Goal: Task Accomplishment & Management: Complete application form

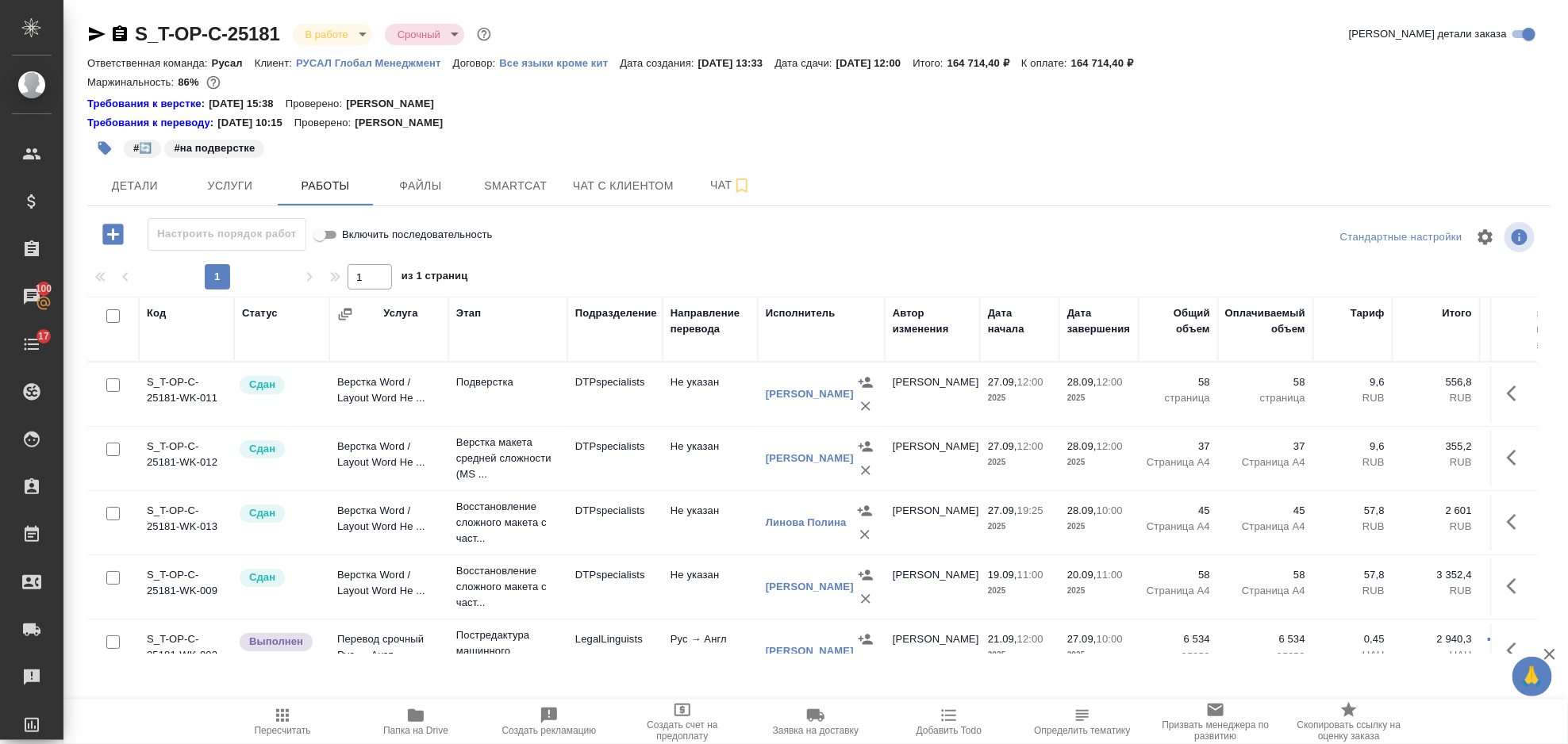
click at [331, 64] on p "РУСАЛ Глобал Менеджмент" at bounding box center [374, 63] width 158 height 12
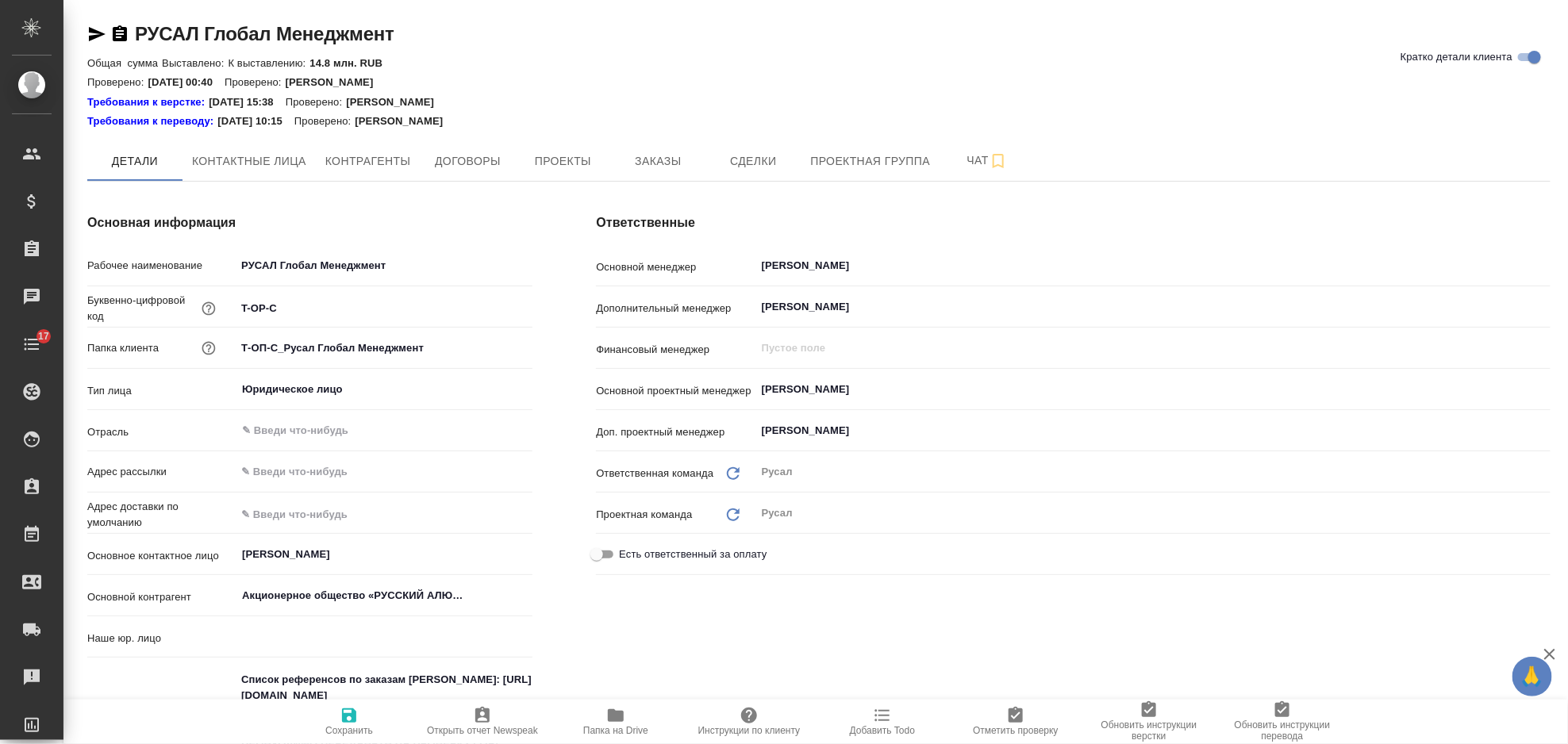
type textarea "x"
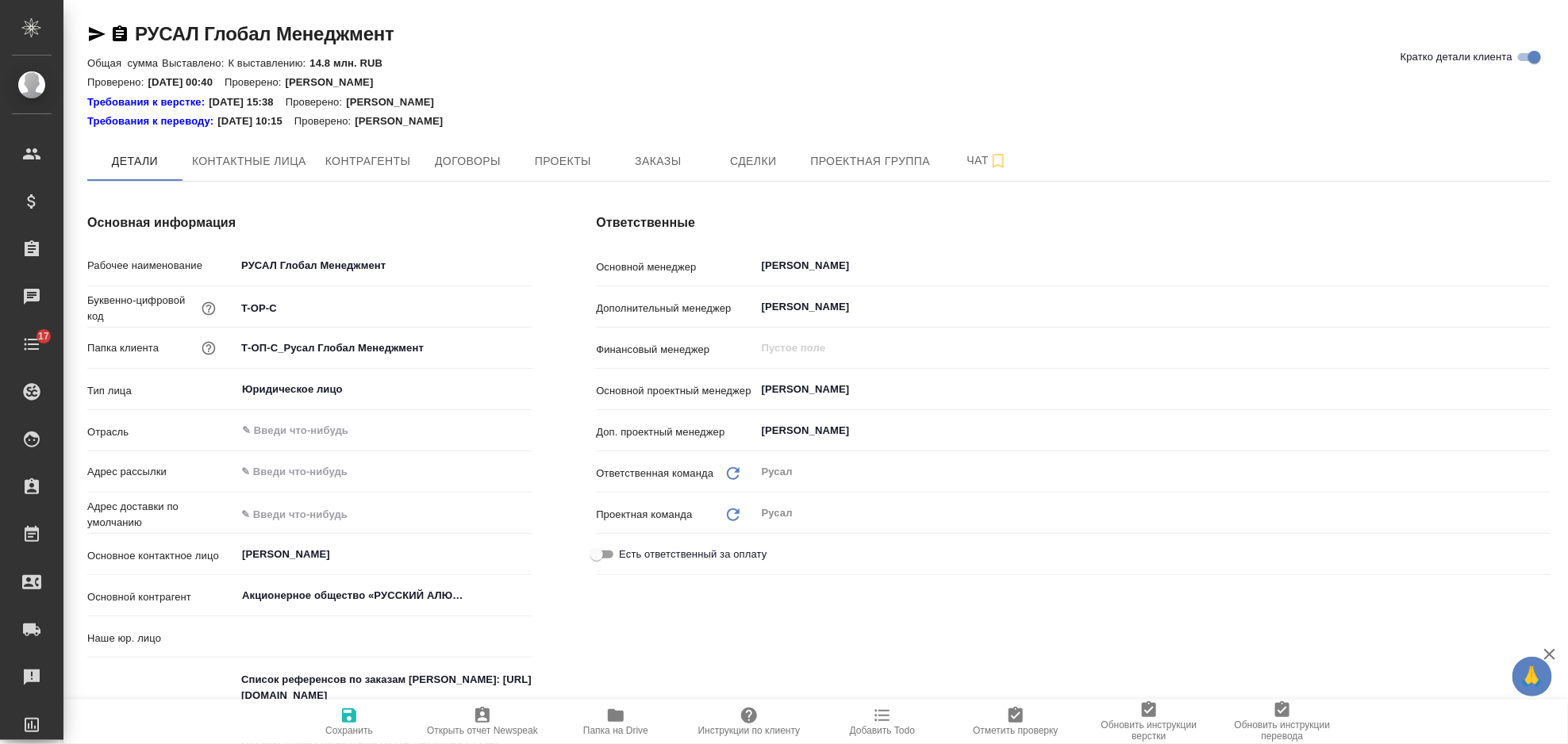
type textarea "x"
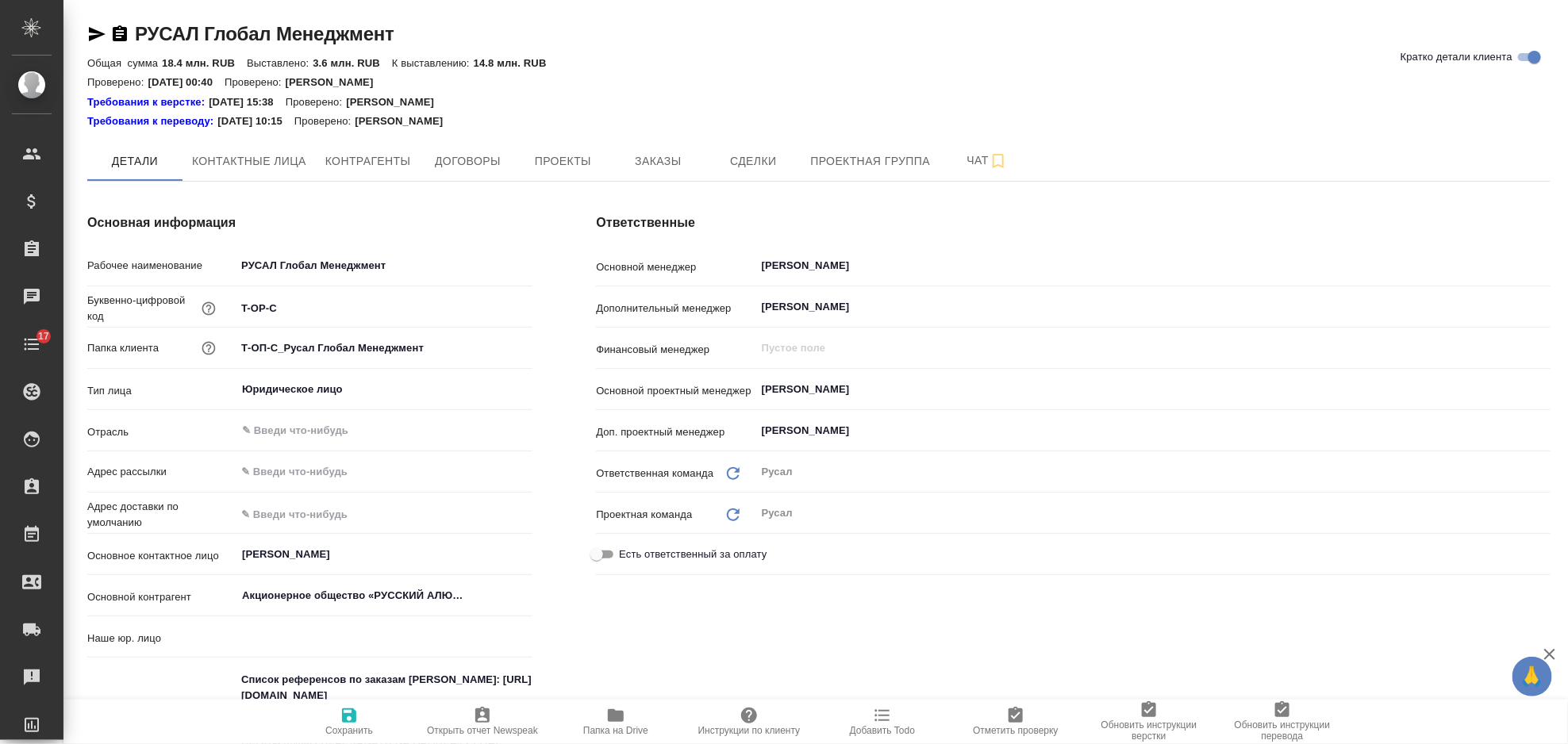
type input "(ТУ) ООО "Трактат""
type textarea "x"
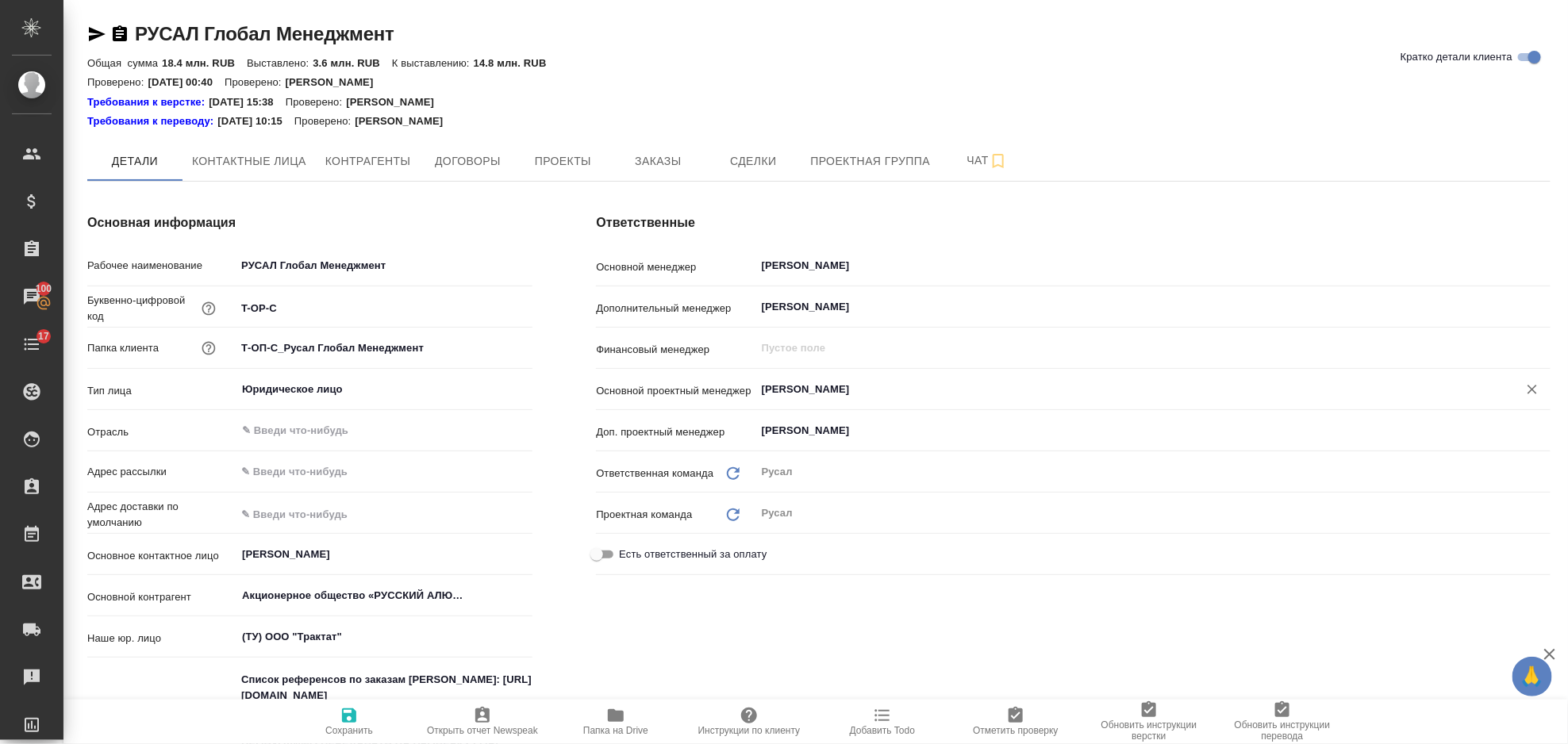
click at [881, 399] on div "Авдеенко Кирилл ​" at bounding box center [1153, 389] width 795 height 28
type textarea "x"
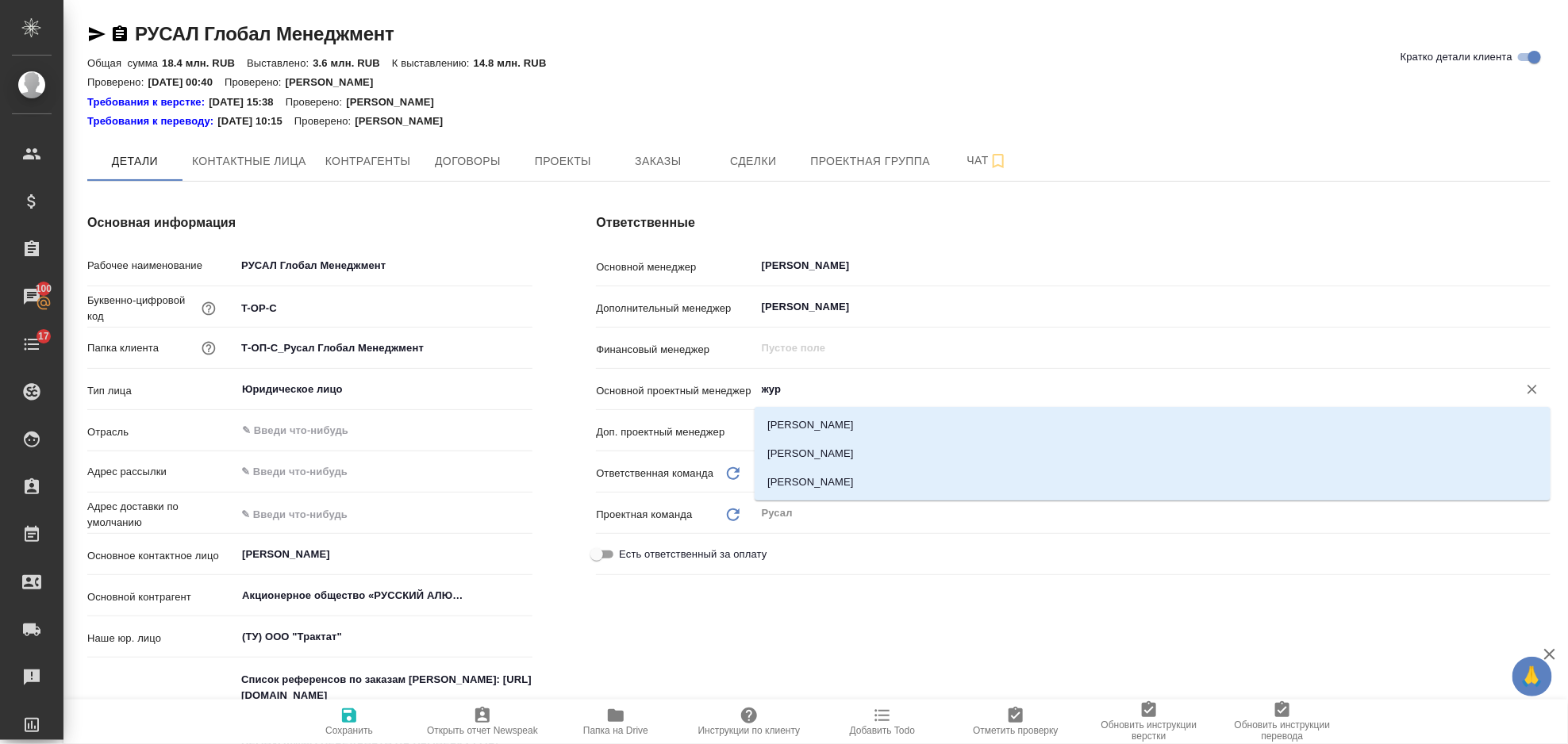
type input "жура"
click at [861, 474] on li "[PERSON_NAME]" at bounding box center [1153, 482] width 796 height 28
type textarea "x"
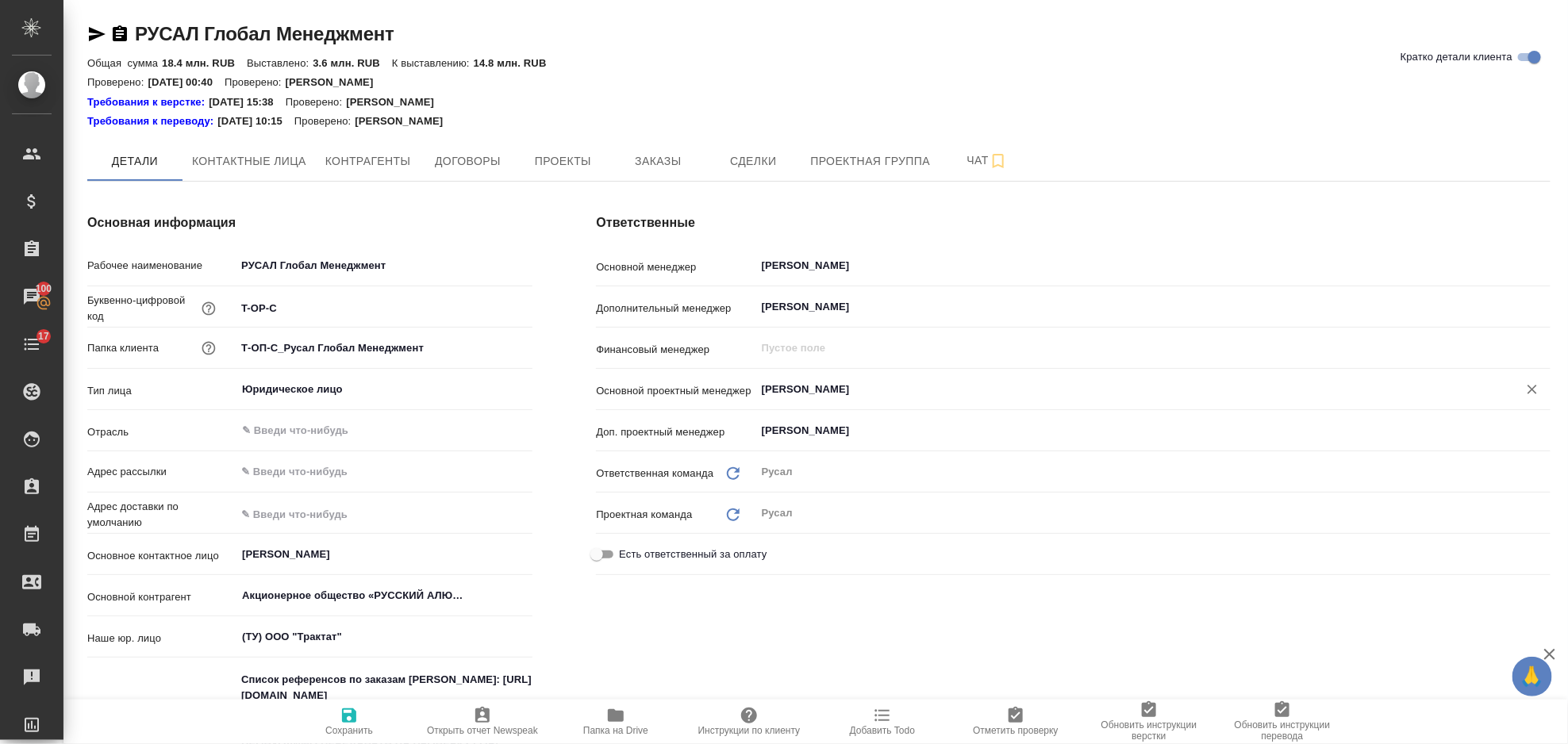
type input "[PERSON_NAME]"
click at [341, 716] on icon "button" at bounding box center [349, 716] width 19 height 19
type textarea "x"
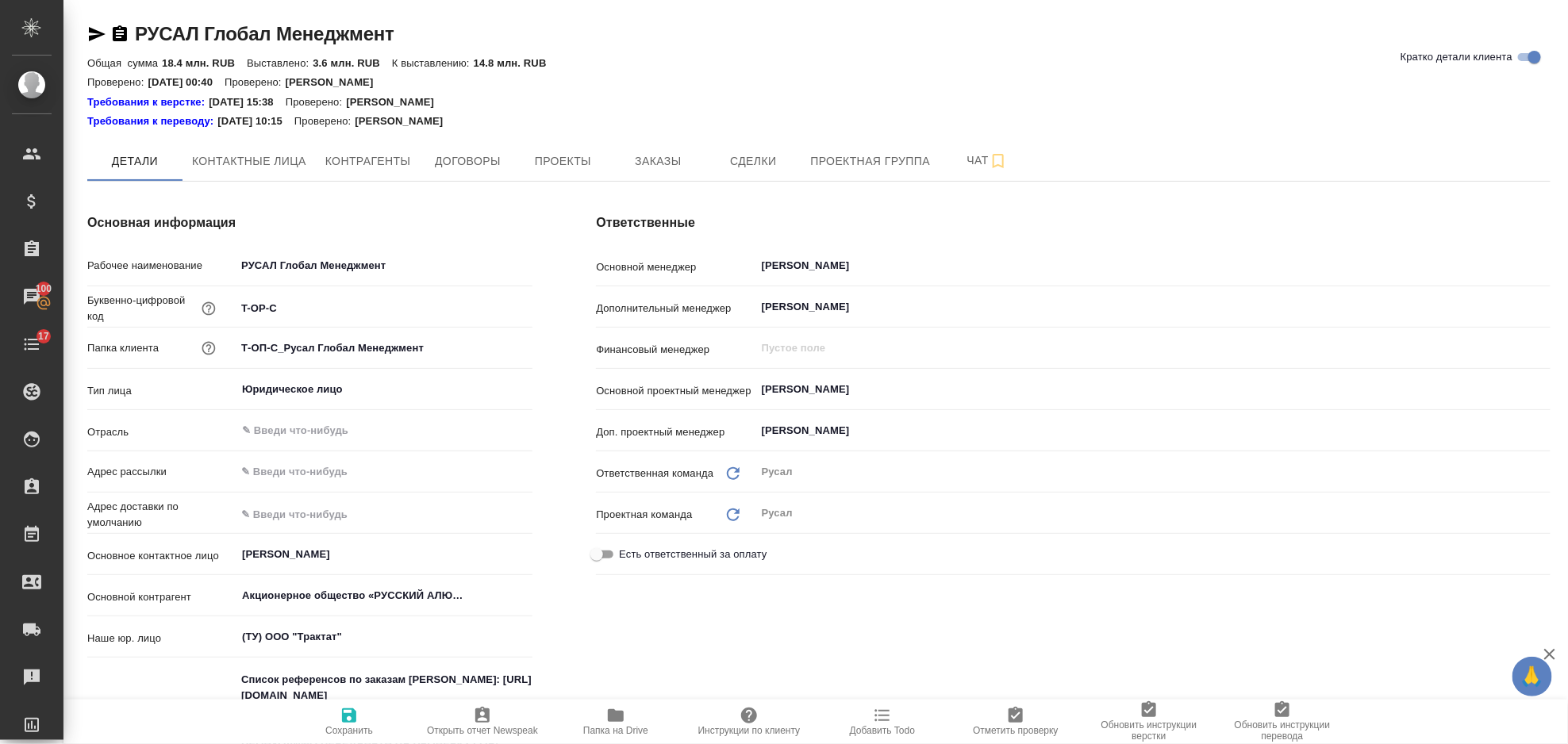
type textarea "x"
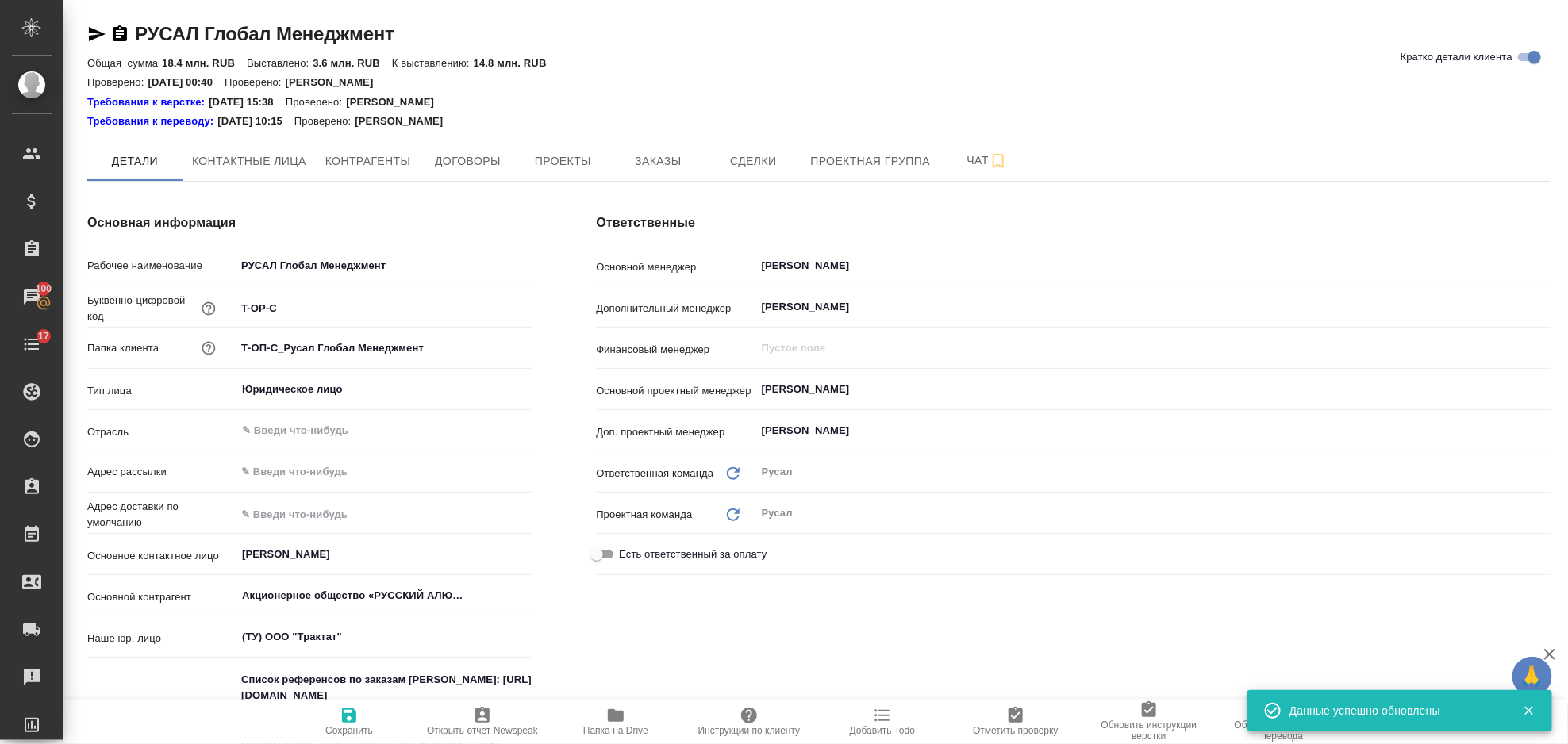
type textarea "x"
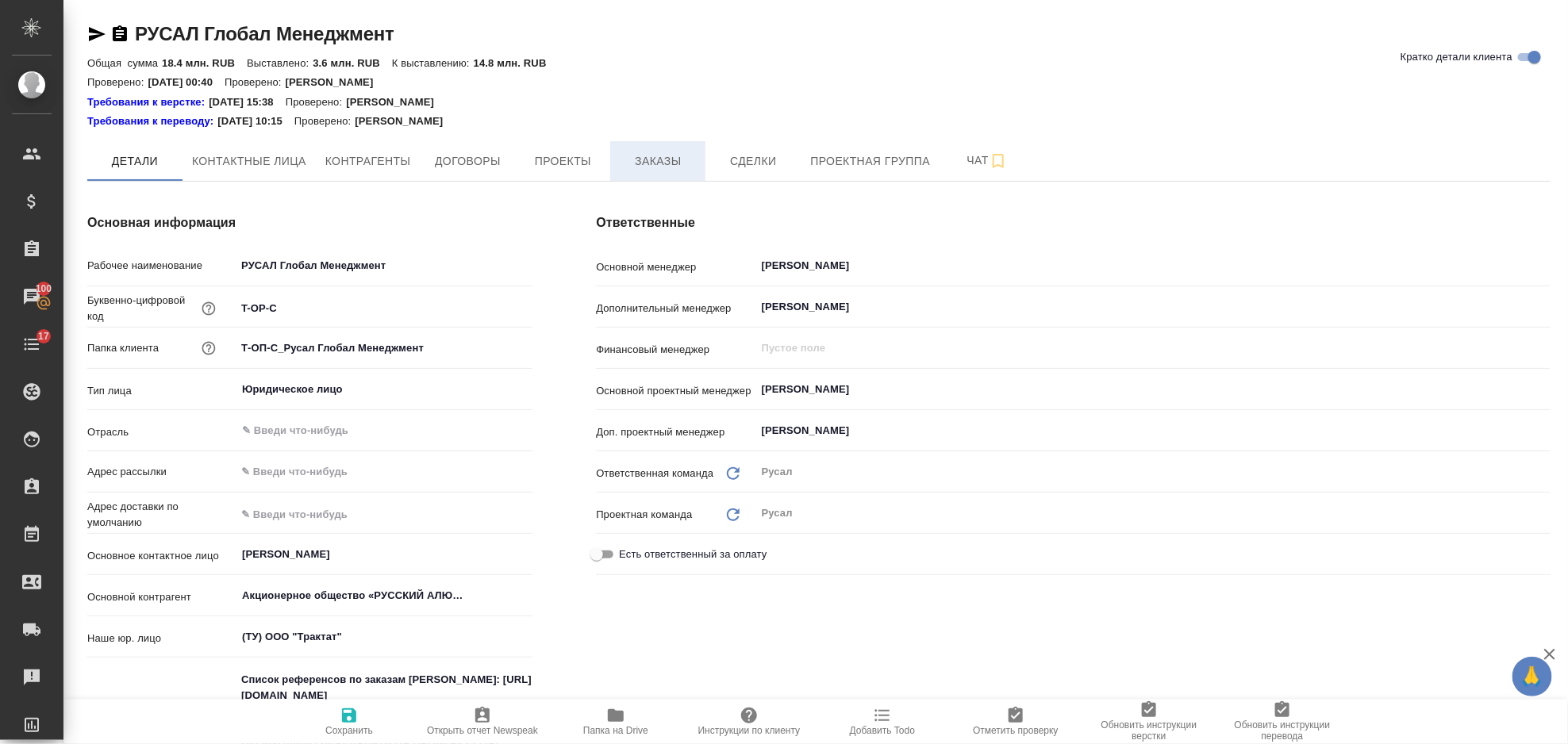
click at [636, 151] on span "Заказы" at bounding box center [658, 161] width 76 height 20
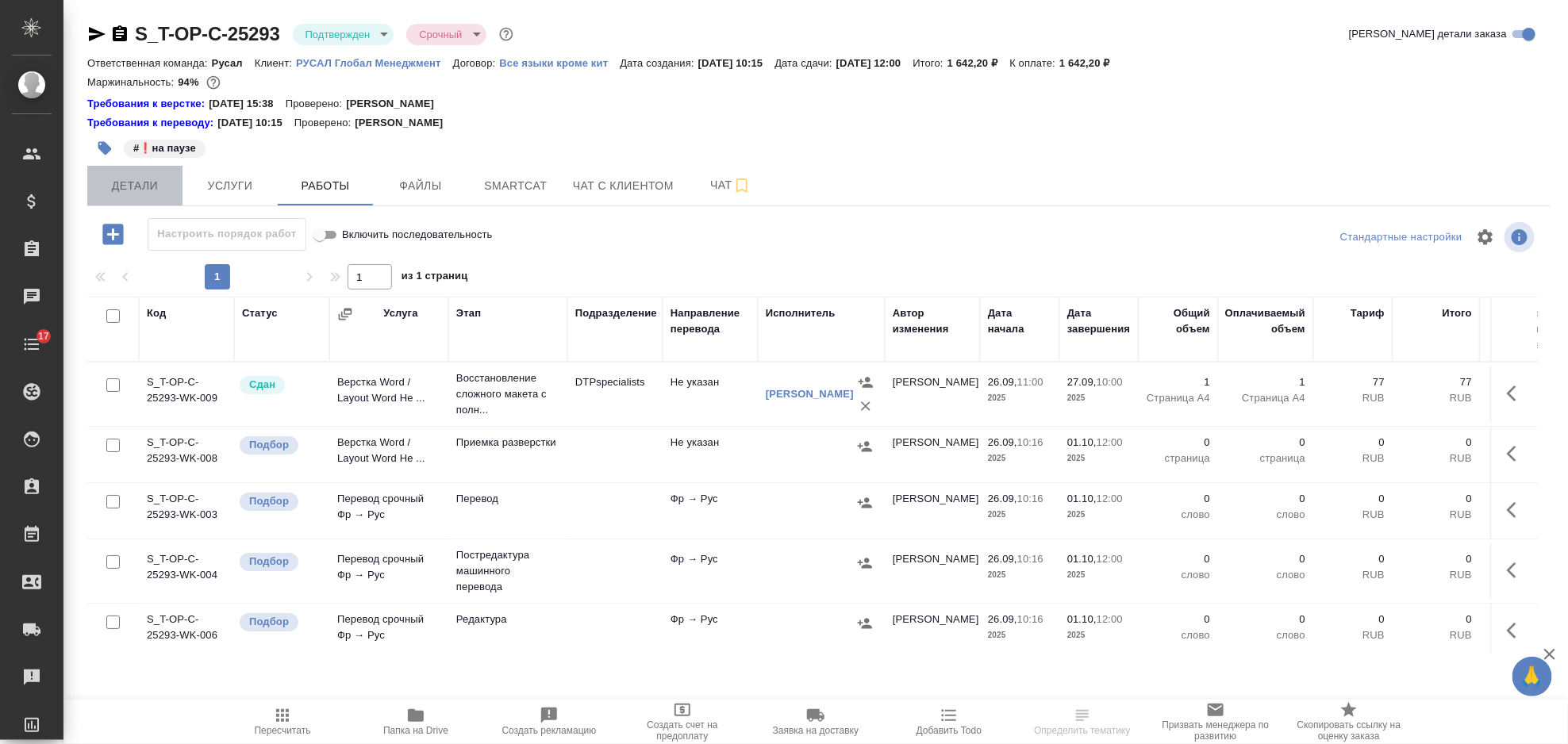
click at [152, 195] on button "Детали" at bounding box center [135, 186] width 96 height 40
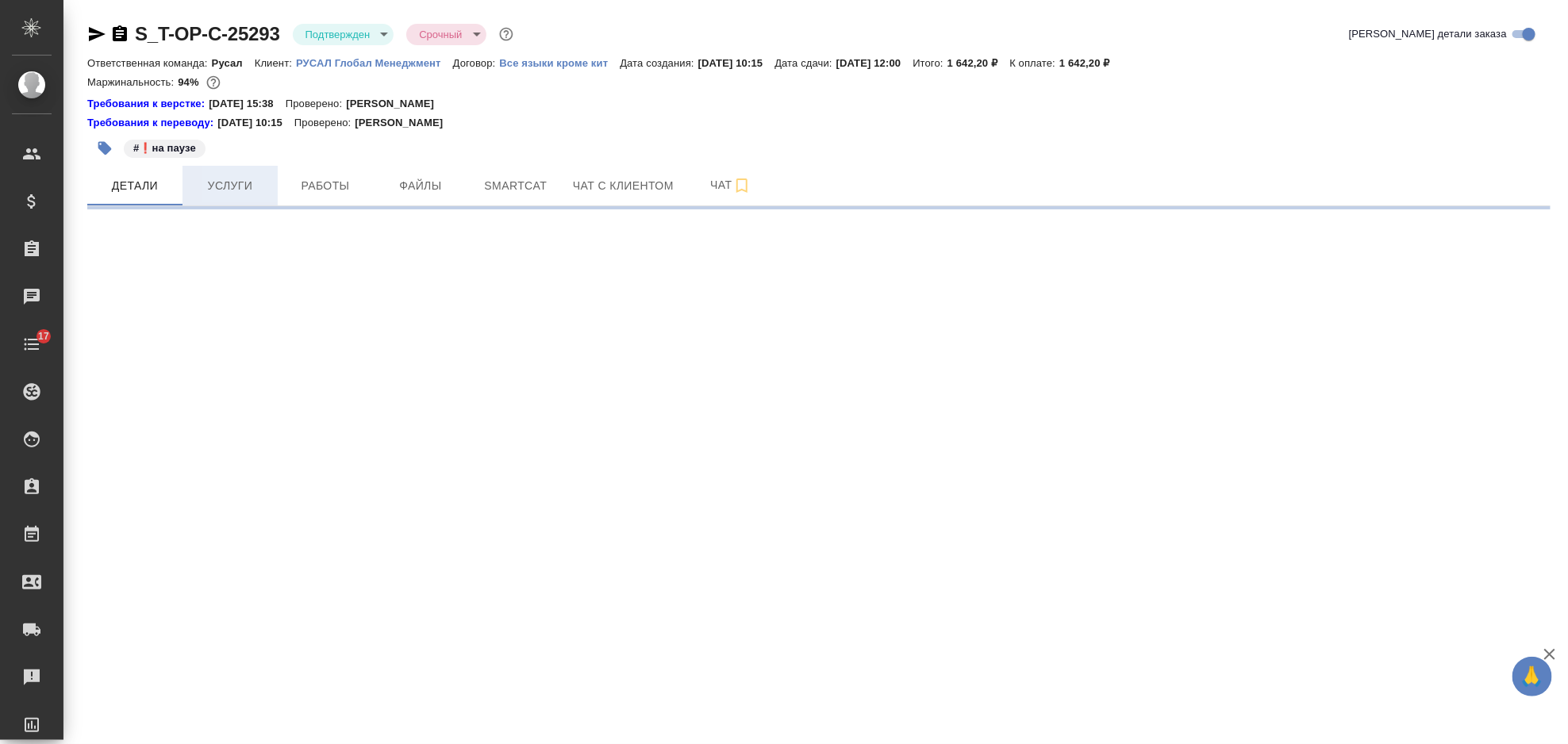
select select "RU"
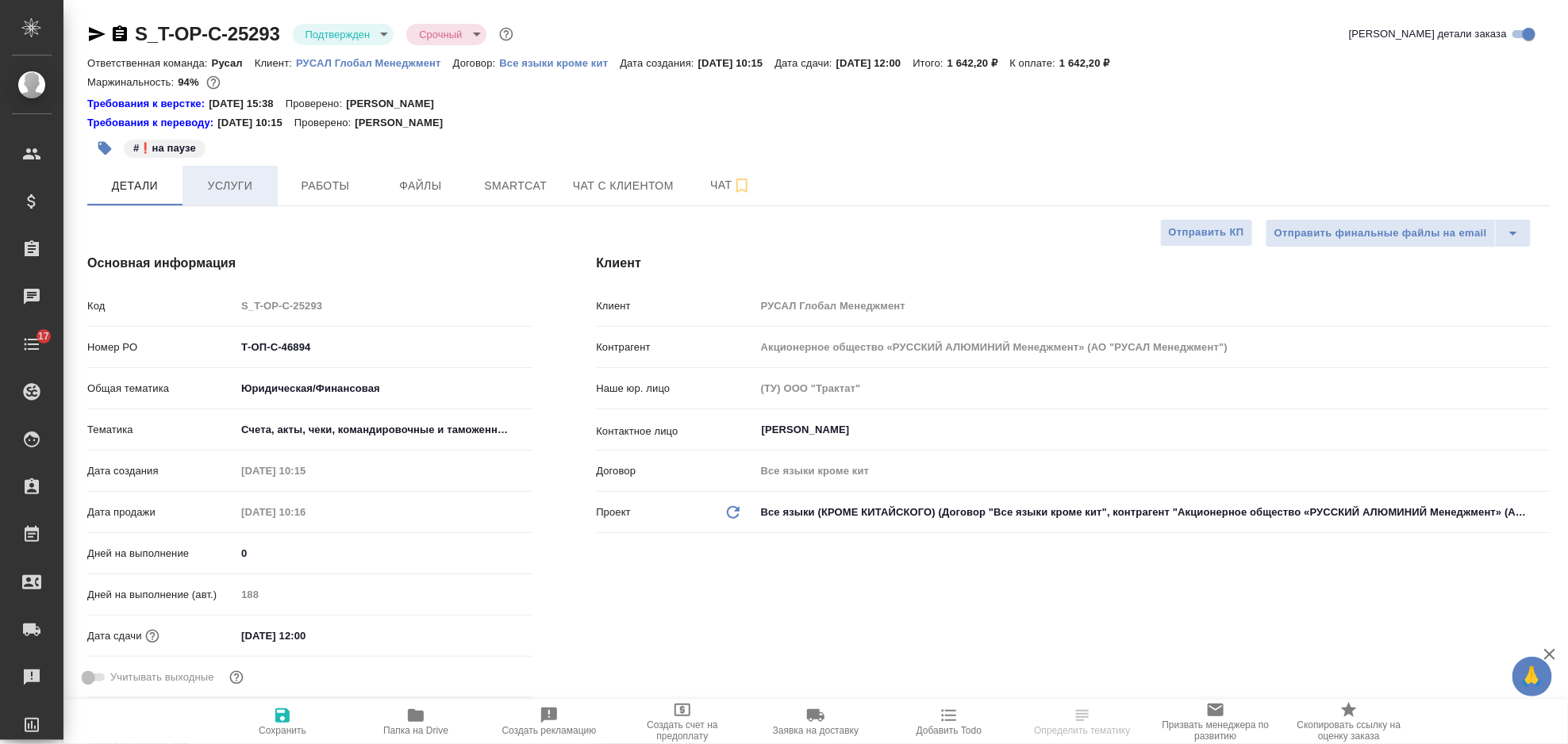
type textarea "x"
click at [241, 168] on button "Услуги" at bounding box center [229, 186] width 96 height 40
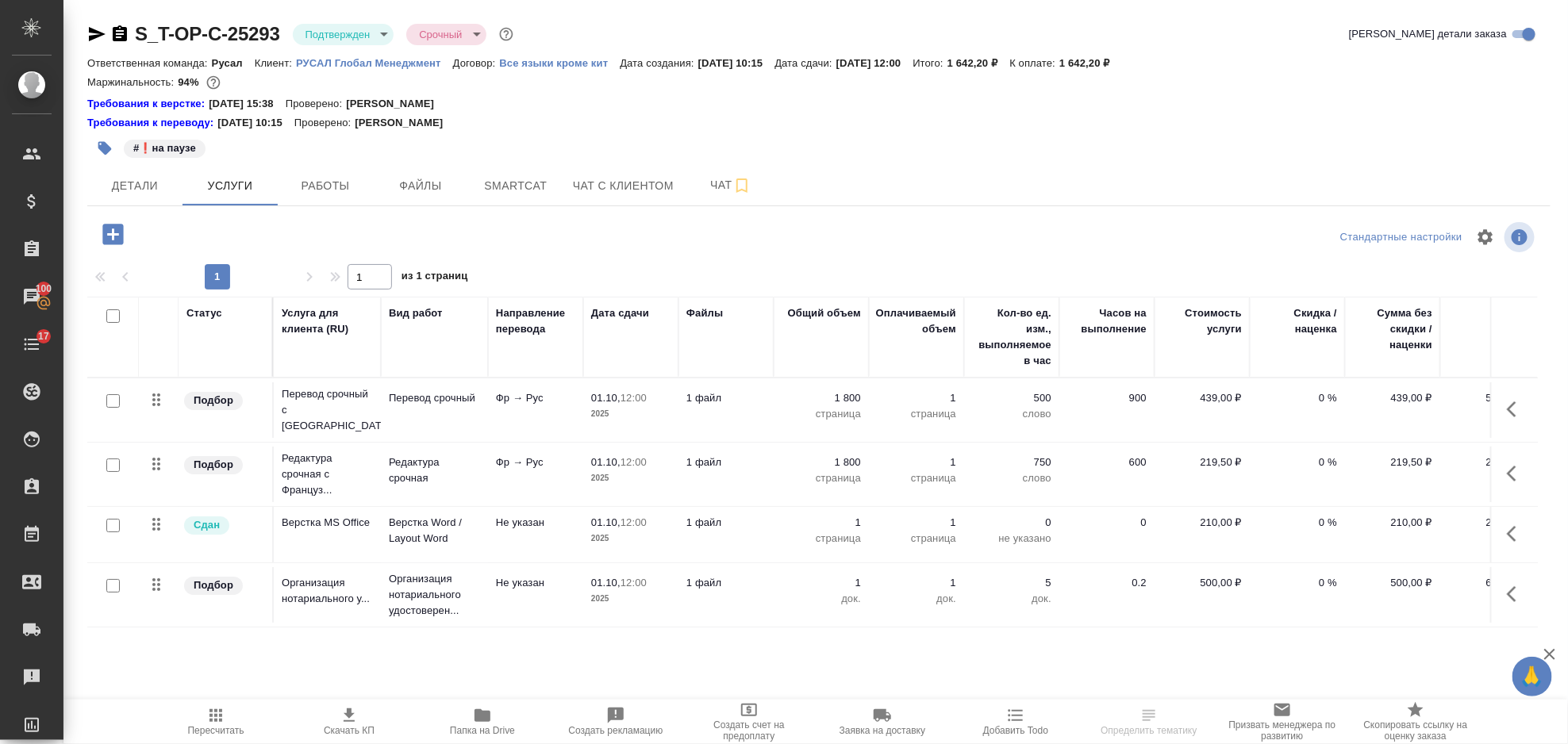
drag, startPoint x: 151, startPoint y: 189, endPoint x: 130, endPoint y: 223, distance: 40.0
click at [145, 203] on button "Детали" at bounding box center [135, 186] width 96 height 40
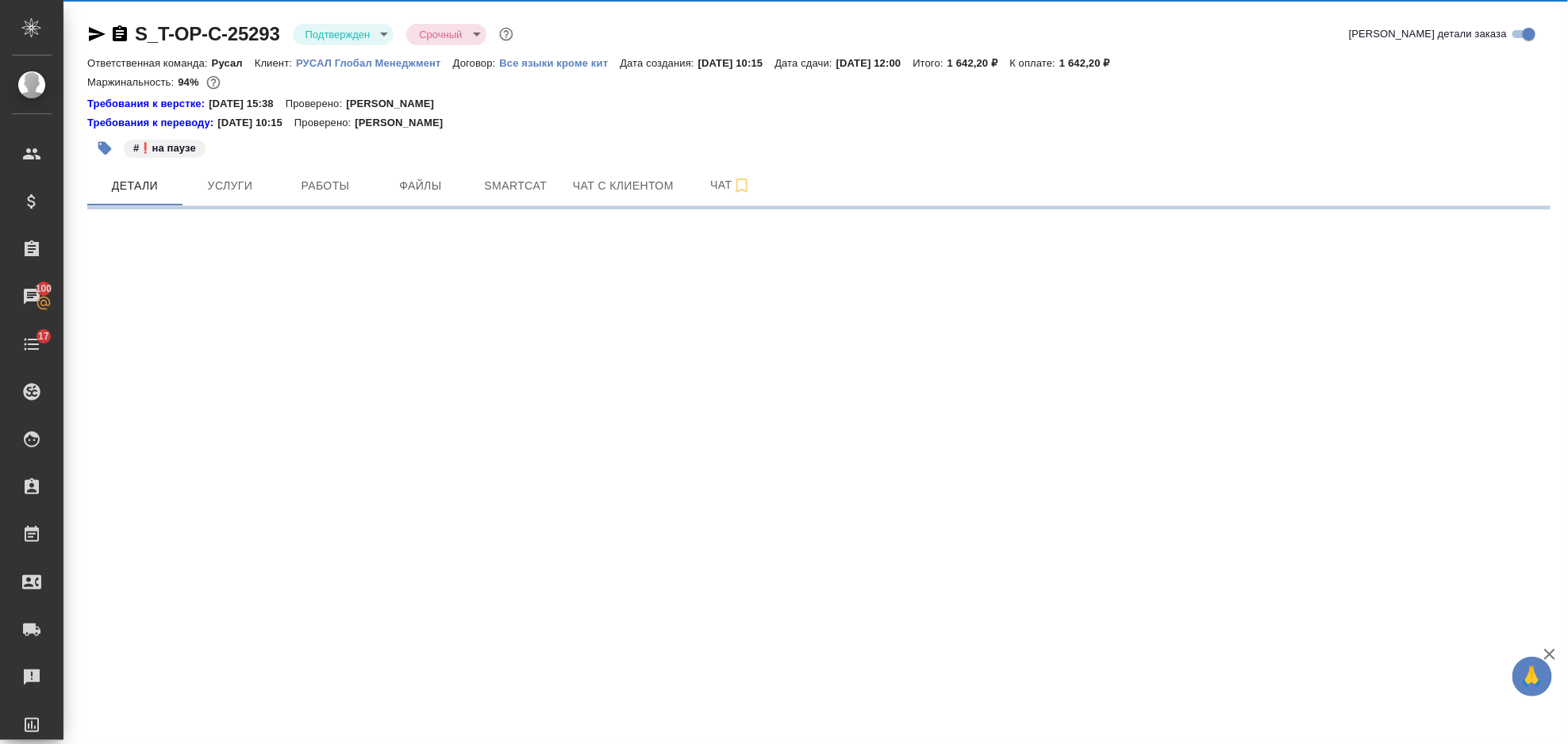
select select "RU"
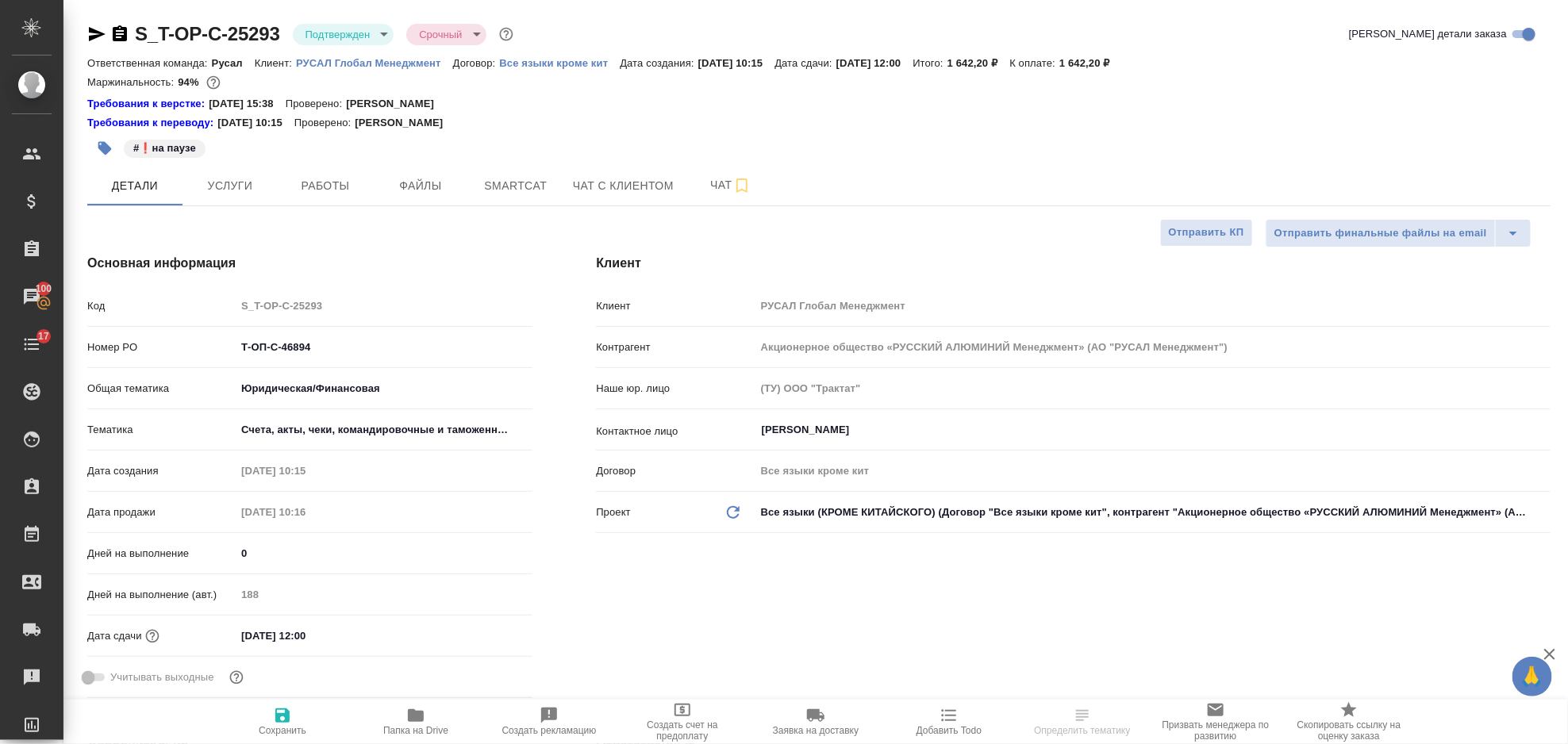
type textarea "x"
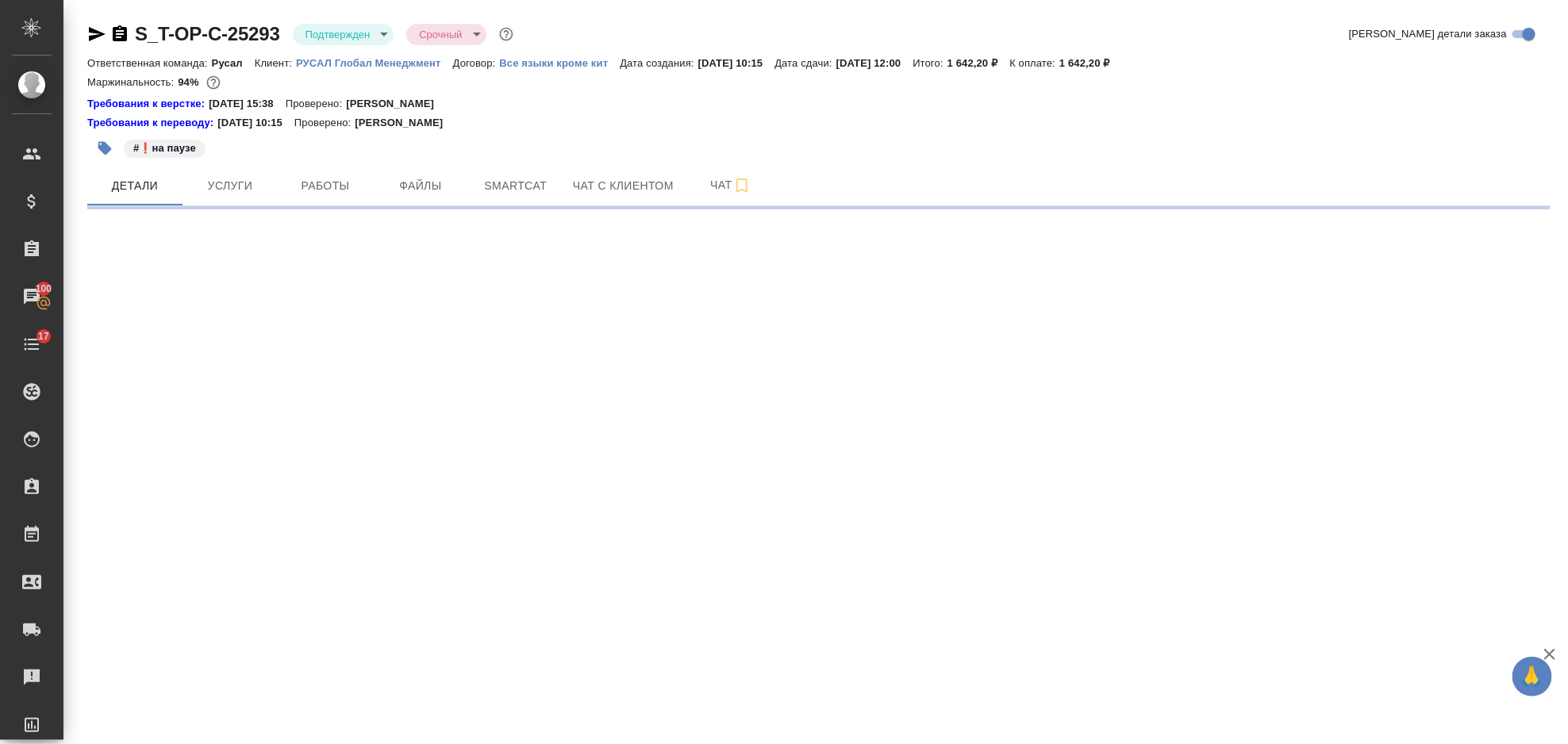
select select "RU"
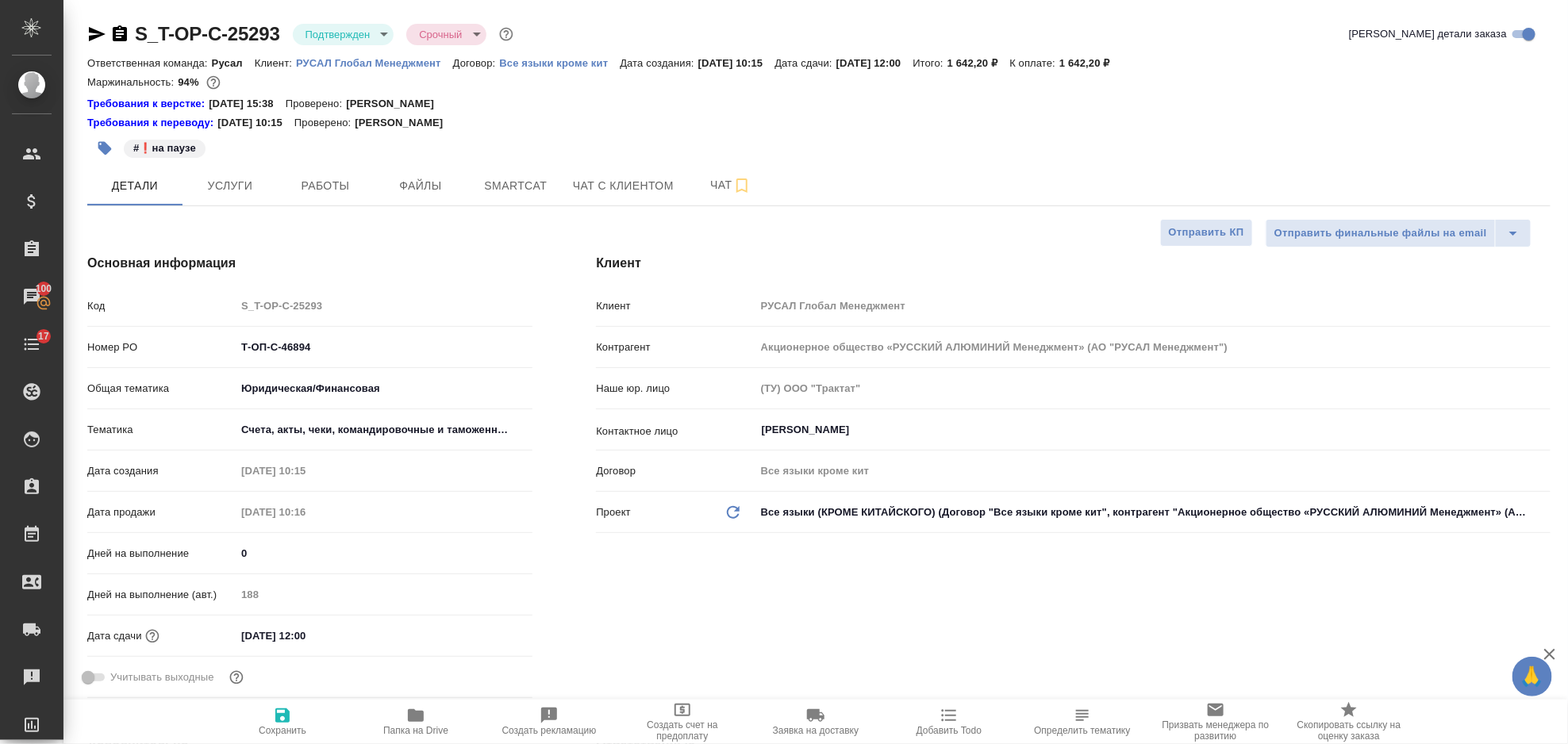
type textarea "x"
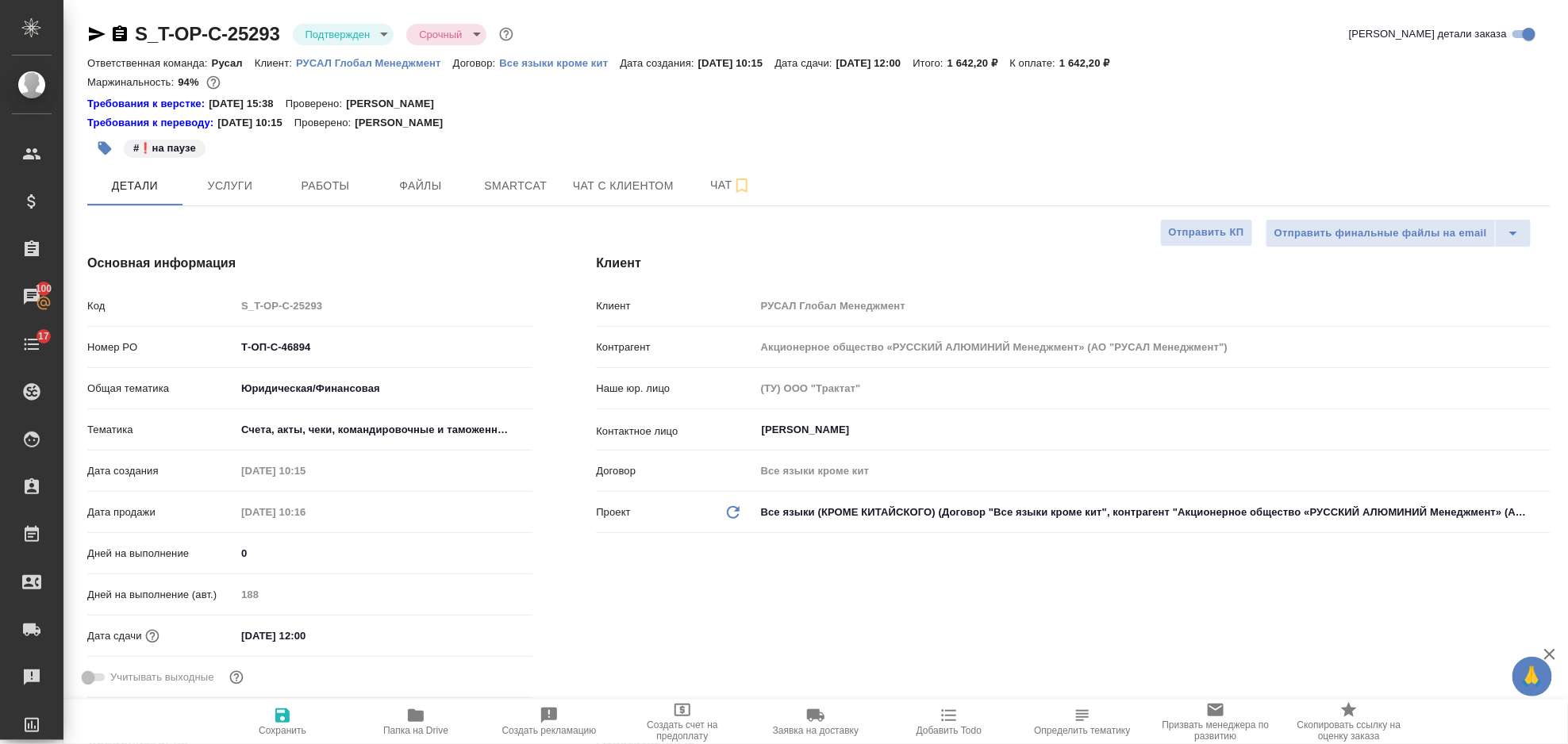
type textarea "x"
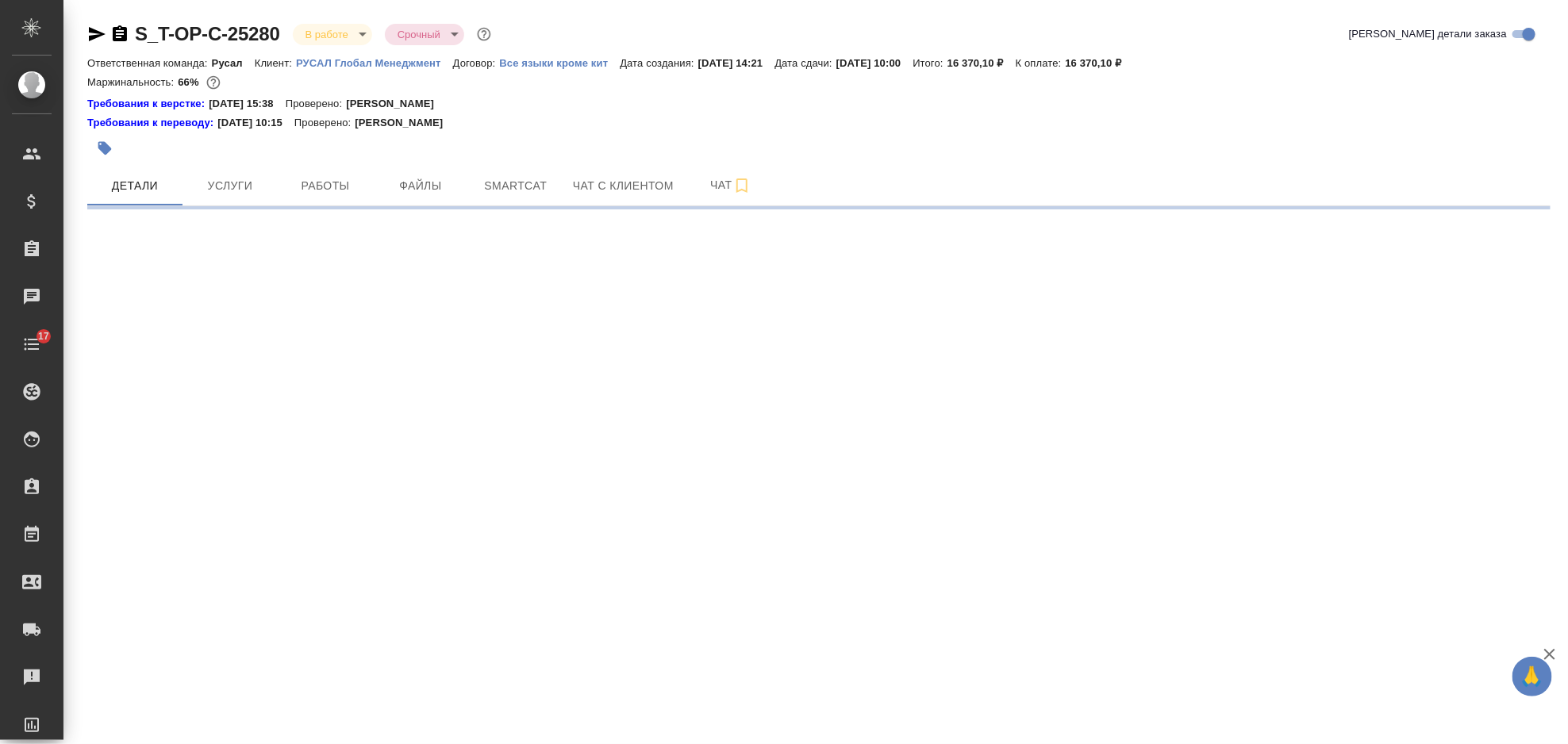
select select "RU"
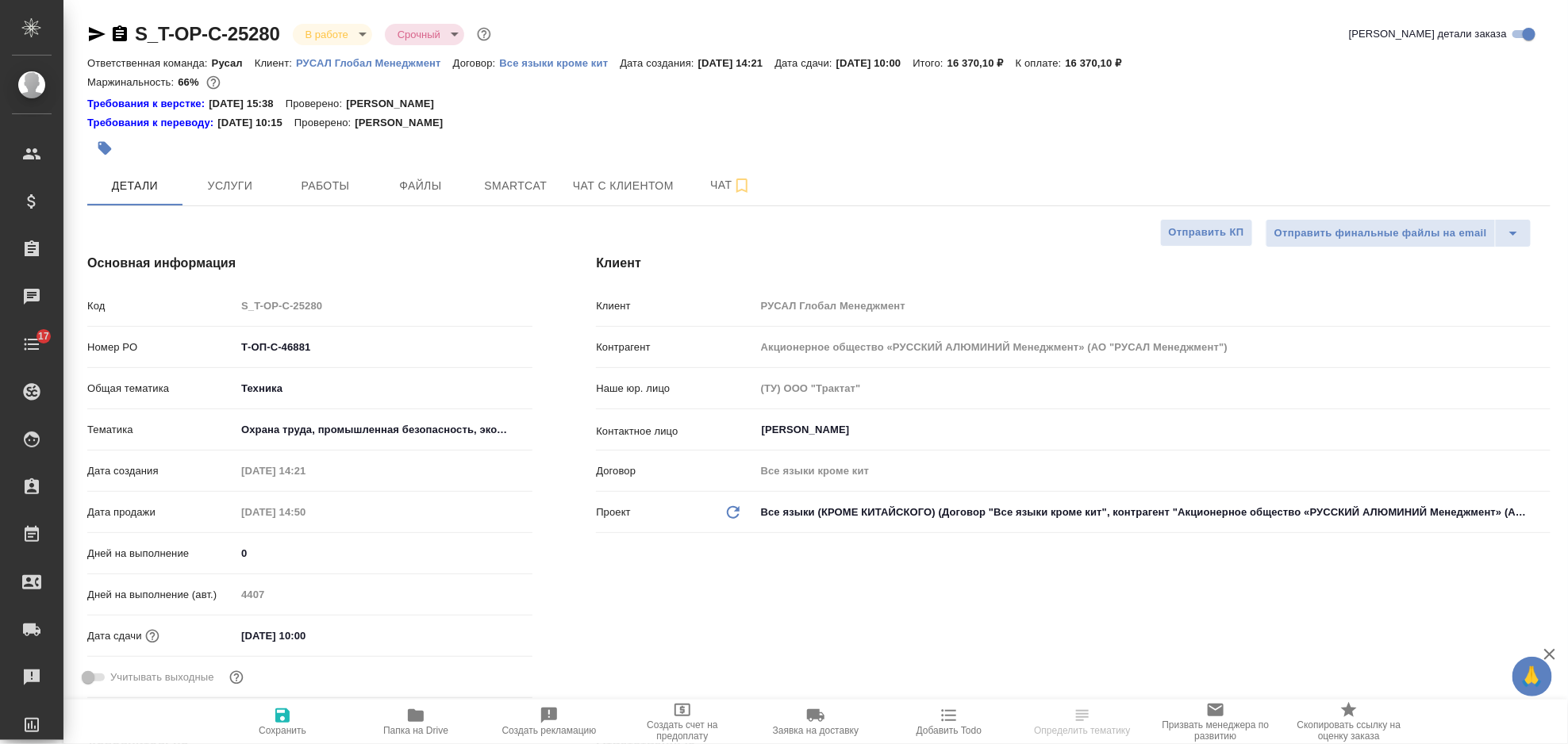
type textarea "x"
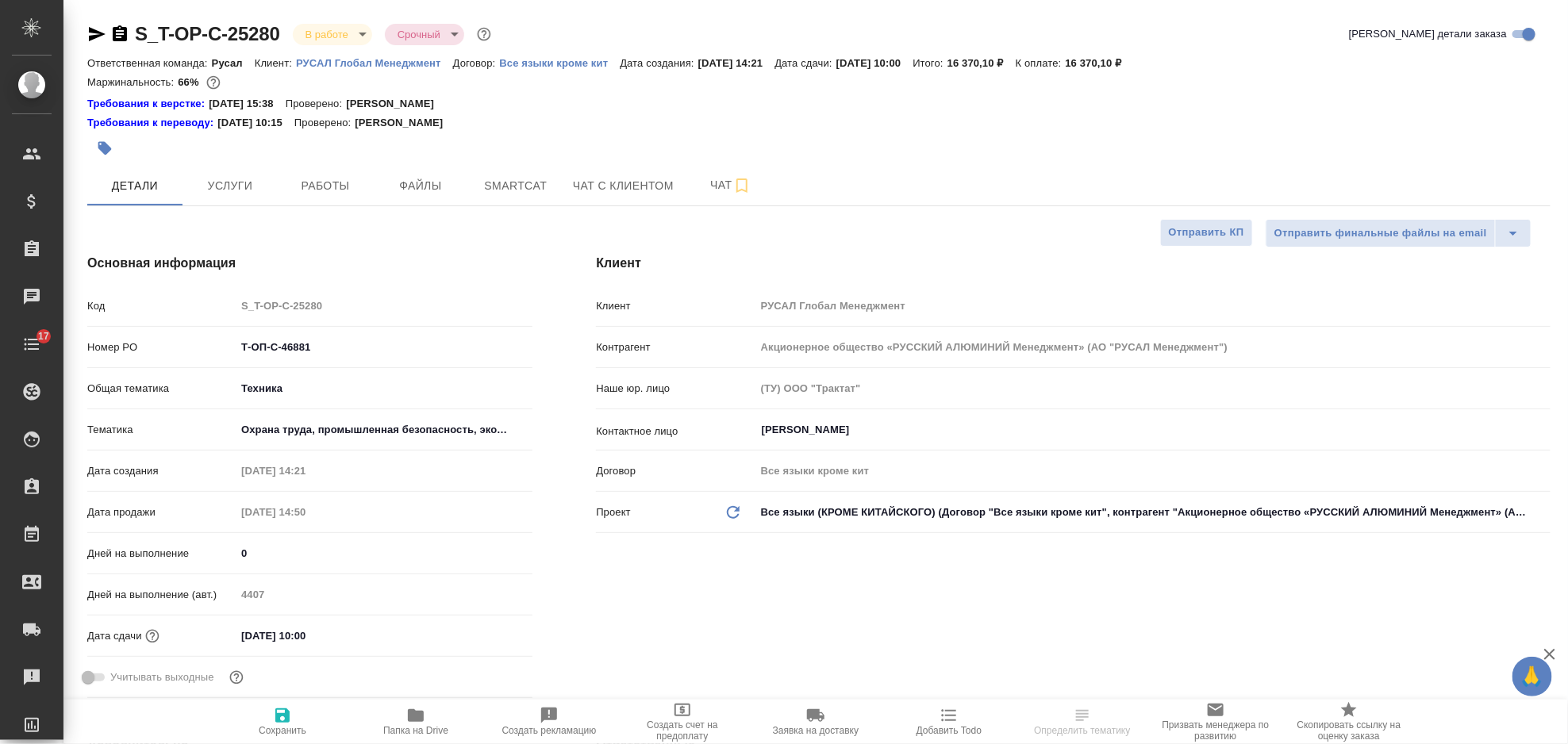
type textarea "x"
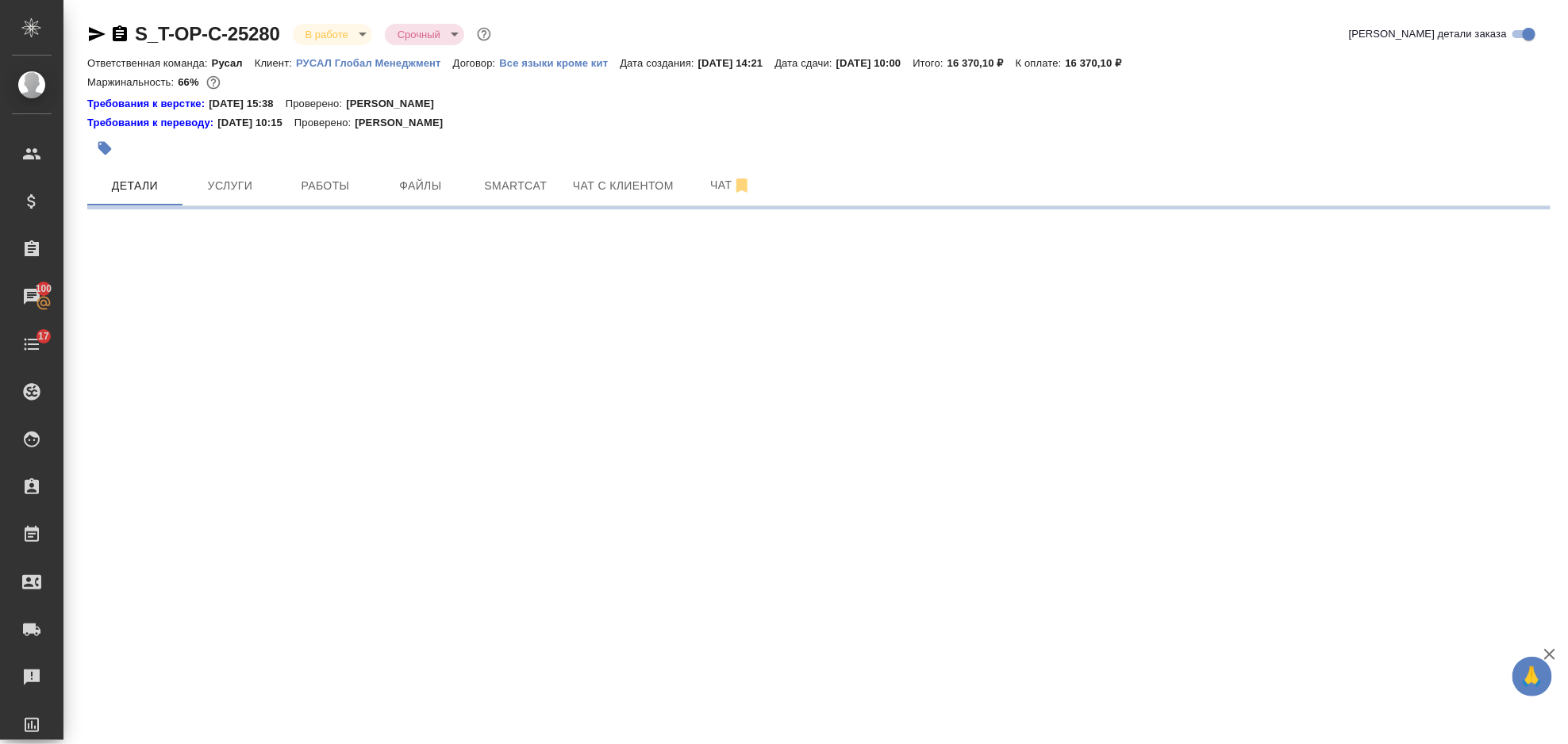
select select "RU"
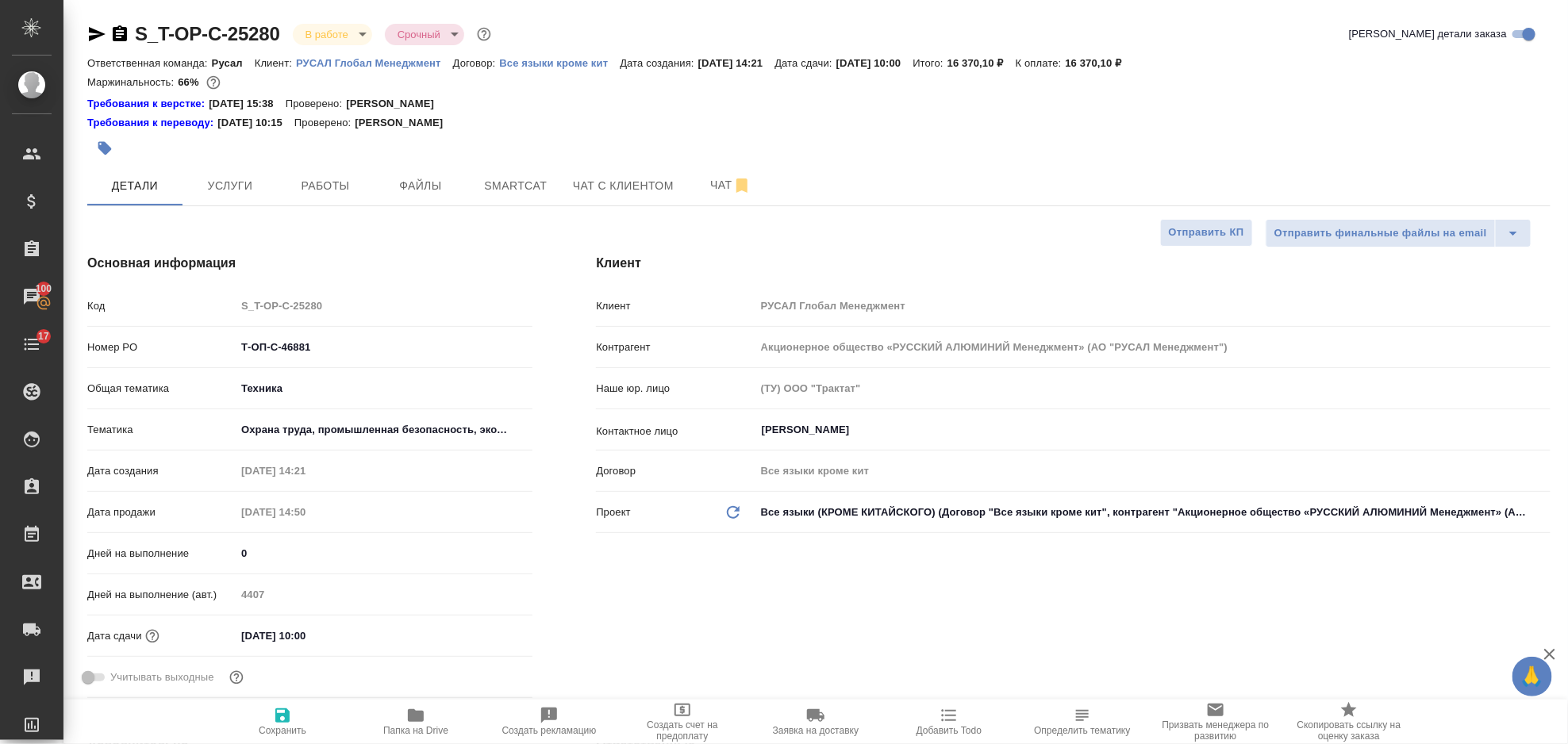
type textarea "x"
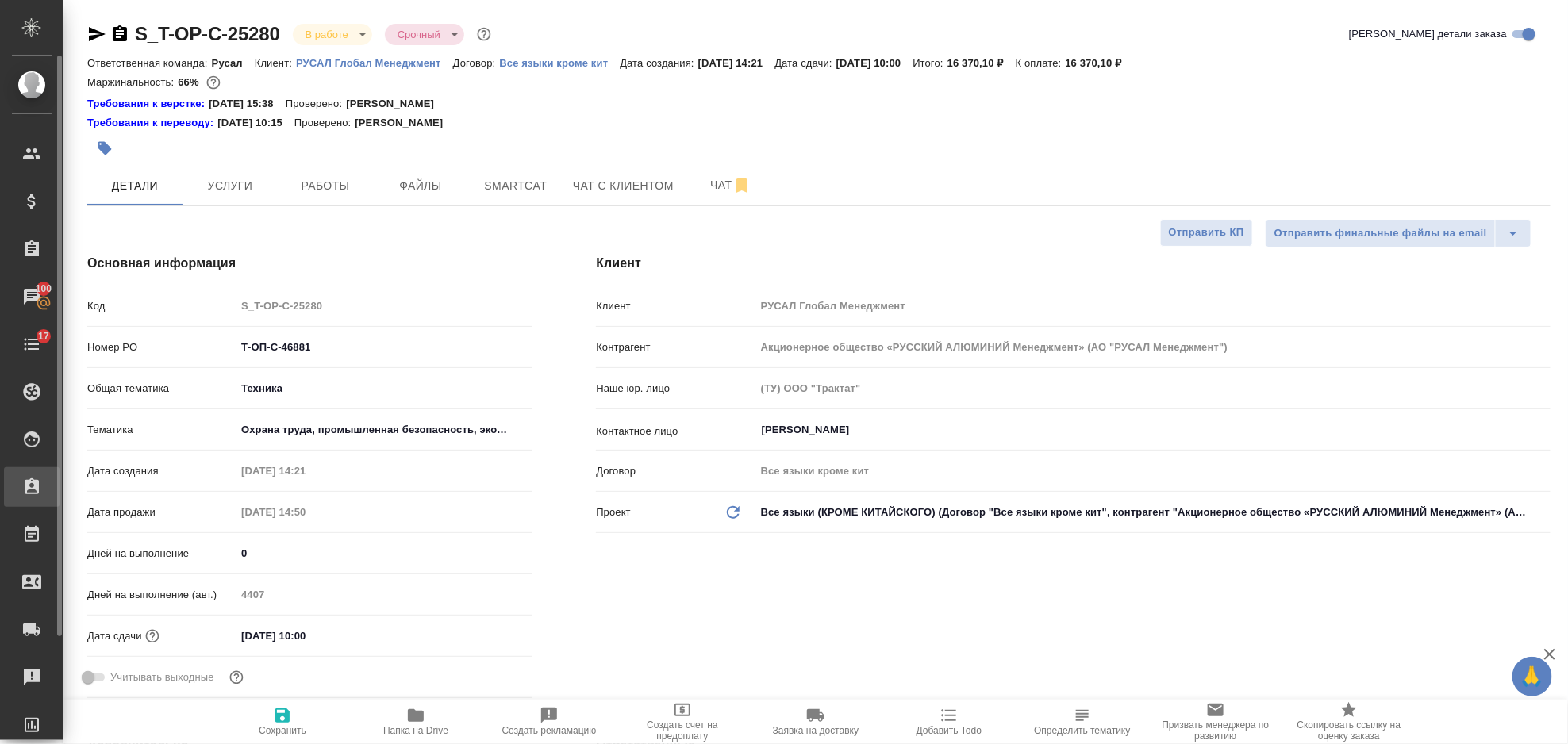
type textarea "x"
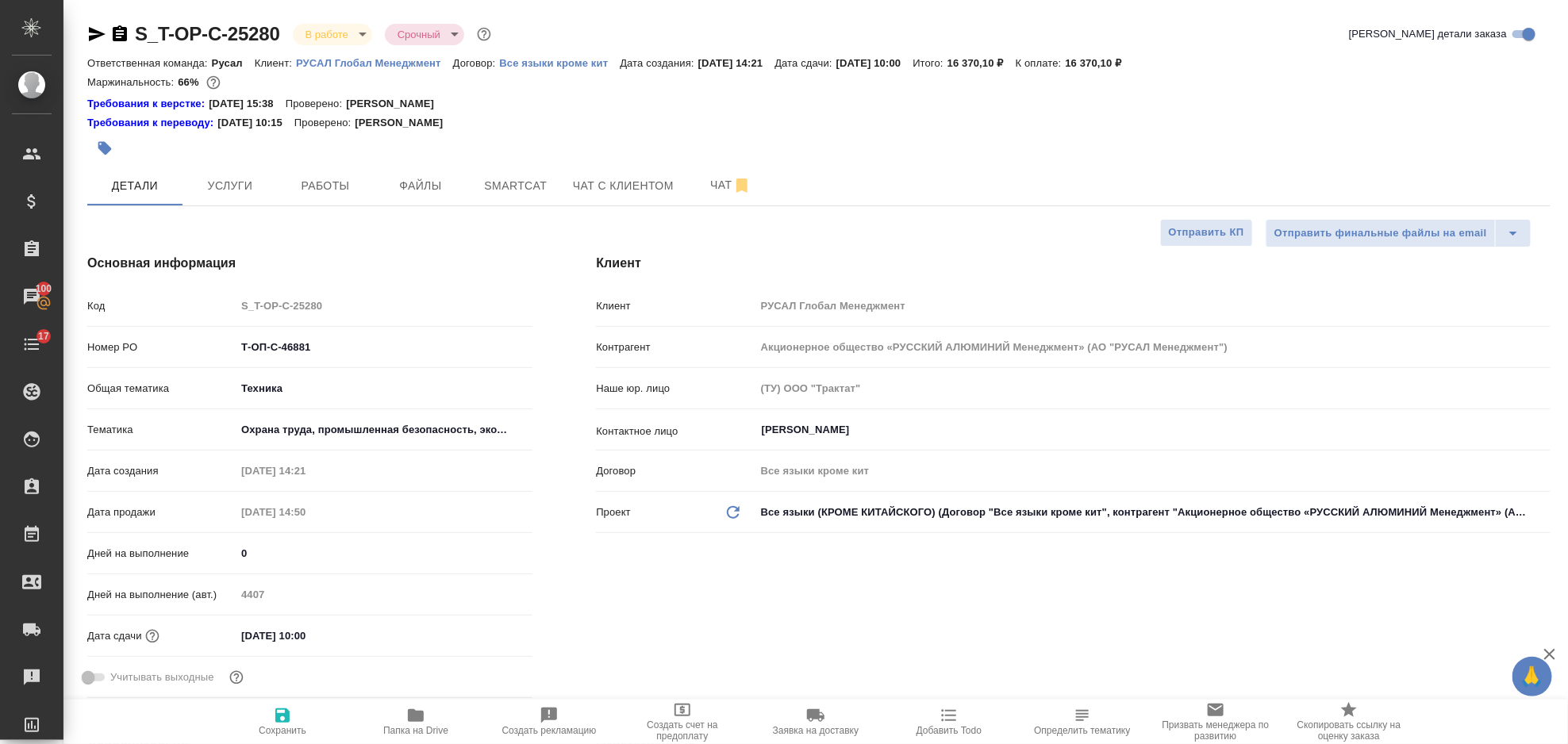
type textarea "x"
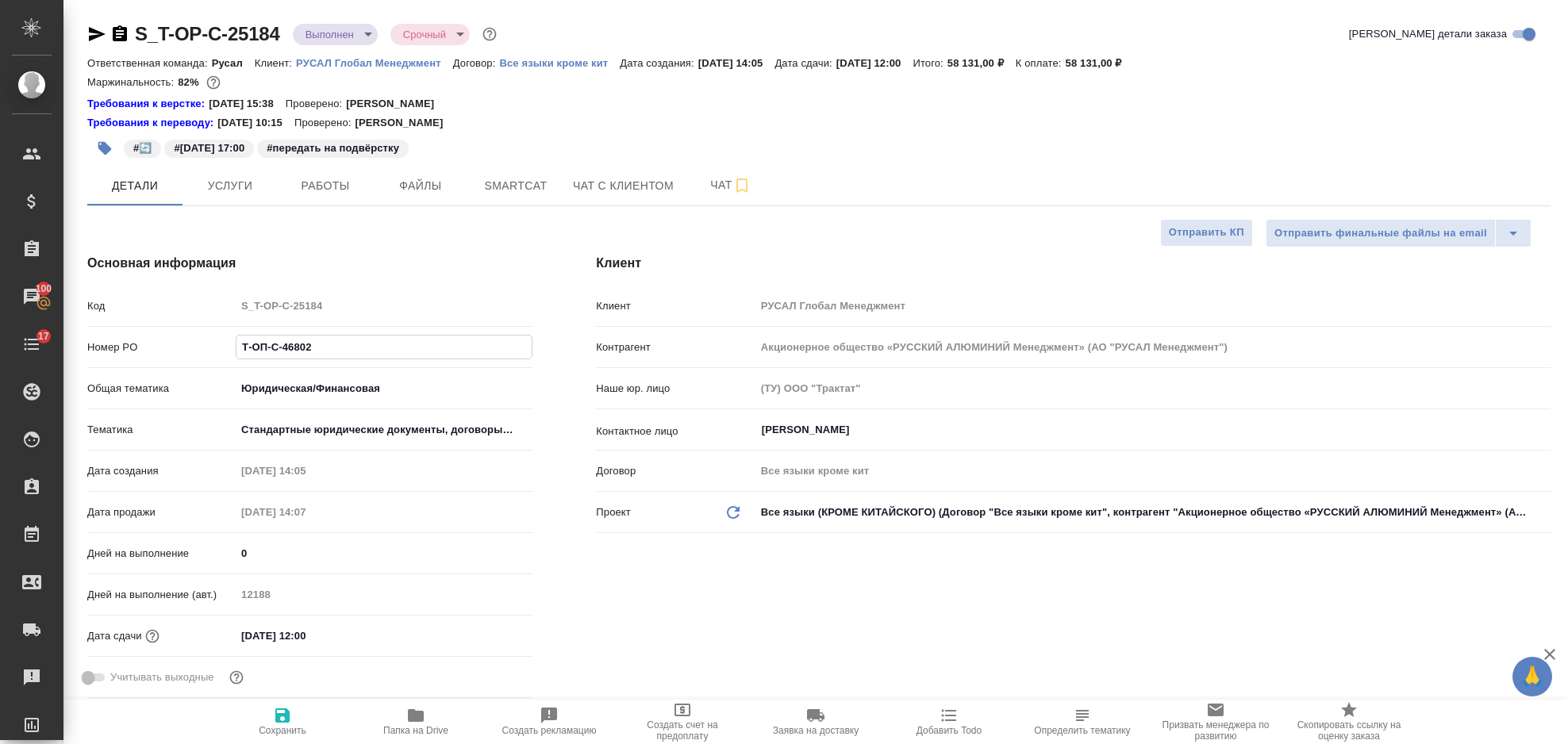
select select "RU"
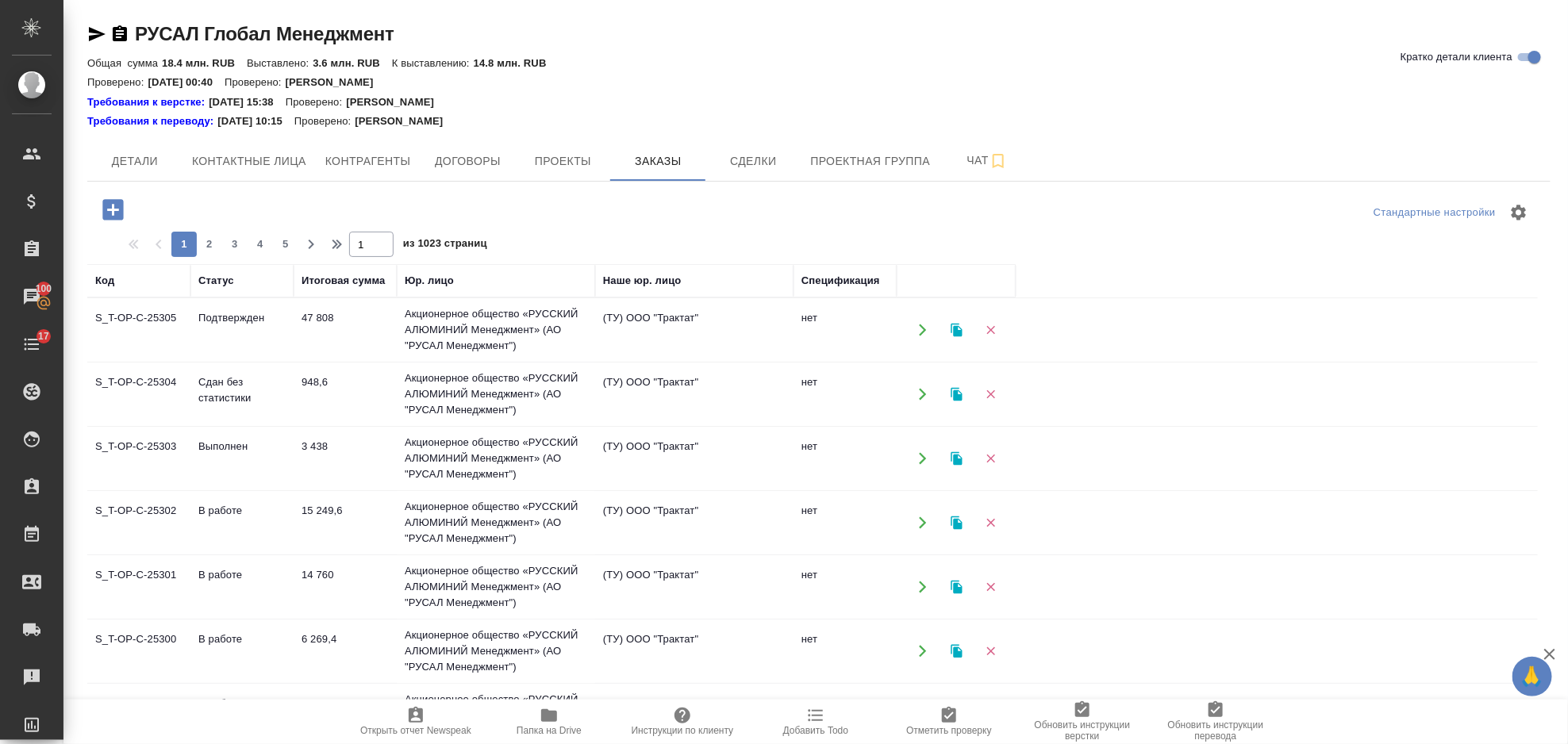
click at [99, 209] on icon "button" at bounding box center [113, 209] width 28 height 28
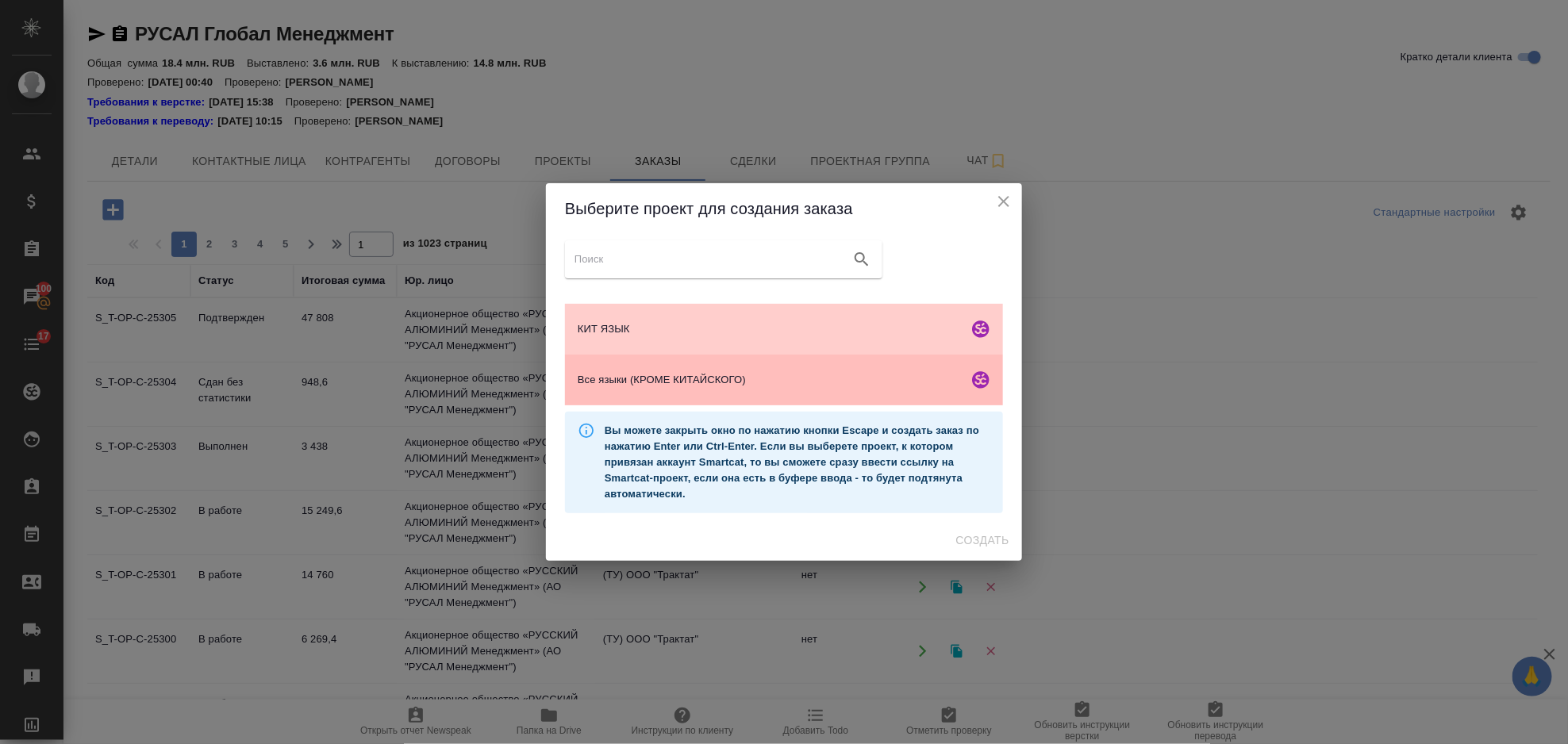
click at [740, 385] on span "Все языки (КРОМЕ КИТАЙСКОГО)" at bounding box center [769, 380] width 384 height 15
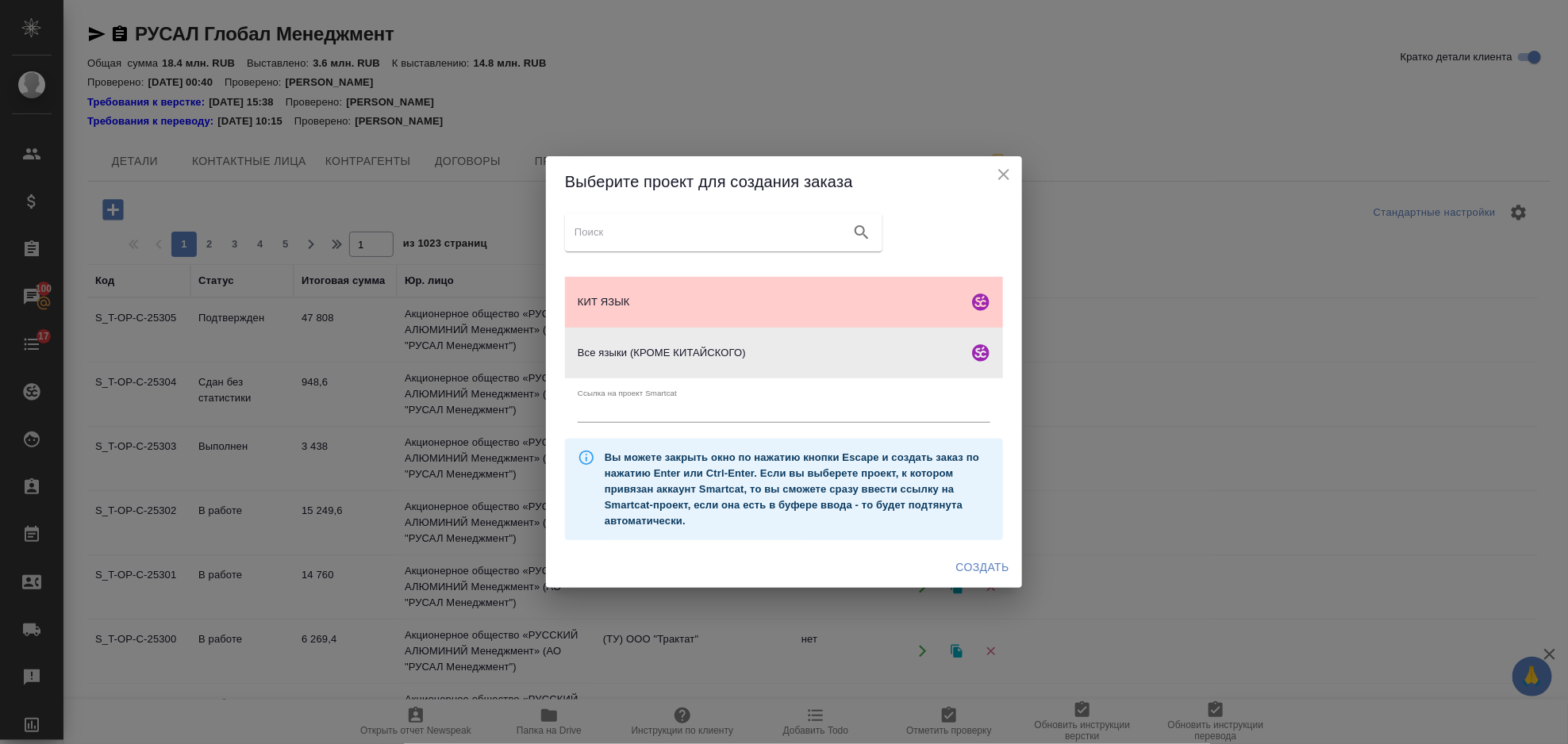
click at [965, 558] on span "Создать" at bounding box center [983, 568] width 53 height 20
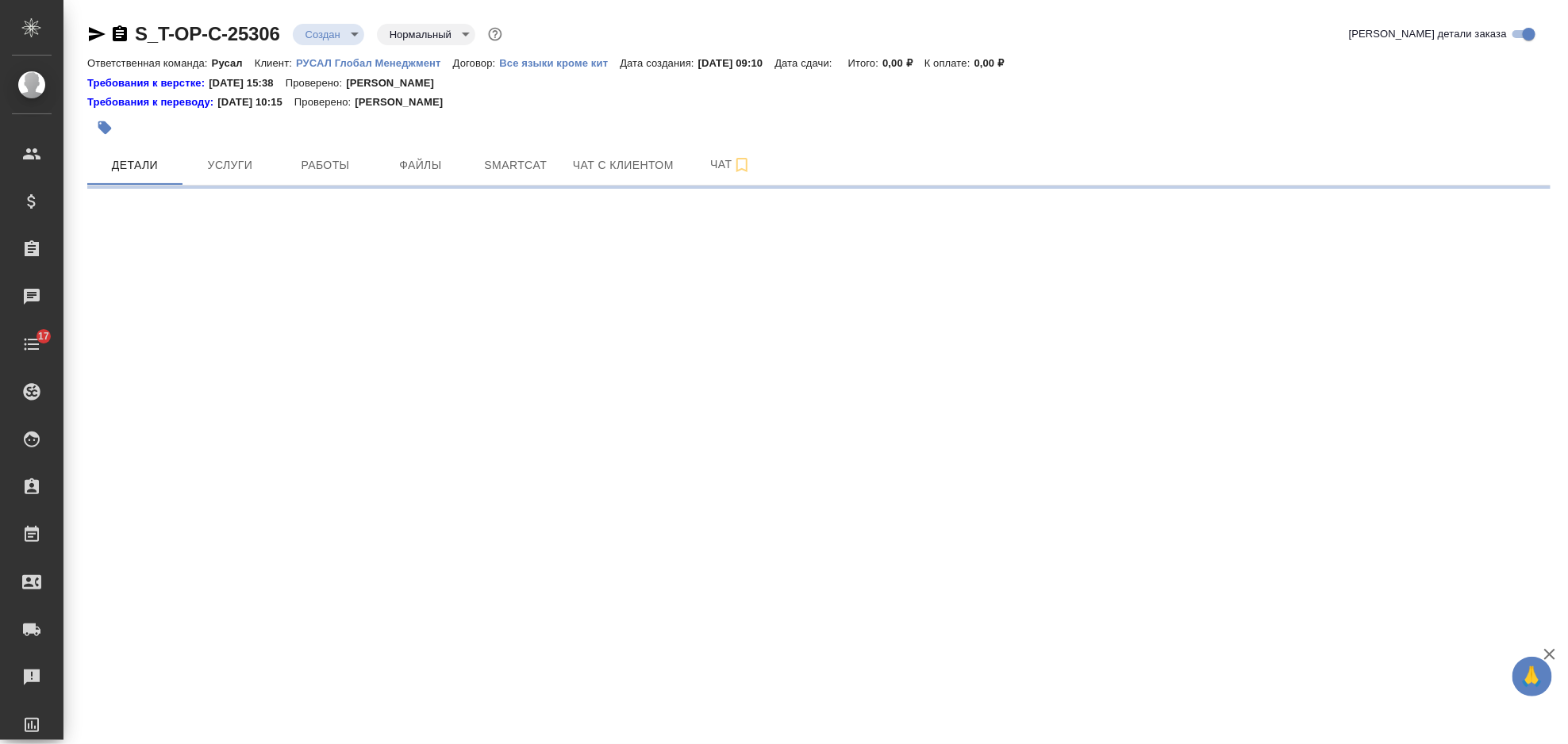
select select "RU"
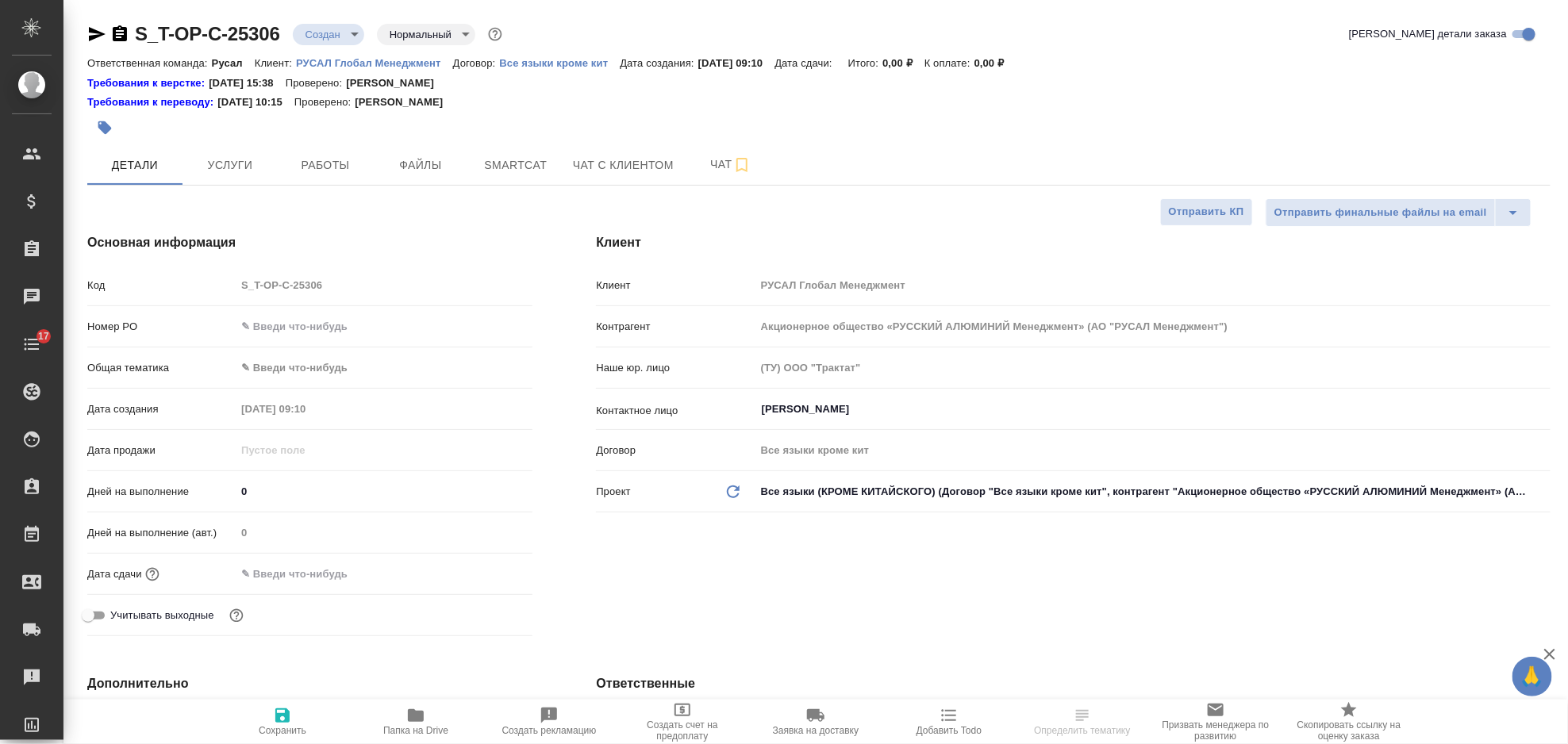
type textarea "x"
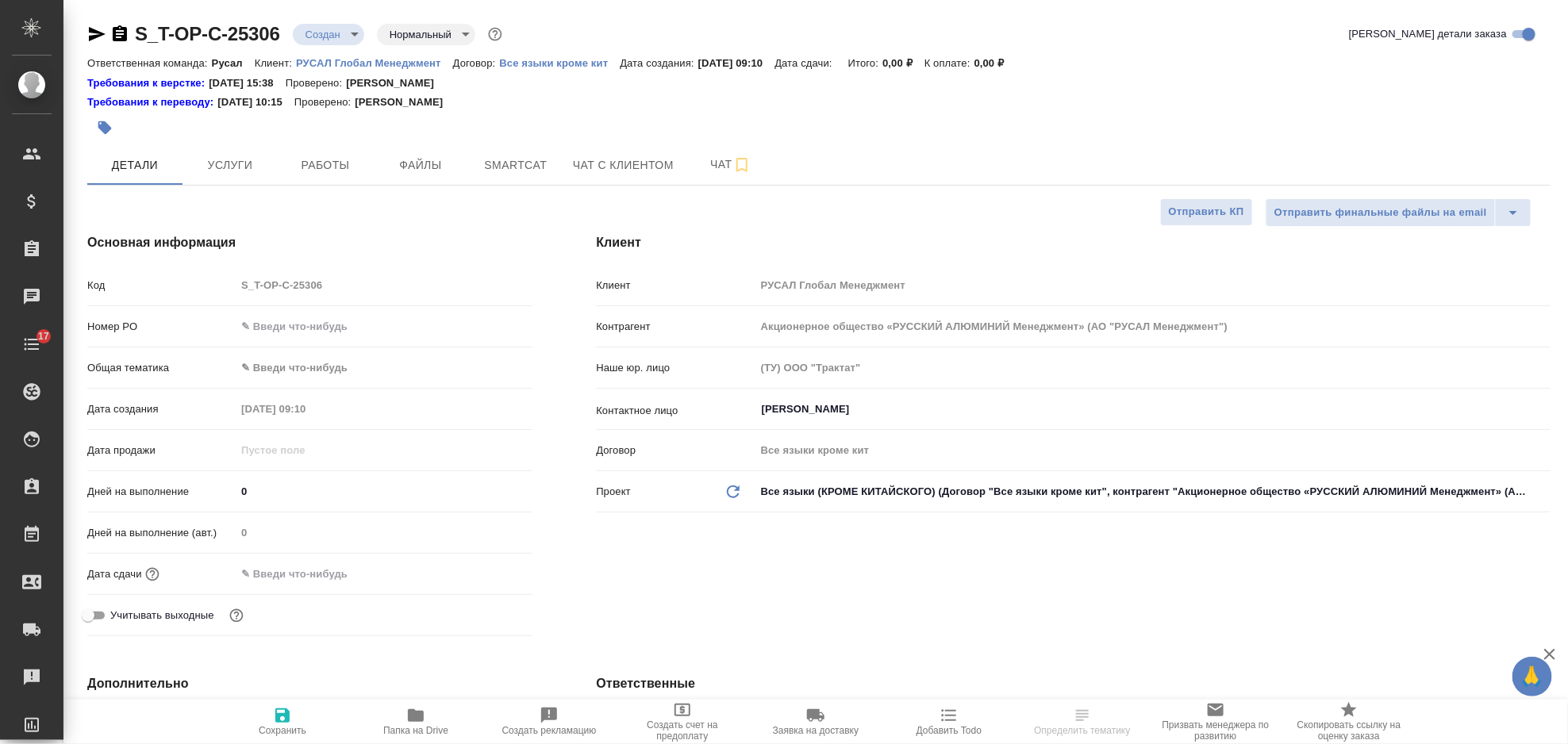
type textarea "x"
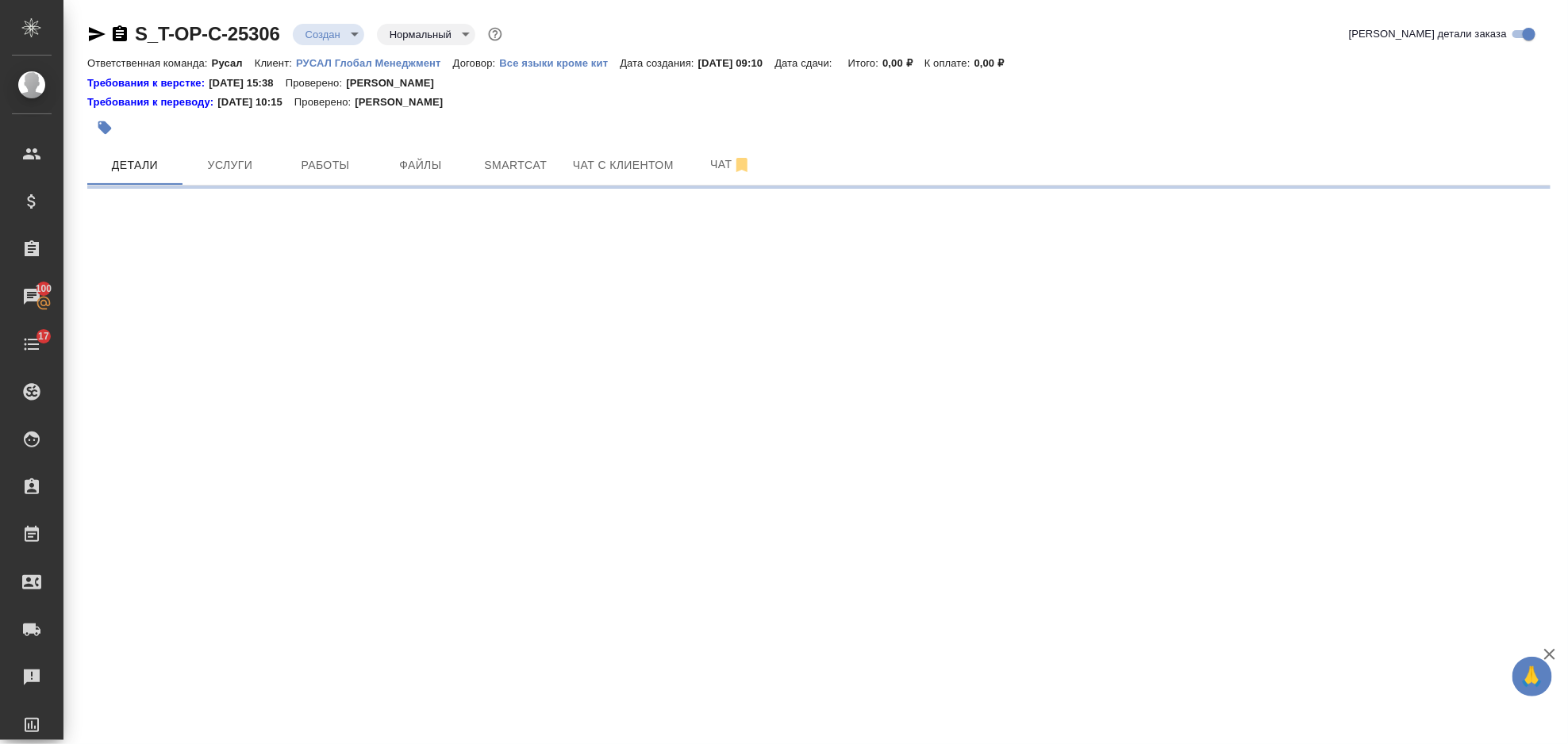
select select "RU"
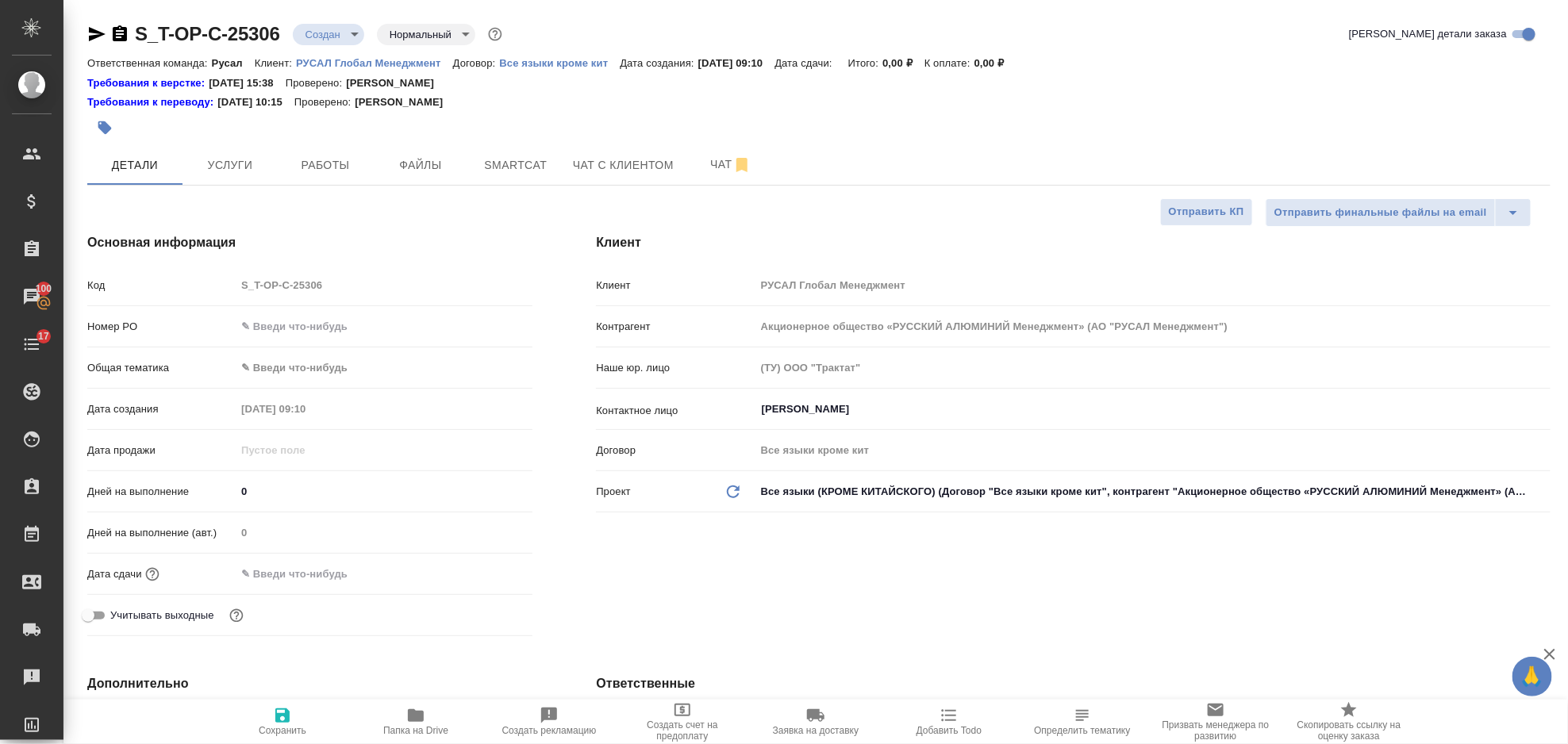
type textarea "x"
click at [362, 318] on input "text" at bounding box center [384, 326] width 297 height 23
paste input "Т-ОП-С-46906"
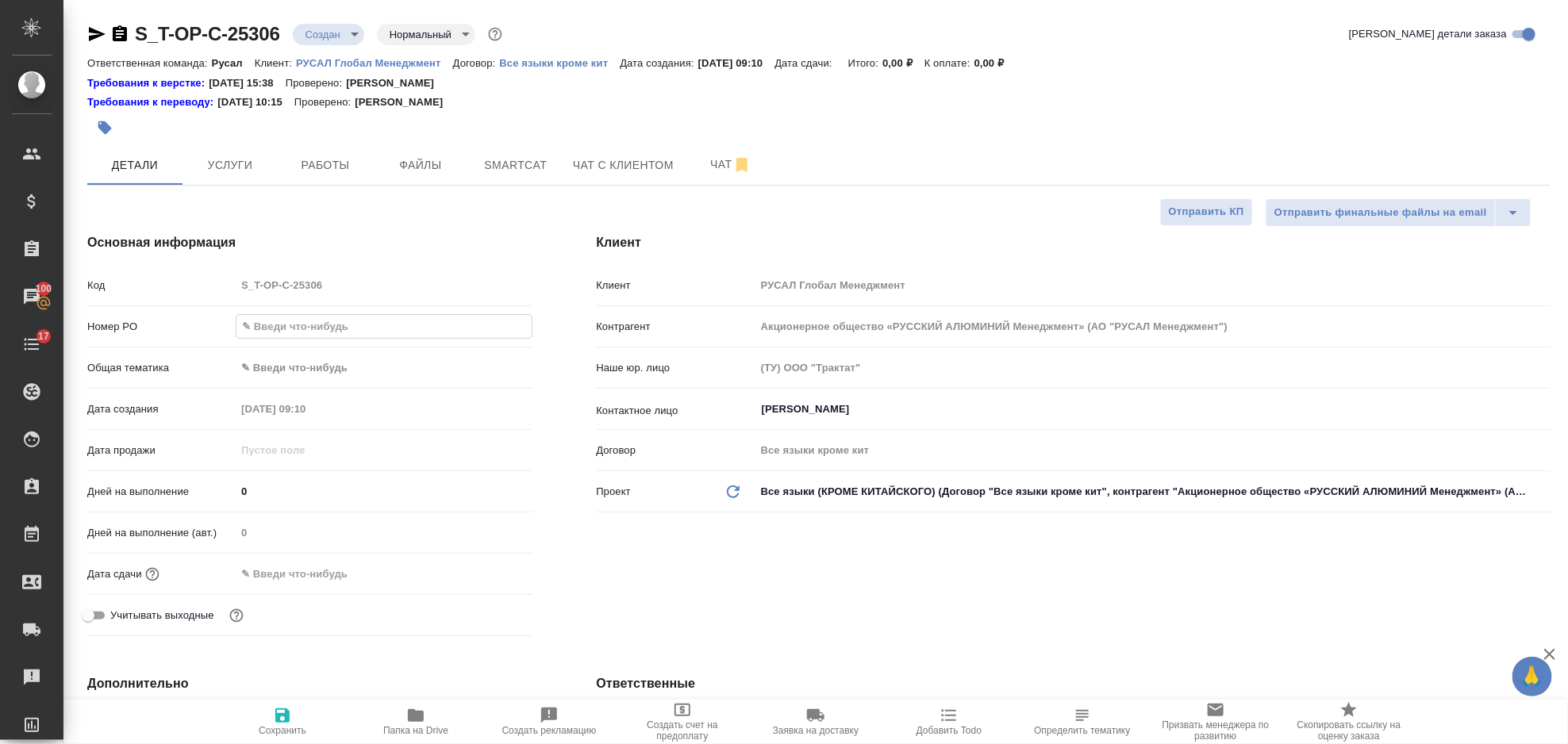
type input "Т-ОП-С-46906"
type textarea "x"
type input "Т-ОП-С-46906"
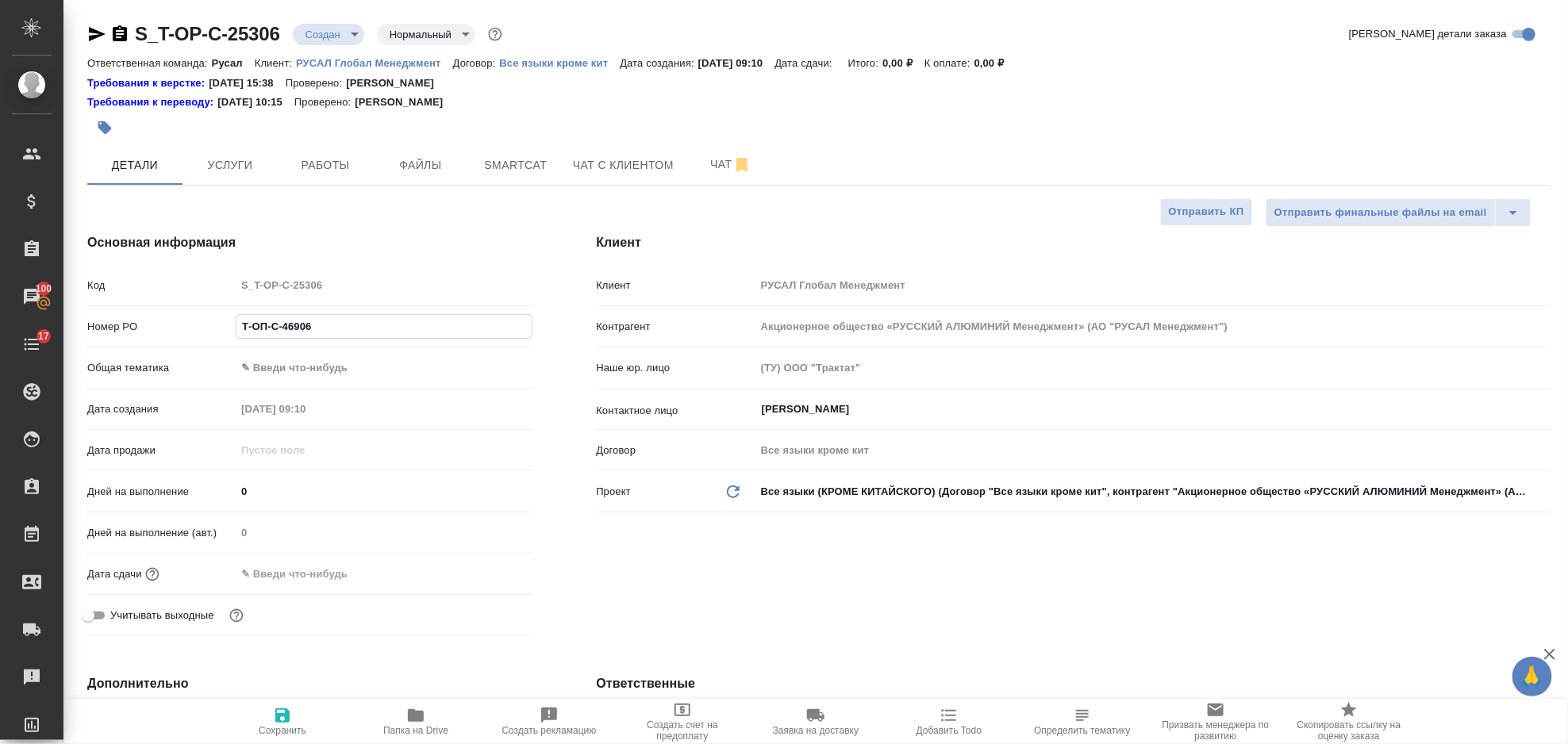
click at [378, 376] on body "🙏 .cls-1 fill:#fff; AWATERA Gorlenko Yuliua Клиенты Спецификации Заказы 100 Чат…" at bounding box center [784, 372] width 1568 height 744
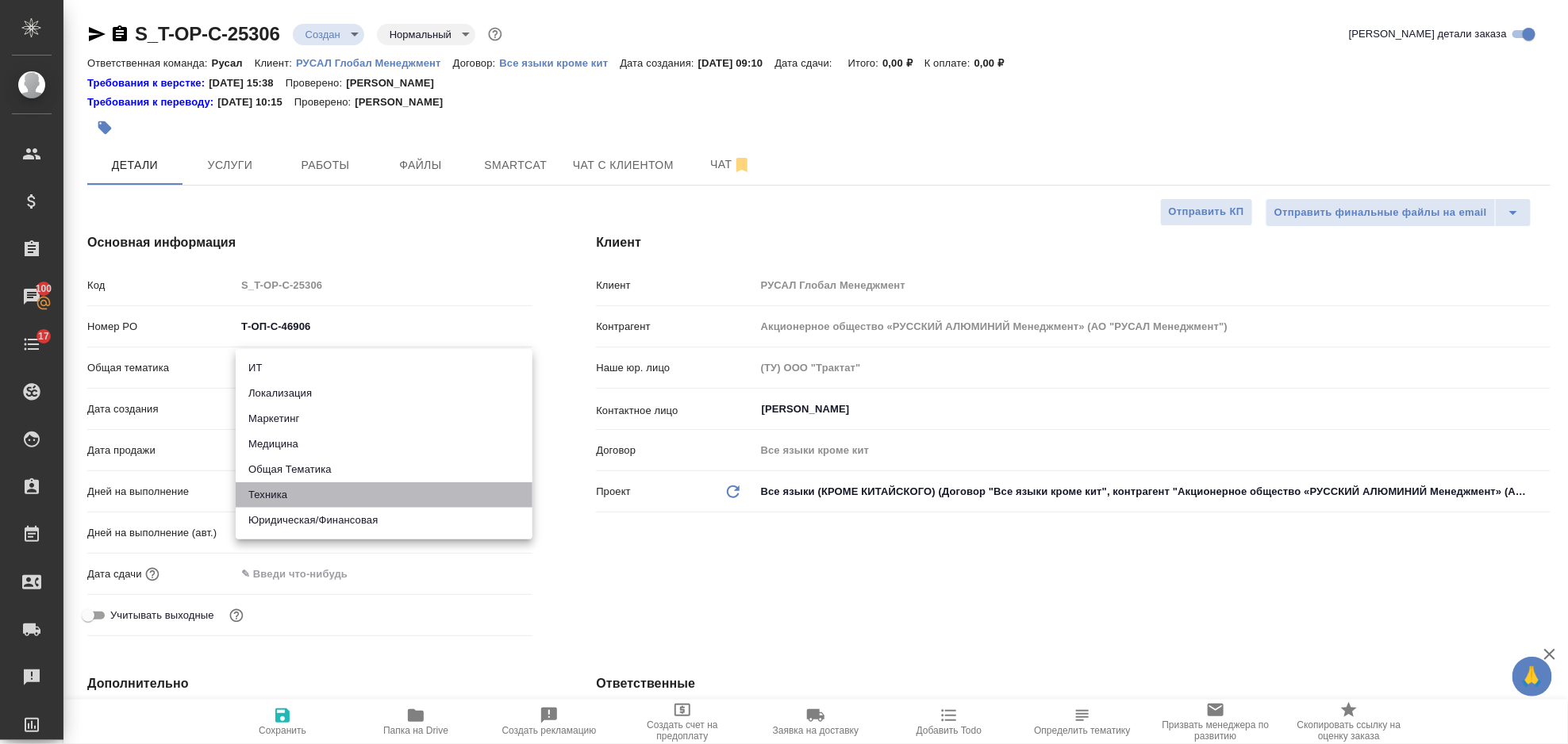
click at [405, 502] on li "Техника" at bounding box center [384, 495] width 297 height 25
type input "tech"
type textarea "x"
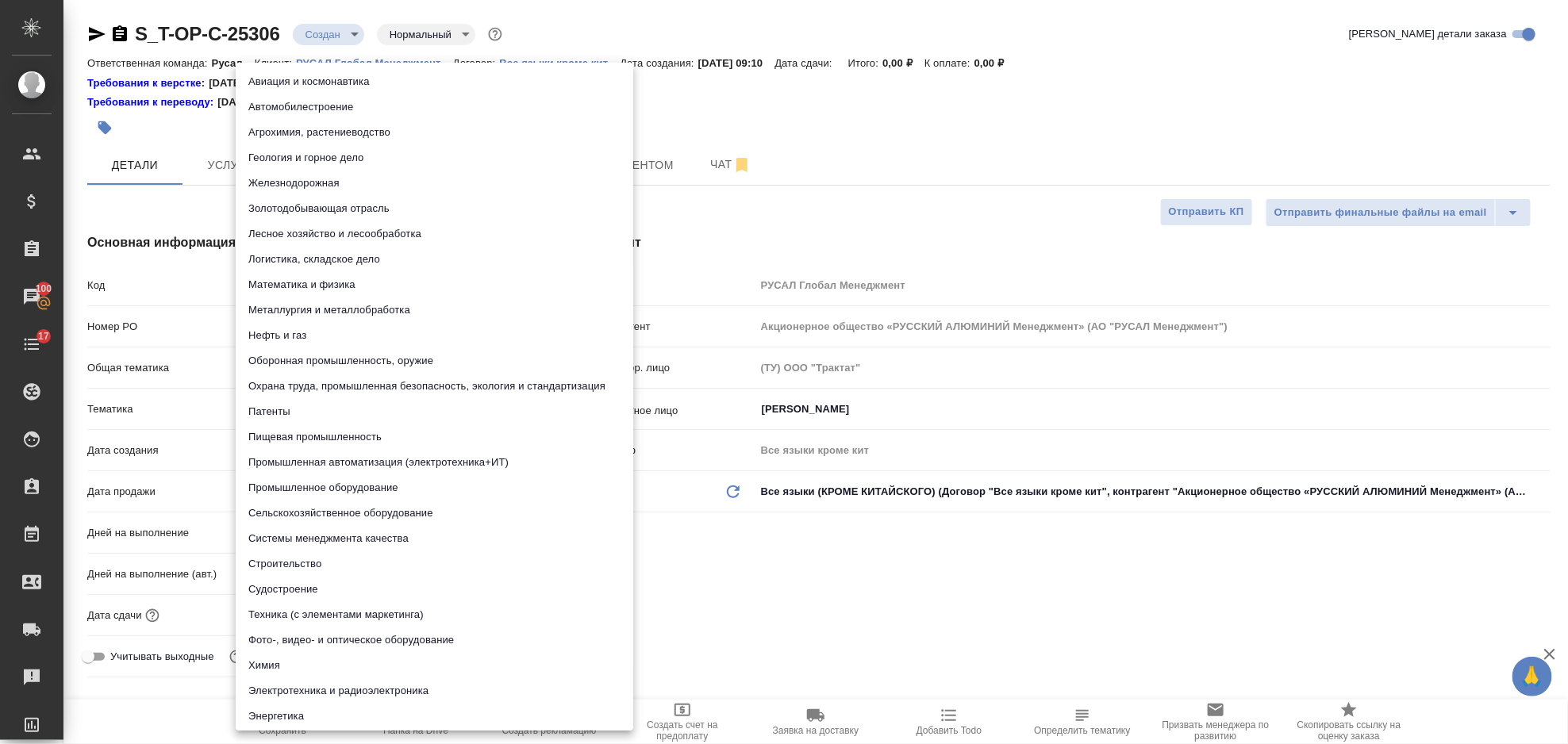
click at [331, 403] on body "🙏 .cls-1 fill:#fff; AWATERA Gorlenko Yuliua Клиенты Спецификации Заказы 100 Чат…" at bounding box center [784, 372] width 1568 height 744
click at [351, 488] on li "Промышленное оборудование" at bounding box center [434, 488] width 398 height 25
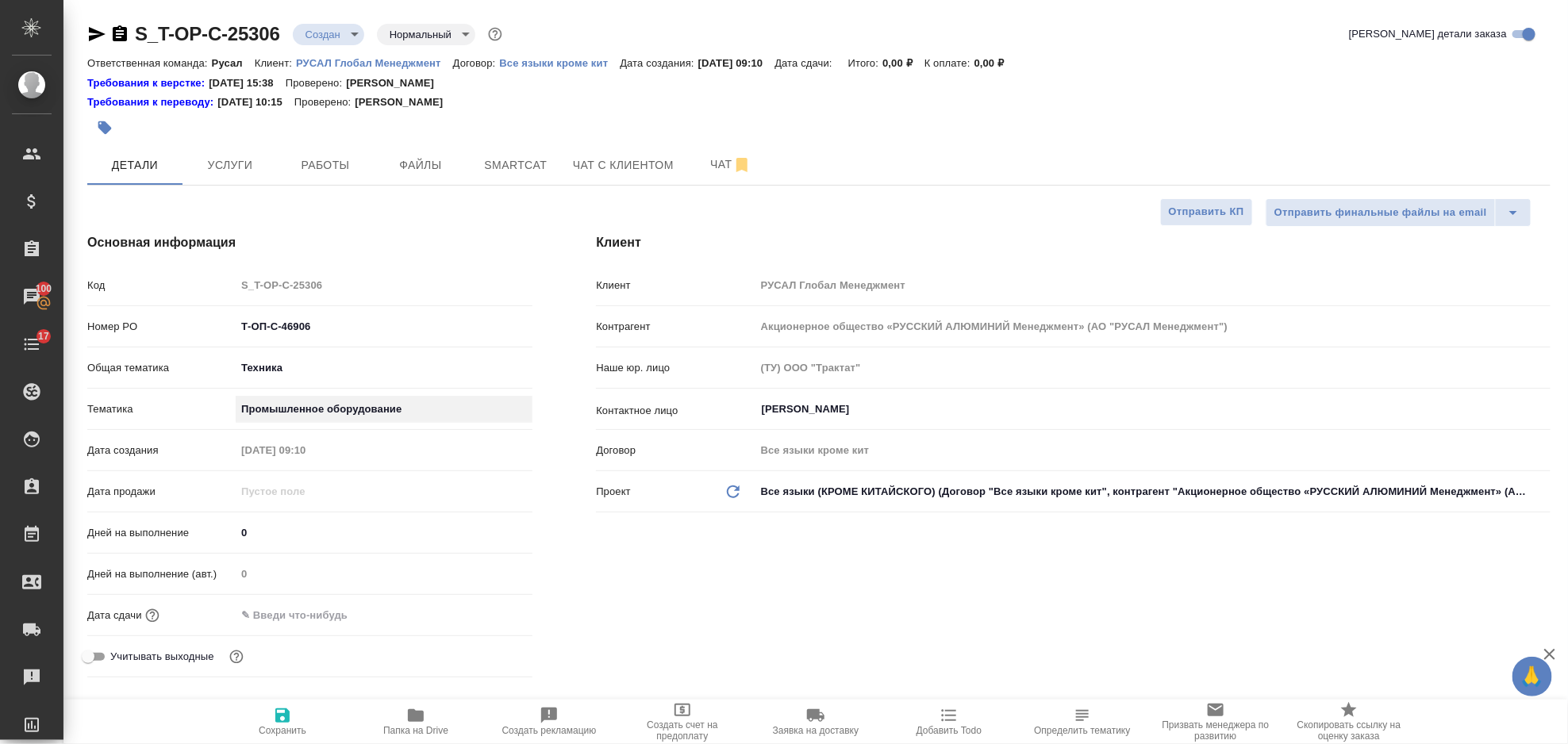
type textarea "x"
type input "5f647205b73bc97568ca66bc"
click at [286, 610] on input "text" at bounding box center [306, 615] width 139 height 23
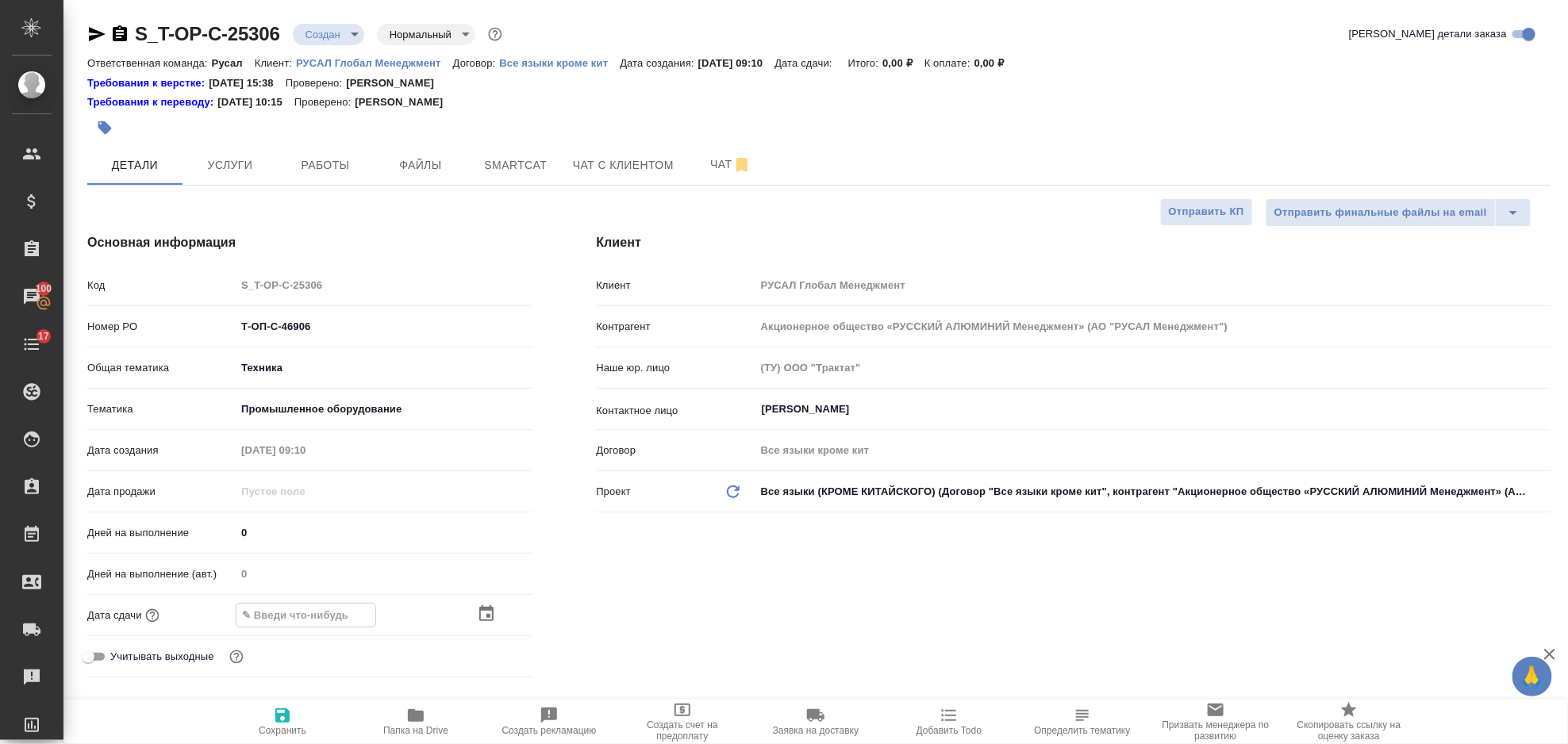
click at [491, 613] on icon "button" at bounding box center [486, 614] width 19 height 19
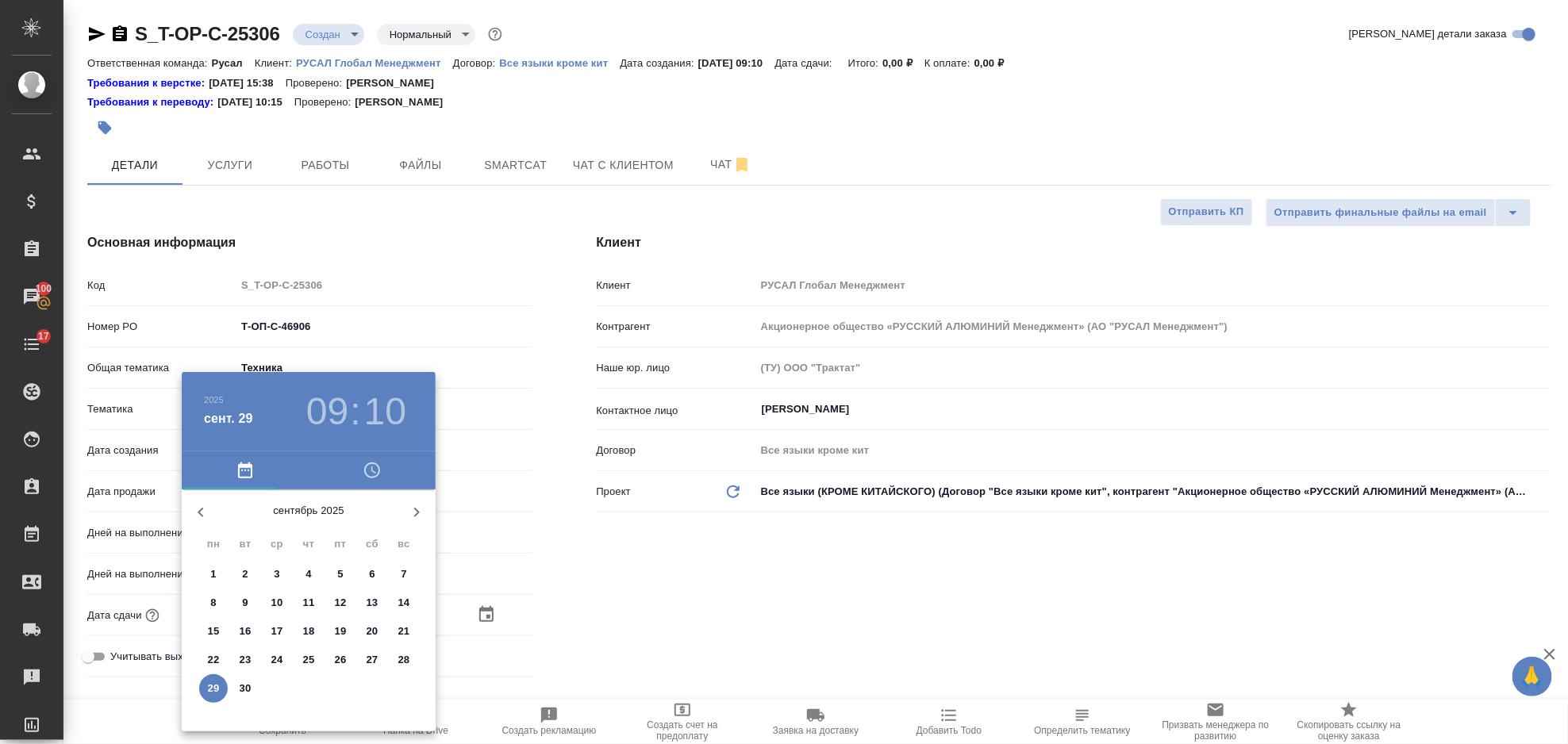
click at [215, 681] on p "29" at bounding box center [213, 688] width 12 height 15
type input "29.09.2025 09:10"
type textarea "x"
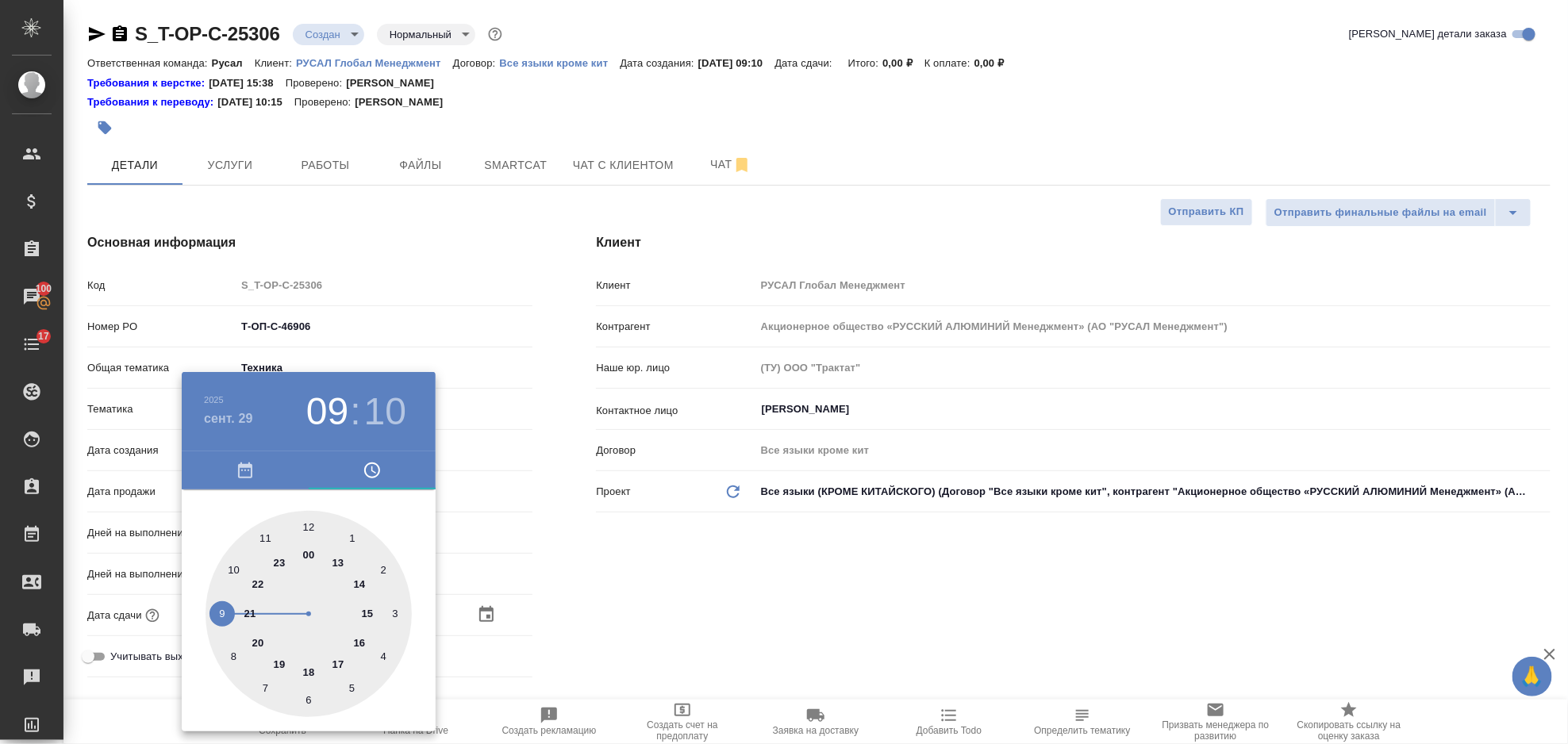
click at [335, 661] on div at bounding box center [309, 614] width 207 height 207
type input "29.09.2025 17:10"
type textarea "x"
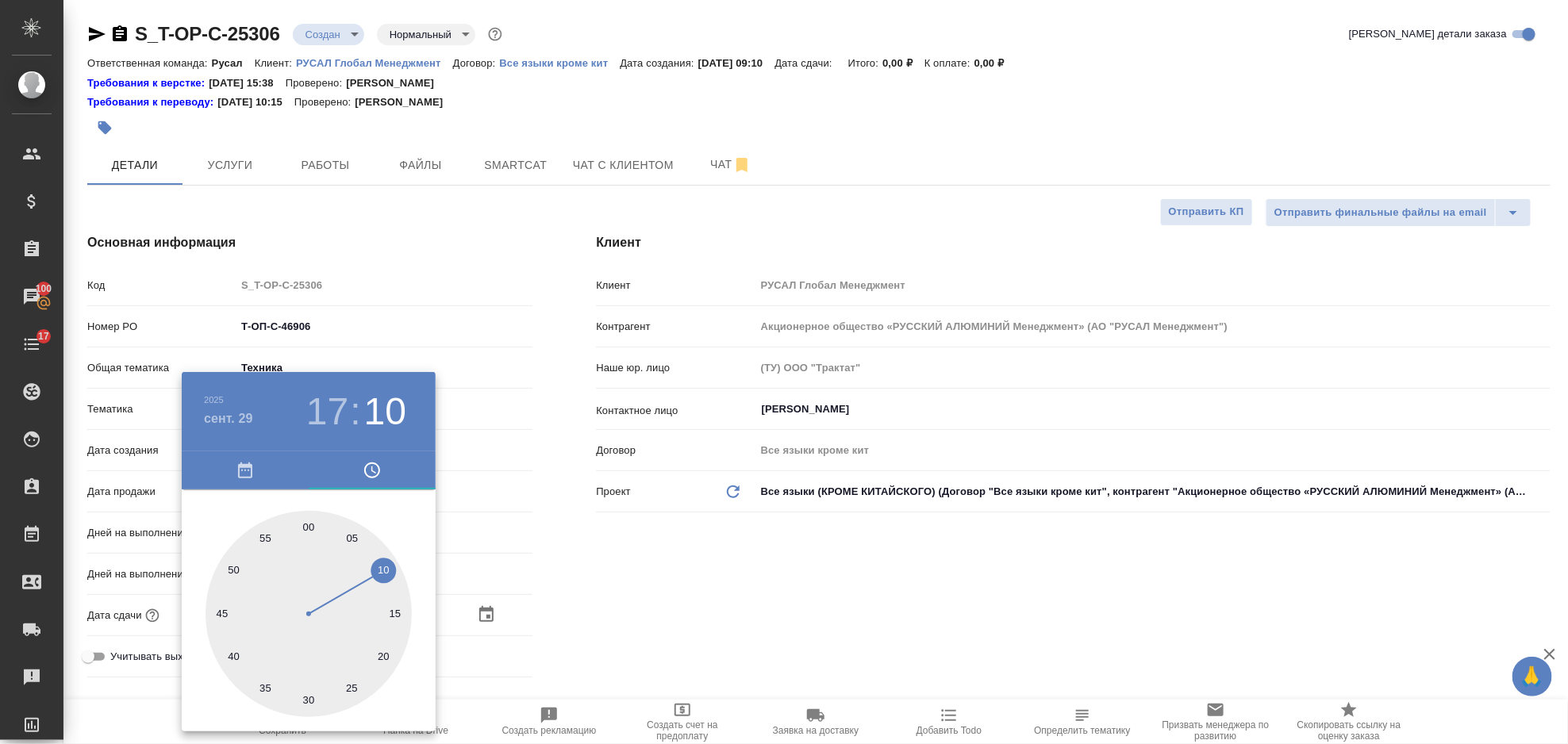
click at [311, 533] on div at bounding box center [309, 614] width 207 height 207
type input "29.09.2025 17:00"
type textarea "x"
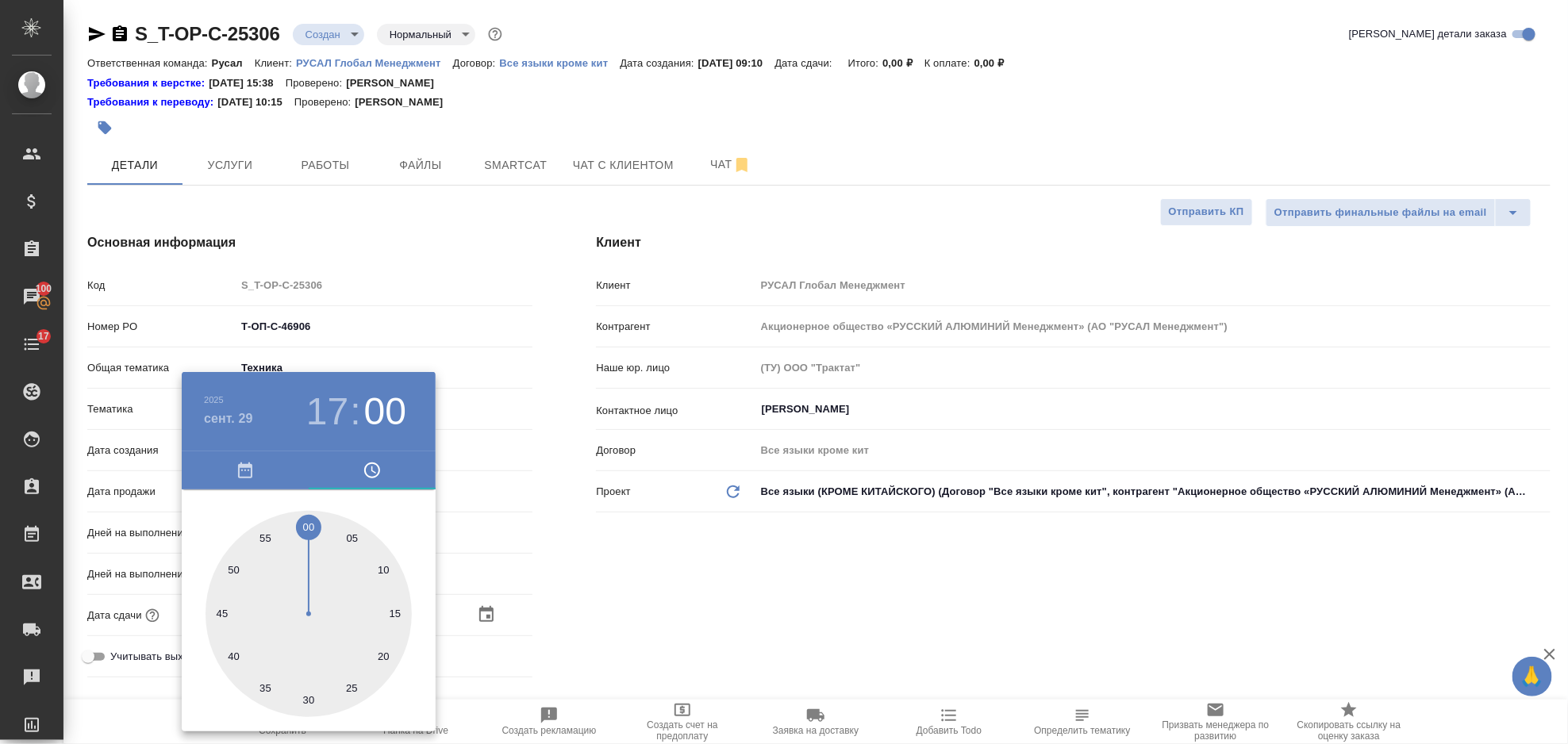
click at [779, 590] on div at bounding box center [784, 372] width 1568 height 744
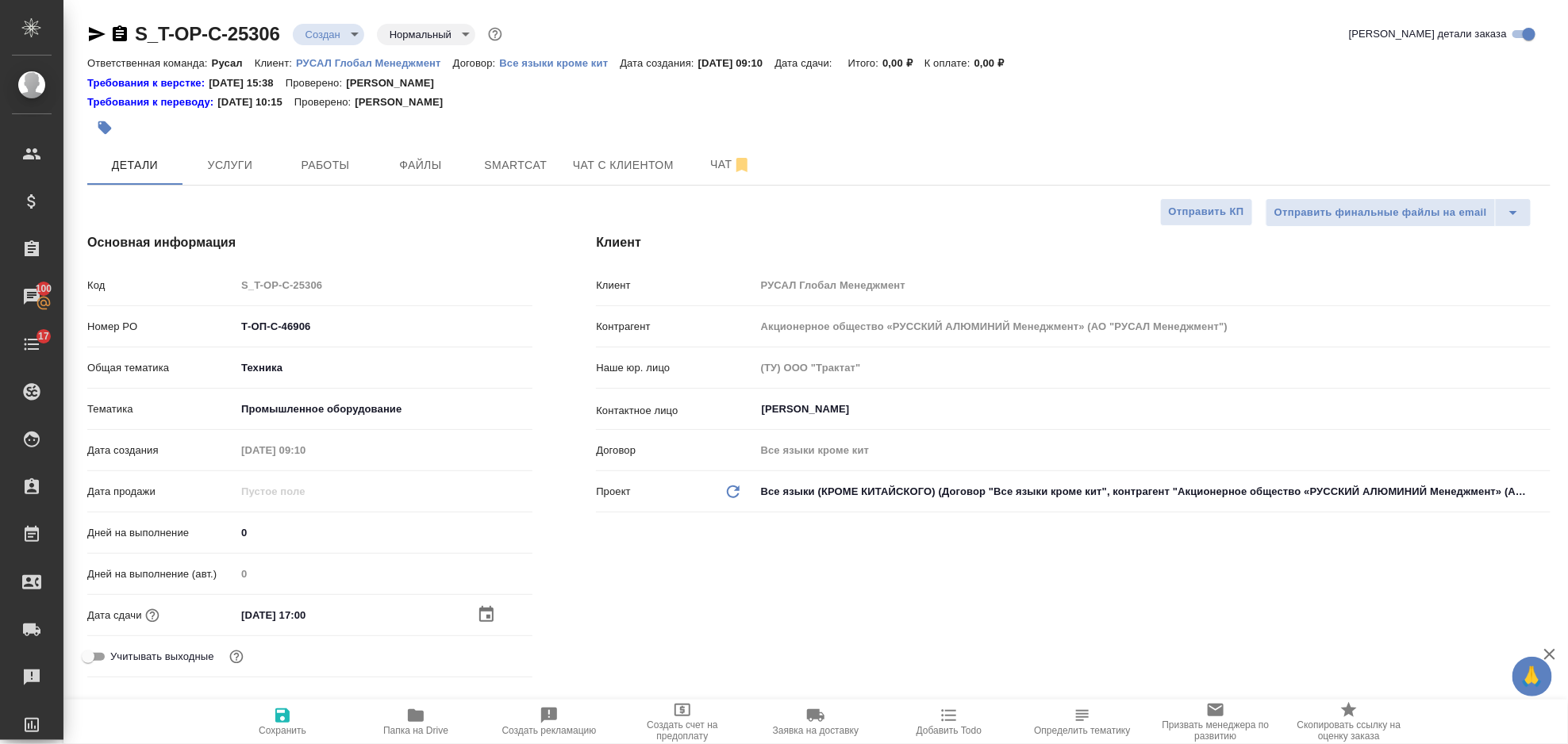
click at [285, 712] on icon "button" at bounding box center [282, 716] width 19 height 19
type textarea "x"
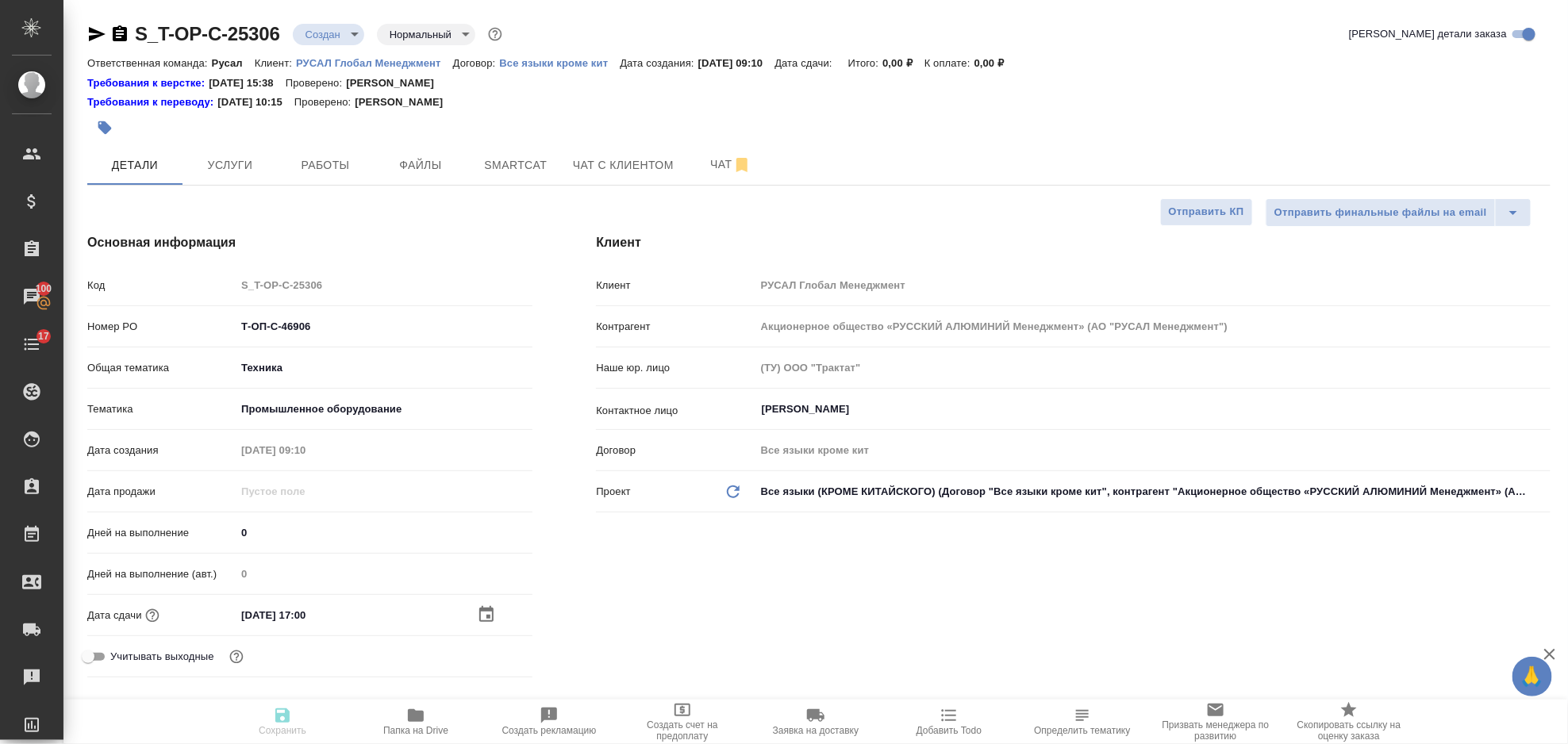
type textarea "x"
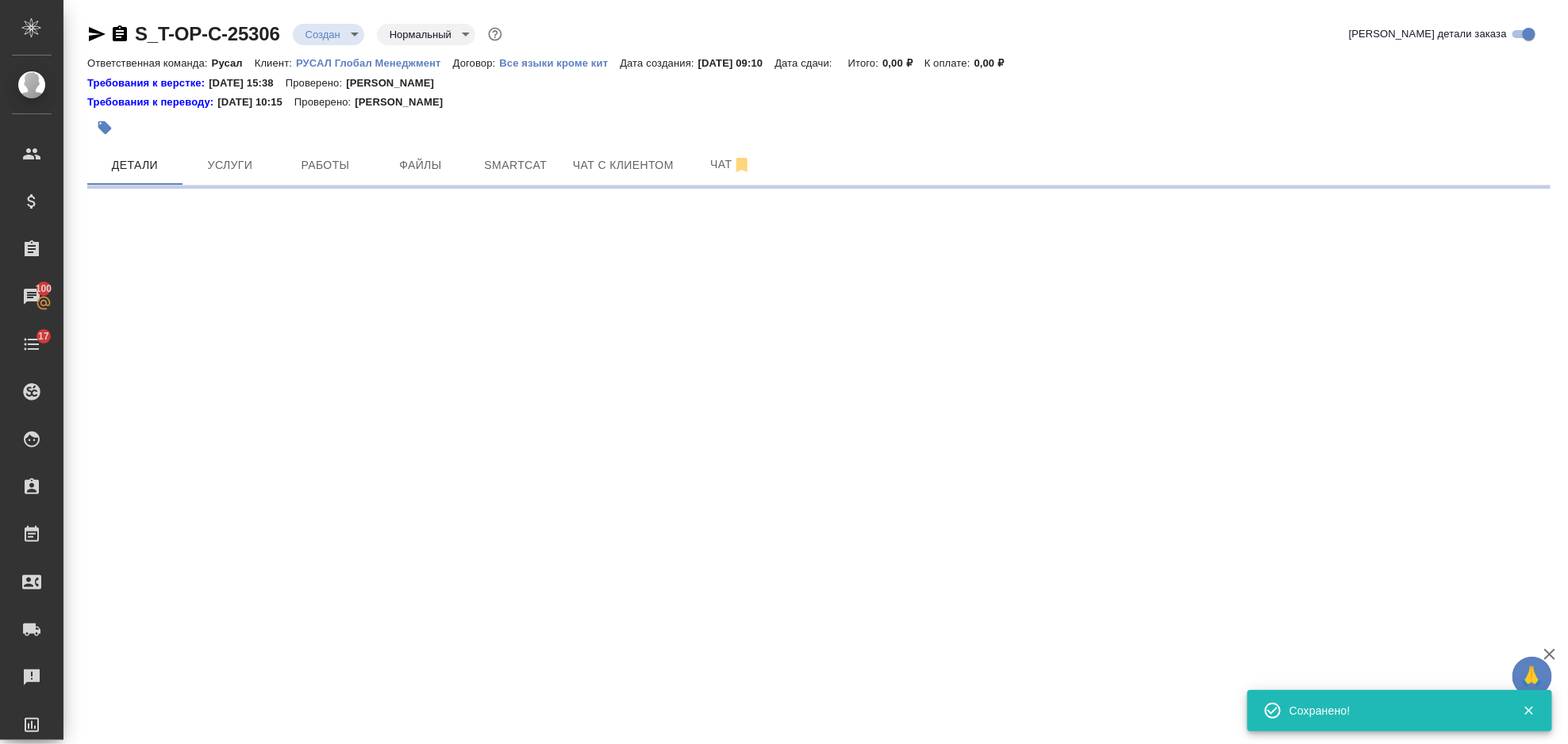
select select "RU"
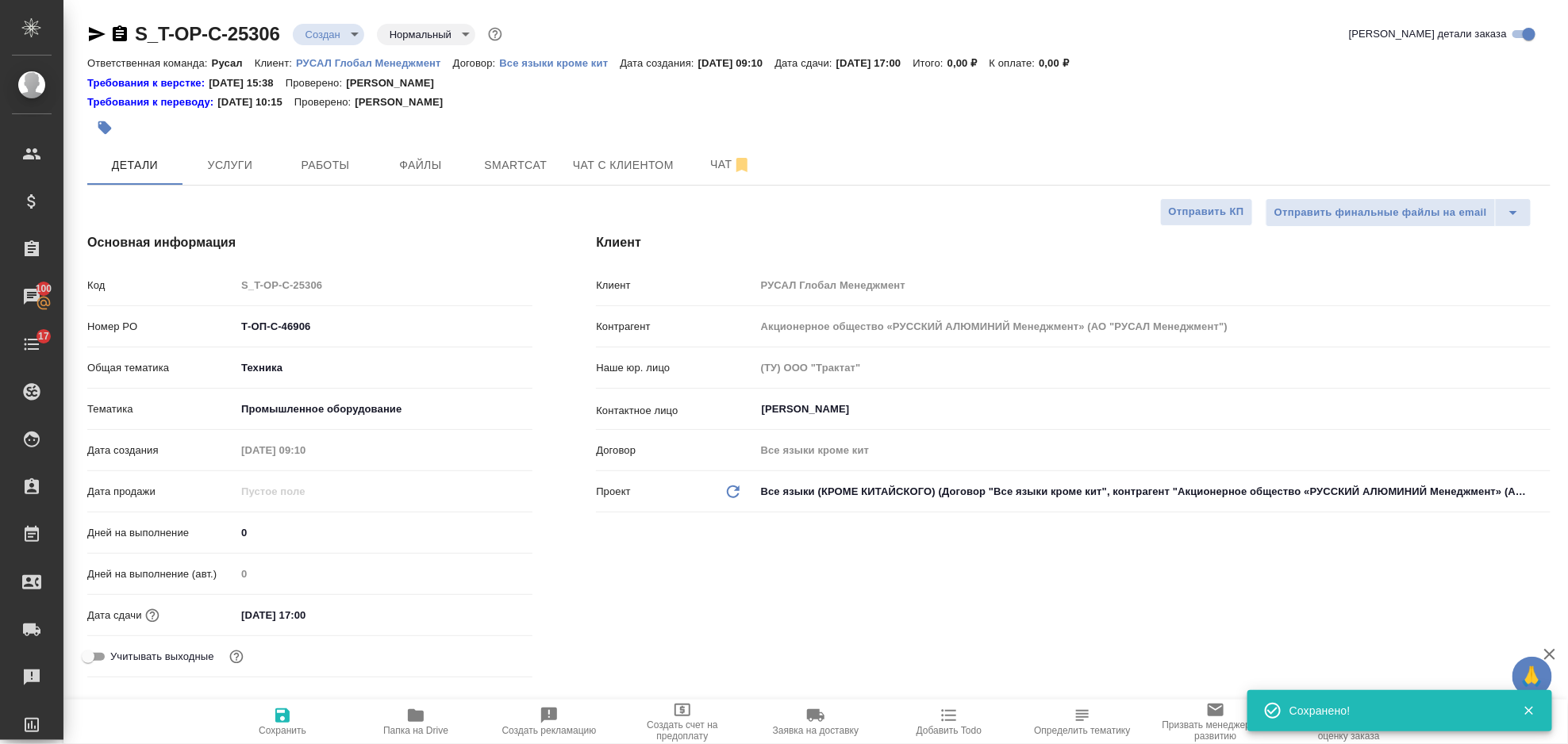
type textarea "x"
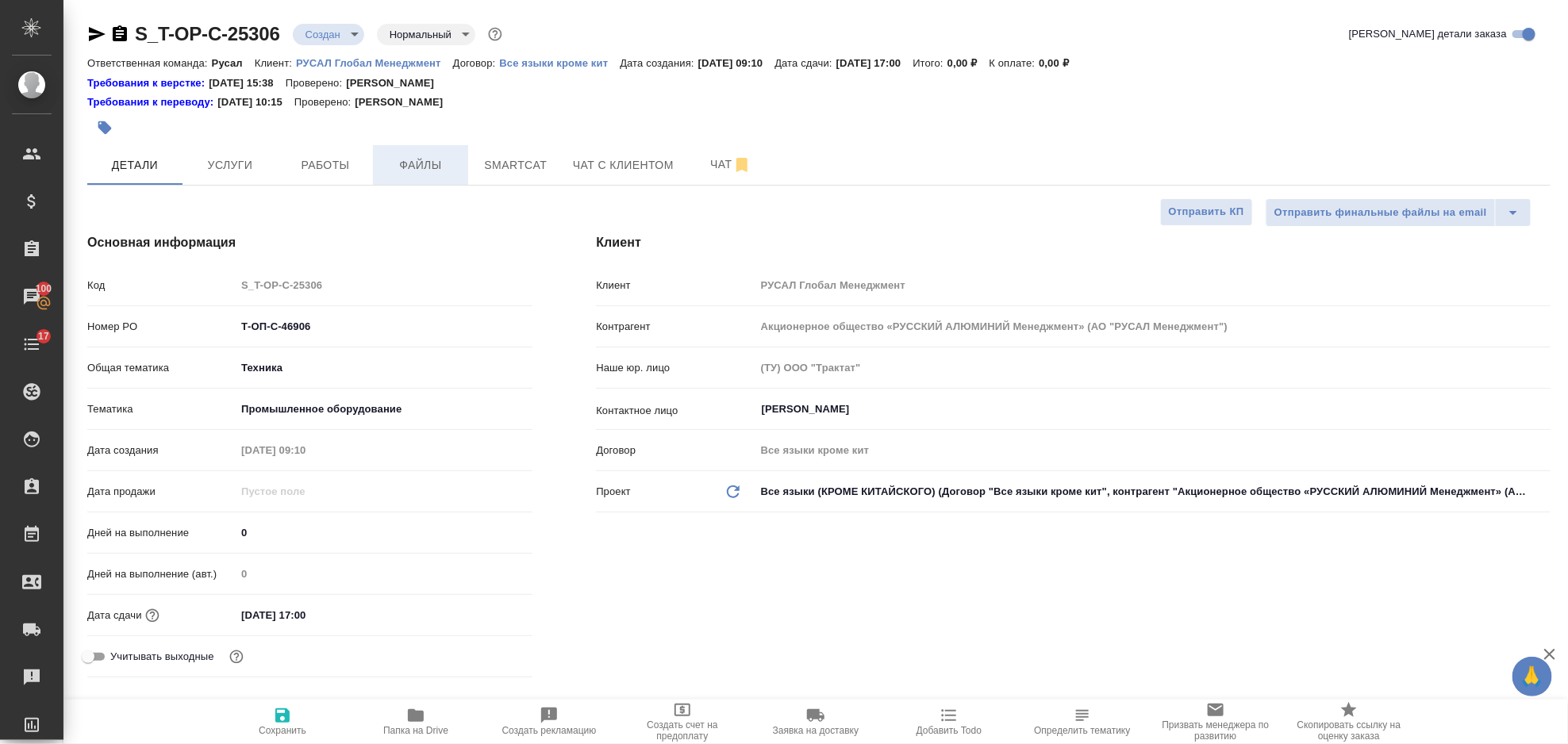
click at [452, 170] on span "Файлы" at bounding box center [421, 166] width 76 height 20
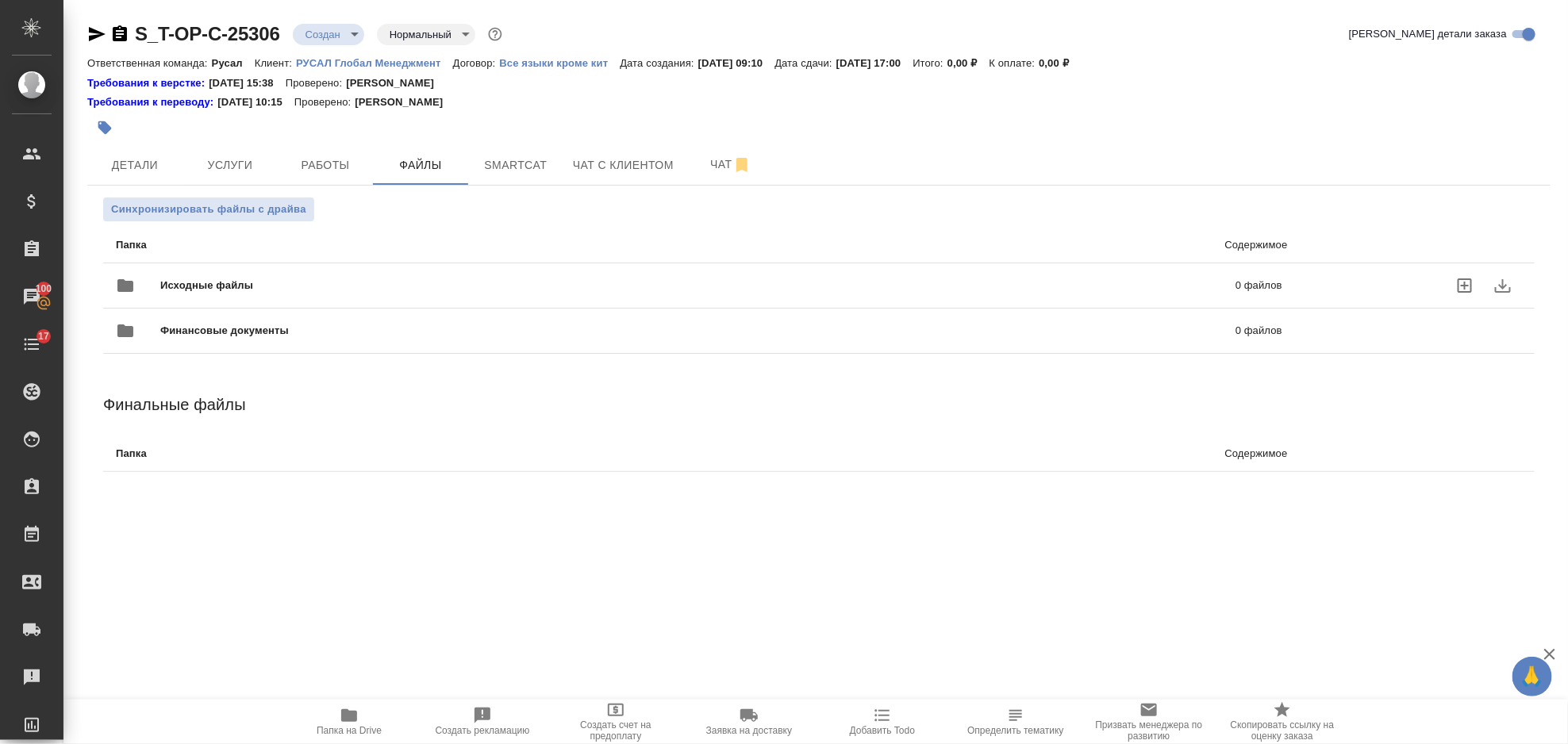
click at [341, 278] on span "Исходные файлы" at bounding box center [452, 285] width 584 height 15
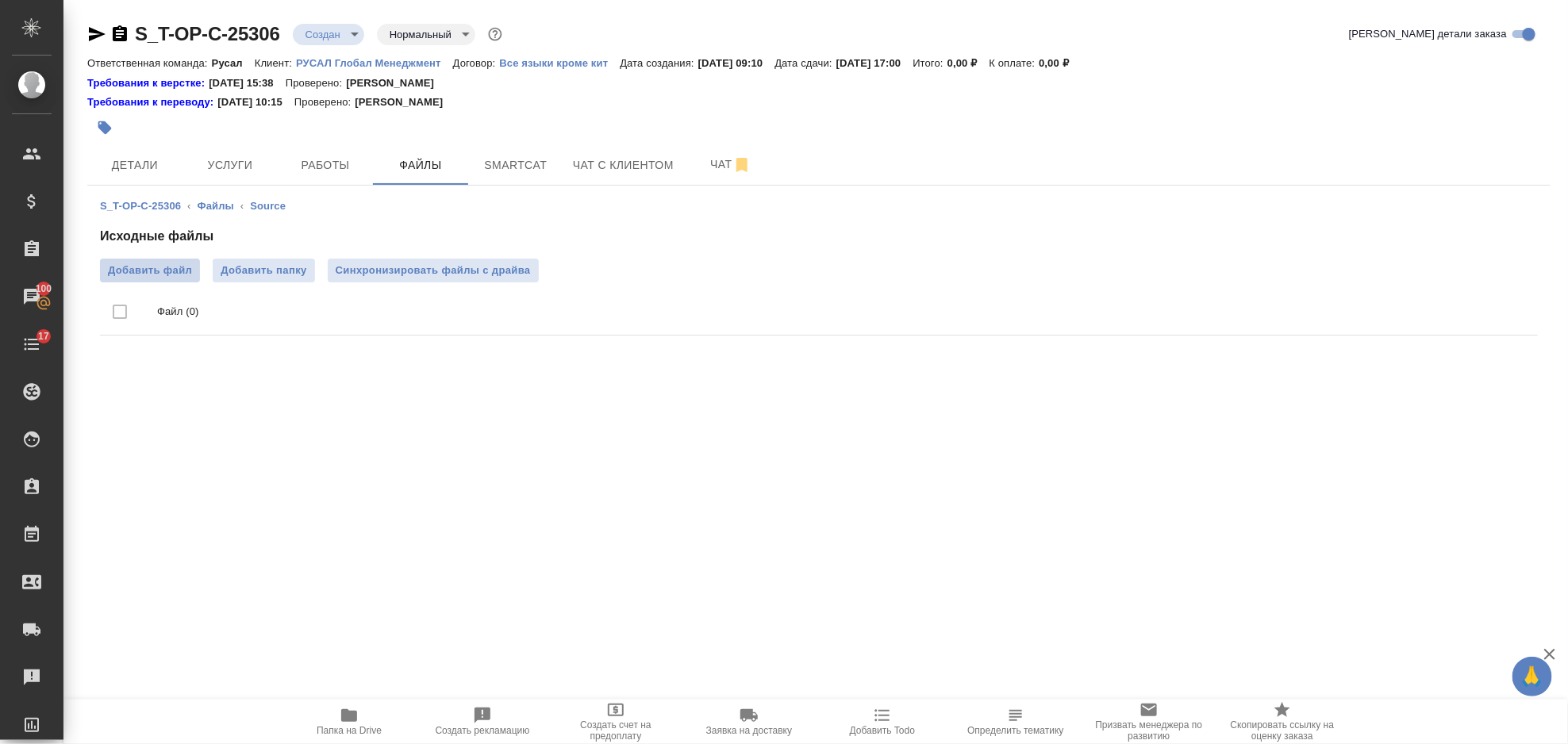
click at [158, 278] on span "Добавить файл" at bounding box center [150, 270] width 84 height 15
click at [0, 0] on input "Добавить файл" at bounding box center [0, 0] width 0 height 0
click at [247, 163] on span "Услуги" at bounding box center [230, 166] width 76 height 20
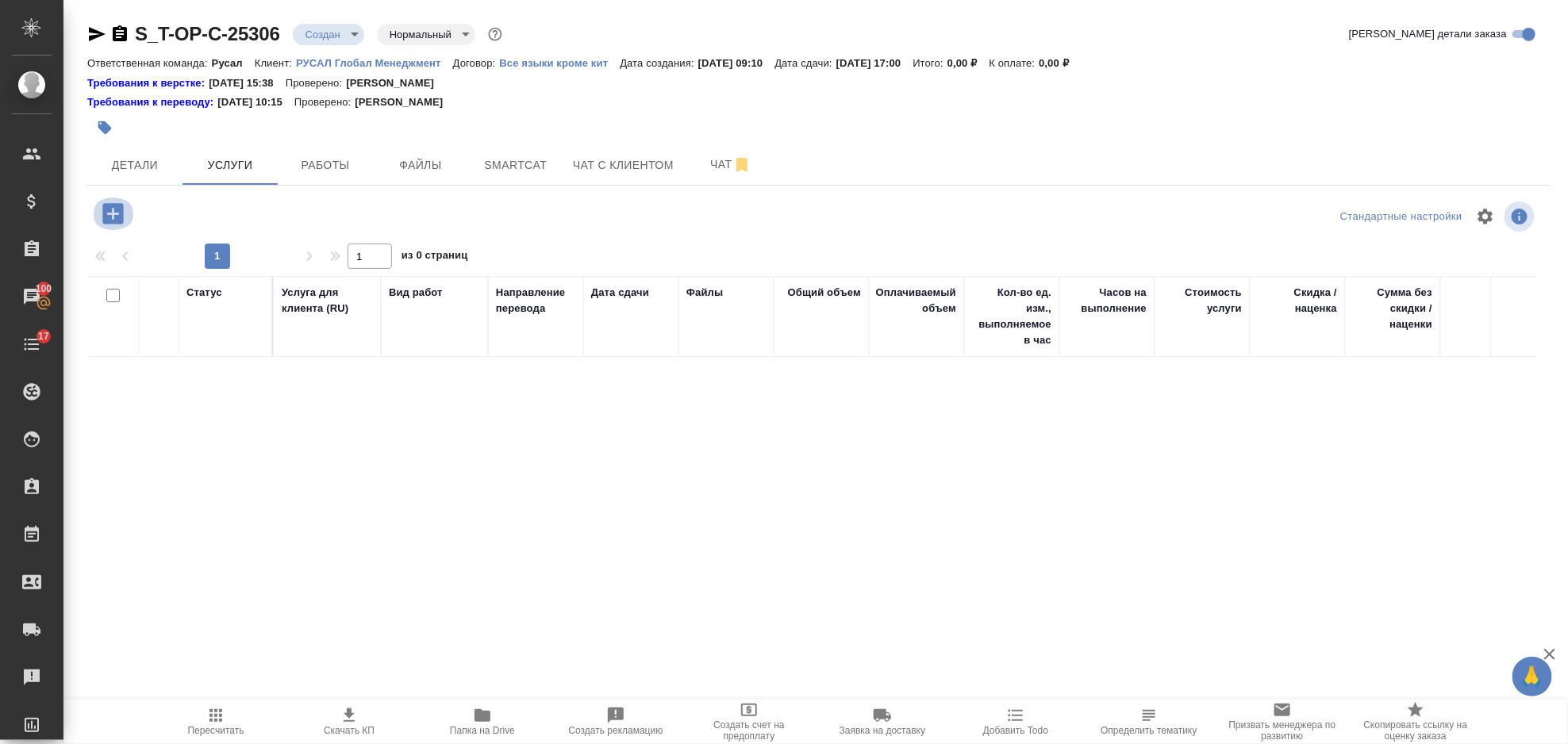
click at [119, 220] on icon "button" at bounding box center [112, 213] width 21 height 21
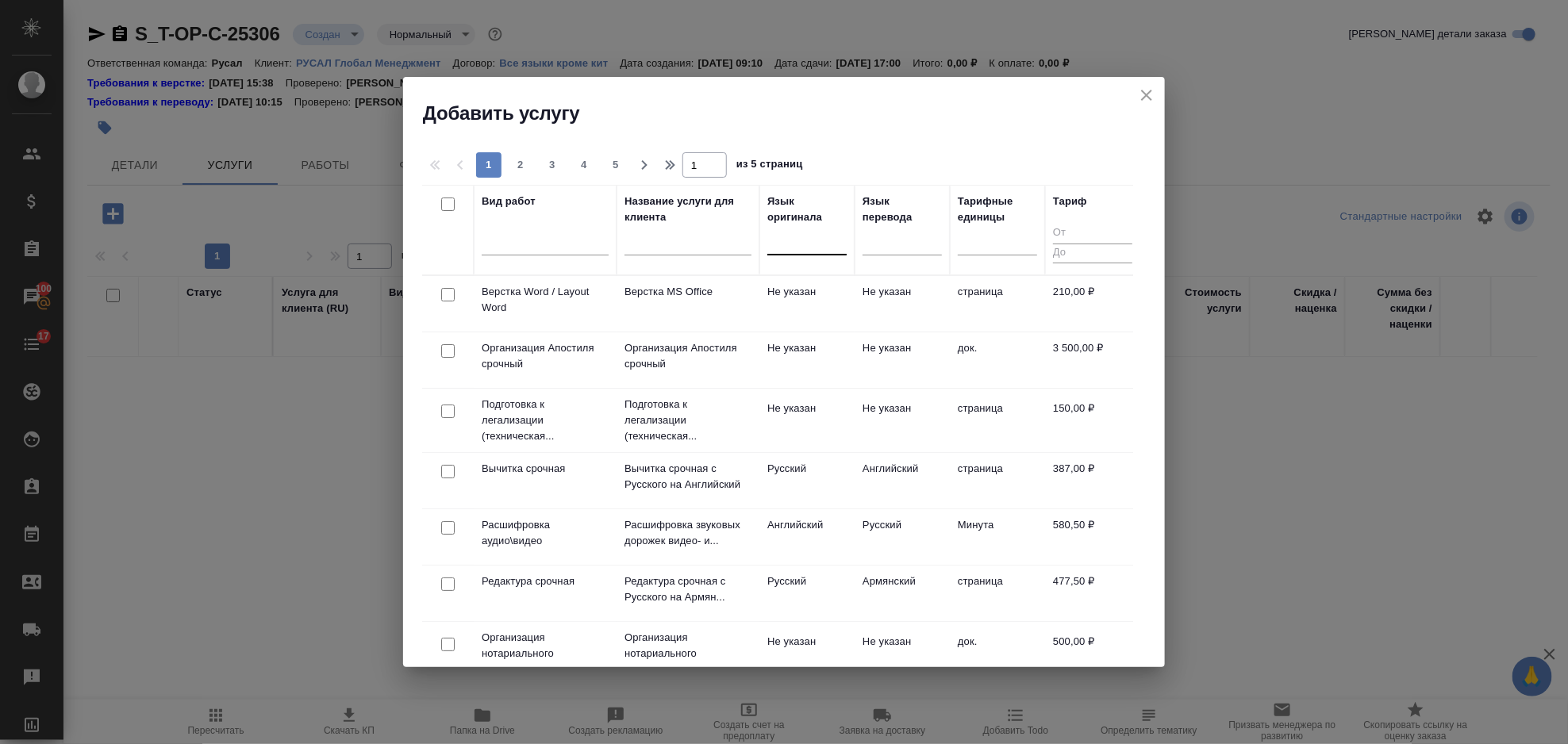
click at [799, 244] on div at bounding box center [807, 239] width 79 height 23
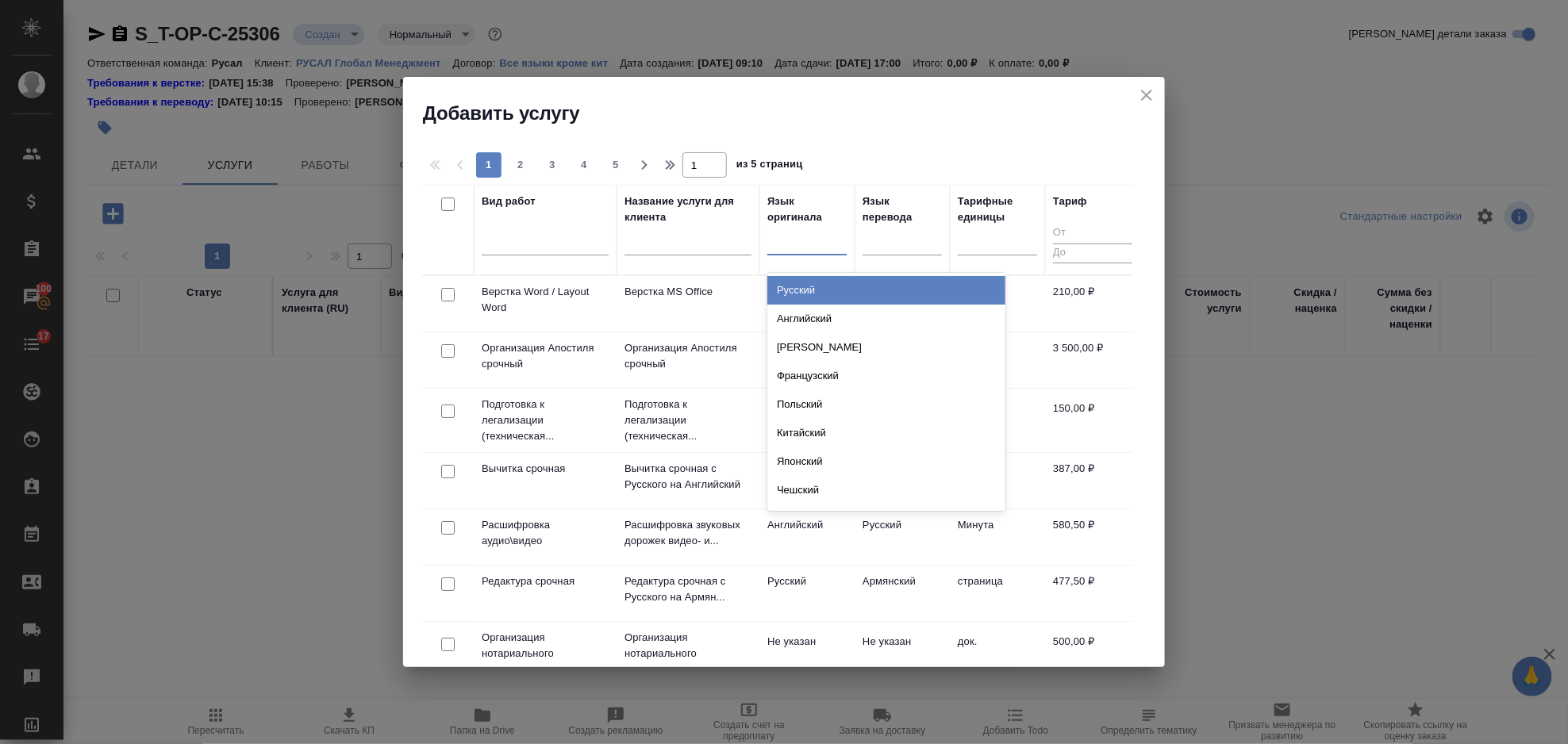
click at [822, 285] on div "Русский" at bounding box center [886, 290] width 238 height 28
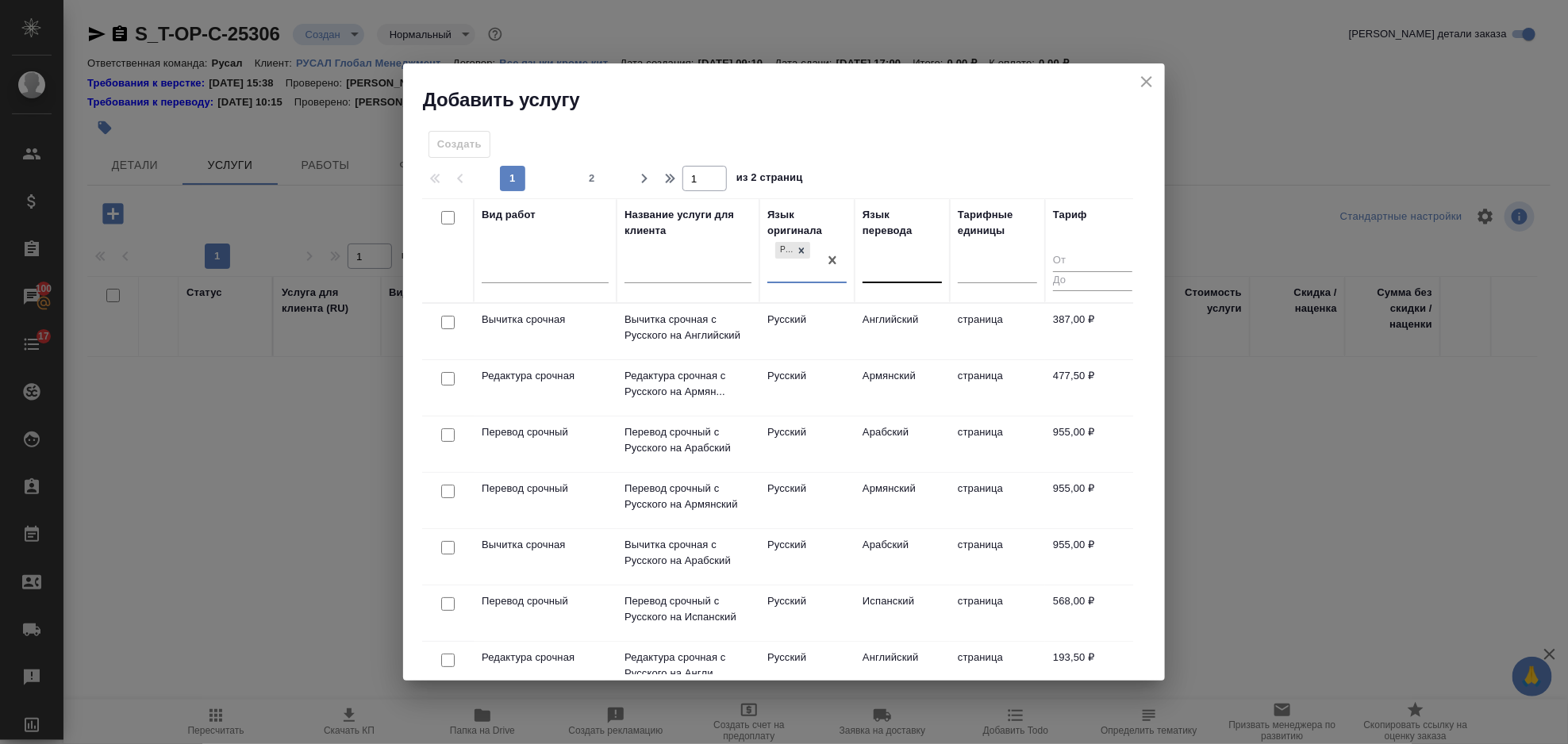
click at [894, 260] on div at bounding box center [901, 268] width 79 height 23
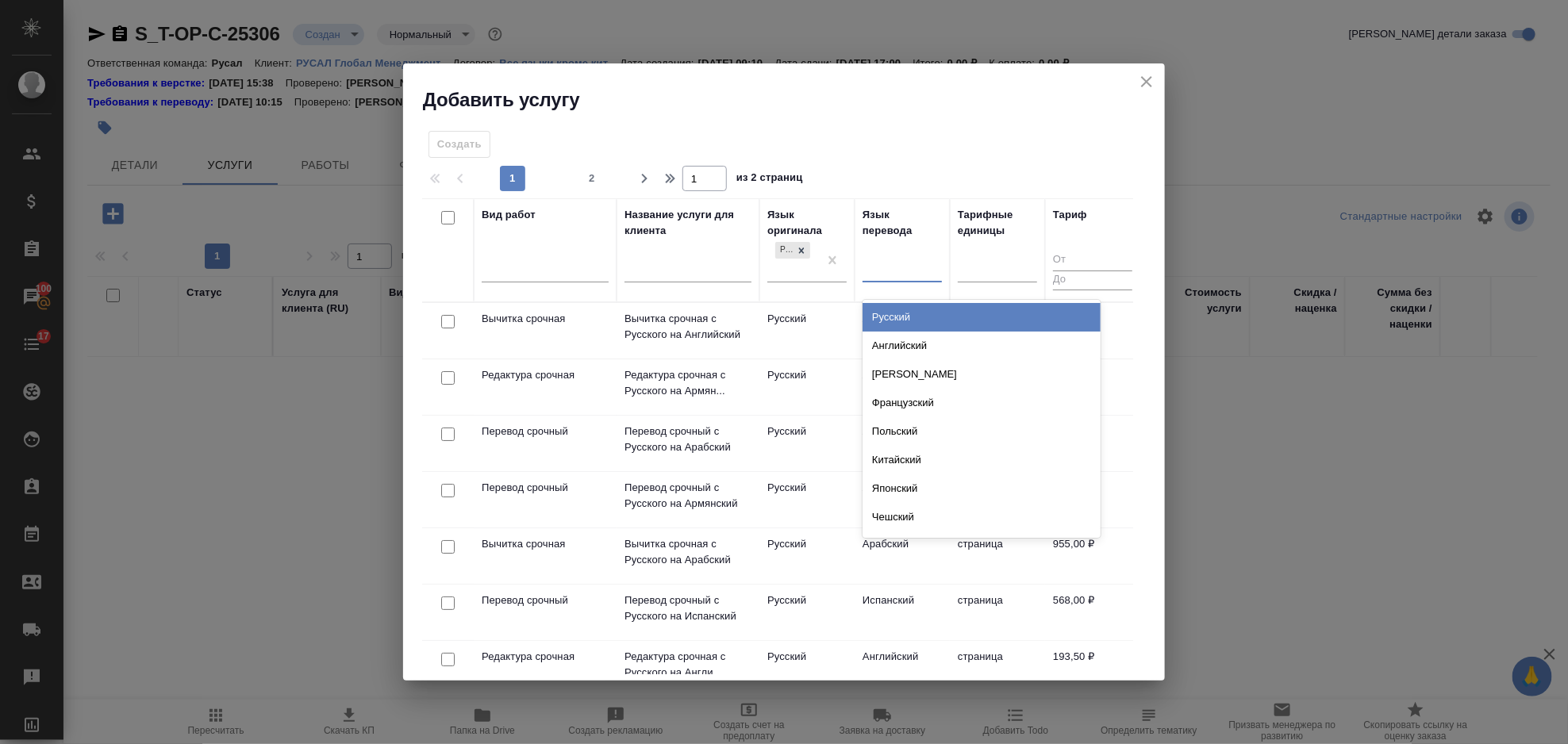
click at [918, 349] on div "Английский" at bounding box center [981, 345] width 238 height 28
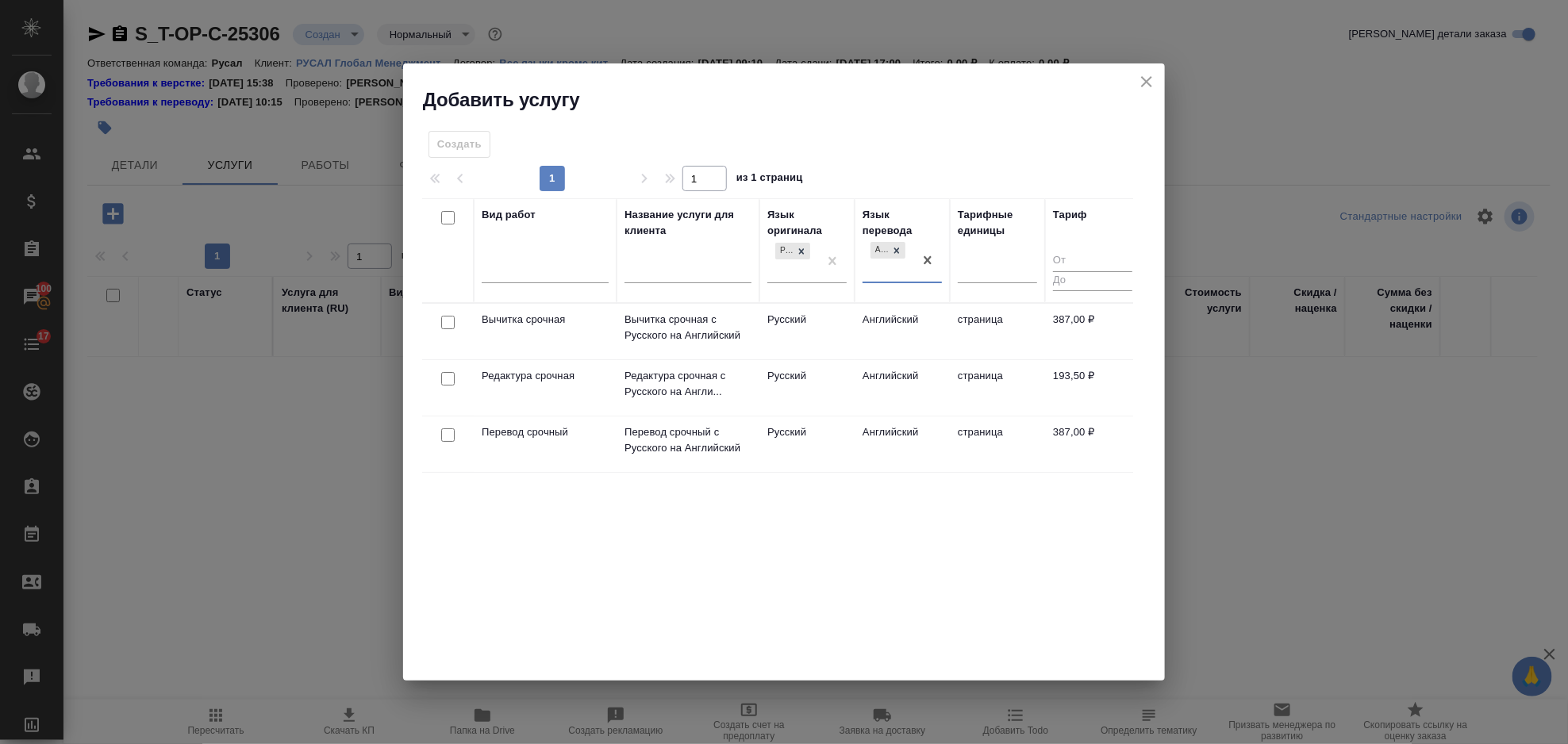
click at [444, 382] on input "checkbox" at bounding box center [448, 379] width 14 height 14
checkbox input "true"
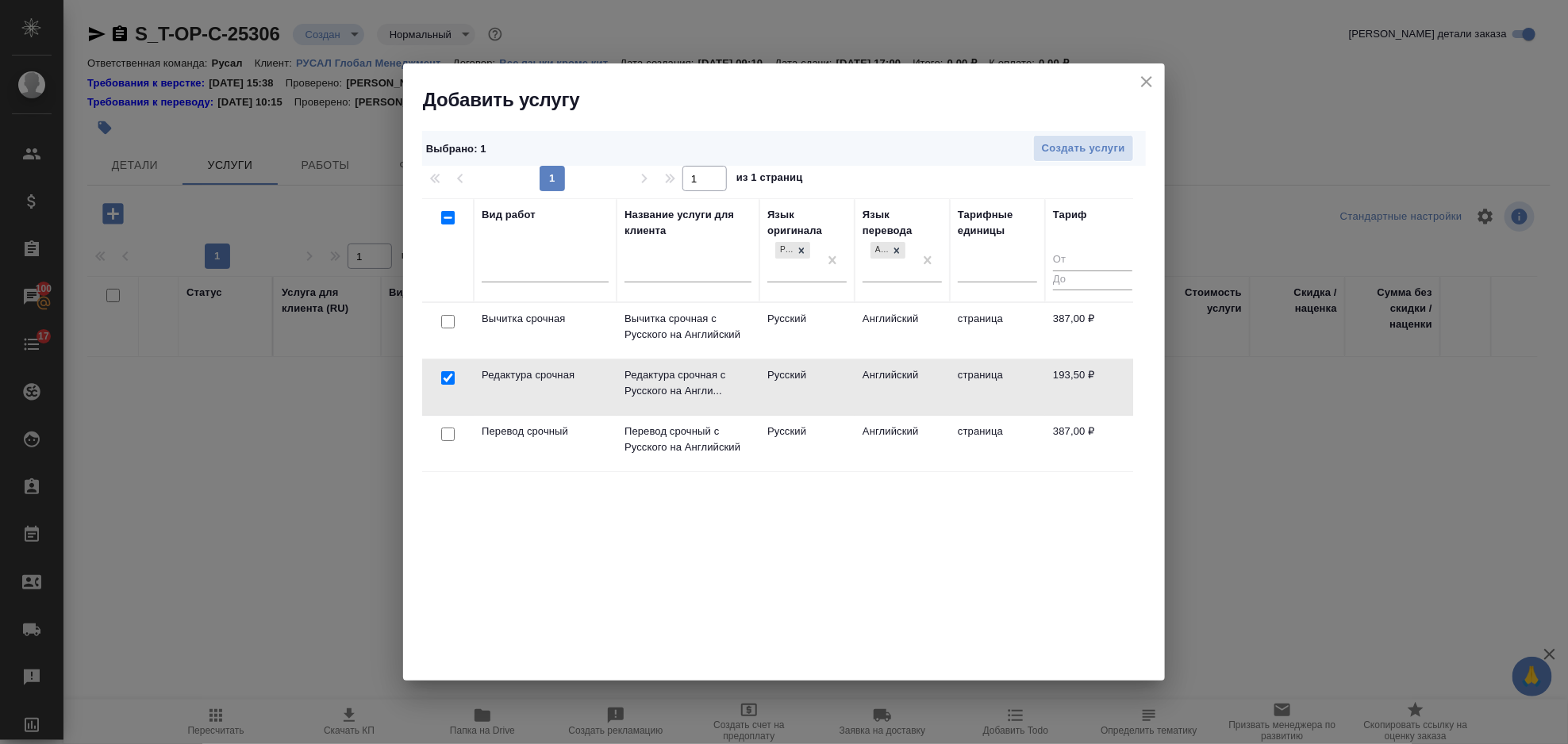
click at [446, 432] on input "checkbox" at bounding box center [448, 434] width 14 height 14
checkbox input "true"
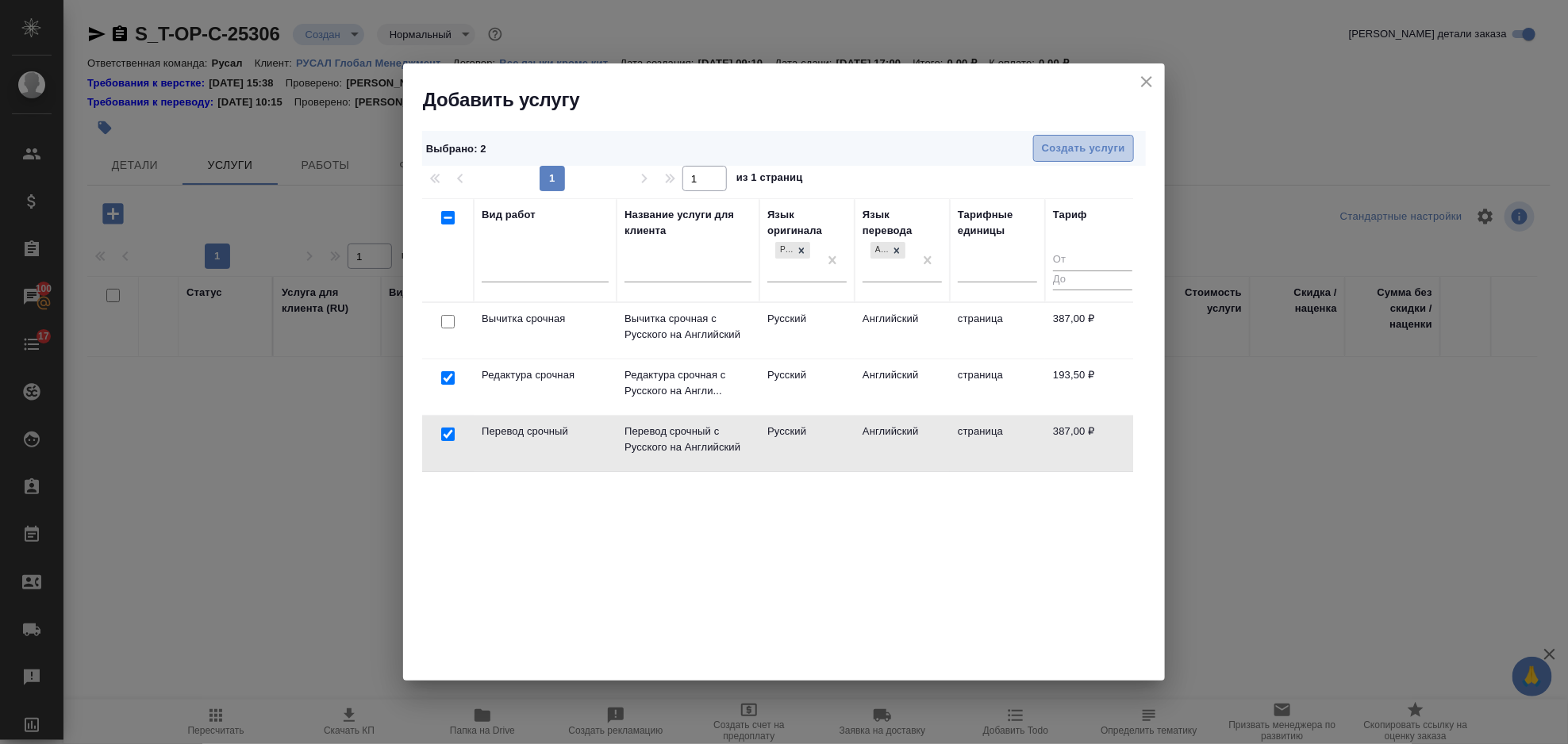
click at [1119, 144] on span "Создать услуги" at bounding box center [1084, 148] width 84 height 18
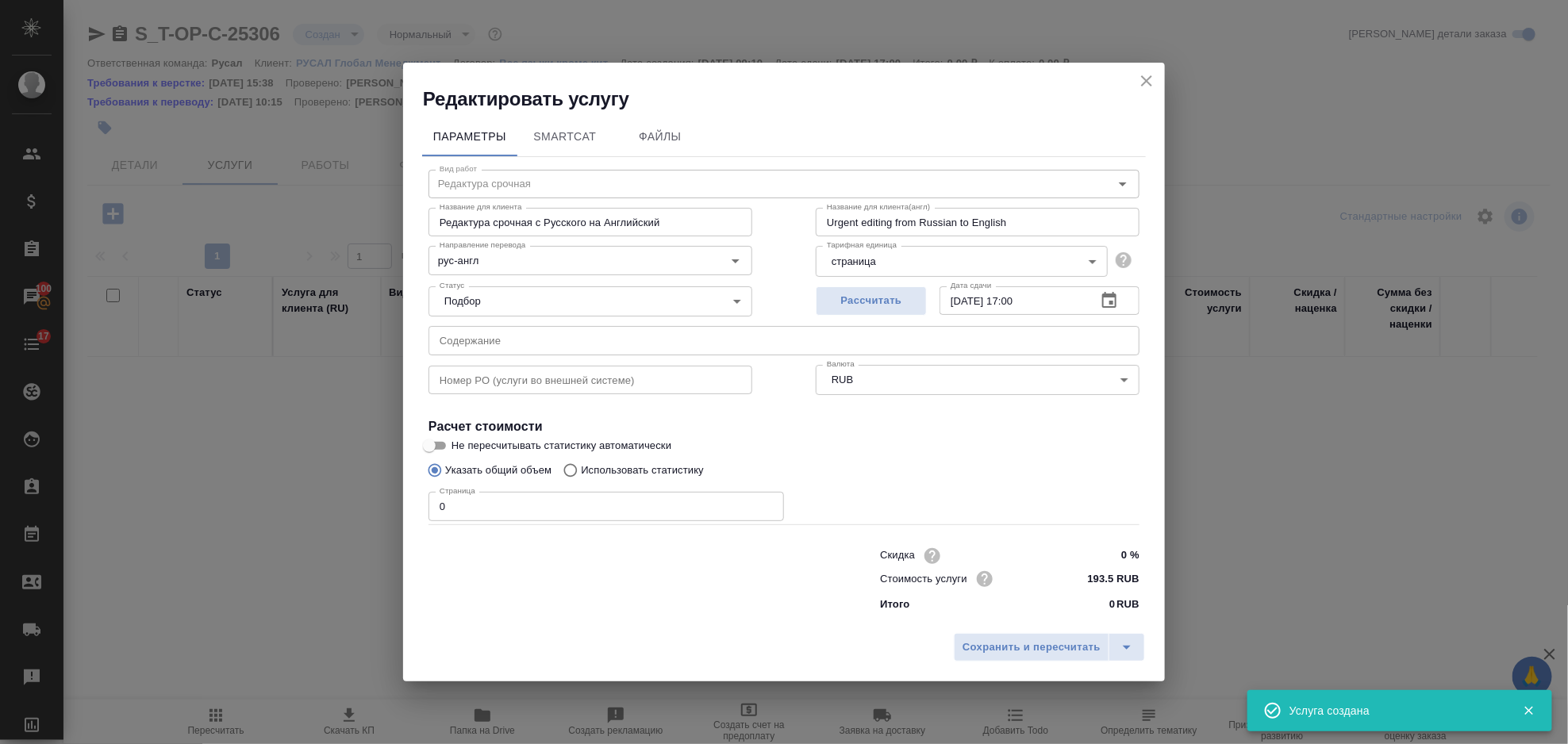
type input "Перевод срочный"
type input "Перевод срочный с Русского на Английский"
type input "Urgent translation from Russian to English"
type input "387 RUB"
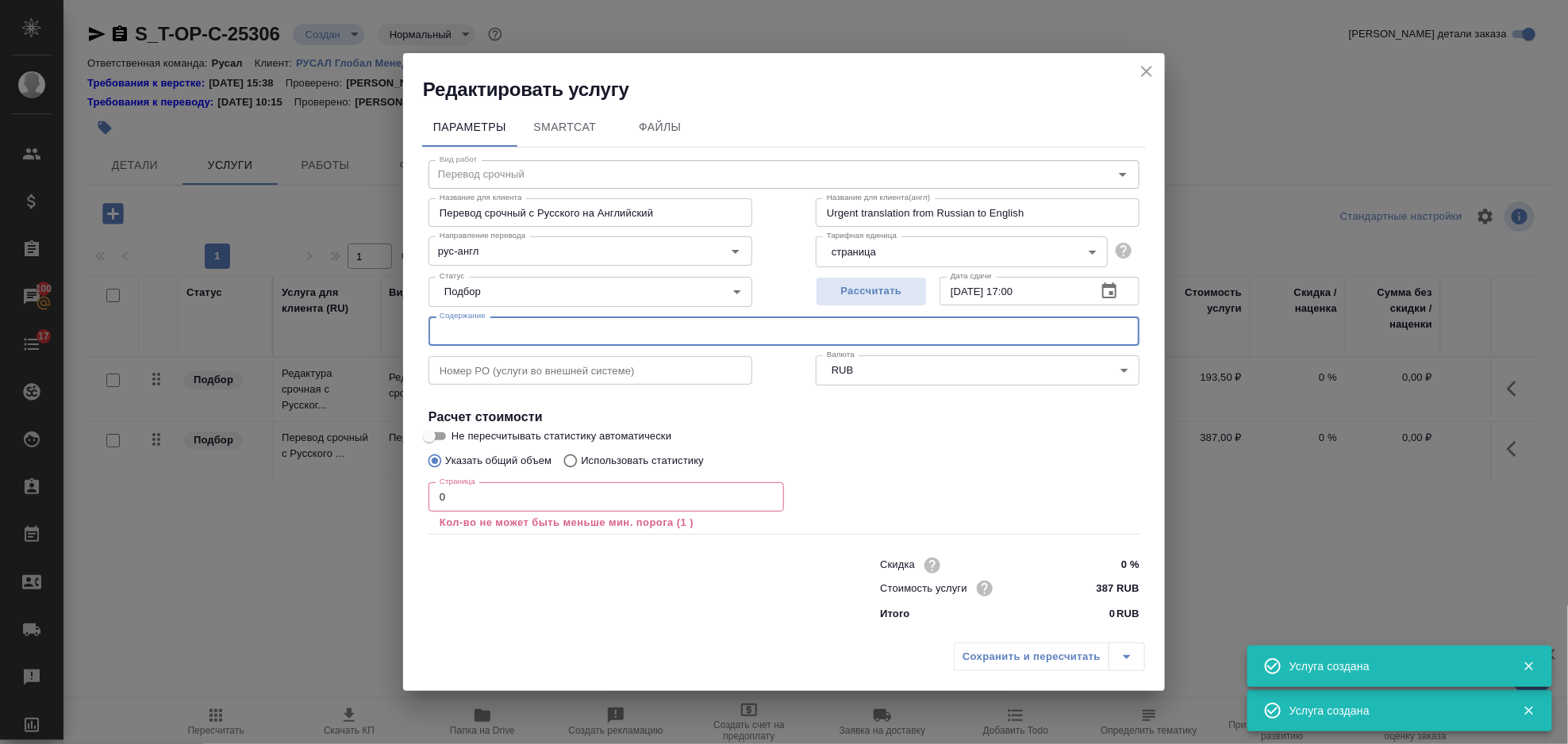
click at [529, 338] on input "text" at bounding box center [784, 331] width 711 height 28
paste input "ТЗ_КА-4_разработка проекта СОА_22.08.2025"
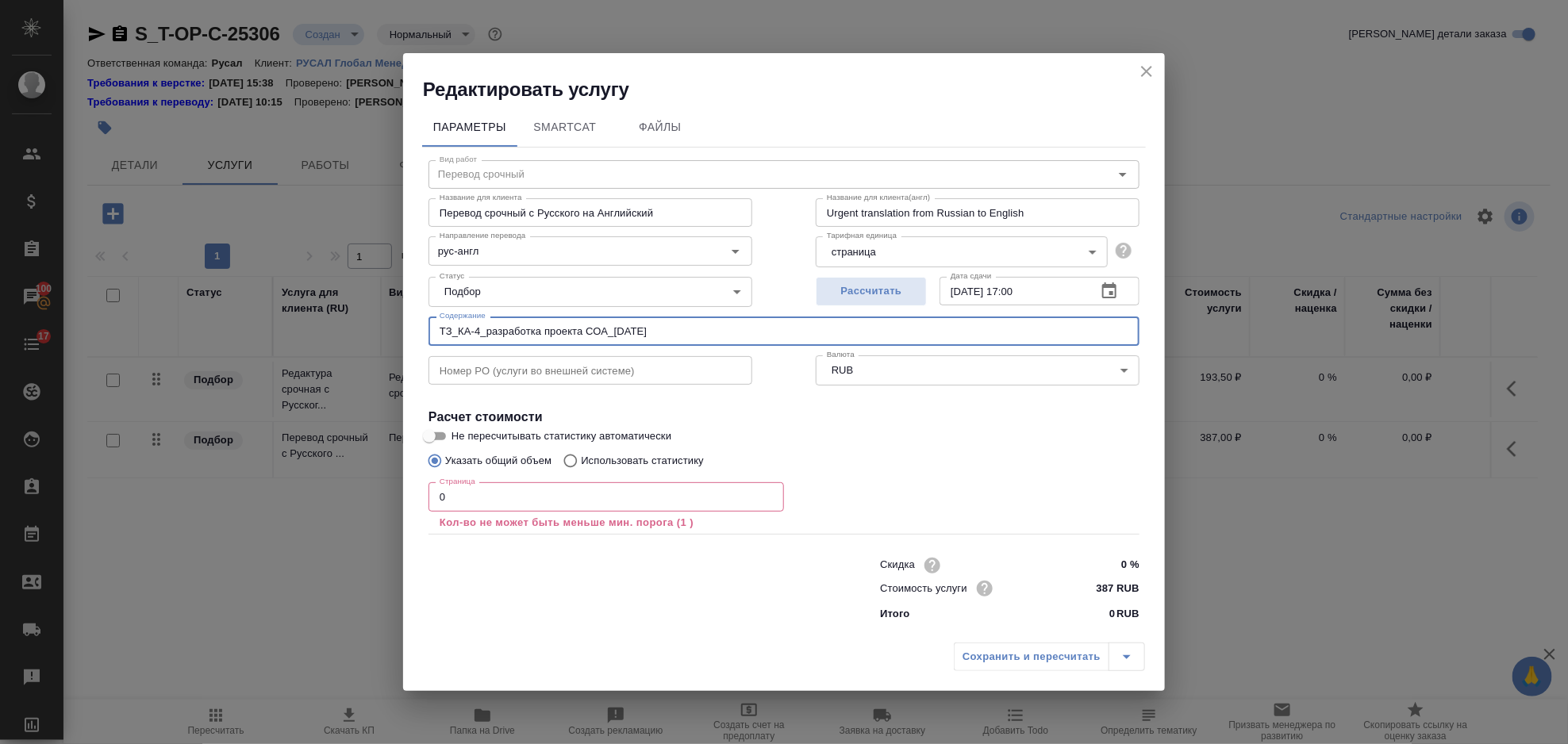
type input "ТЗ_КА-4_разработка проекта СОА_22.08.2025"
click at [526, 499] on input "0" at bounding box center [606, 496] width 355 height 28
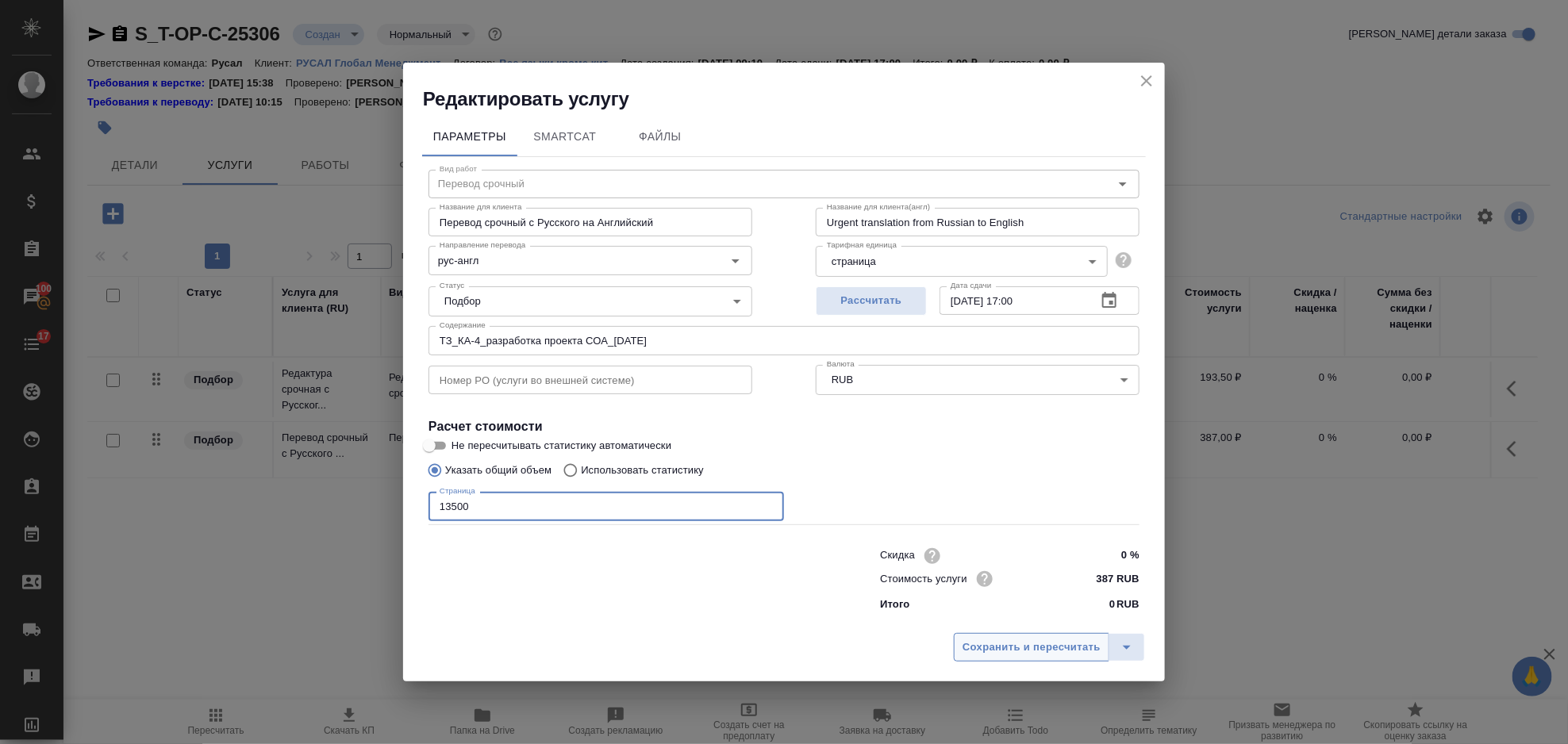
type input "13500"
click at [1060, 651] on span "Сохранить и пересчитать" at bounding box center [1032, 648] width 138 height 18
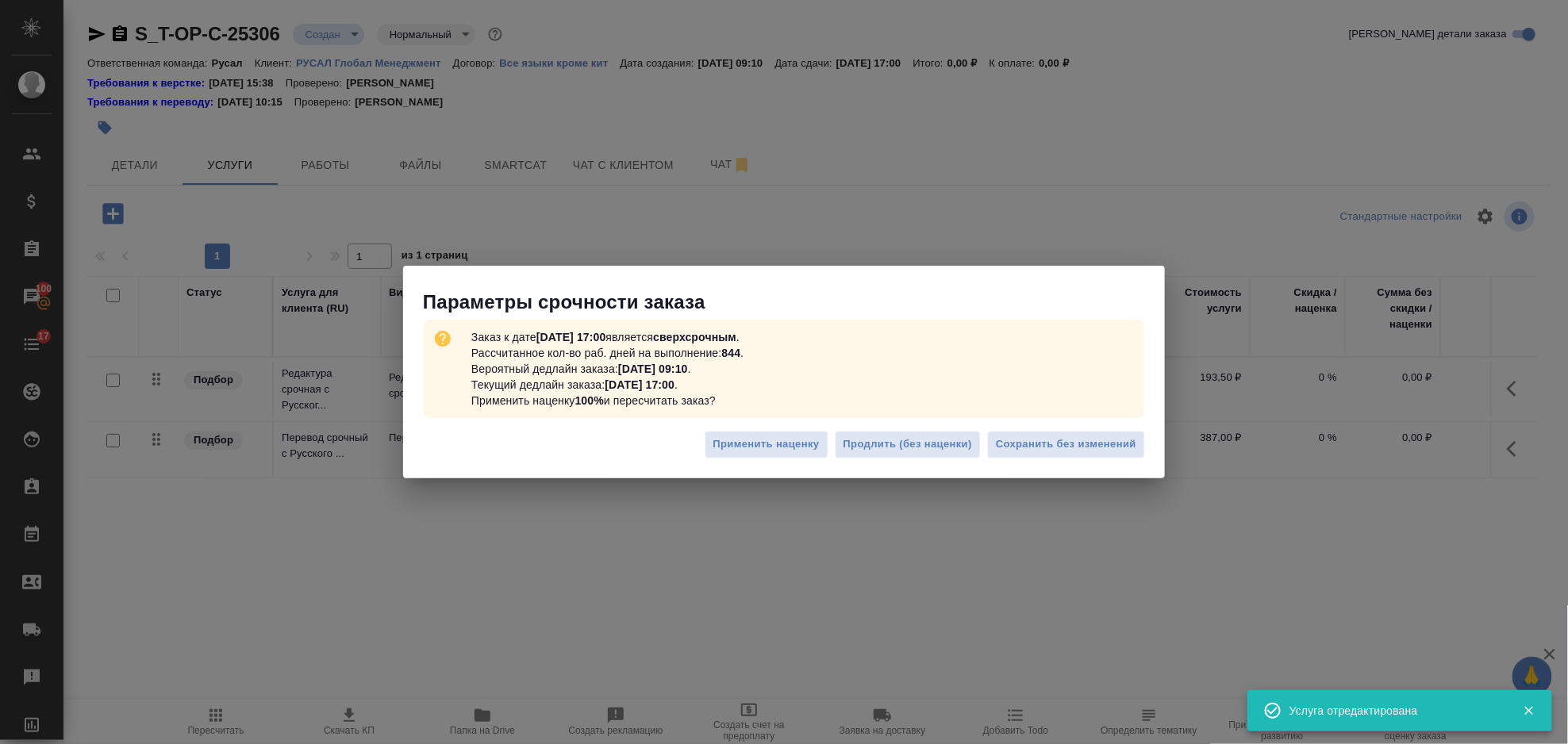
drag, startPoint x: 1079, startPoint y: 417, endPoint x: 1078, endPoint y: 436, distance: 19.0
click at [1079, 417] on div "Заказ к дате 29.09.2025, 17:00 является сверхсрочным . Рассчитанное кол-во раб.…" at bounding box center [783, 369] width 720 height 98
click at [1078, 436] on span "Сохранить без изменений" at bounding box center [1066, 444] width 140 height 18
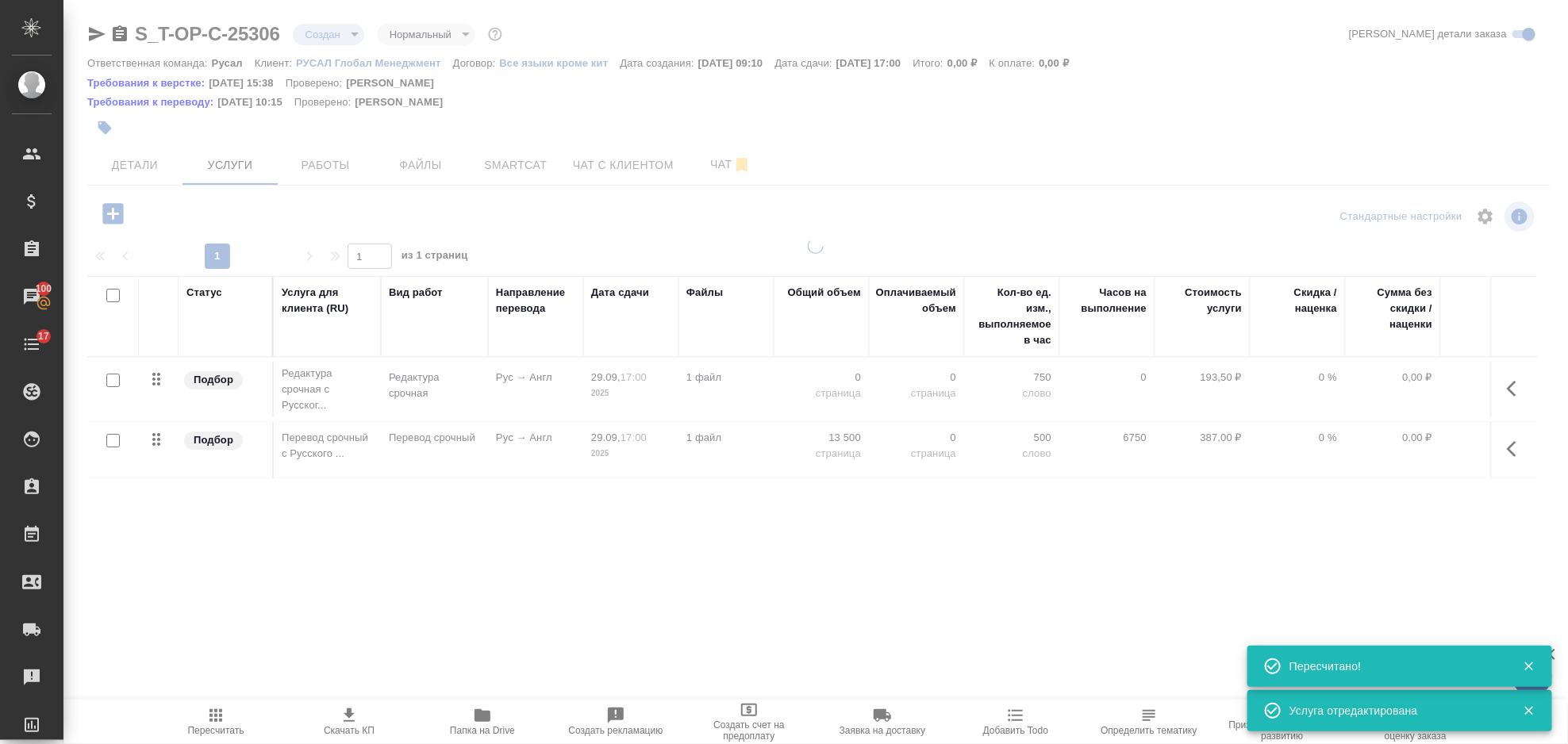
type input "urgent"
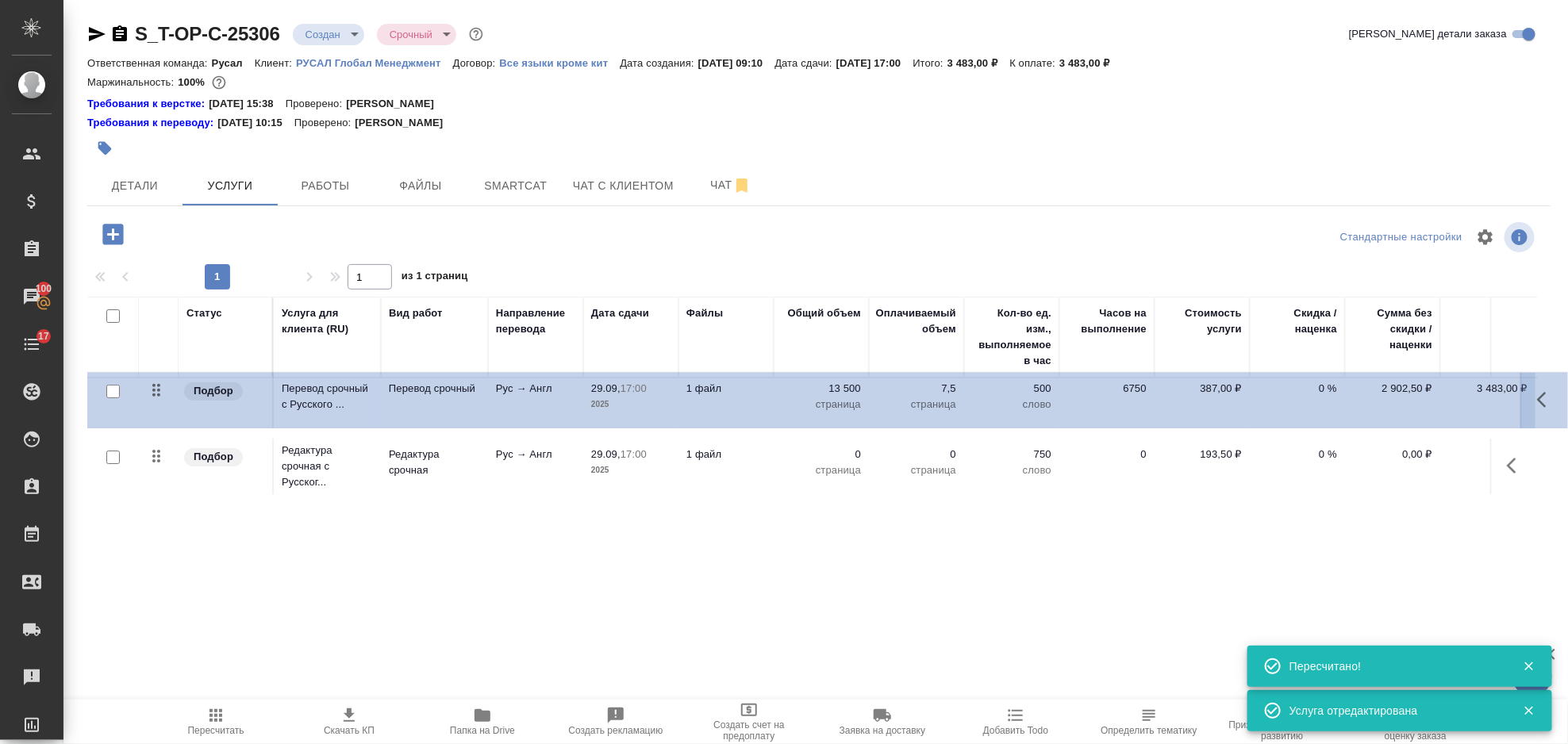
drag, startPoint x: 159, startPoint y: 468, endPoint x: 162, endPoint y: 392, distance: 76.1
click at [162, 392] on table "Статус Услуга для клиента (RU) Вид работ Направление перевода Дата сдачи Файлы …" at bounding box center [835, 398] width 1496 height 202
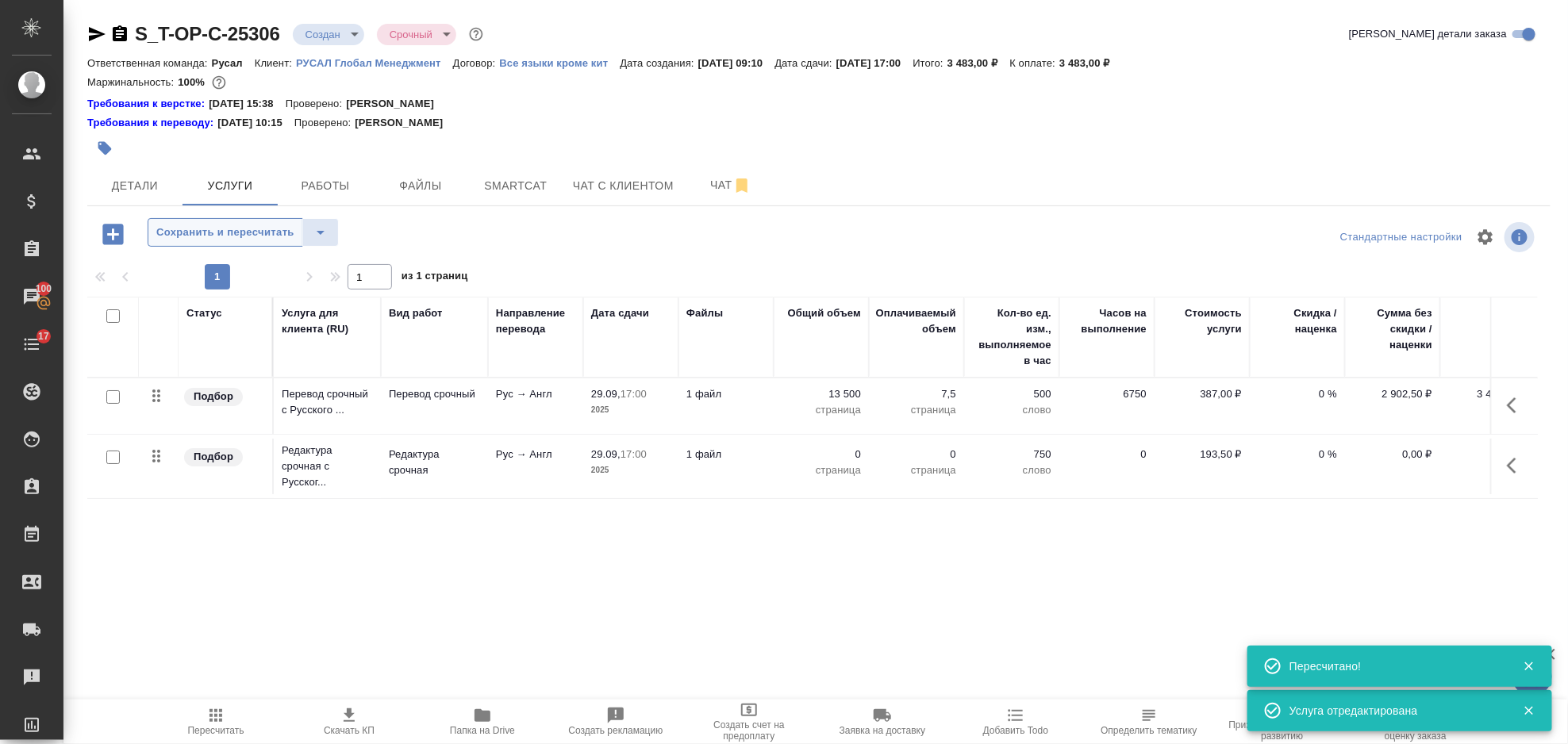
click at [164, 238] on span "Сохранить и пересчитать" at bounding box center [226, 233] width 138 height 18
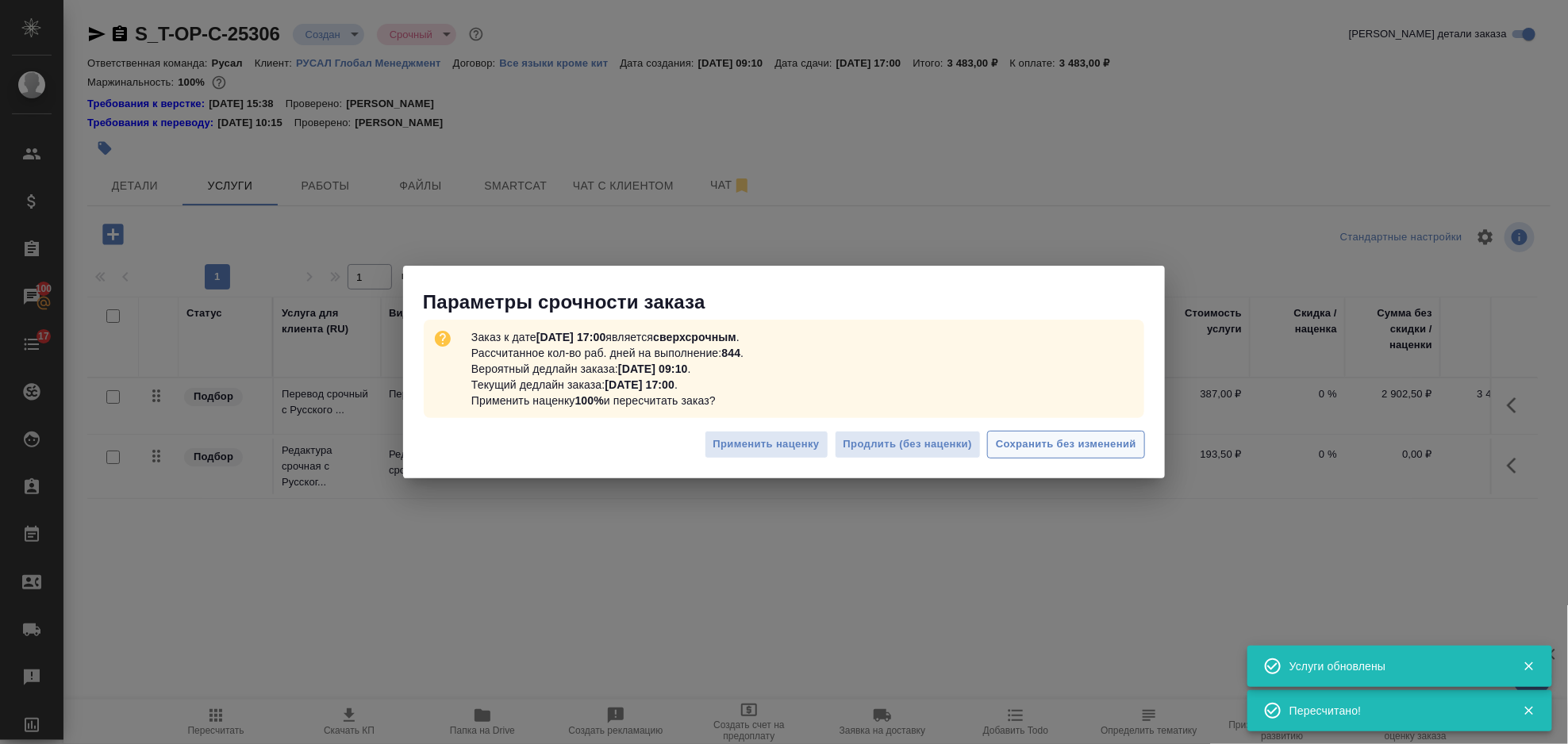
click at [1097, 443] on span "Сохранить без изменений" at bounding box center [1066, 444] width 140 height 18
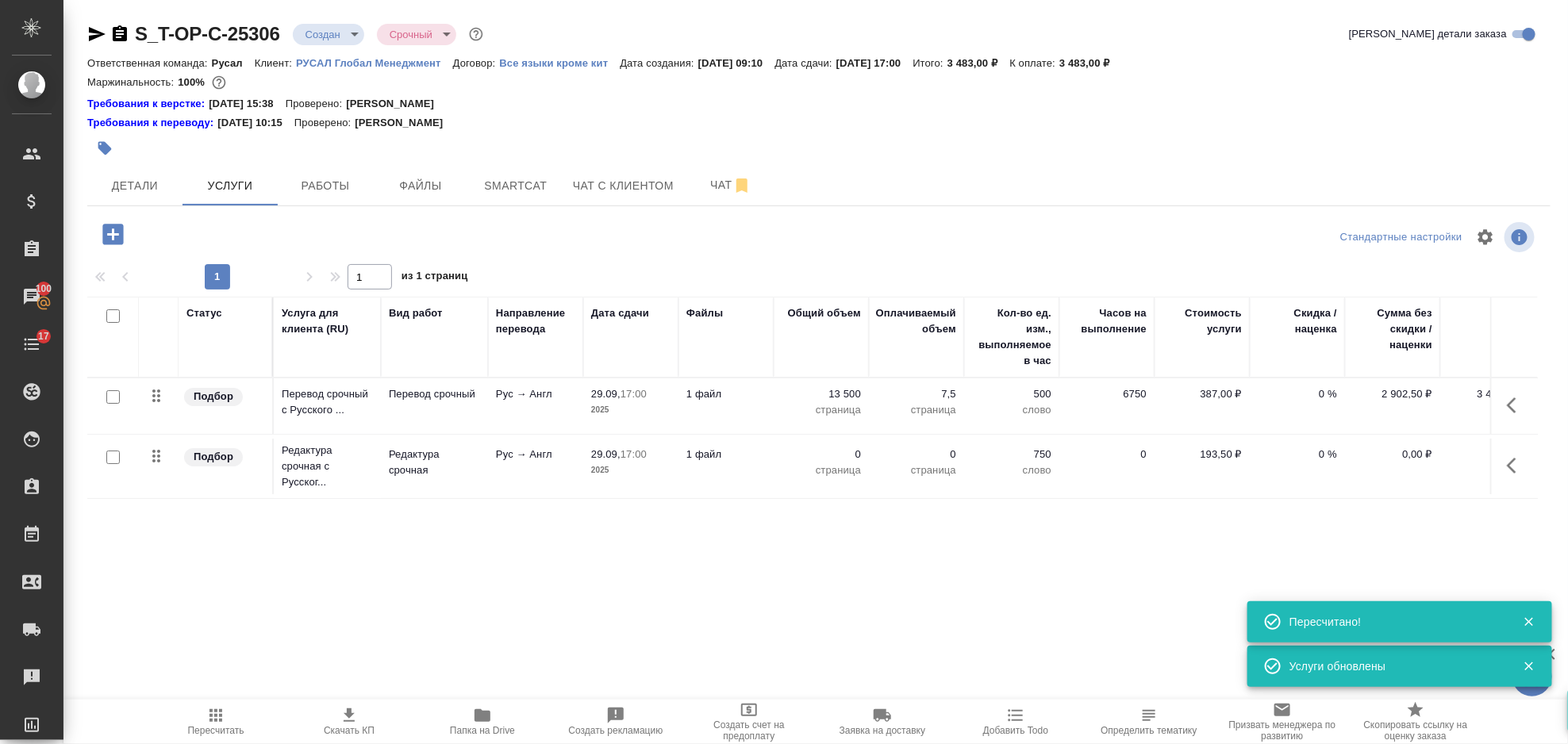
click at [1515, 467] on icon "button" at bounding box center [1516, 465] width 19 height 19
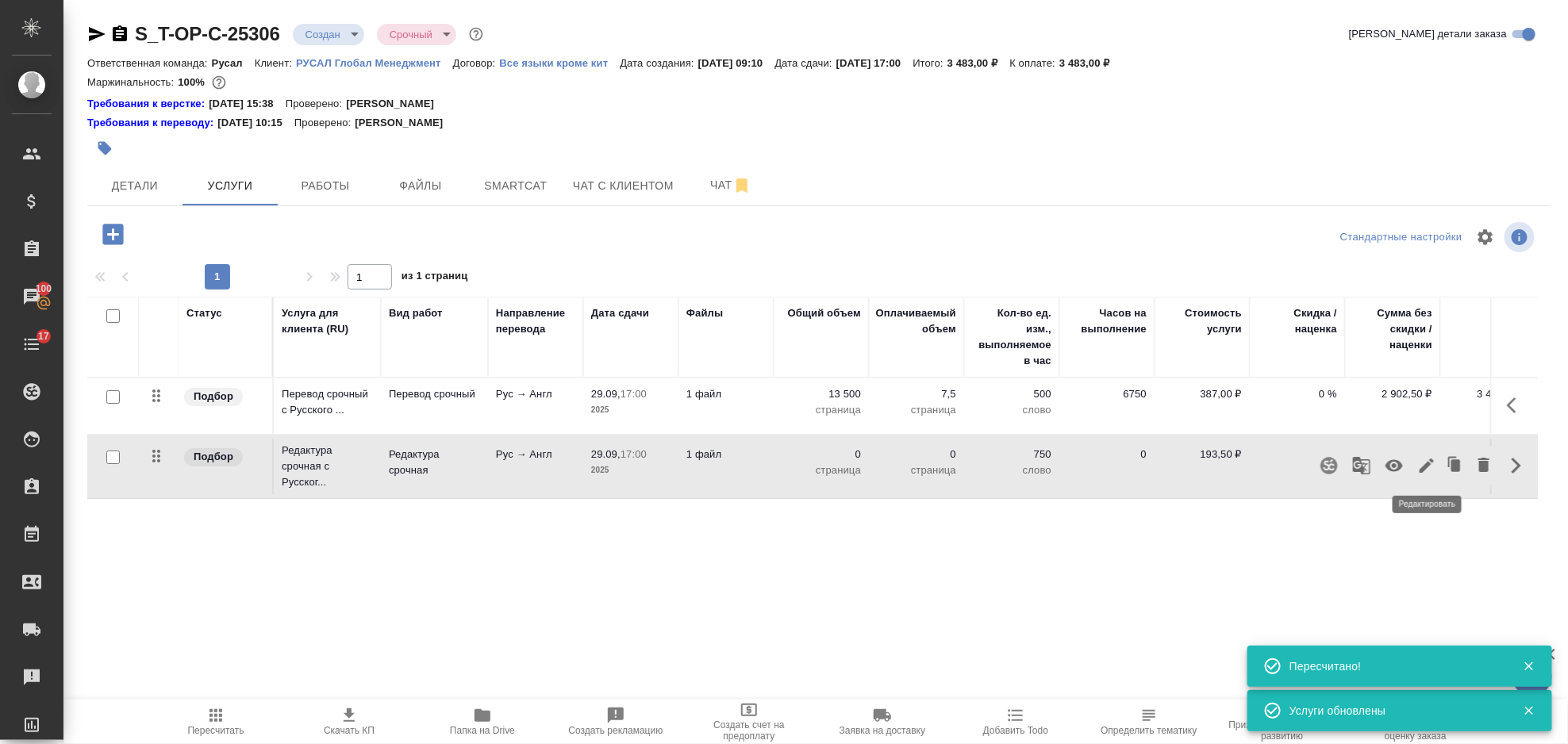
click at [1426, 463] on icon "button" at bounding box center [1427, 465] width 19 height 19
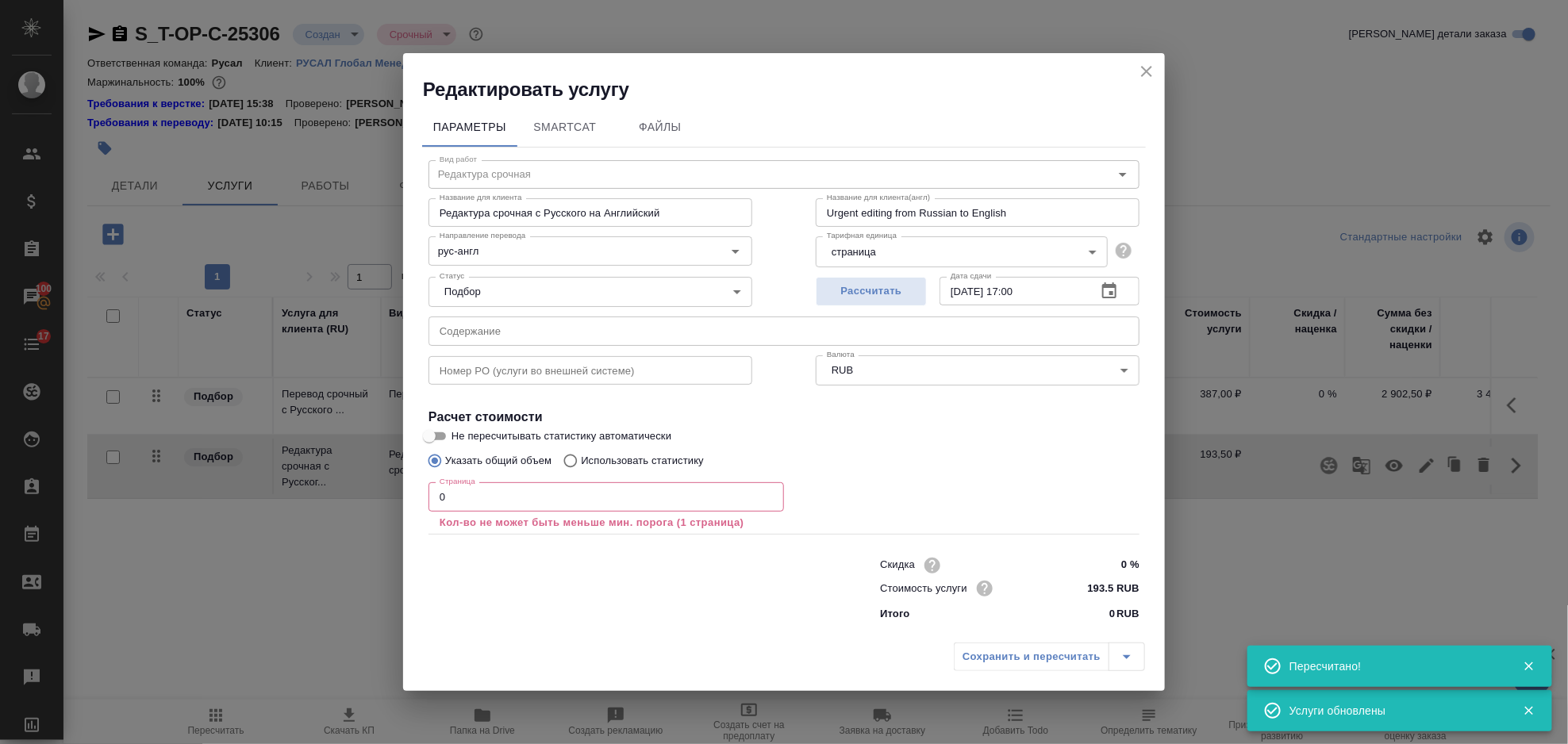
drag, startPoint x: 576, startPoint y: 501, endPoint x: 565, endPoint y: 506, distance: 12.1
click at [573, 503] on input "0" at bounding box center [606, 496] width 355 height 28
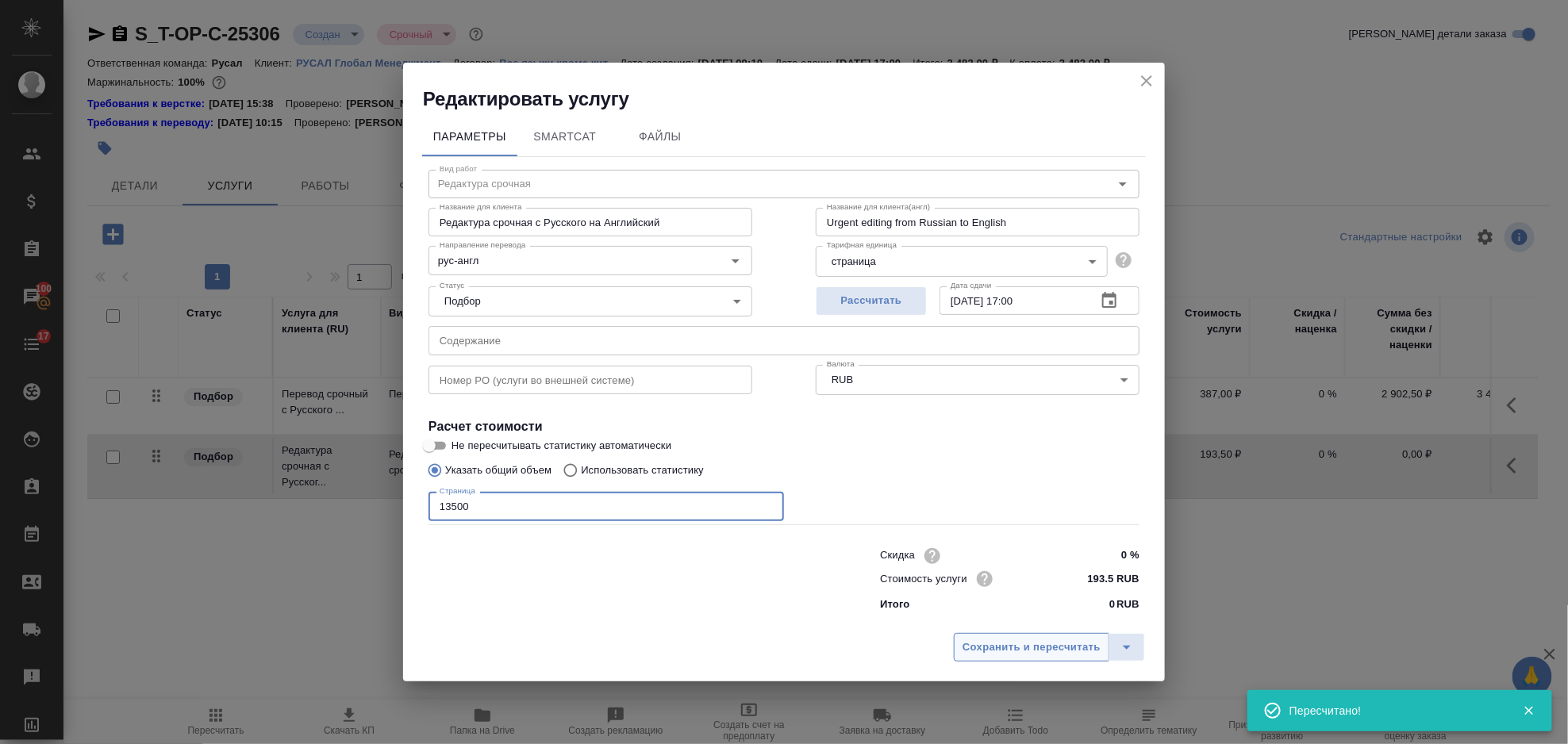
type input "13500"
click at [976, 659] on button "Сохранить и пересчитать" at bounding box center [1032, 647] width 156 height 28
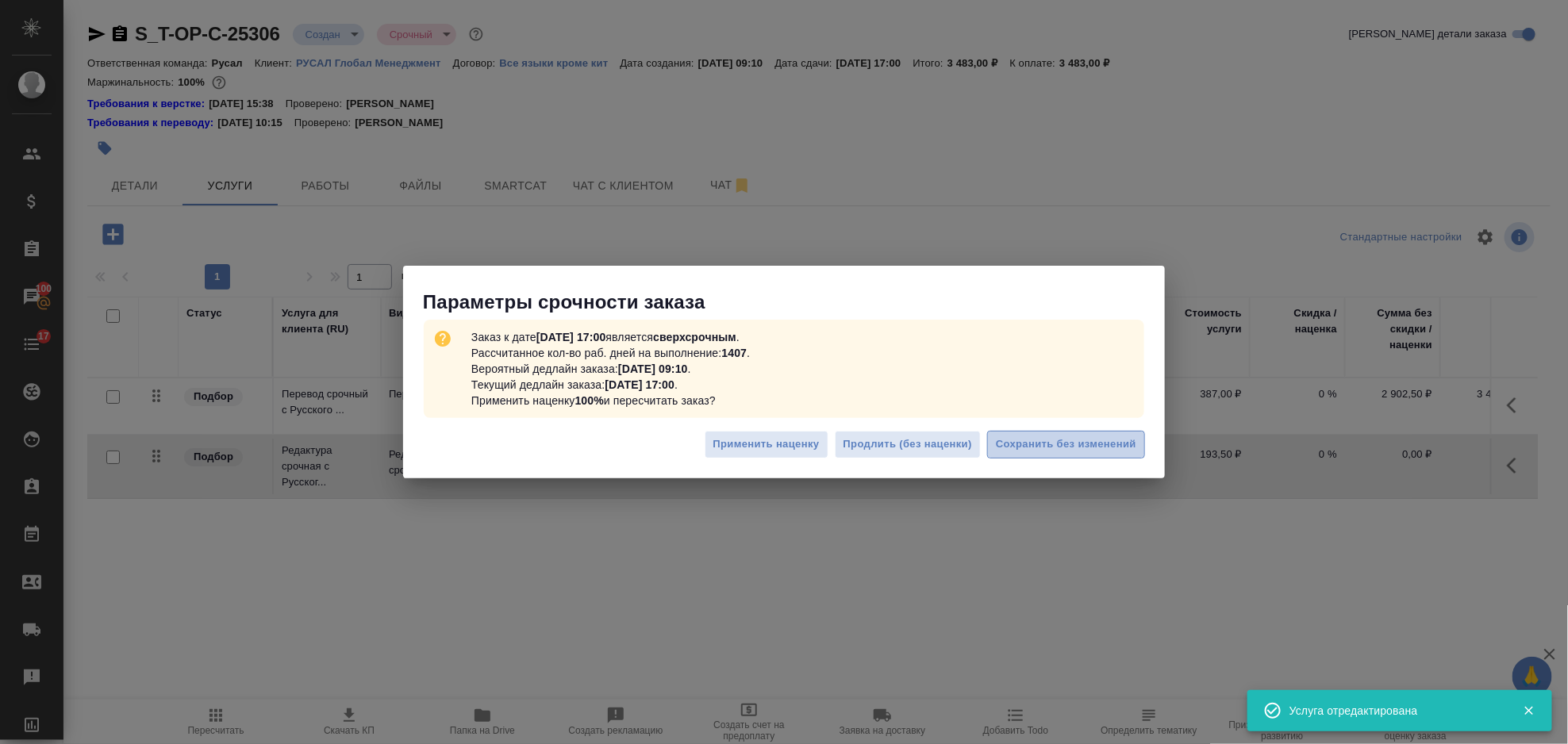
click at [1074, 437] on span "Сохранить без изменений" at bounding box center [1066, 444] width 140 height 18
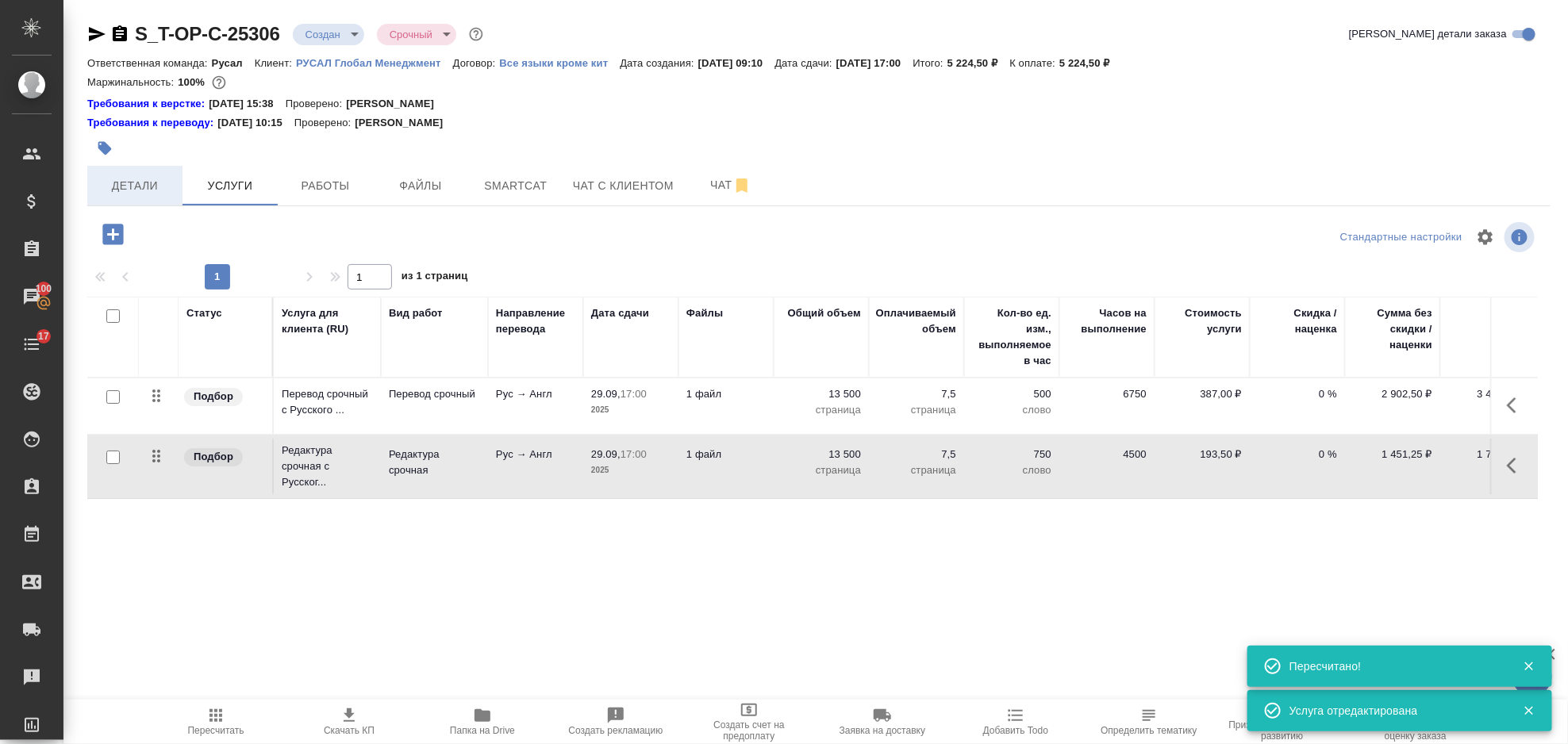
click at [146, 191] on span "Детали" at bounding box center [135, 186] width 76 height 20
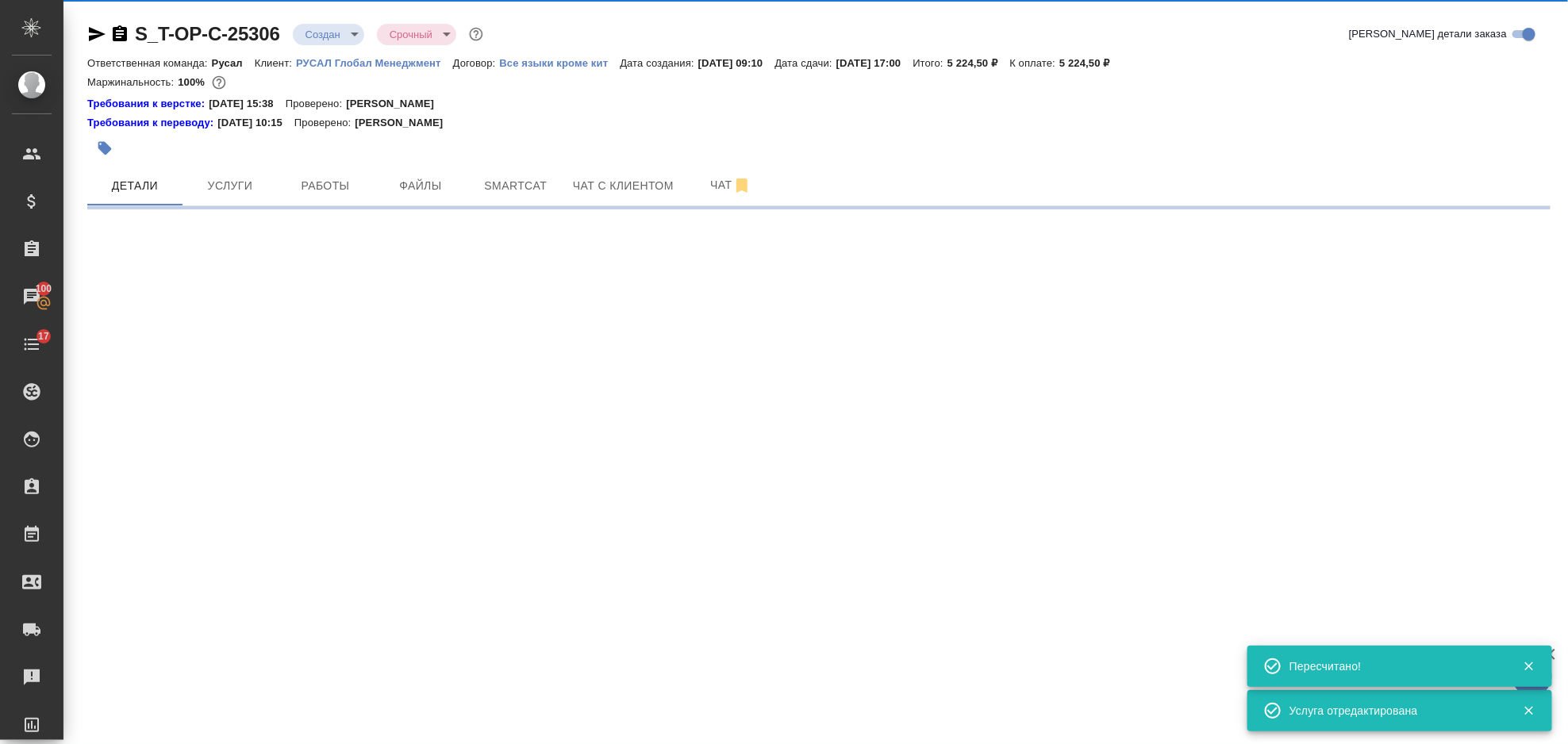
select select "RU"
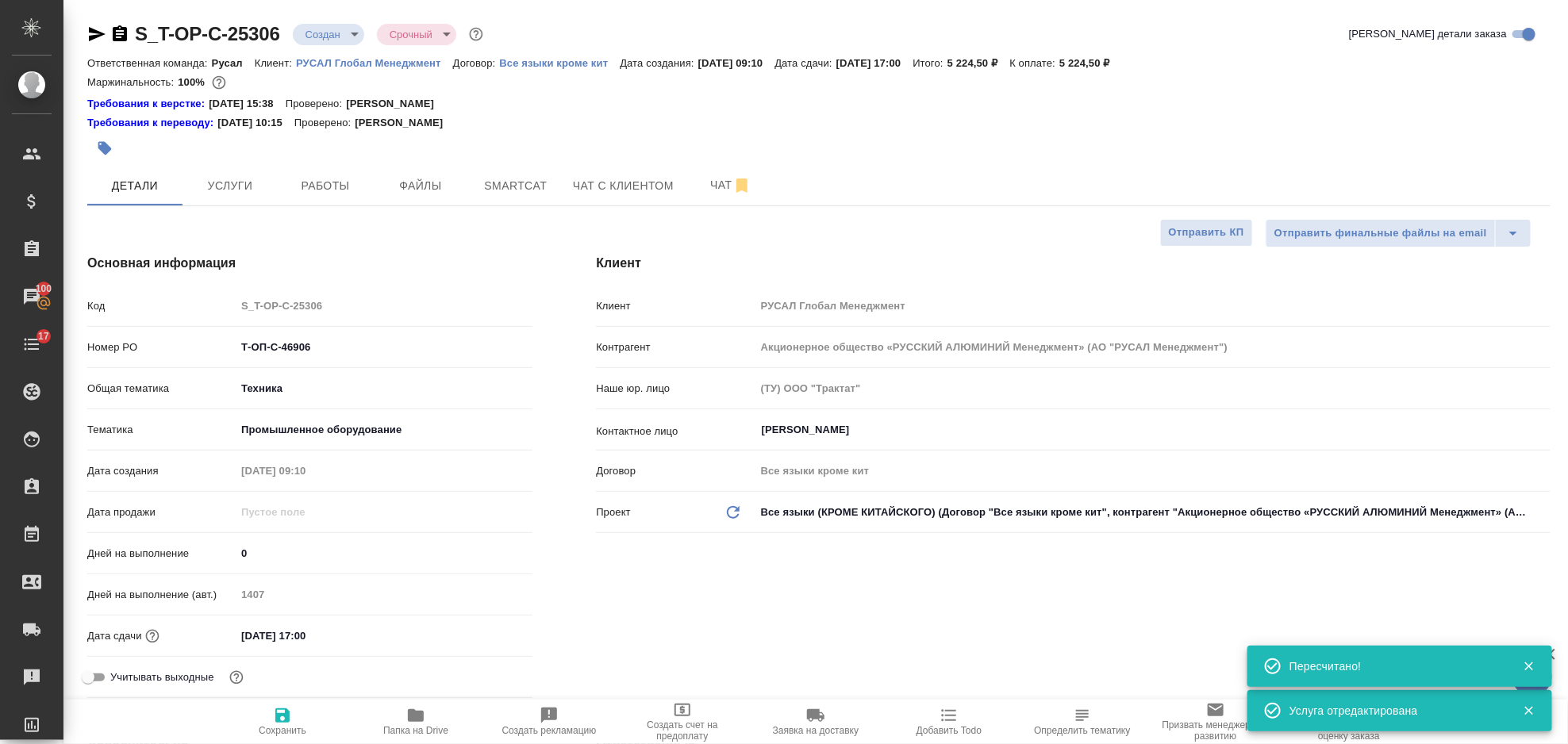
type textarea "x"
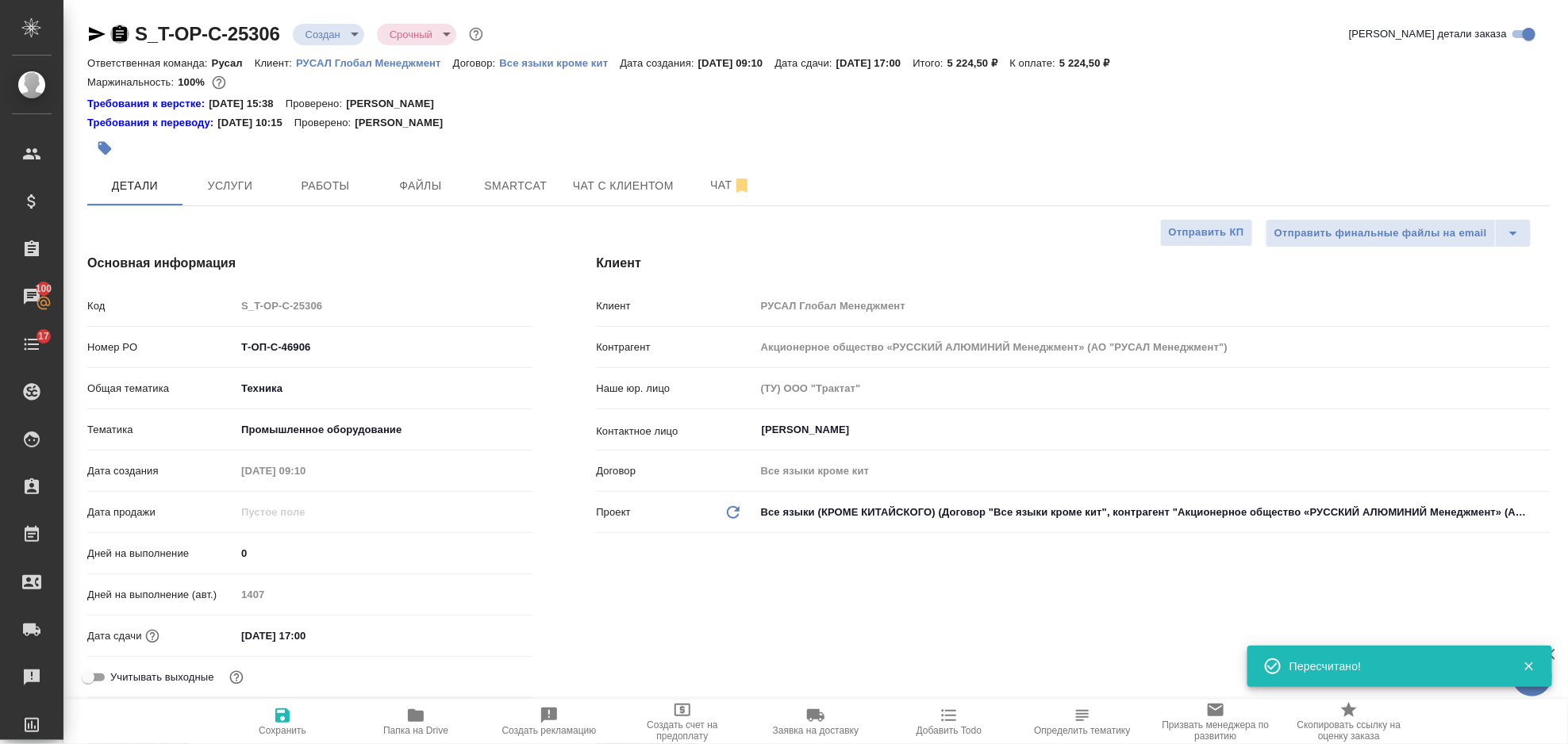
click at [127, 32] on icon "button" at bounding box center [120, 33] width 15 height 15
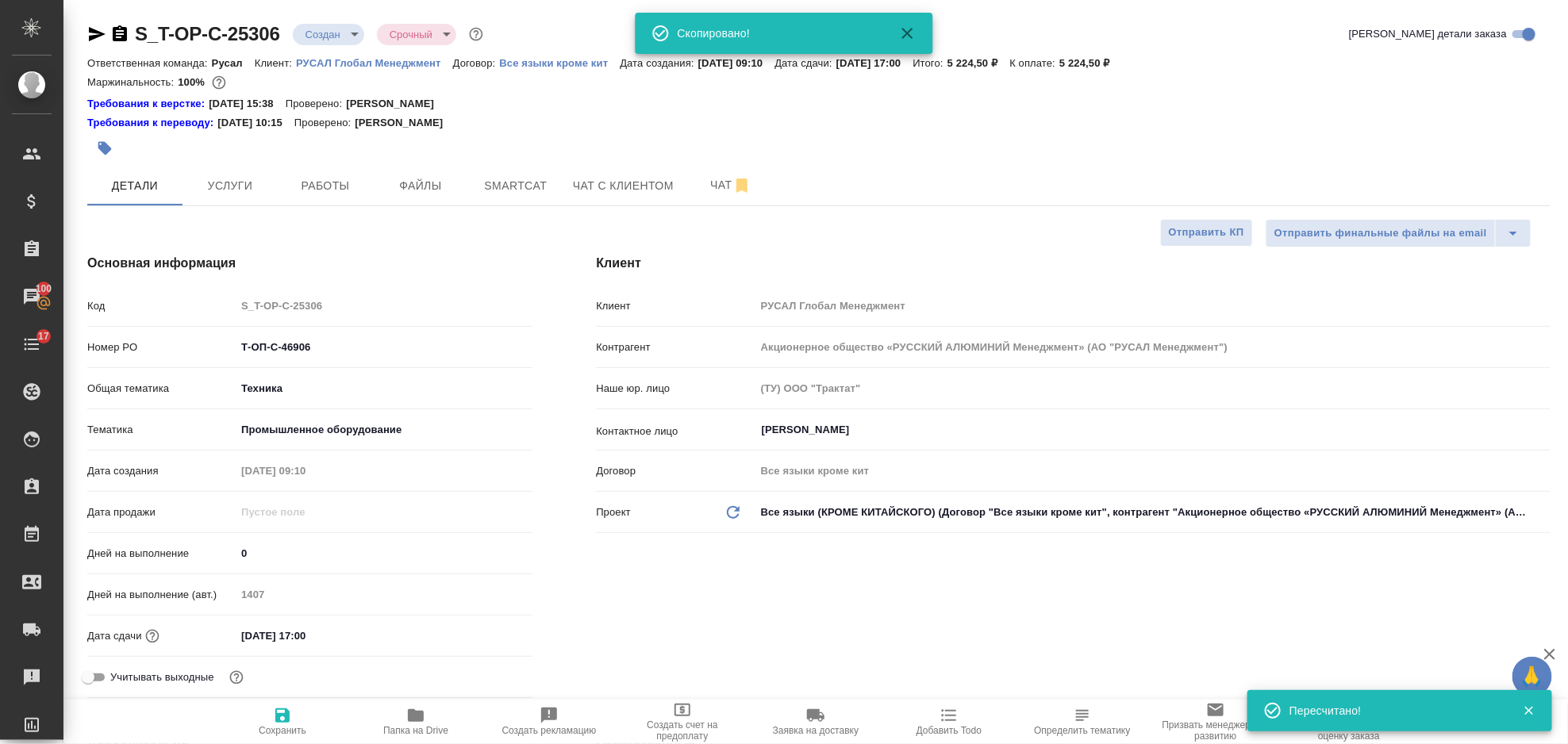
type textarea "x"
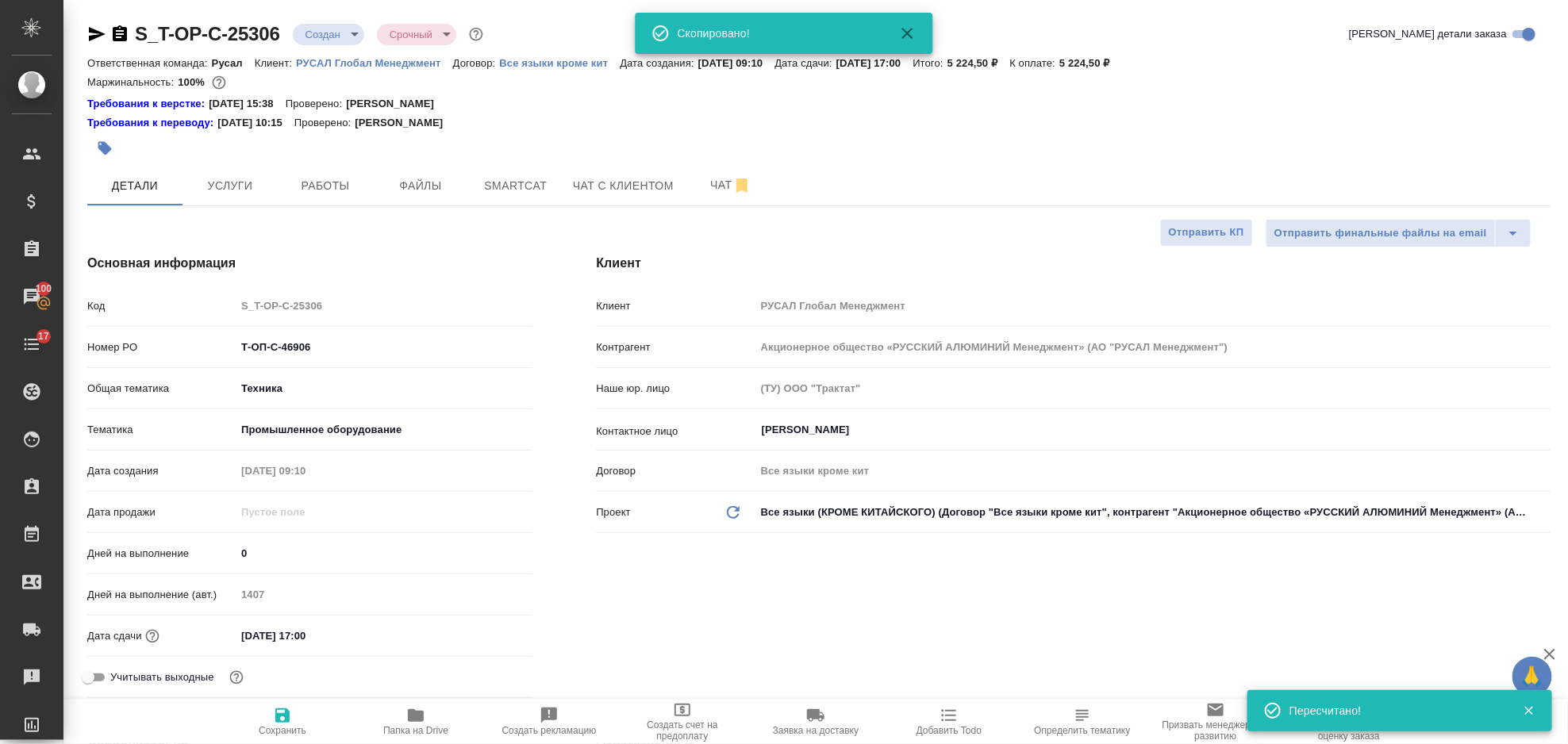
type textarea "x"
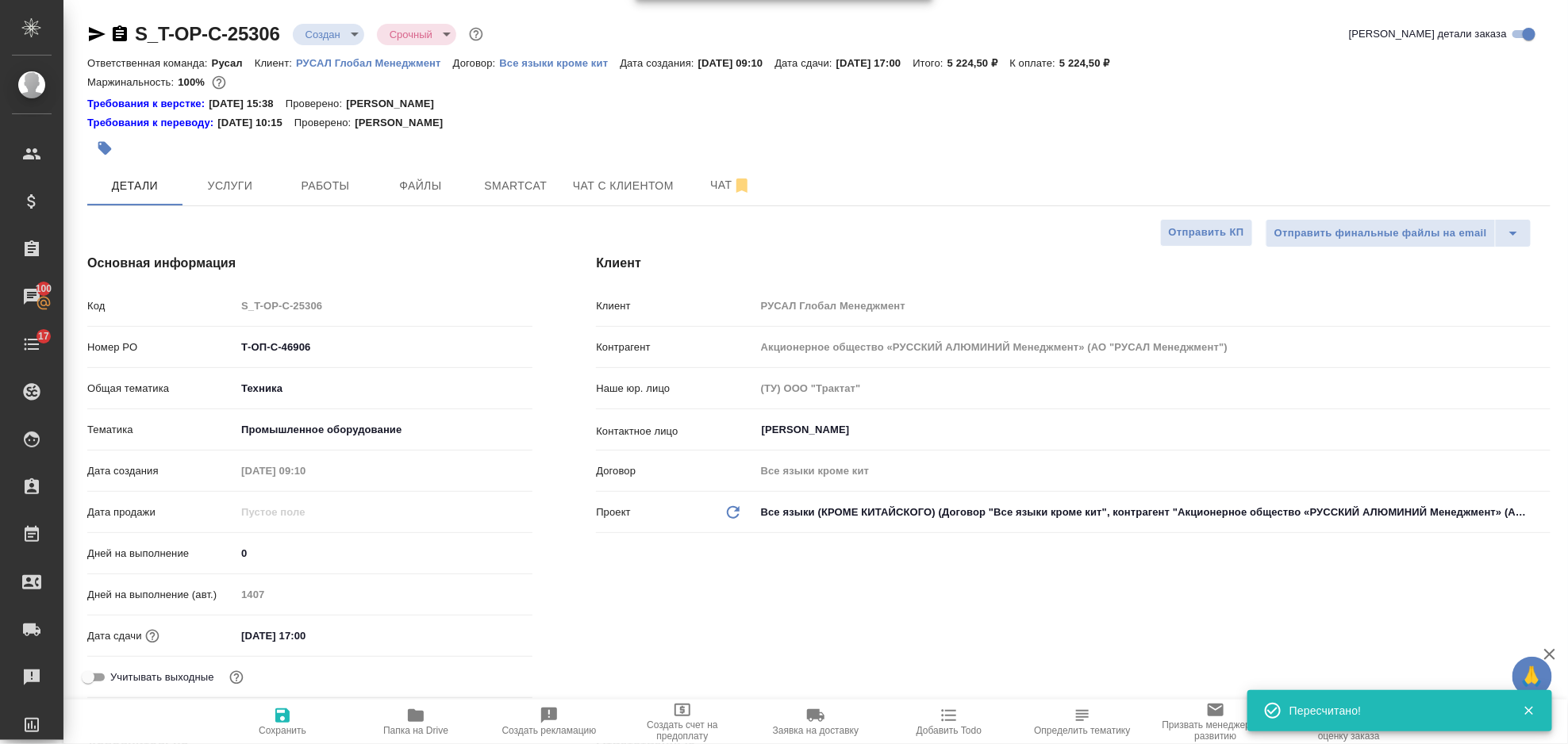
click at [115, 38] on icon "button" at bounding box center [120, 33] width 15 height 15
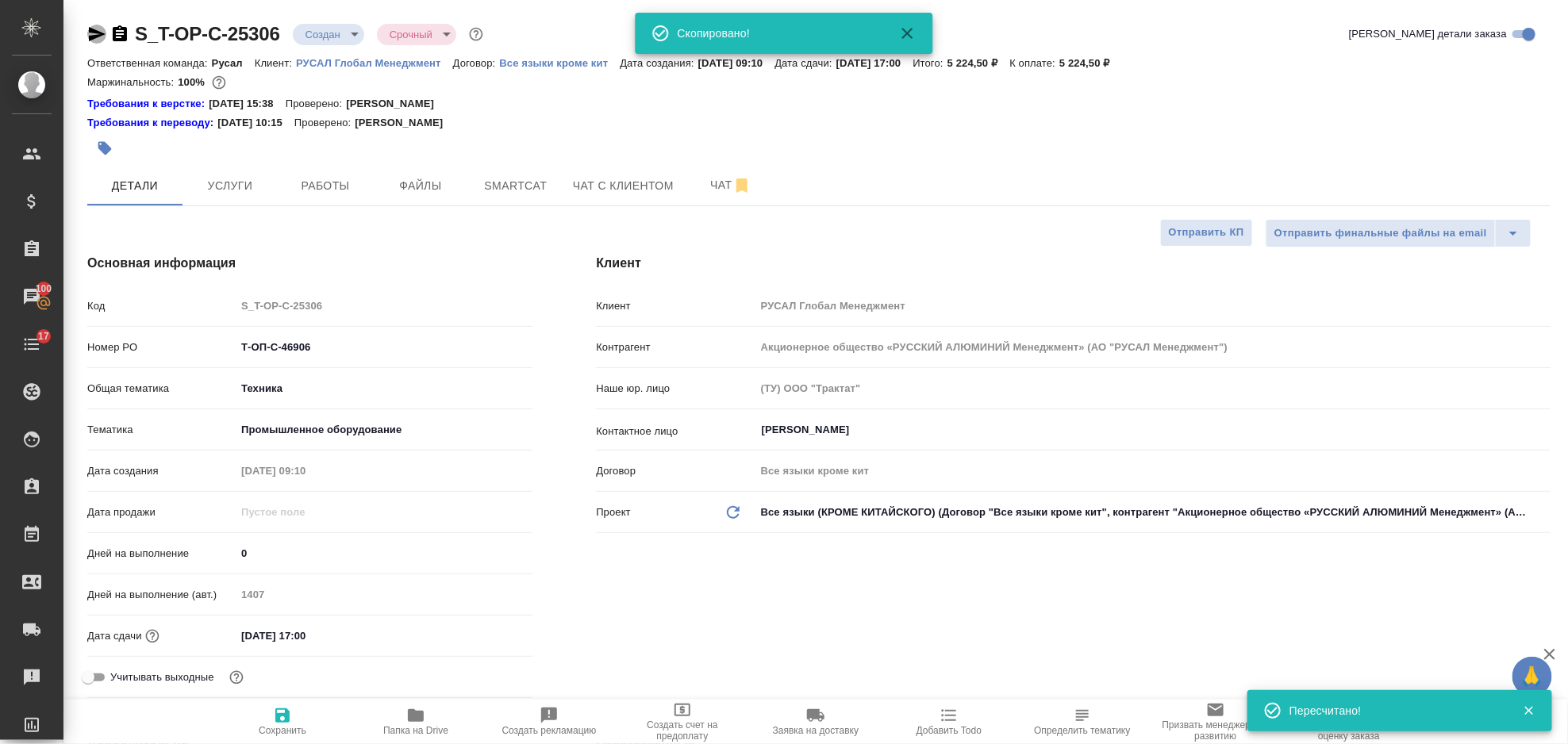
click at [97, 36] on icon "button" at bounding box center [97, 35] width 16 height 15
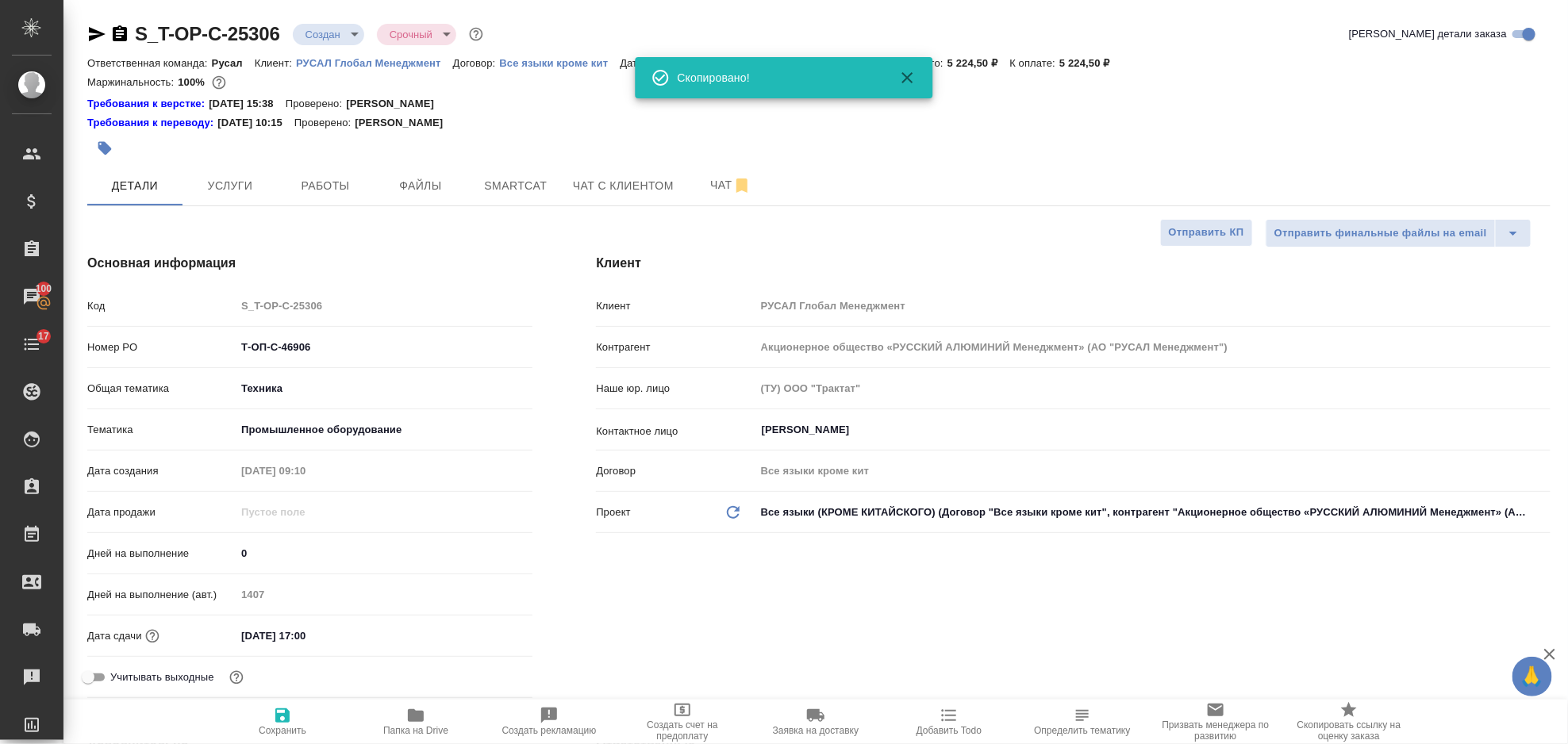
type textarea "x"
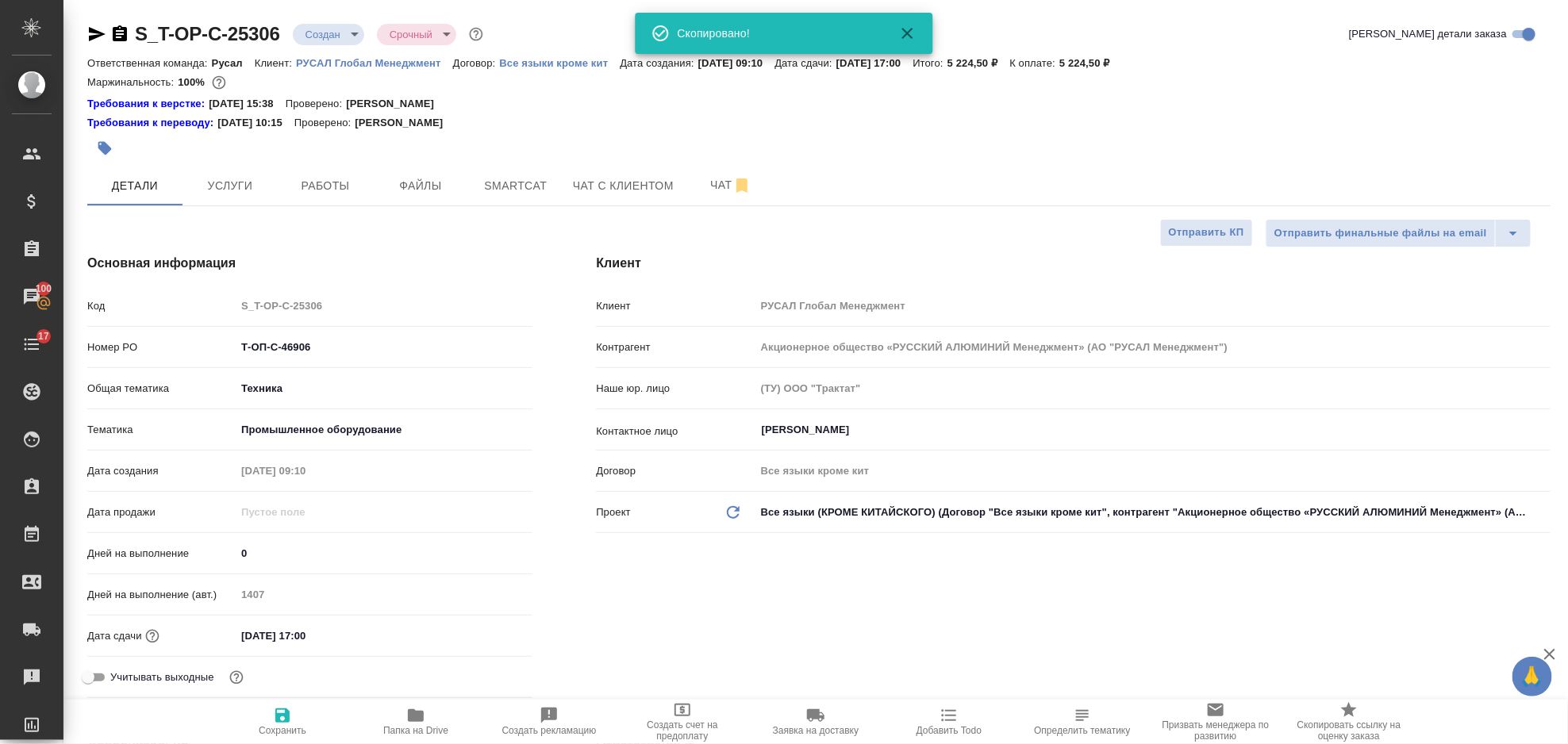
type textarea "x"
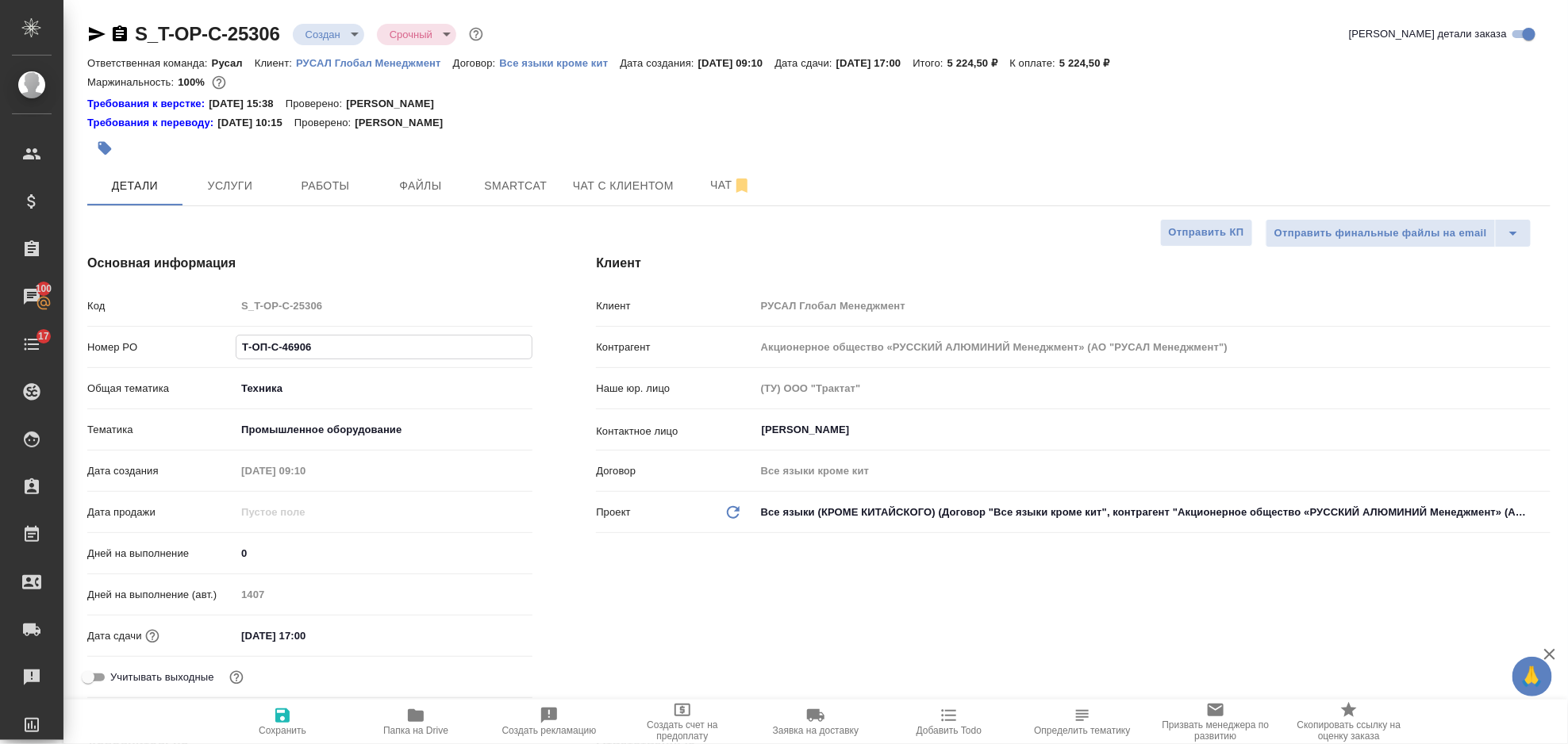
drag, startPoint x: 331, startPoint y: 344, endPoint x: 238, endPoint y: 348, distance: 93.1
click at [238, 348] on input "Т-ОП-С-46906" at bounding box center [384, 347] width 295 height 23
type textarea "x"
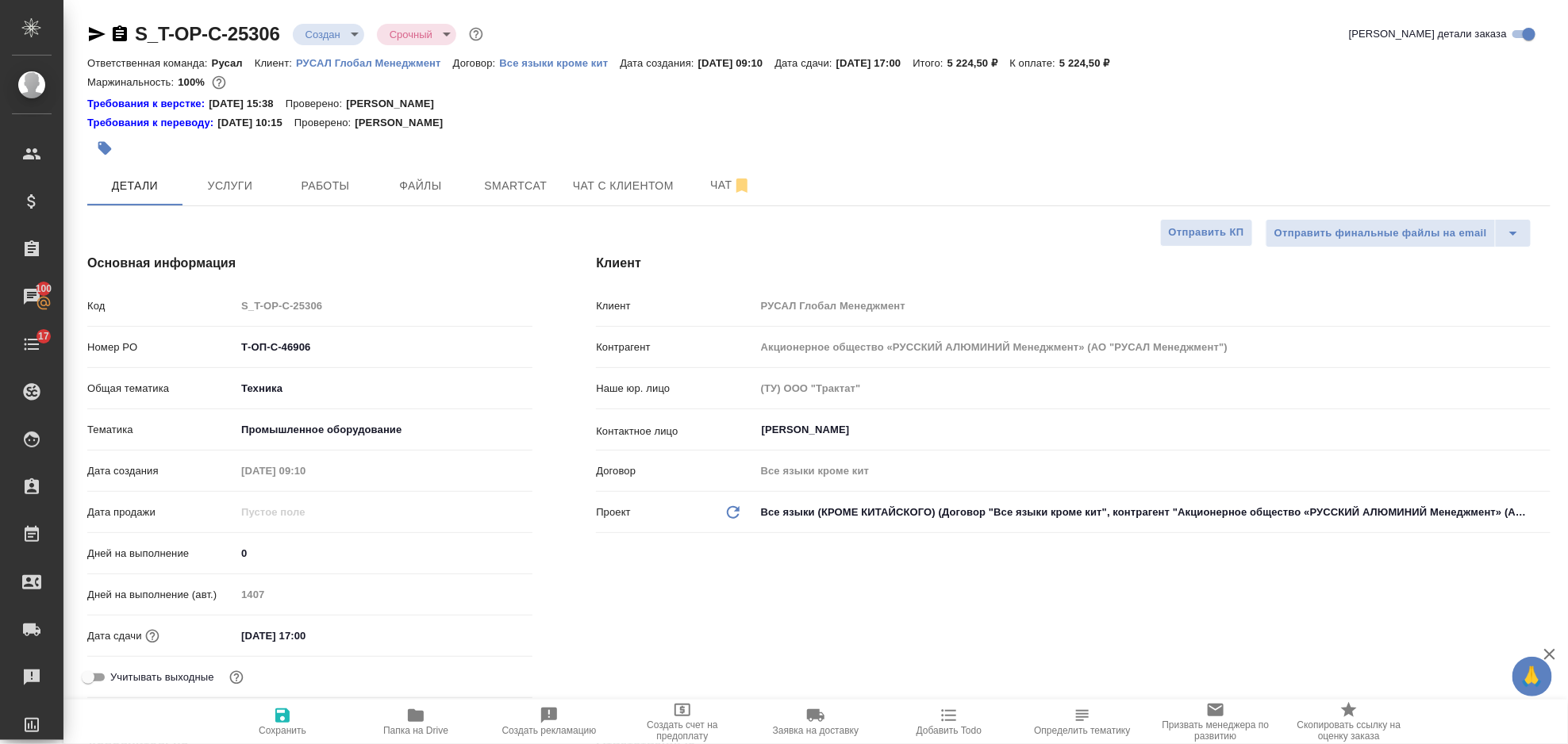
type textarea "x"
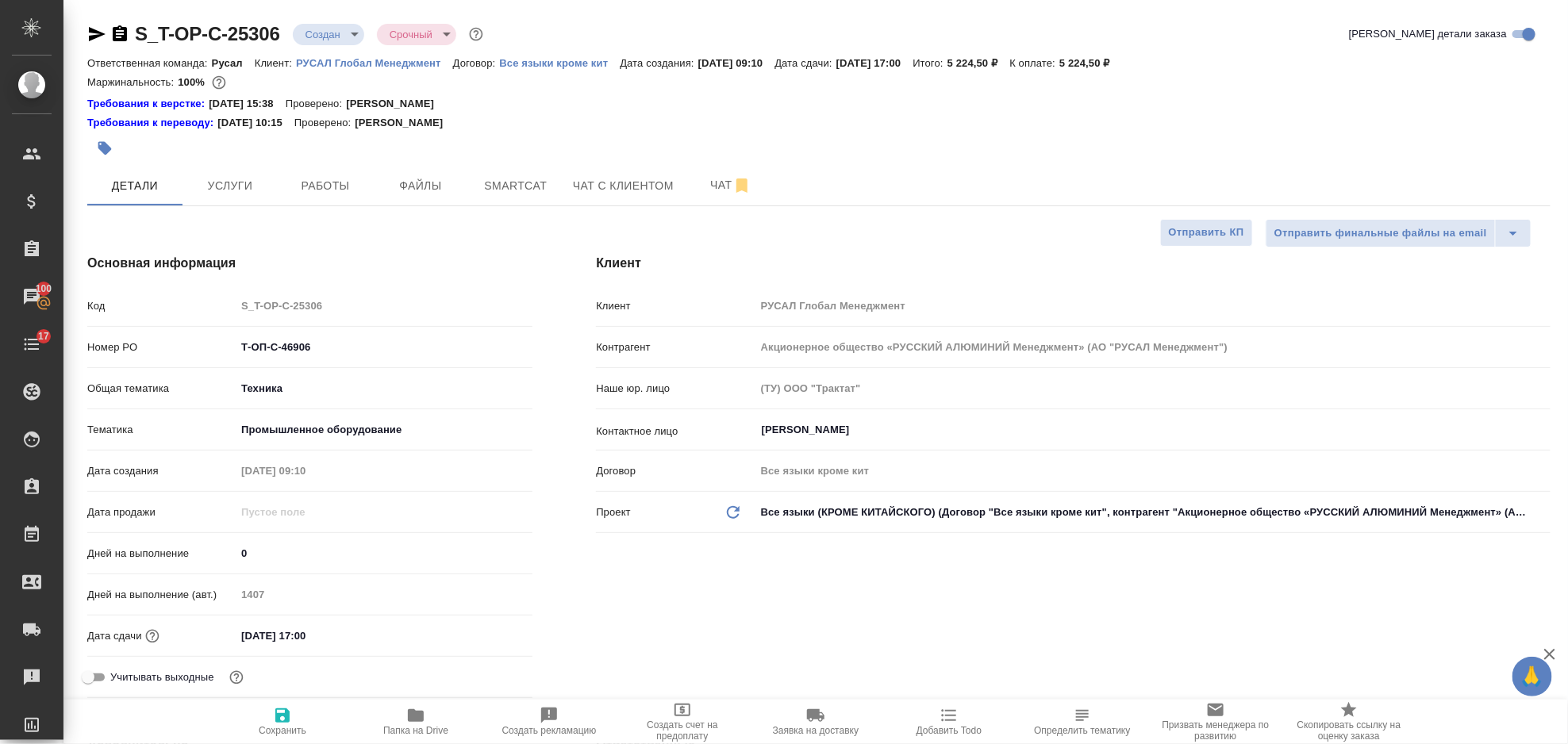
type textarea "x"
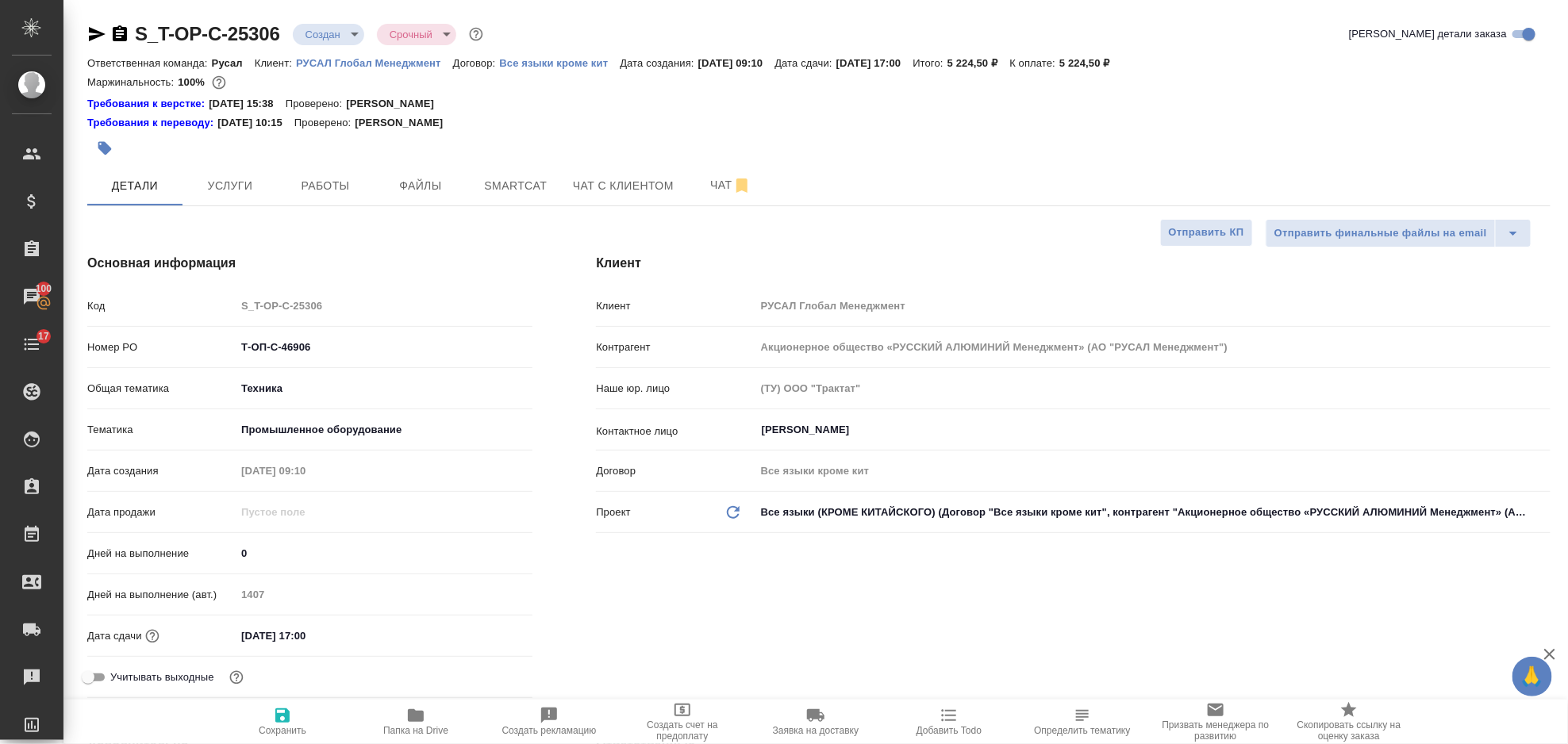
type textarea "x"
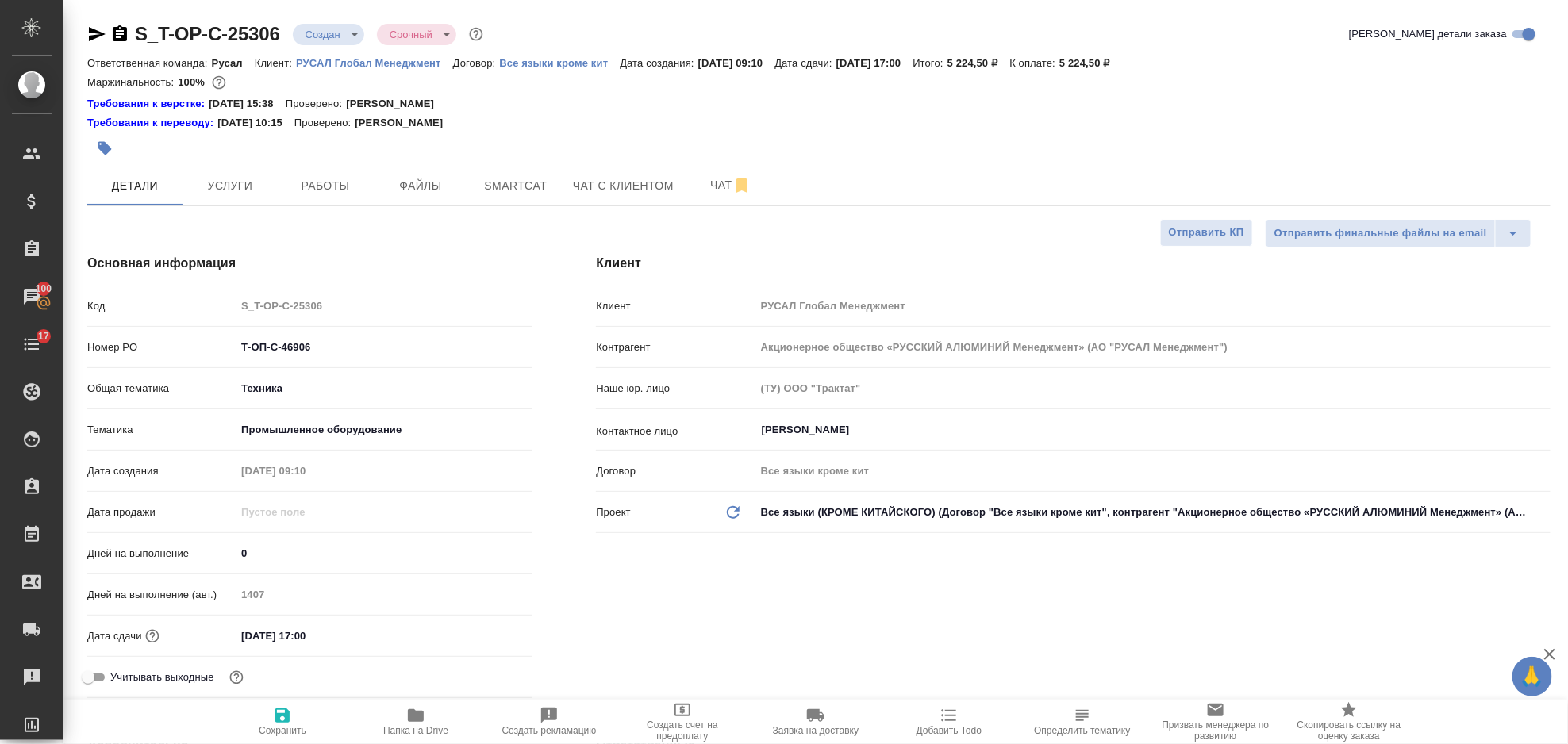
type textarea "x"
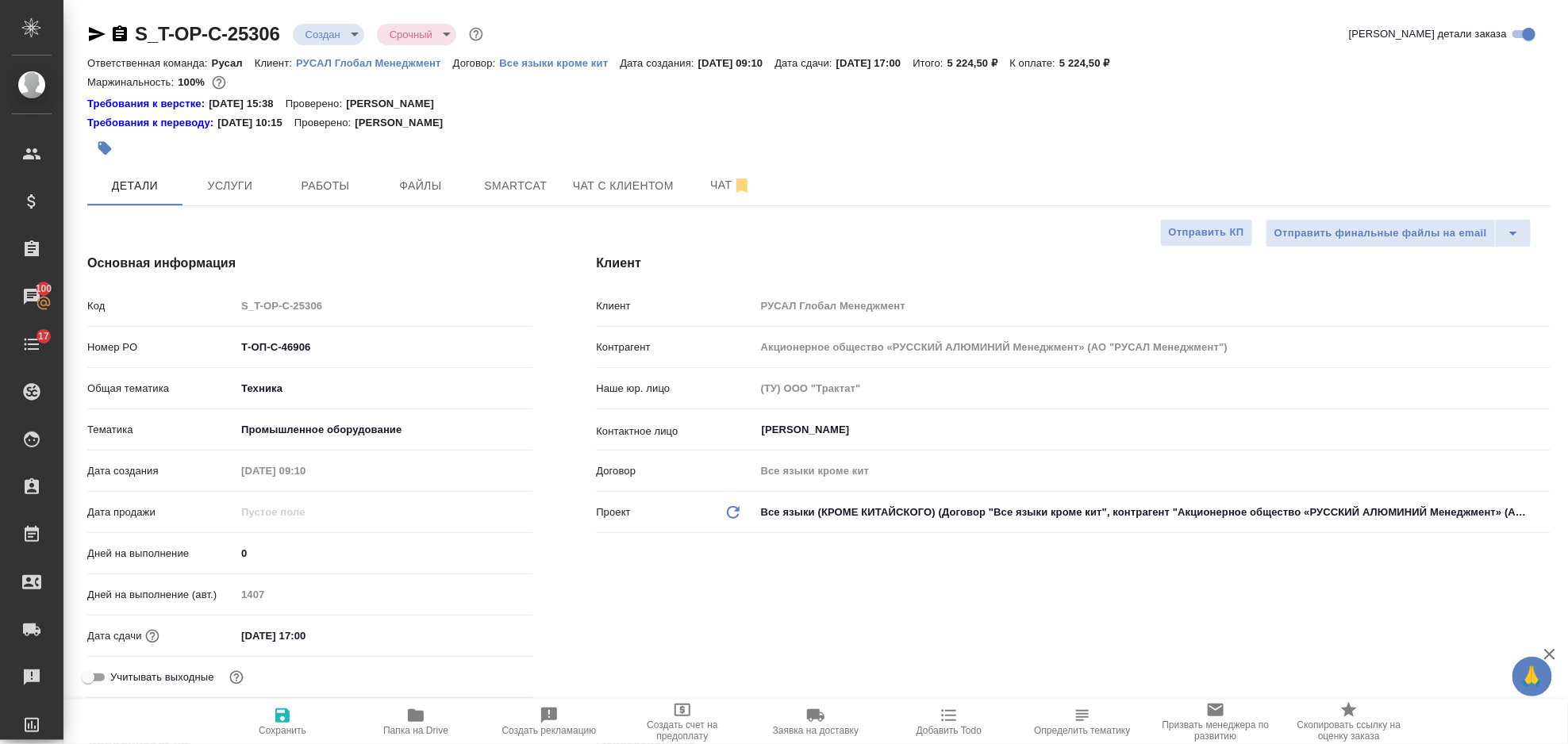
type textarea "x"
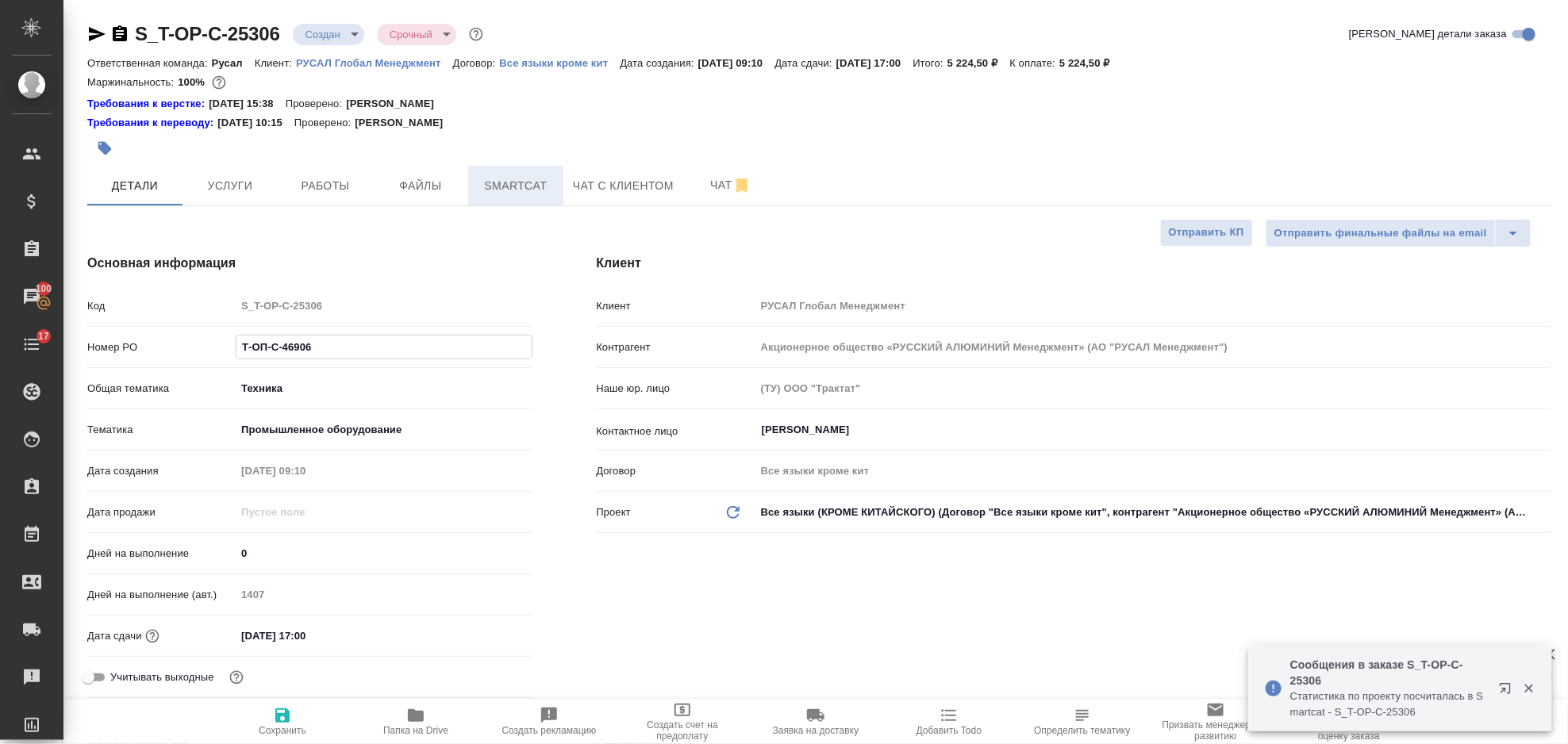
click at [493, 188] on span "Smartcat" at bounding box center [516, 186] width 76 height 20
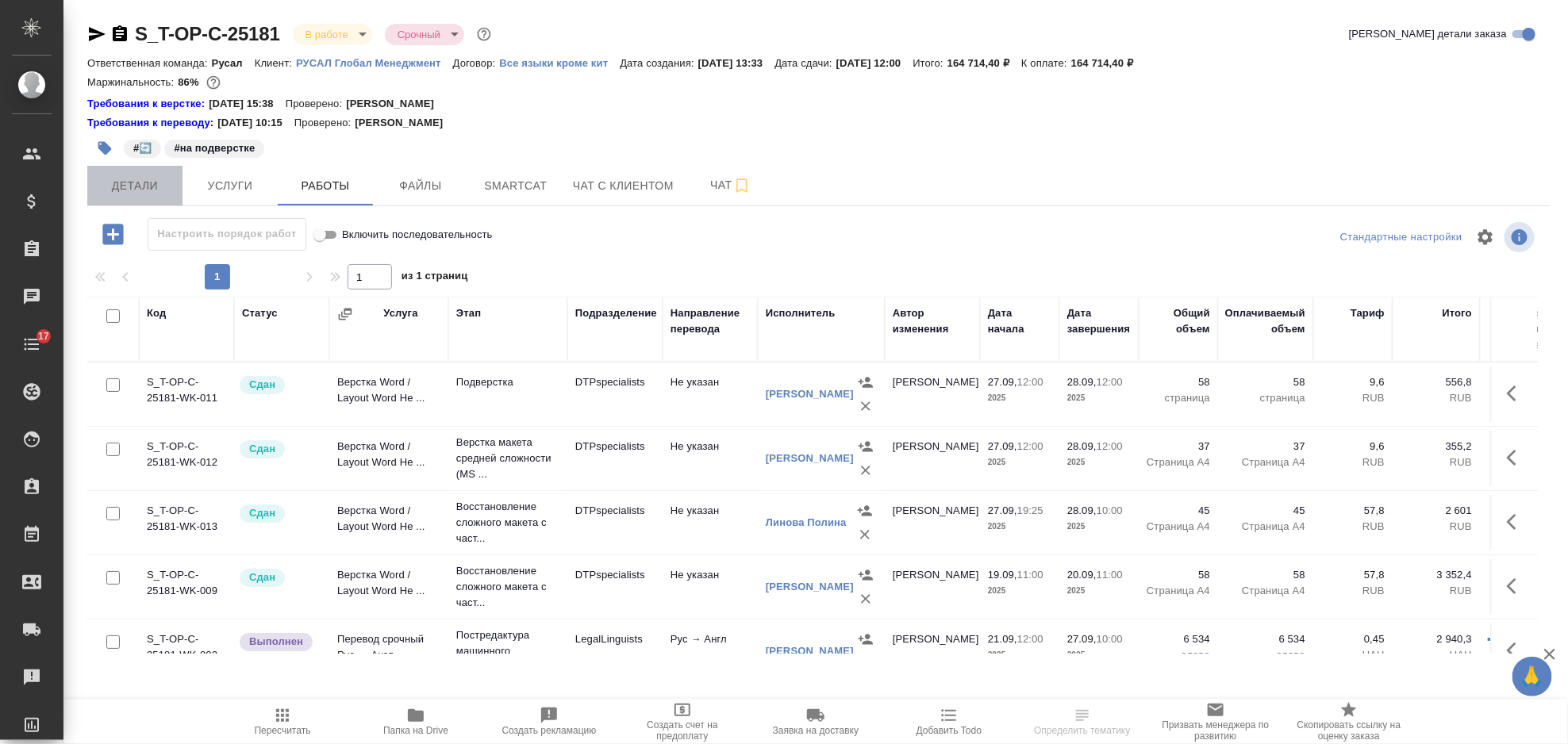
click at [127, 197] on button "Детали" at bounding box center [135, 186] width 96 height 40
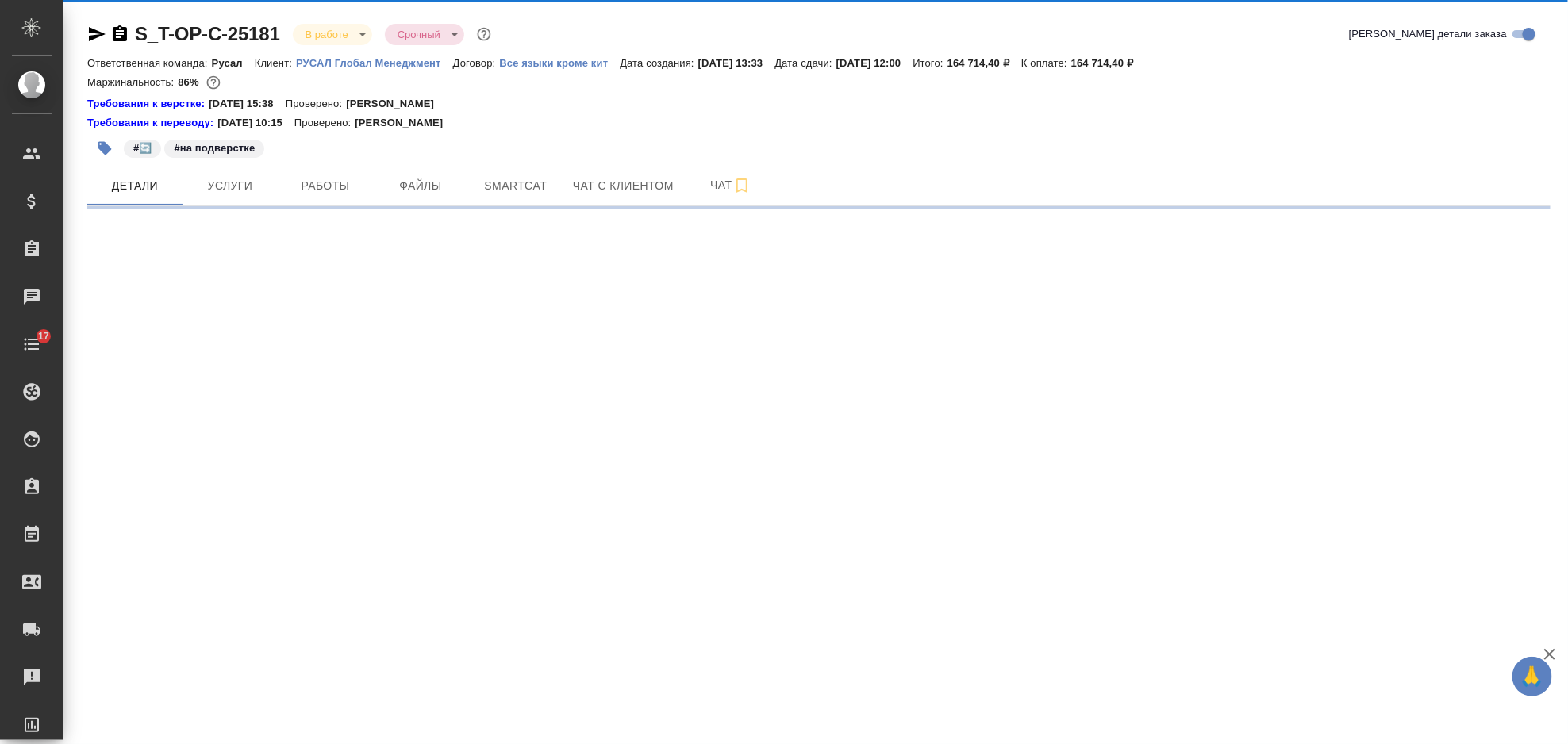
select select "RU"
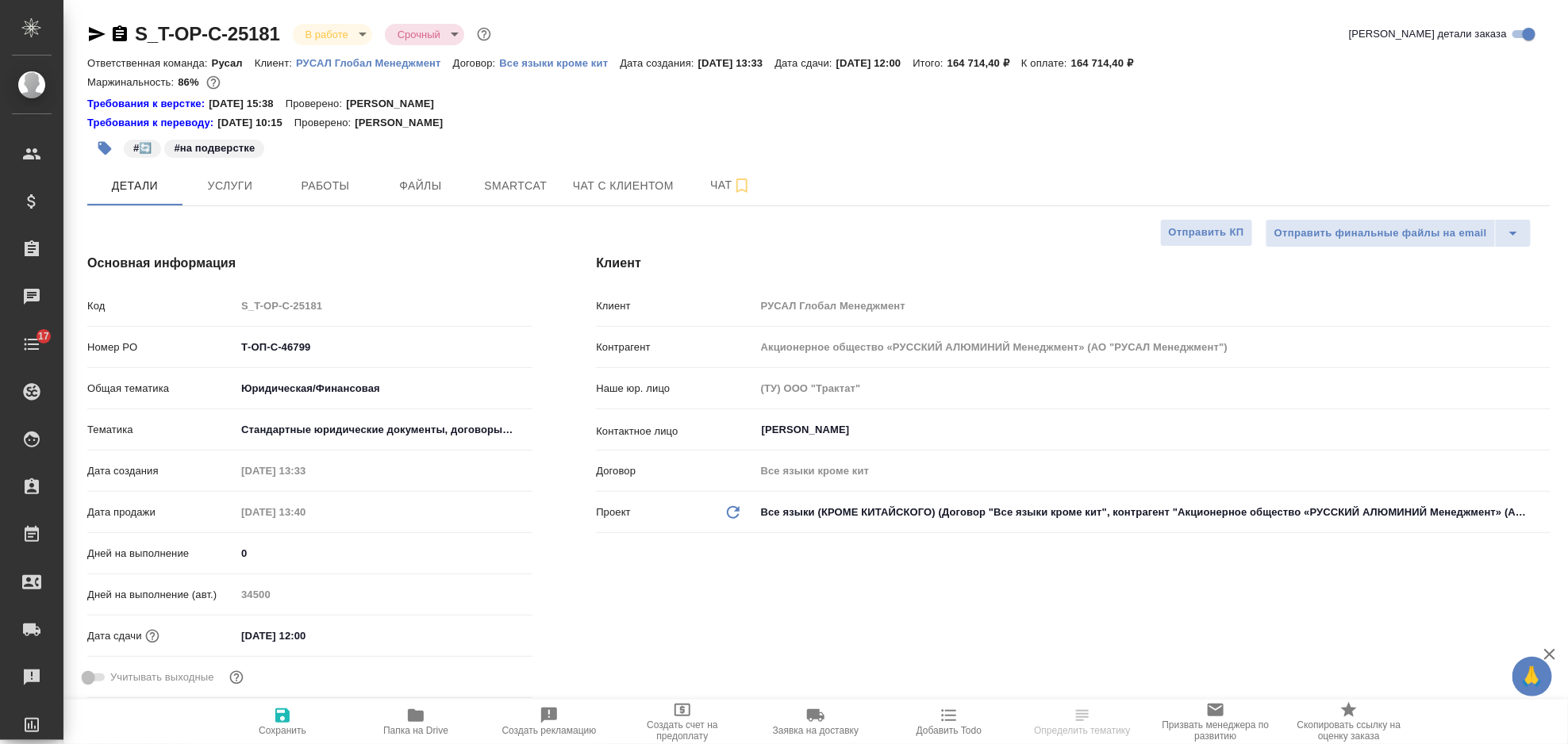
type textarea "x"
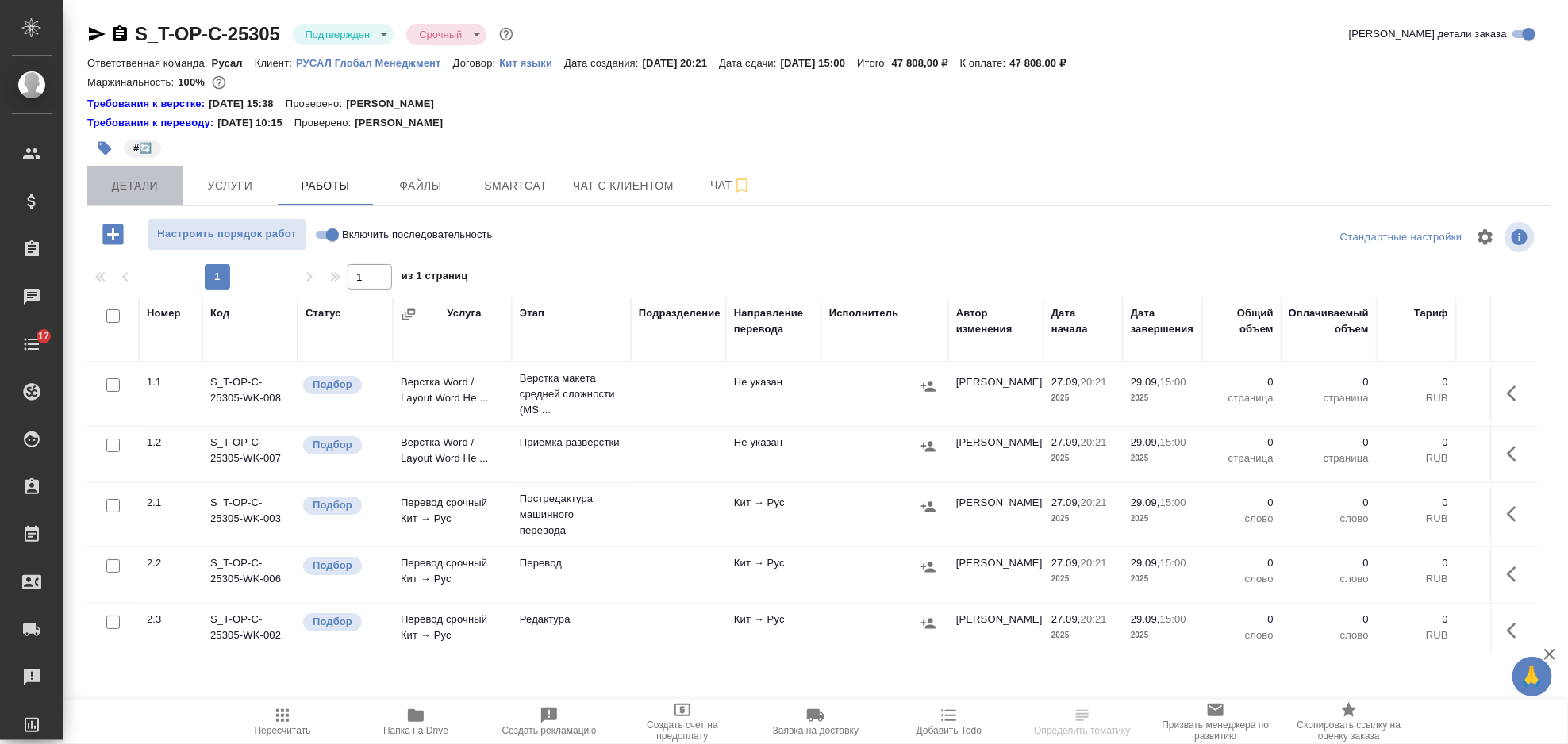
click at [153, 189] on span "Детали" at bounding box center [135, 186] width 76 height 20
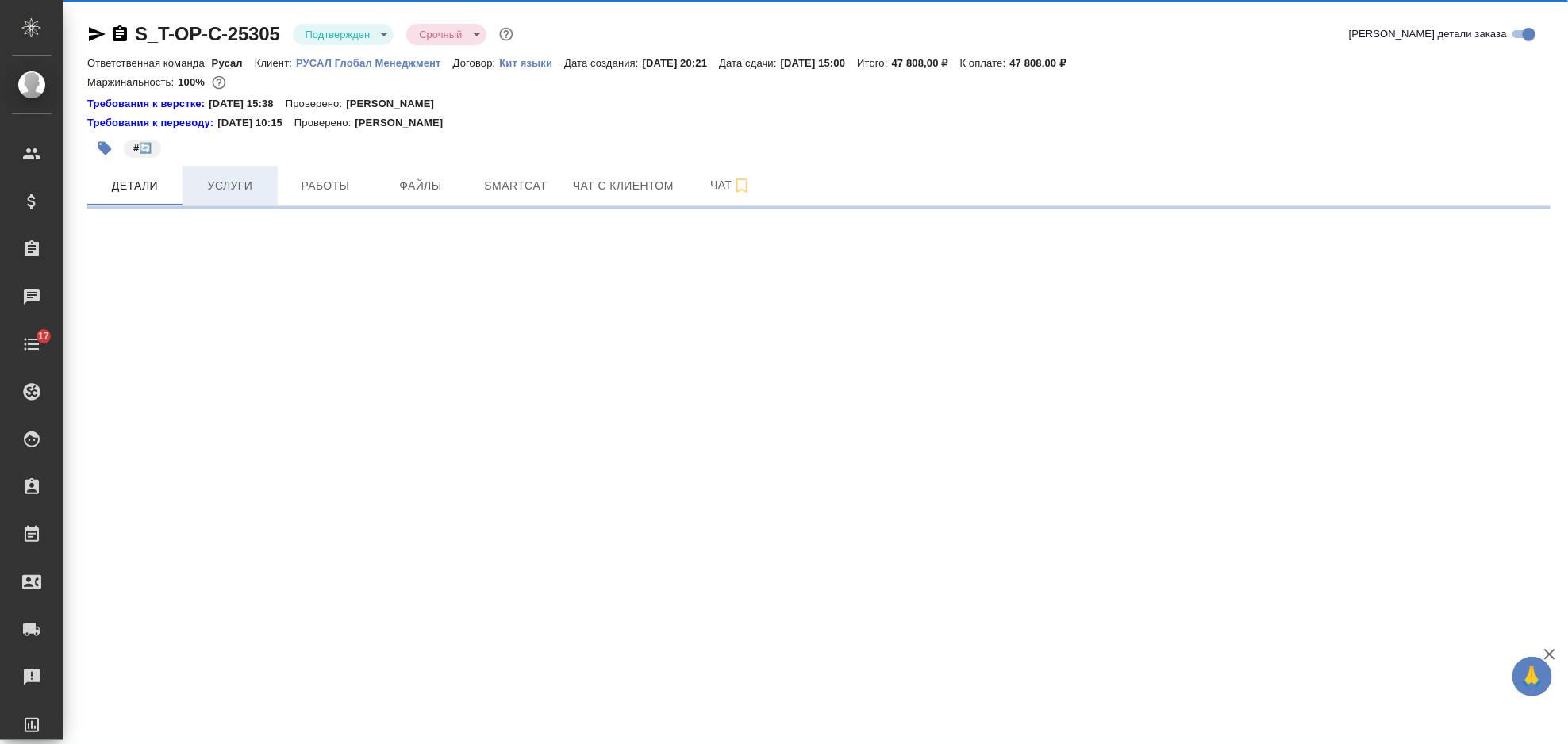
select select "RU"
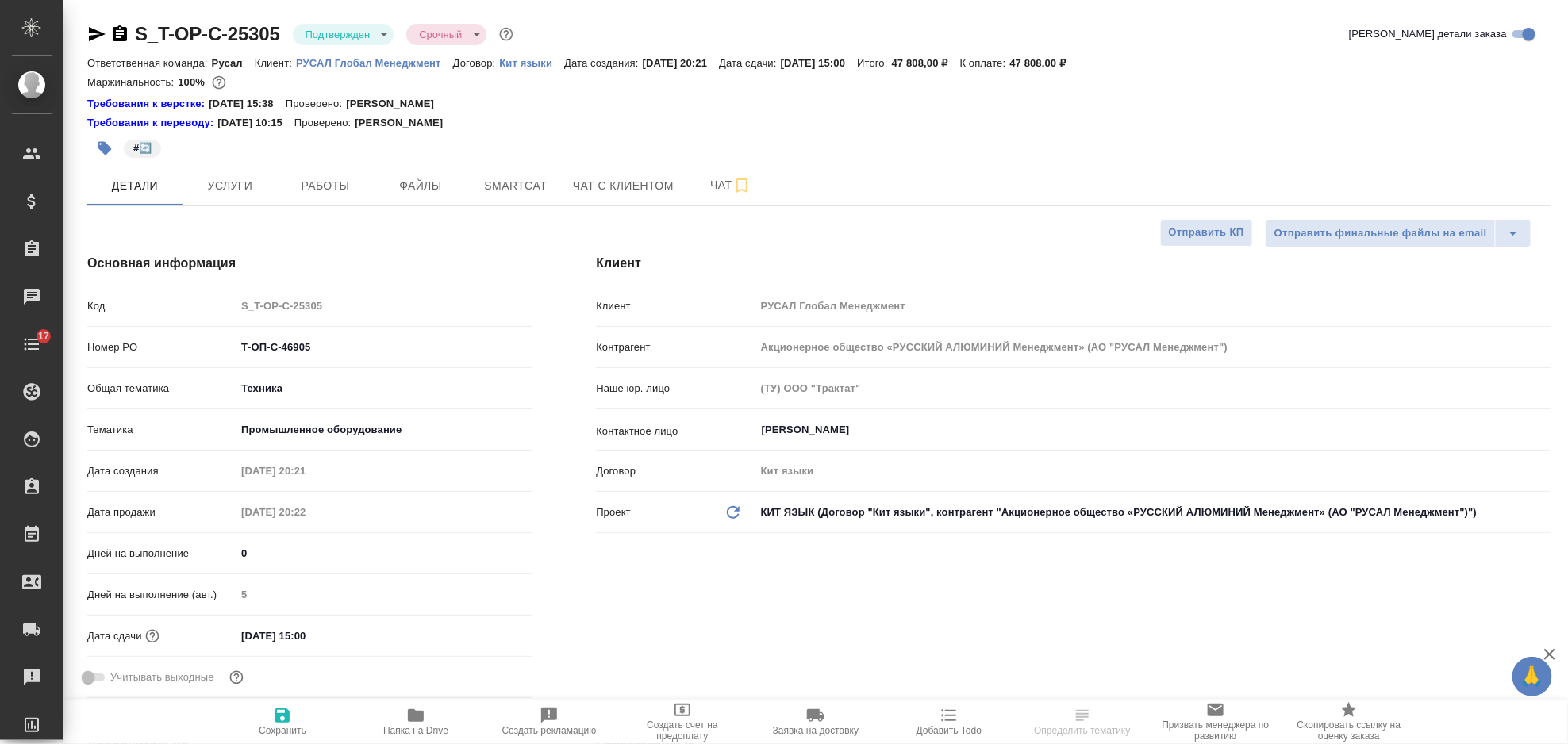
type textarea "x"
drag, startPoint x: 323, startPoint y: 345, endPoint x: 236, endPoint y: 358, distance: 88.0
click at [237, 358] on input "Т-ОП-С-46905" at bounding box center [384, 347] width 295 height 23
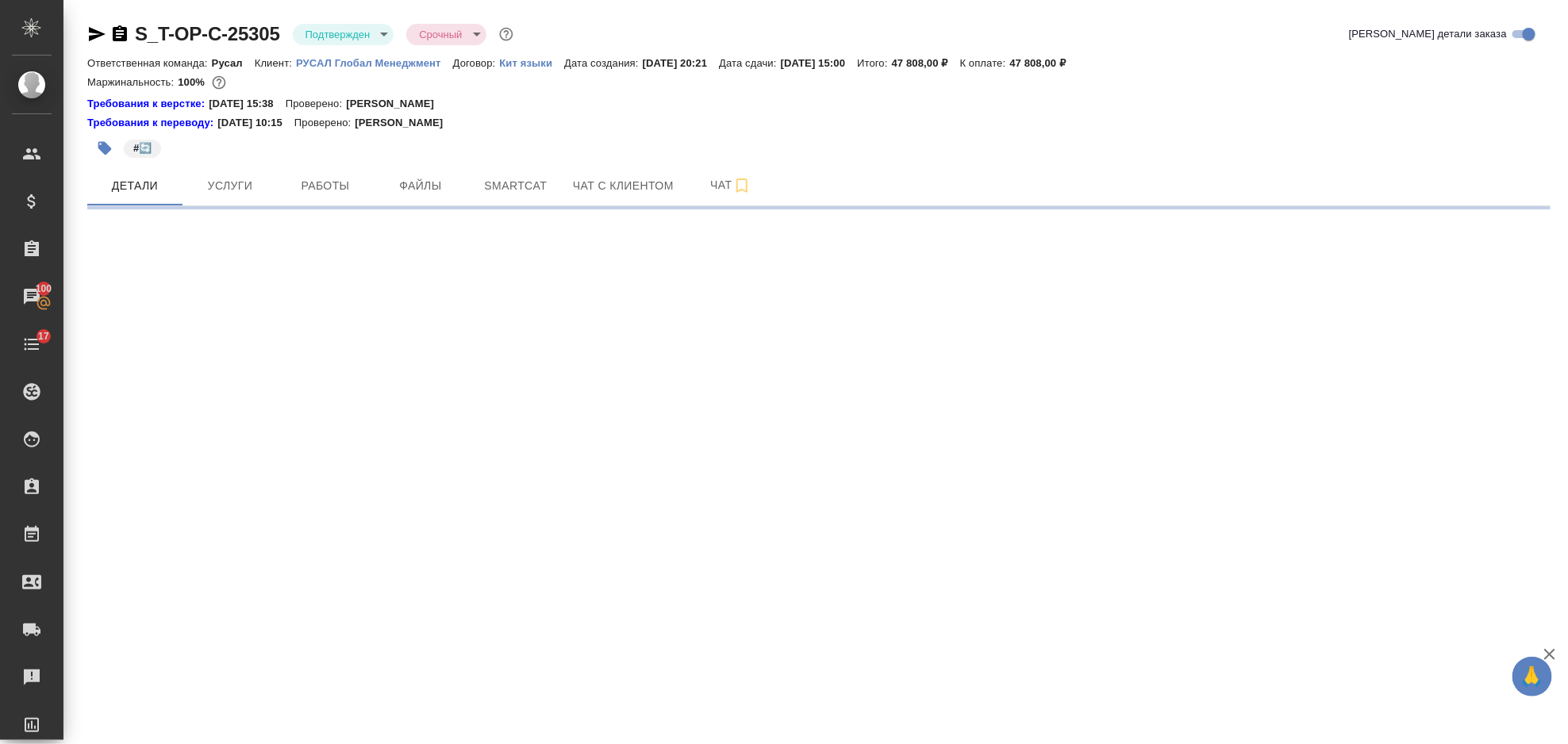
select select "RU"
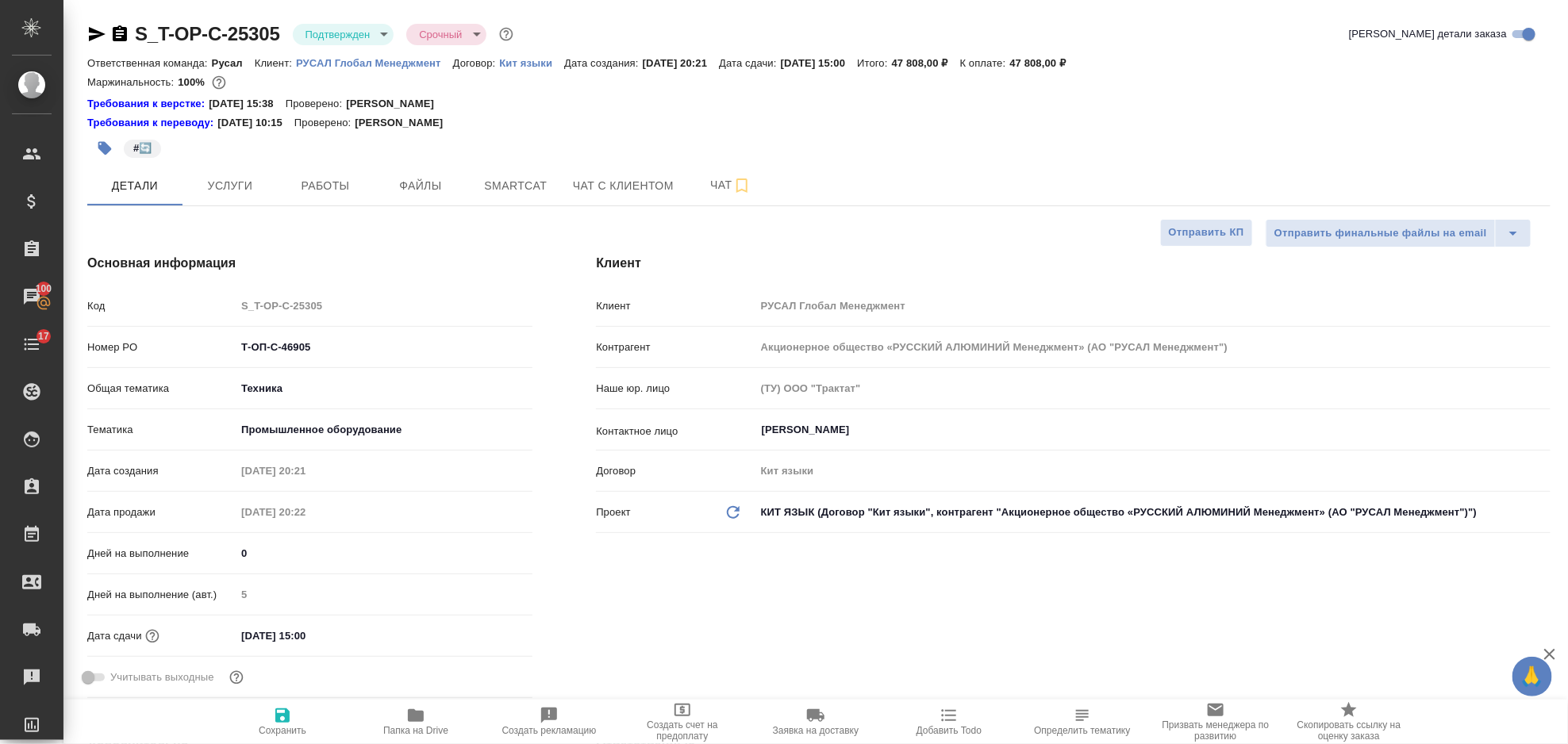
type textarea "x"
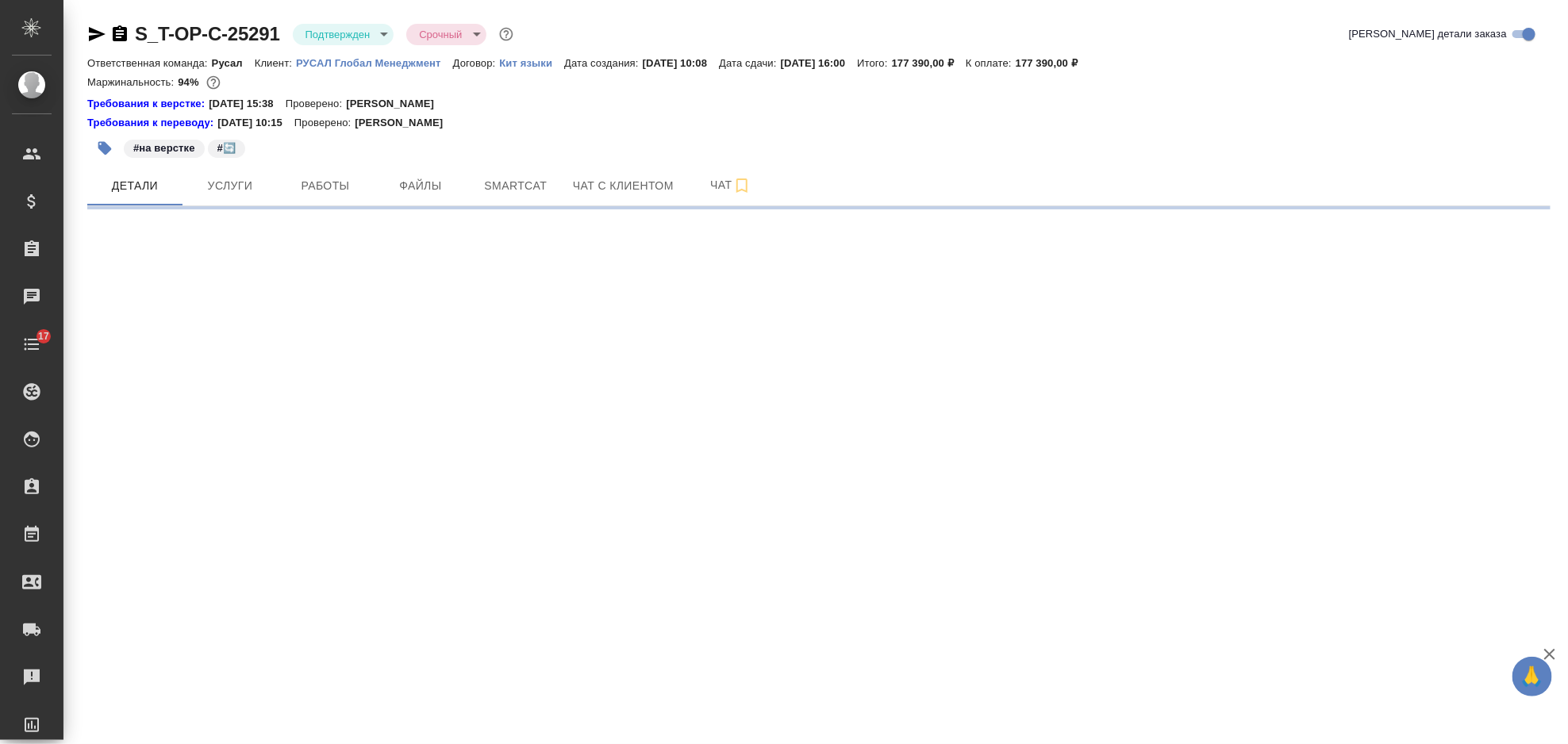
select select "RU"
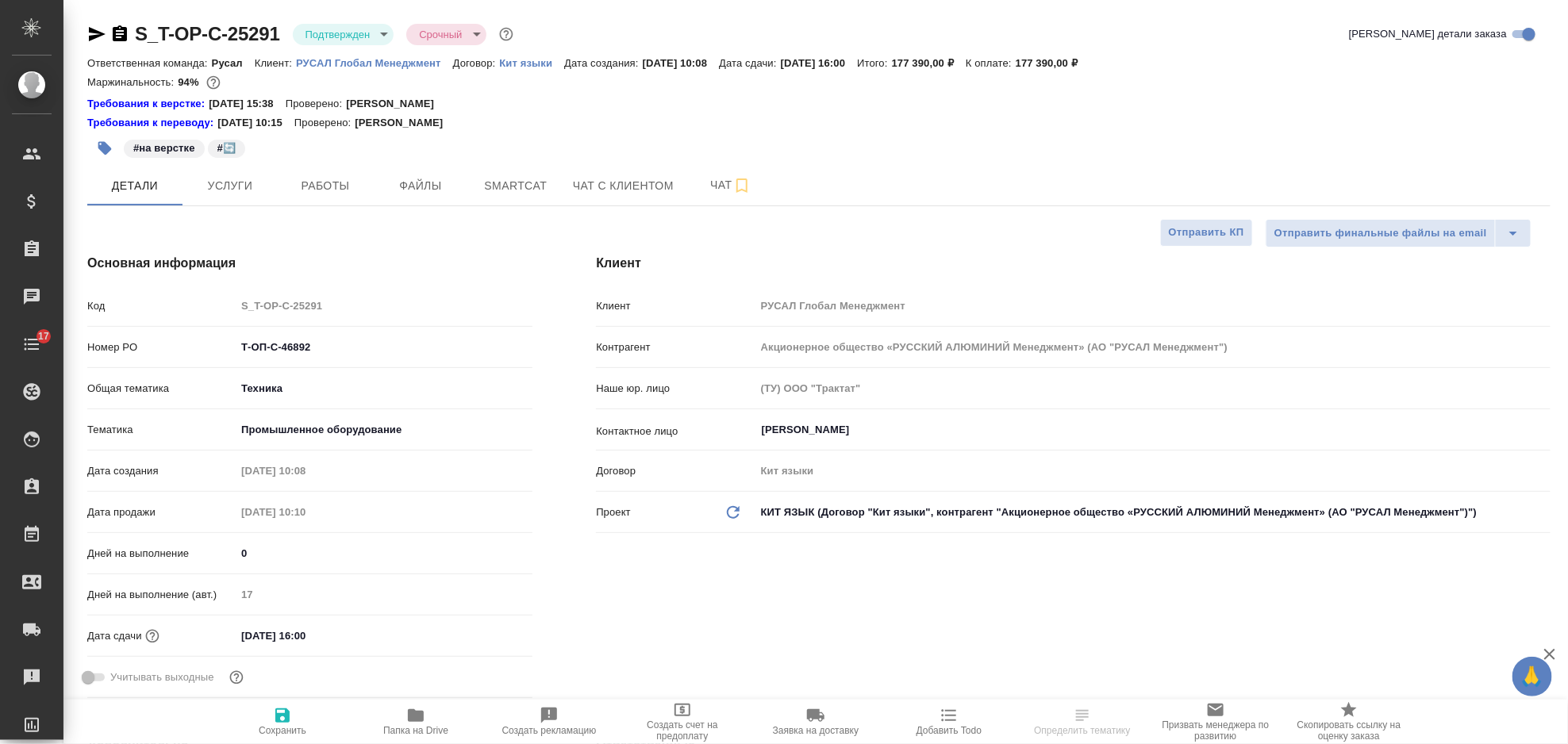
type textarea "x"
drag, startPoint x: 344, startPoint y: 349, endPoint x: 245, endPoint y: 365, distance: 100.3
click at [245, 365] on div "Номер PO Т-ОП-С-46892" at bounding box center [310, 353] width 445 height 41
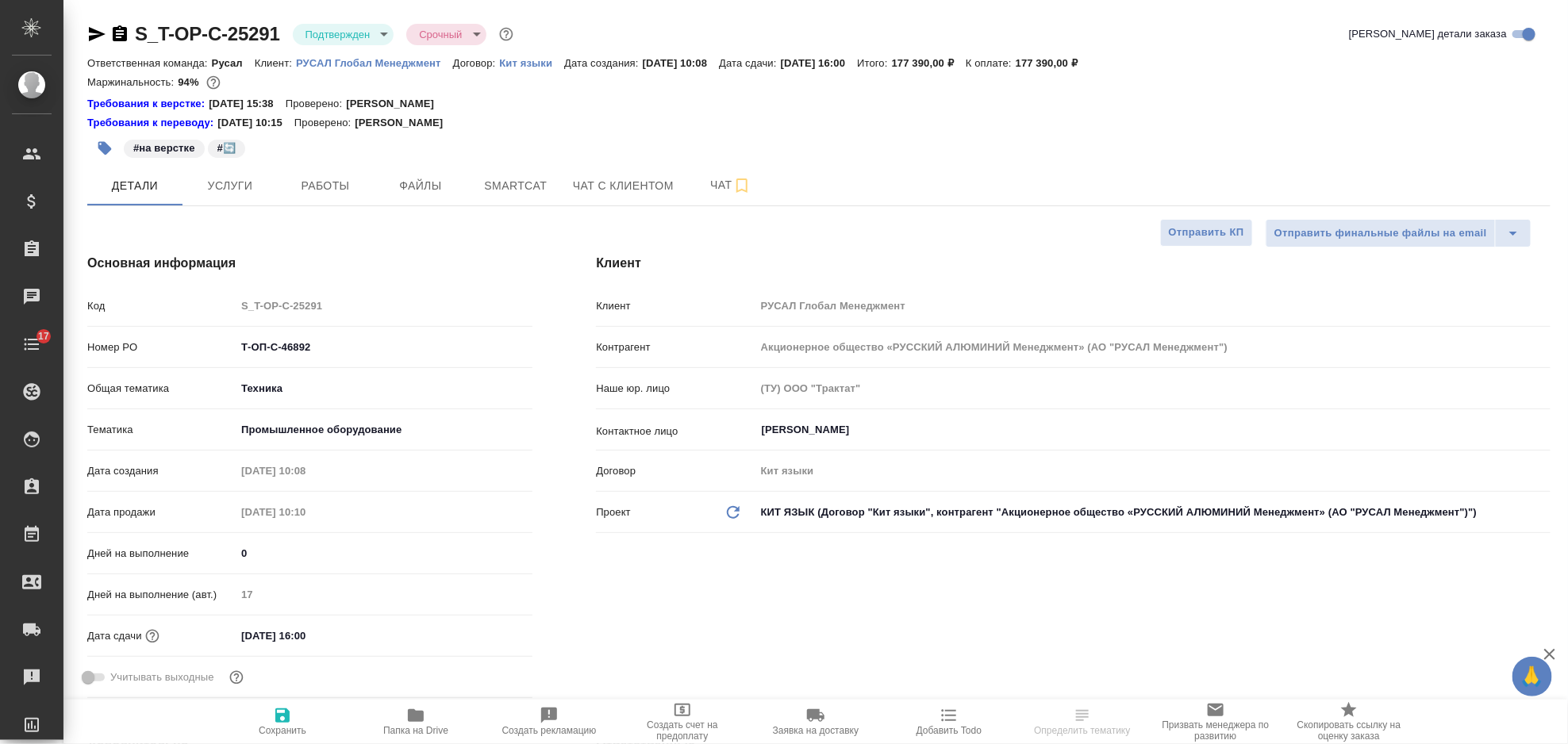
type textarea "x"
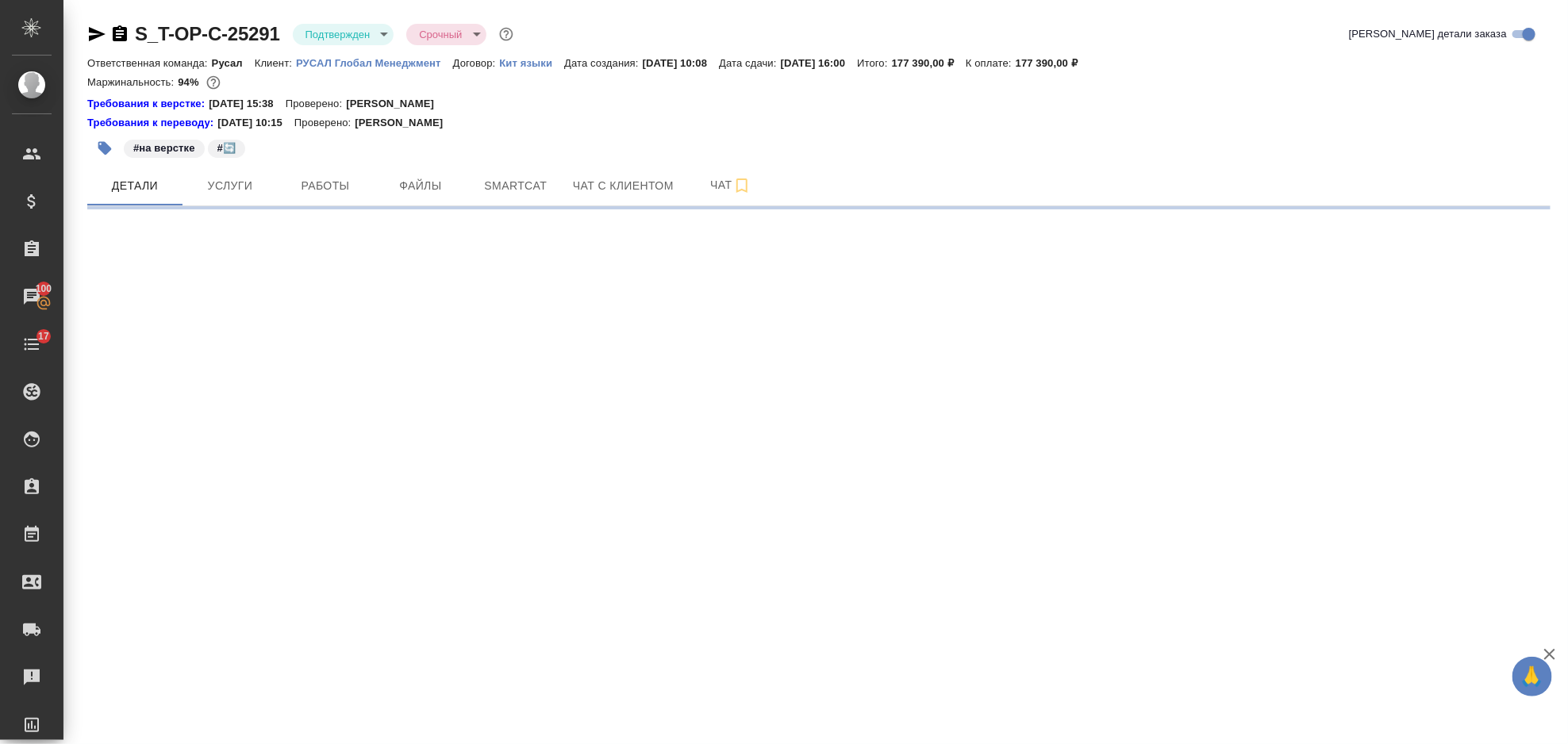
select select "RU"
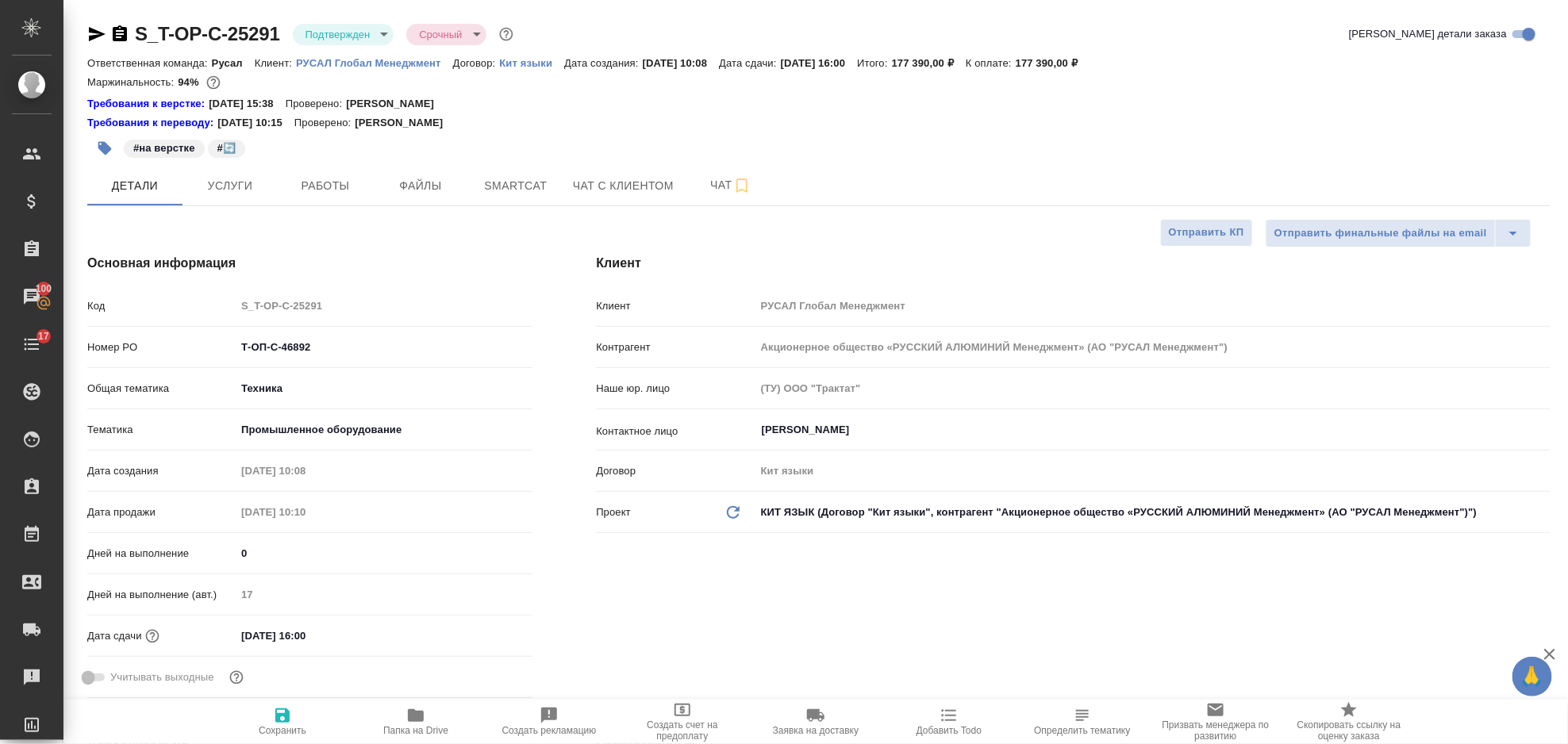
type textarea "x"
click at [500, 186] on span "Smartcat" at bounding box center [516, 186] width 76 height 20
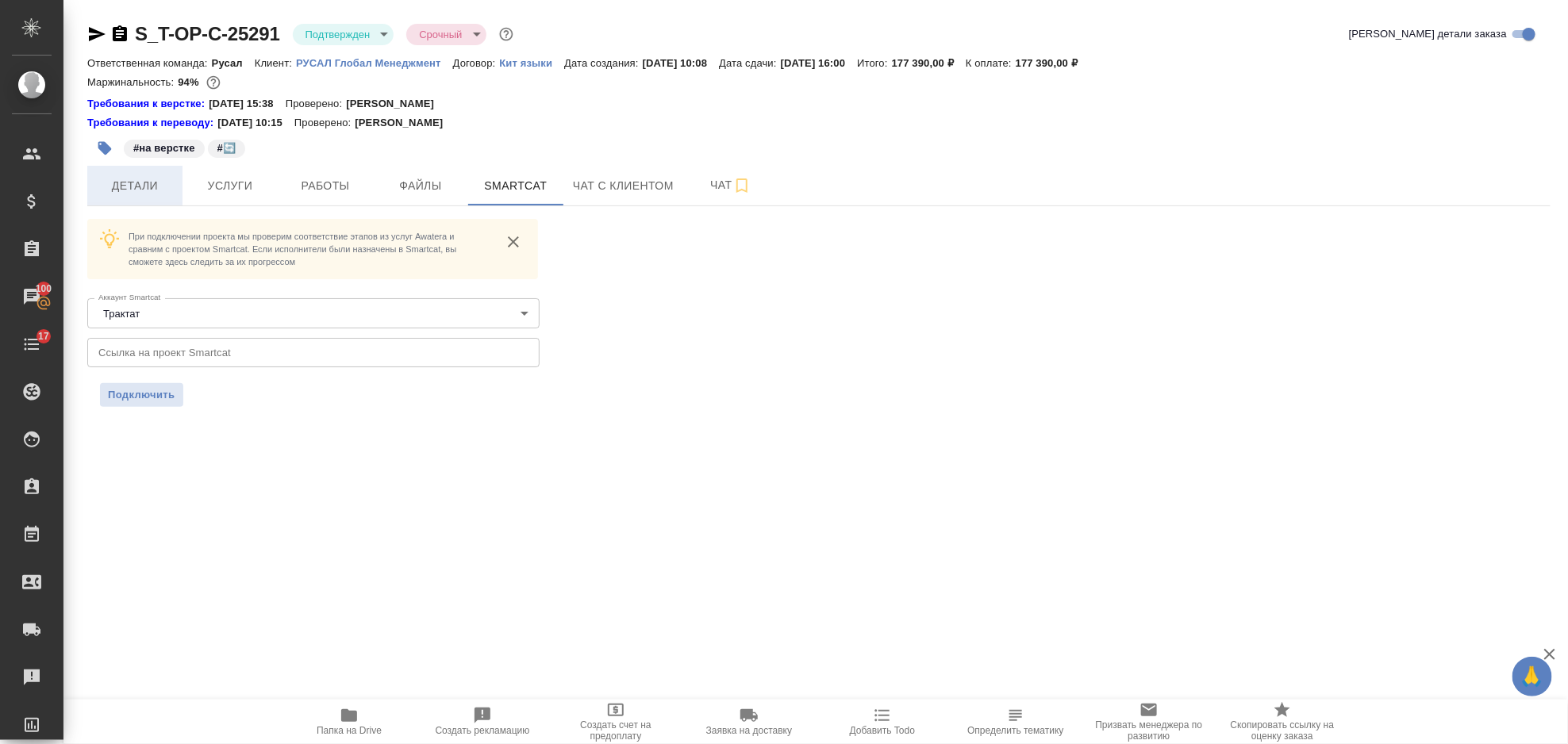
click at [164, 200] on button "Детали" at bounding box center [135, 186] width 96 height 40
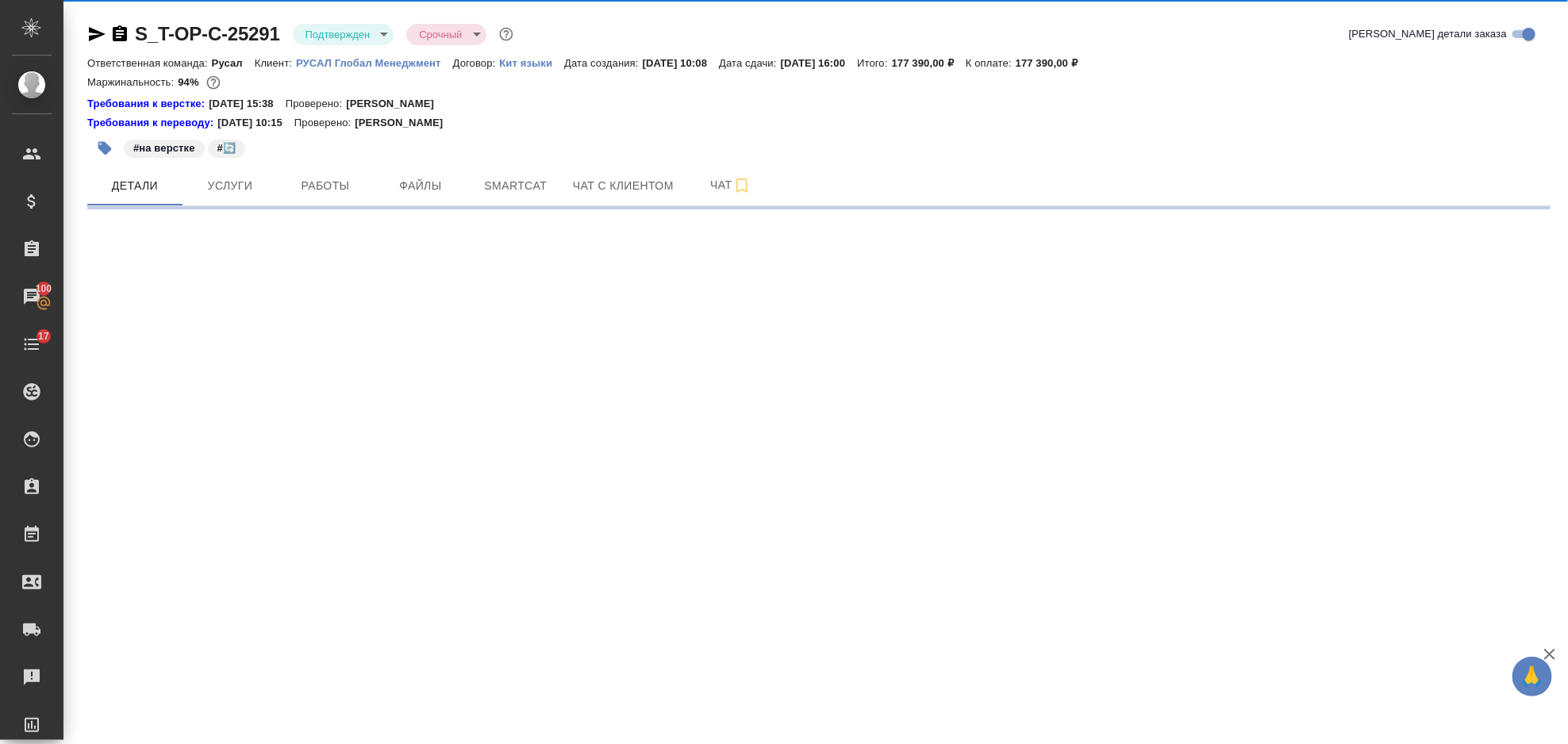
select select "RU"
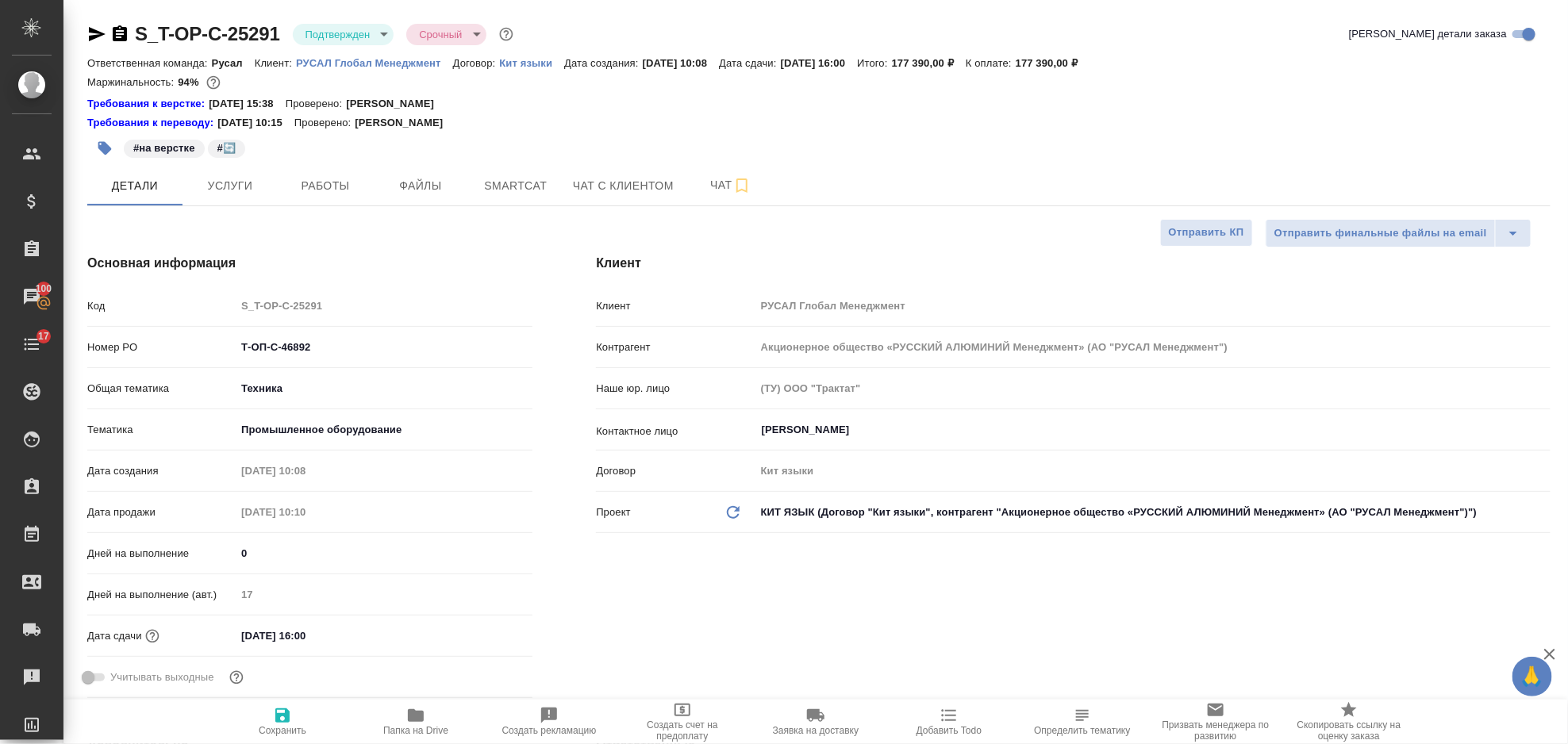
type textarea "x"
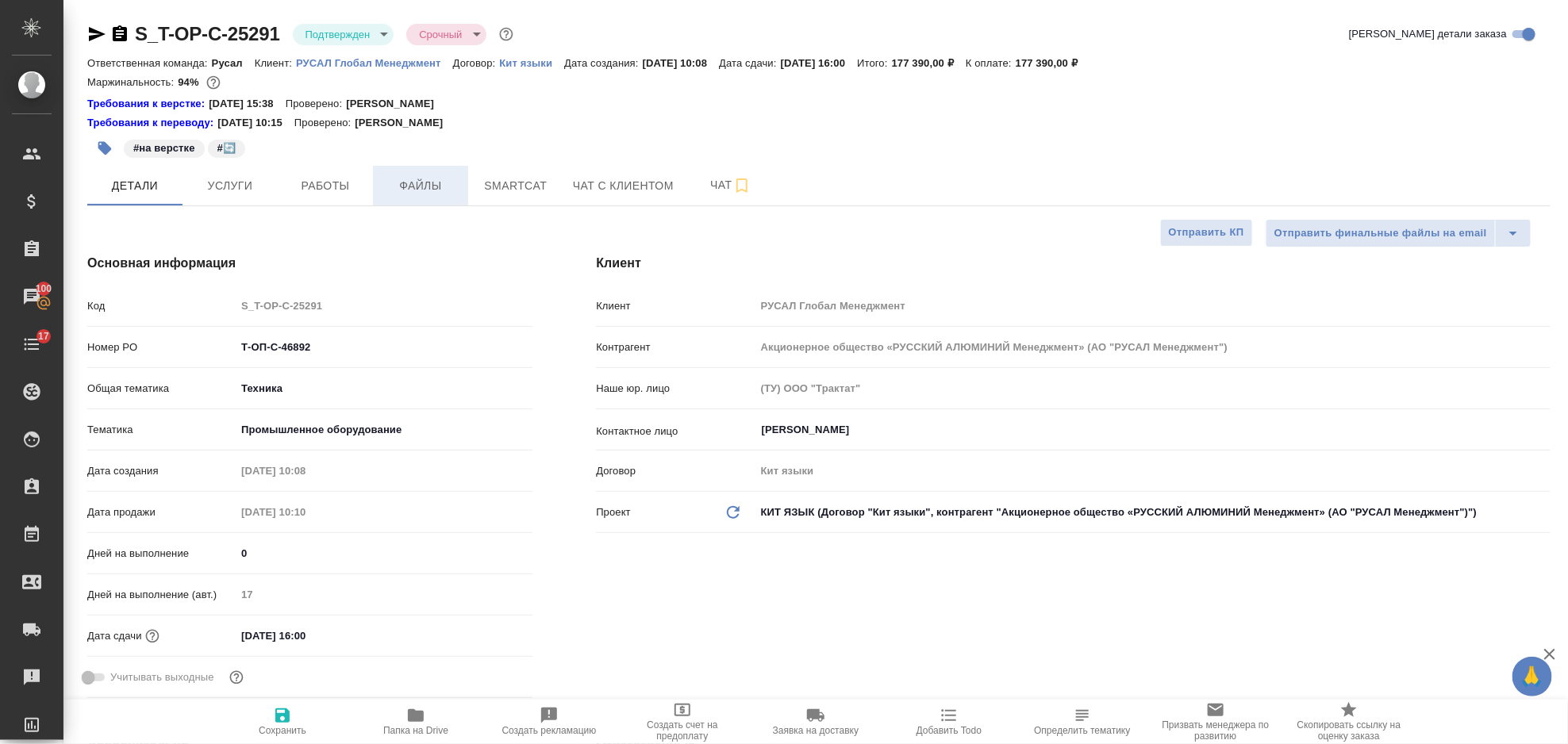
type textarea "x"
click at [242, 196] on button "Услуги" at bounding box center [229, 186] width 96 height 40
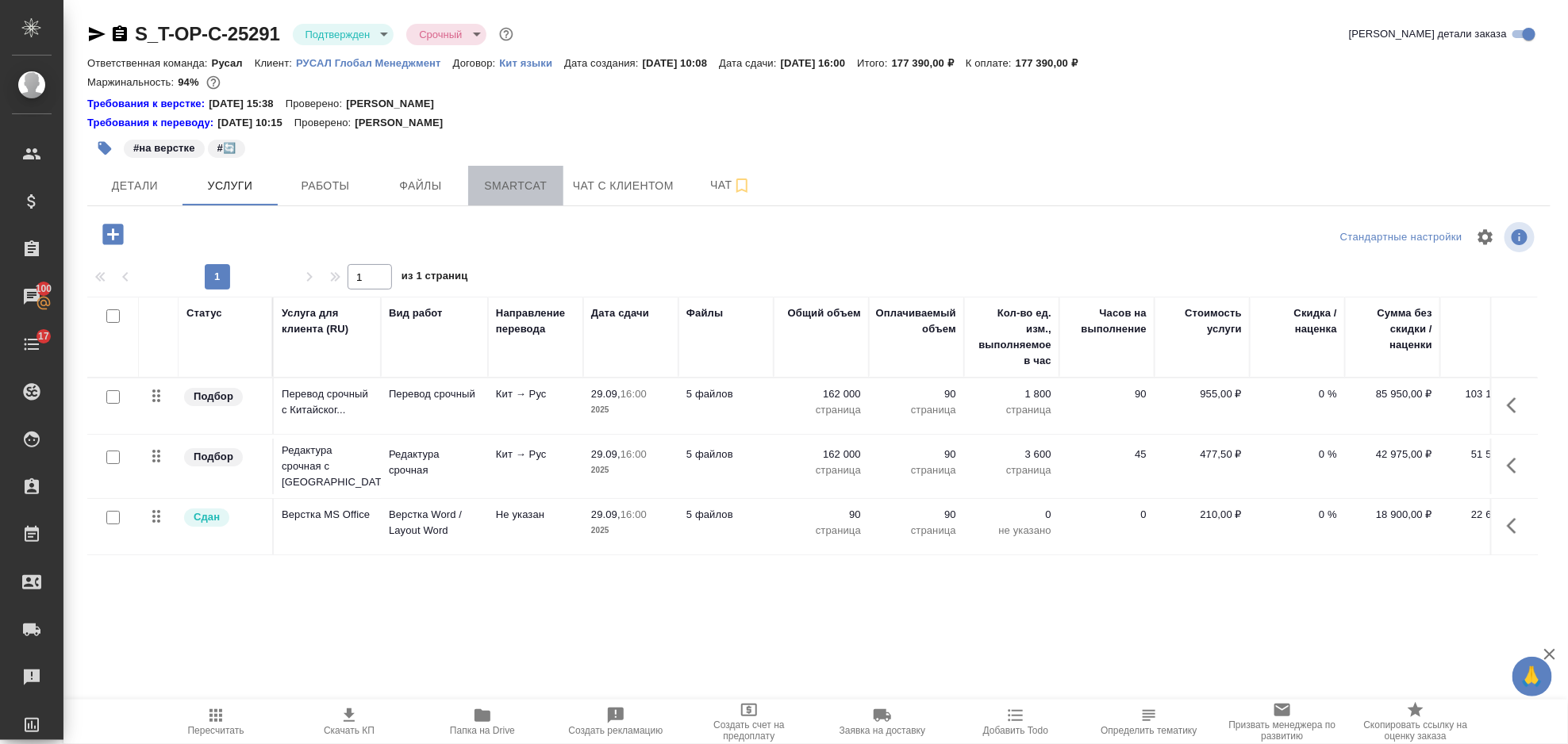
click at [497, 183] on span "Smartcat" at bounding box center [516, 186] width 76 height 20
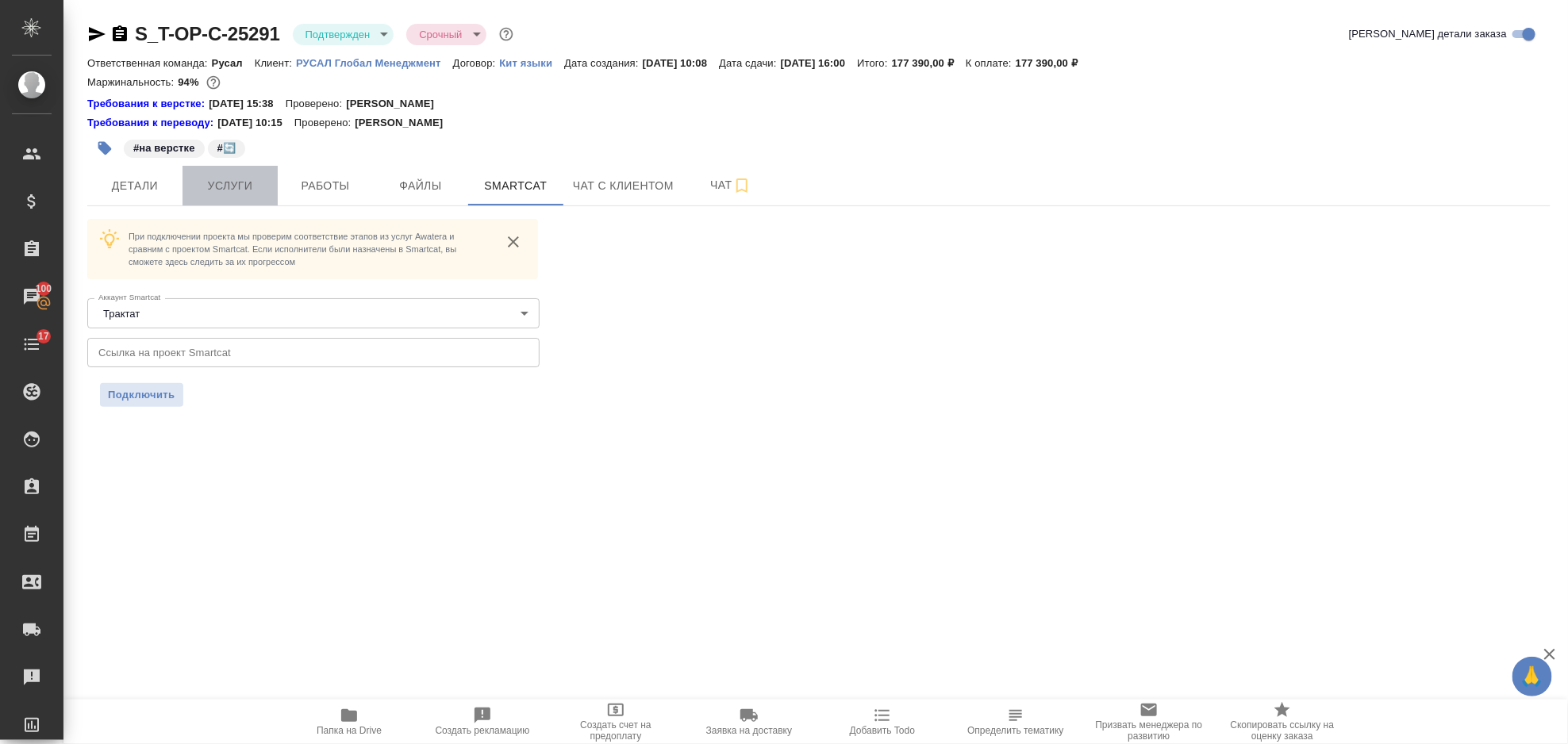
click at [263, 194] on span "Услуги" at bounding box center [230, 186] width 76 height 20
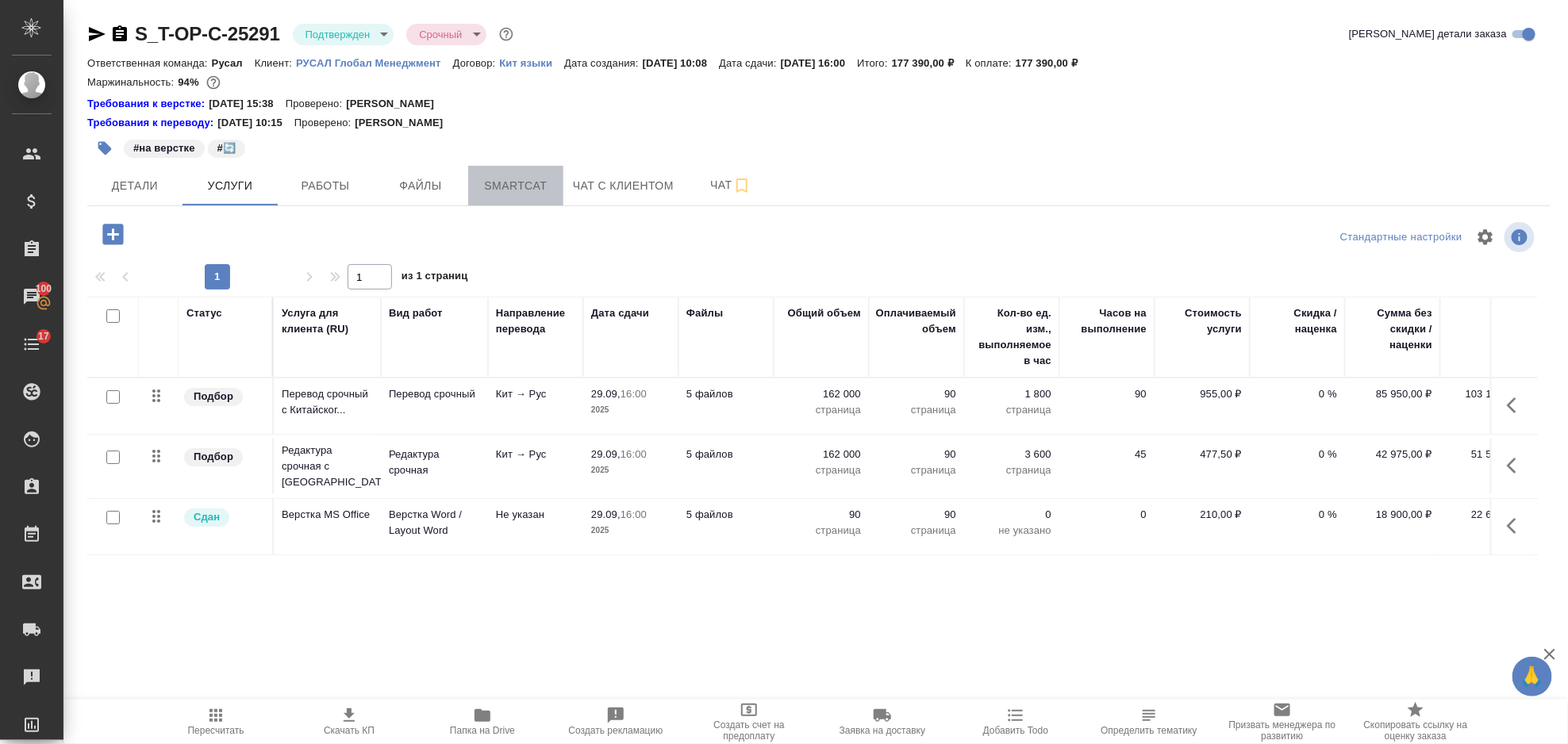
click at [537, 180] on span "Smartcat" at bounding box center [516, 186] width 76 height 20
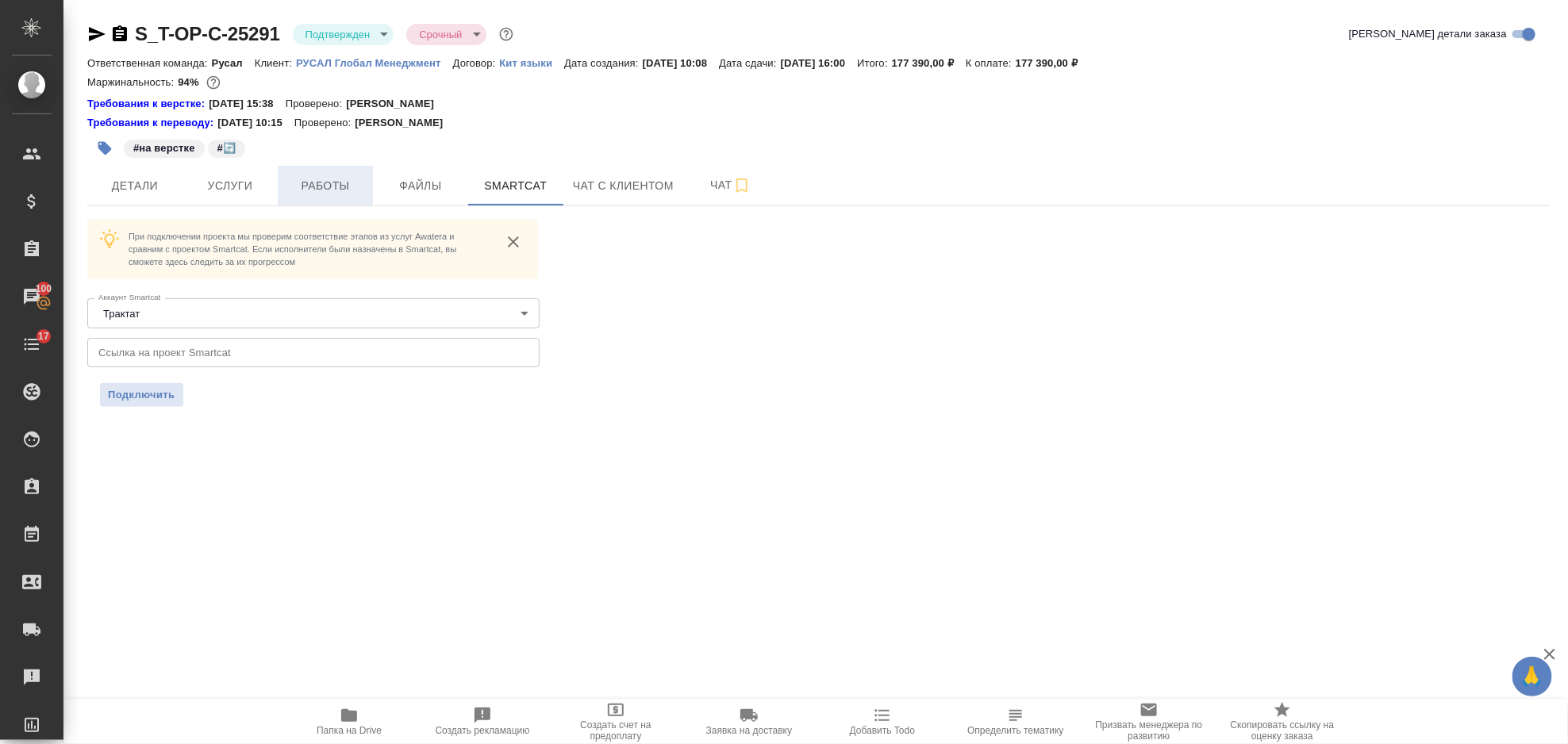
click at [340, 185] on span "Работы" at bounding box center [325, 186] width 76 height 20
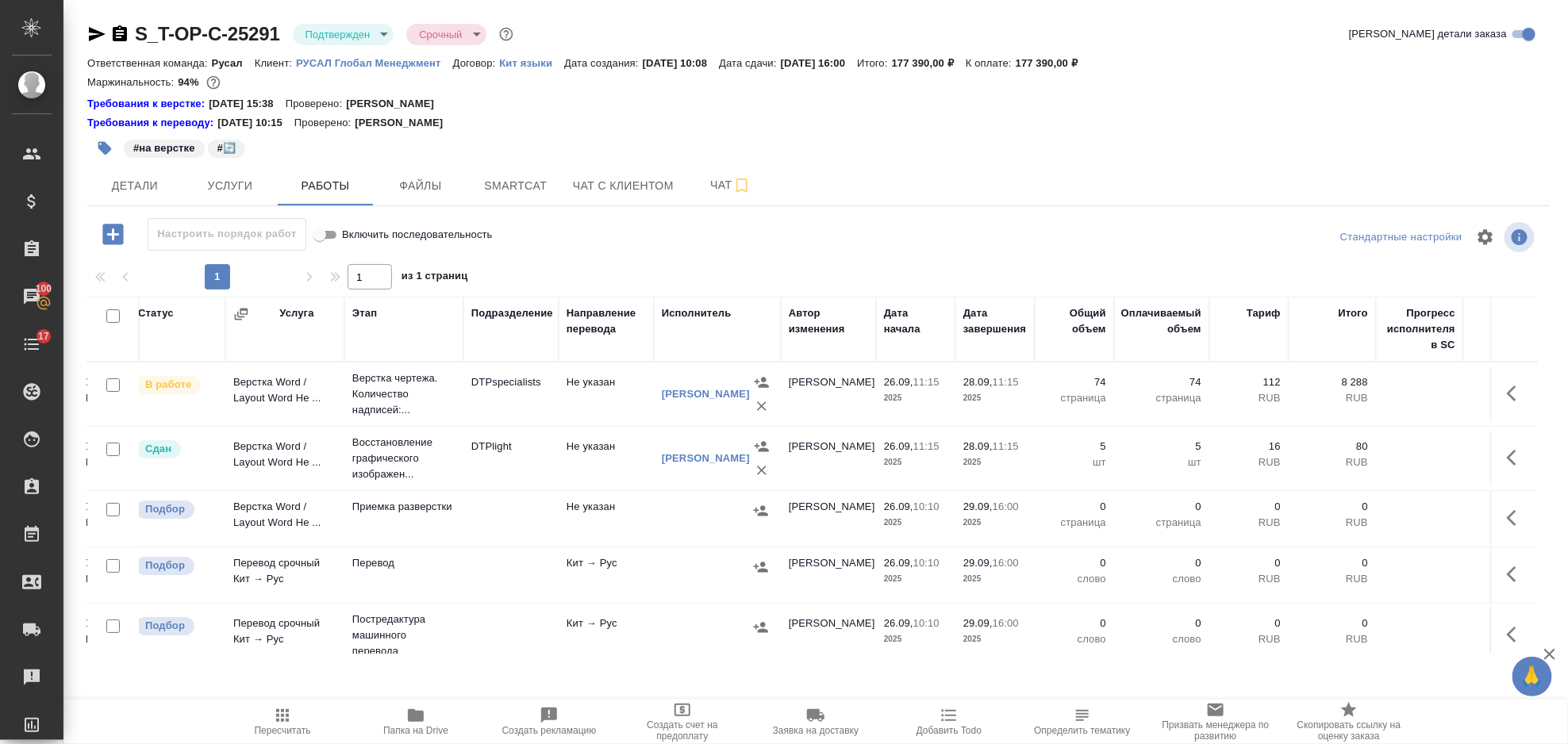
scroll to position [0, 69]
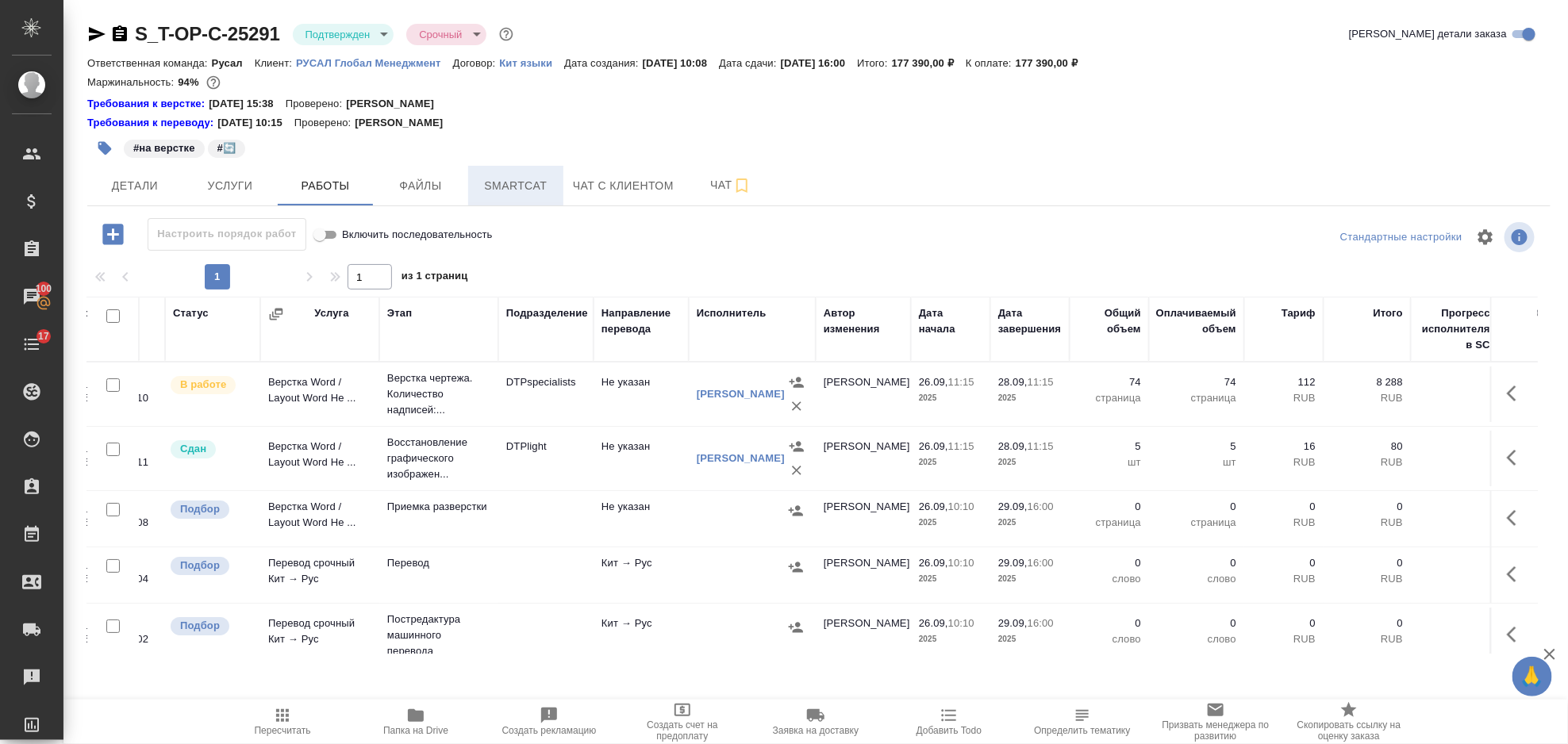
click at [510, 178] on span "Smartcat" at bounding box center [516, 186] width 76 height 20
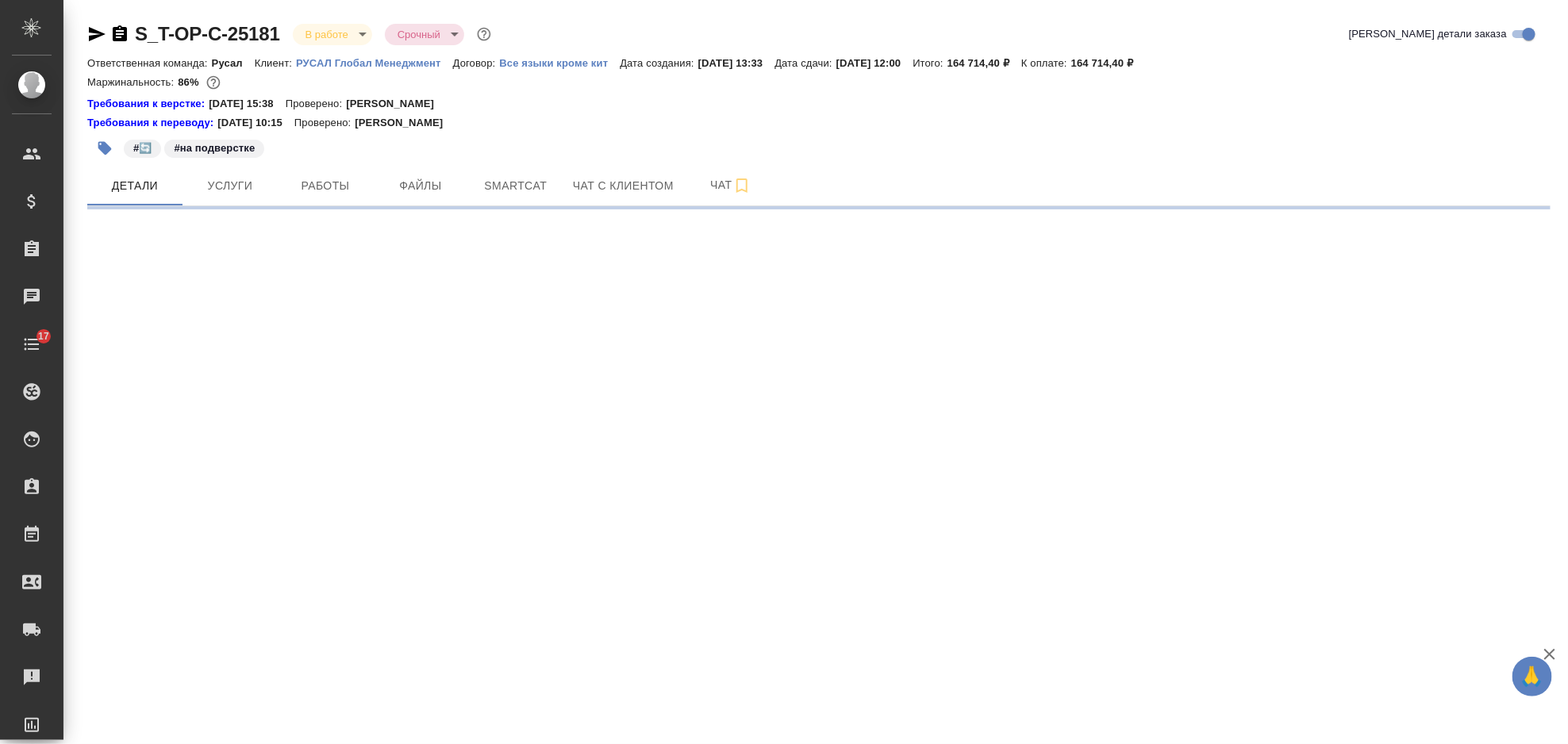
select select "RU"
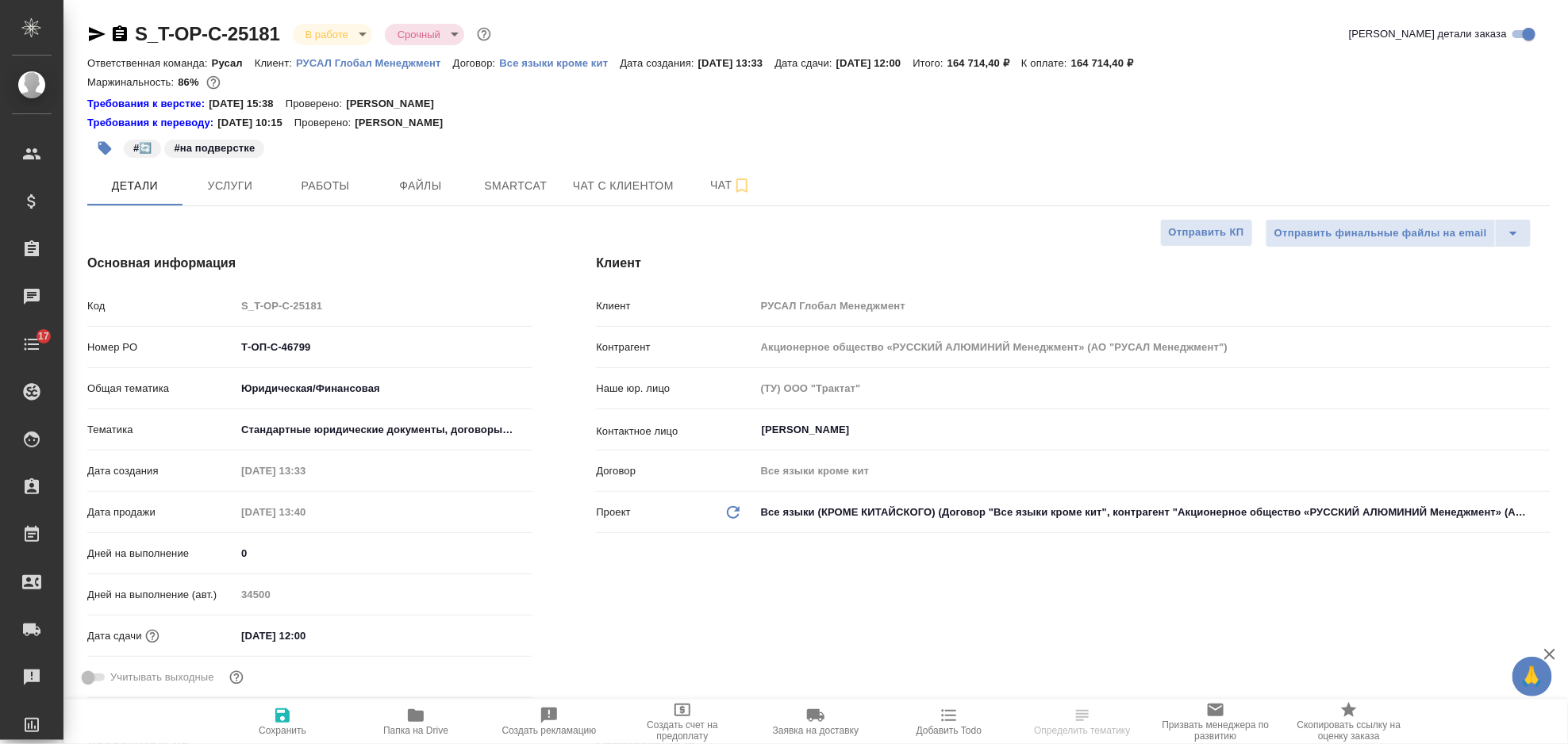
type textarea "x"
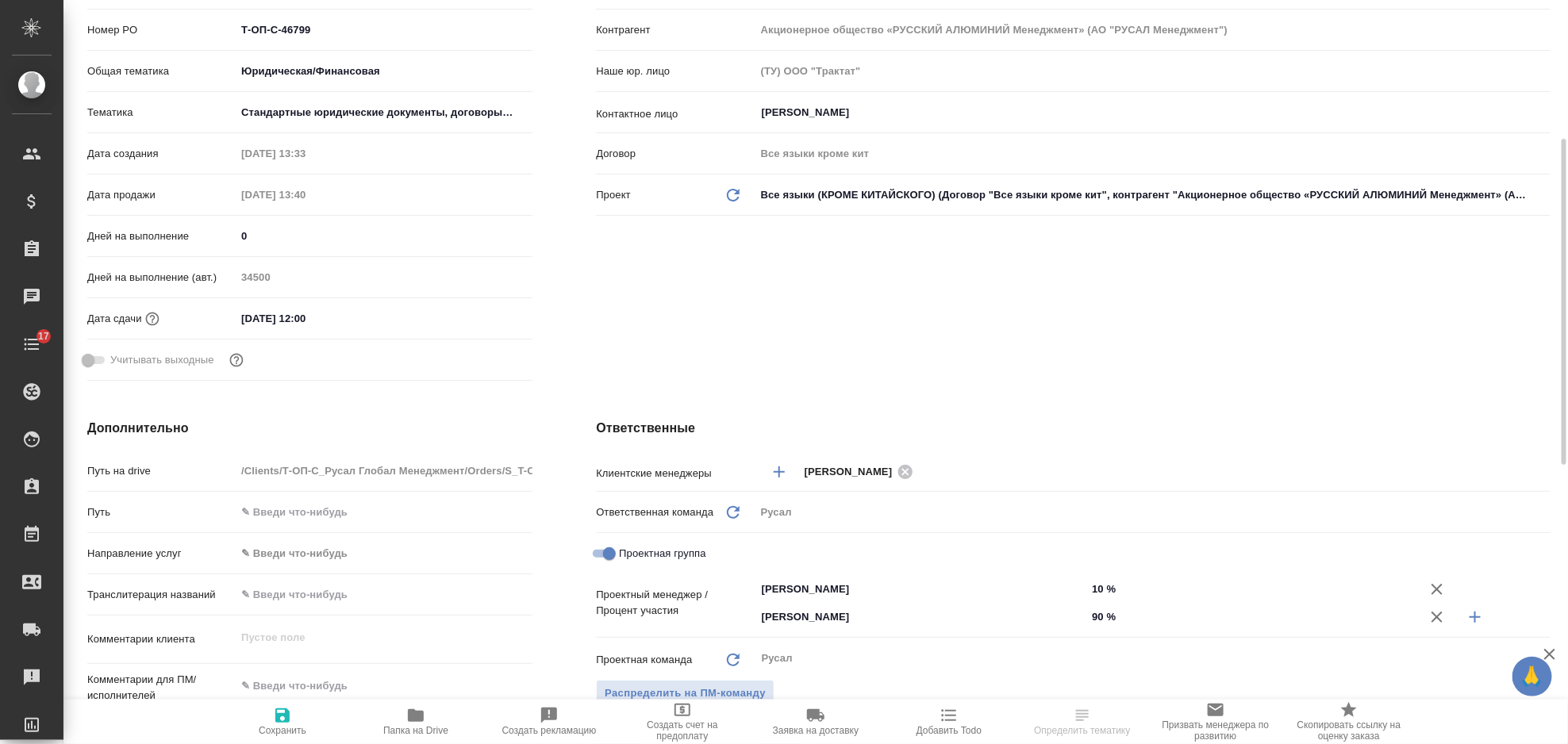
click at [344, 331] on div "Дата сдачи 28.09.2025 12:00" at bounding box center [310, 319] width 445 height 28
click at [346, 327] on input "[DATE] 12:00" at bounding box center [305, 318] width 139 height 23
click at [484, 324] on icon "button" at bounding box center [486, 318] width 19 height 19
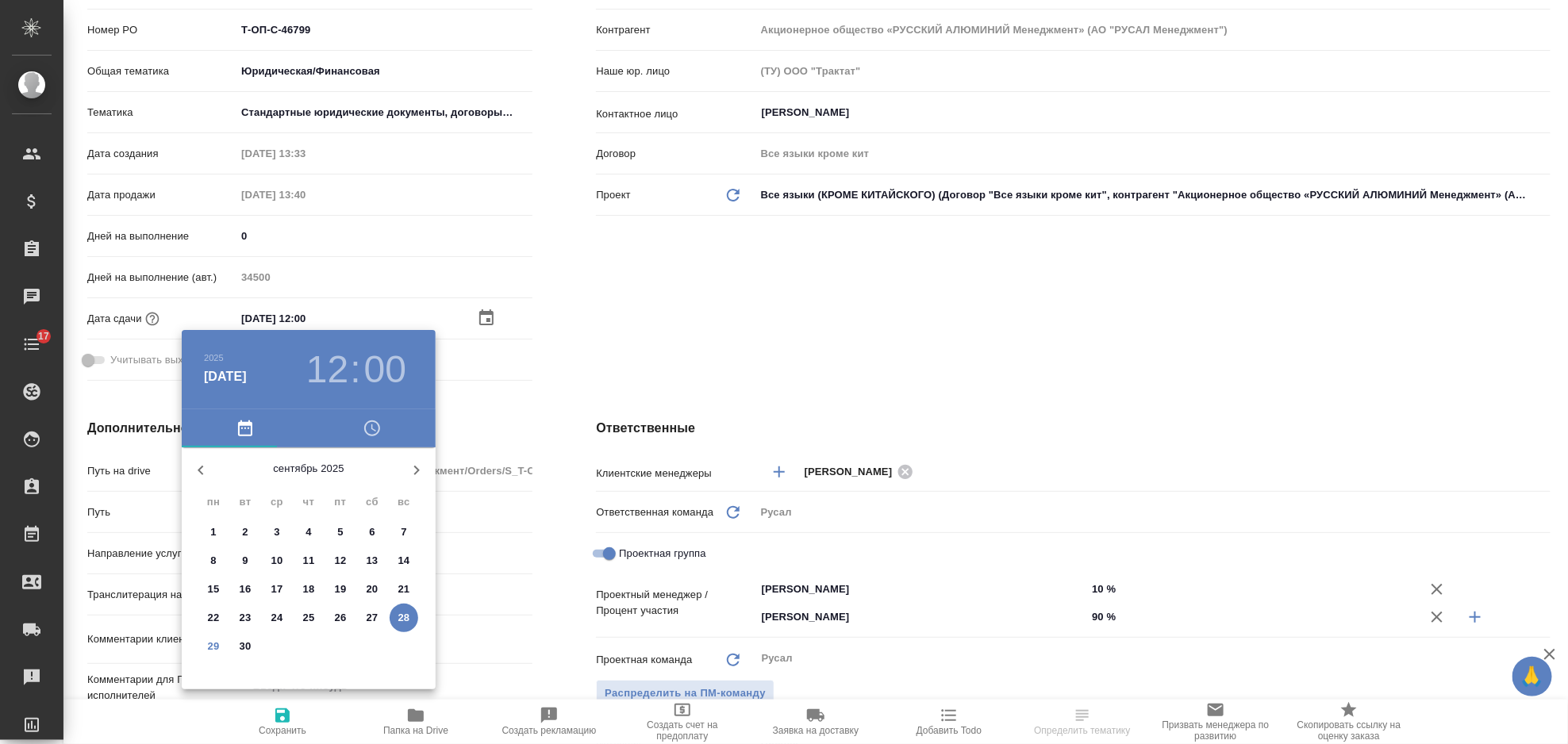
click at [411, 469] on icon "button" at bounding box center [416, 470] width 19 height 19
click at [280, 530] on span "1" at bounding box center [276, 532] width 28 height 15
type input "01.10.2025 12:00"
type textarea "x"
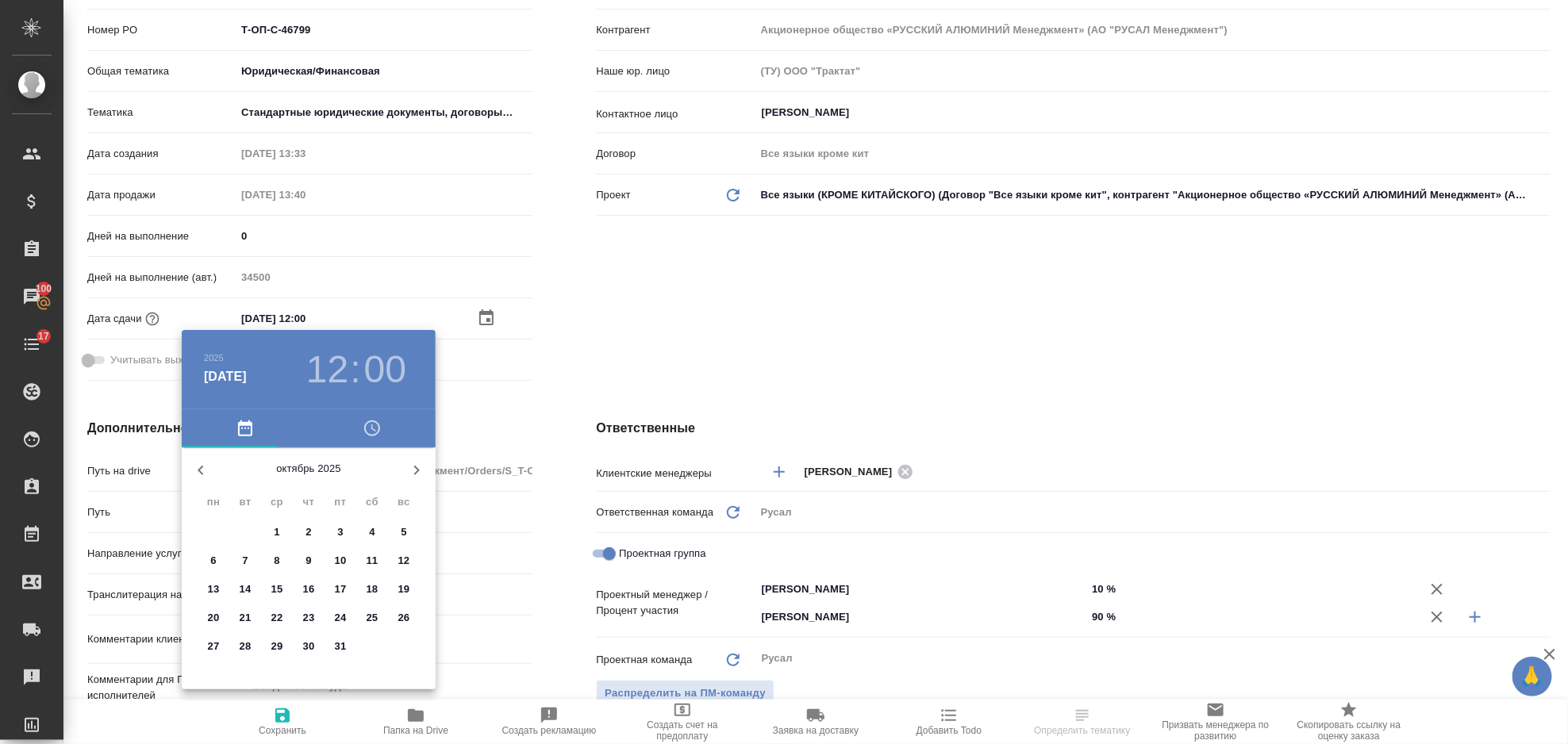
type textarea "x"
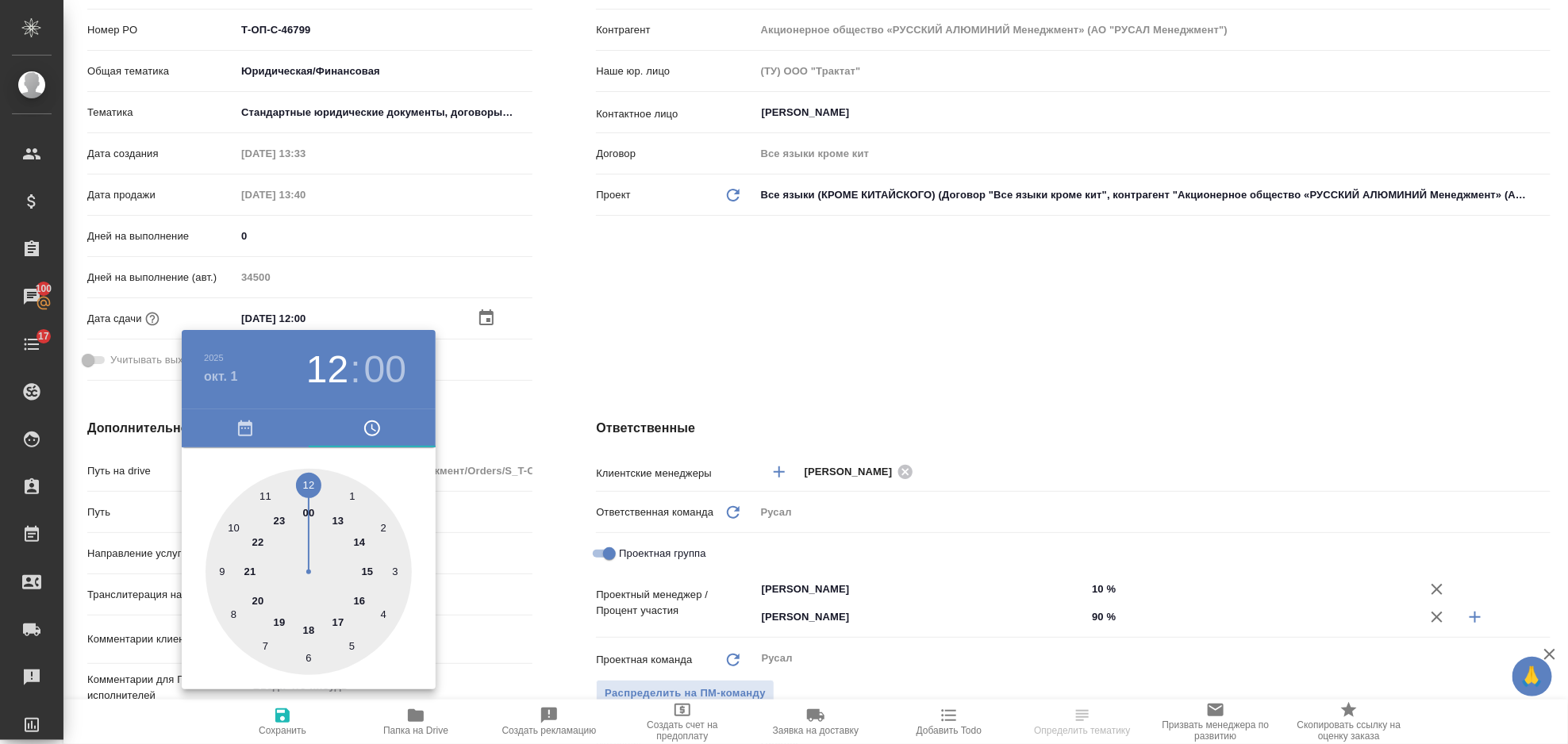
click at [357, 596] on div at bounding box center [309, 572] width 207 height 207
type input "01.10.2025 16:00"
type textarea "x"
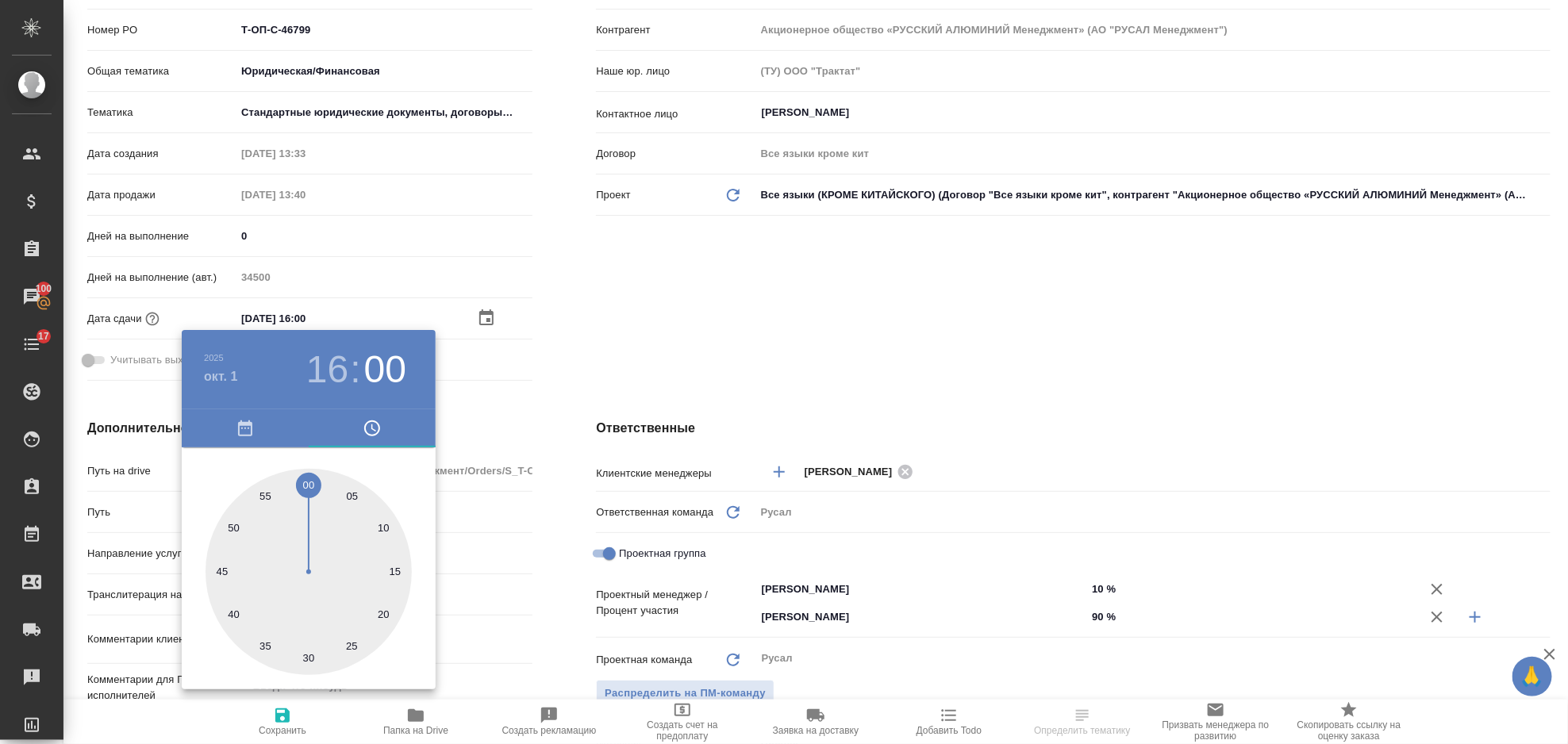
click at [698, 321] on div at bounding box center [784, 372] width 1568 height 744
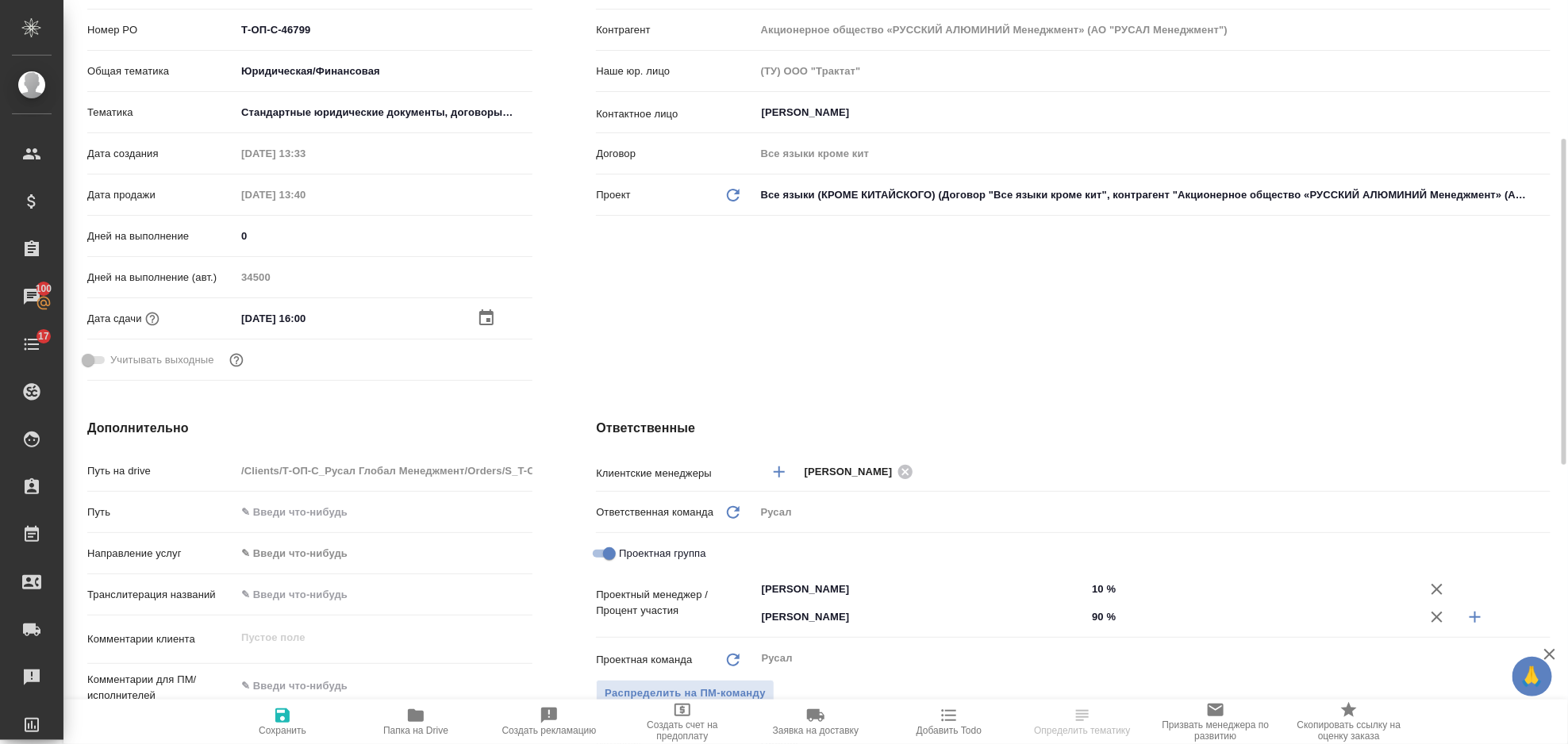
click at [270, 719] on span "Сохранить" at bounding box center [283, 721] width 115 height 30
type textarea "x"
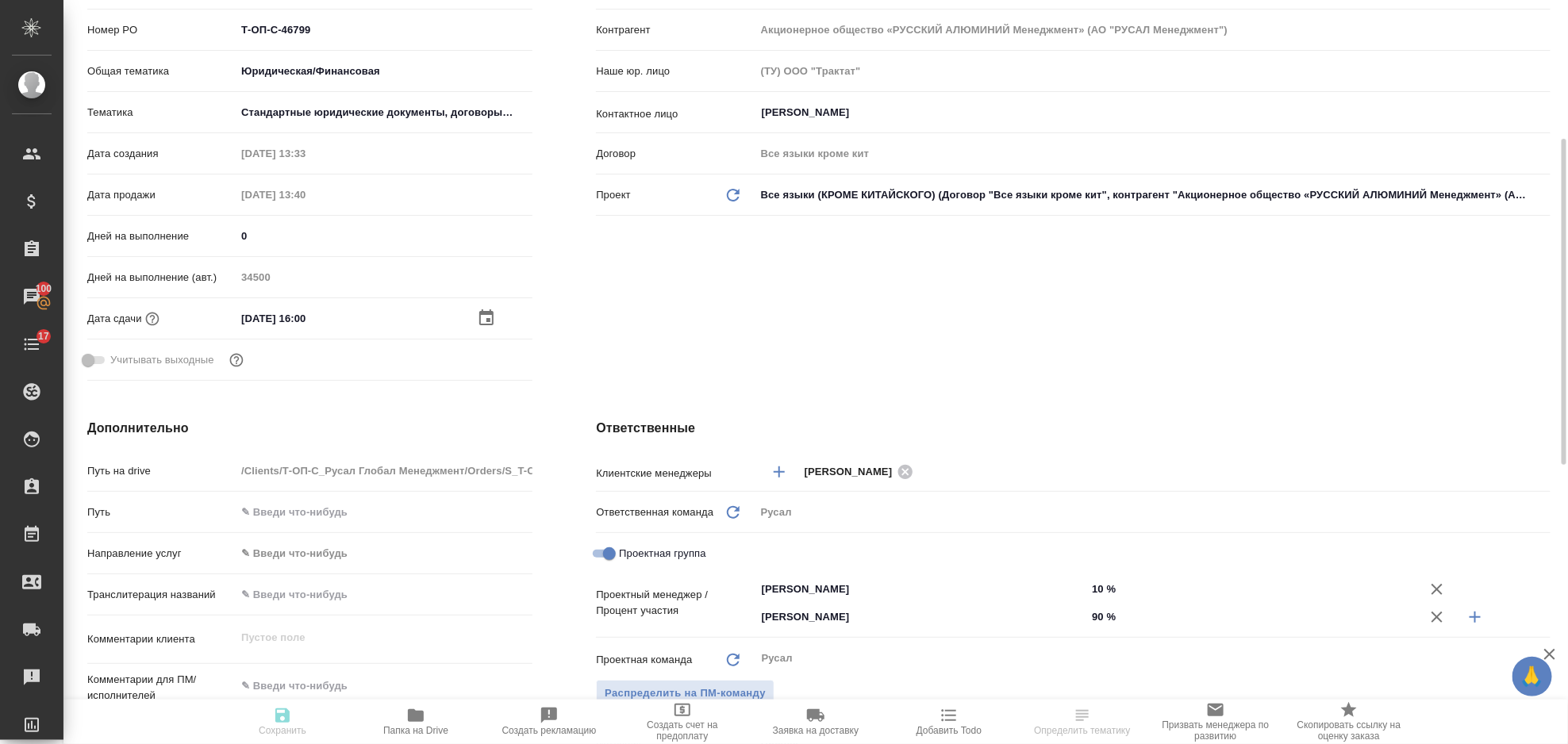
type textarea "x"
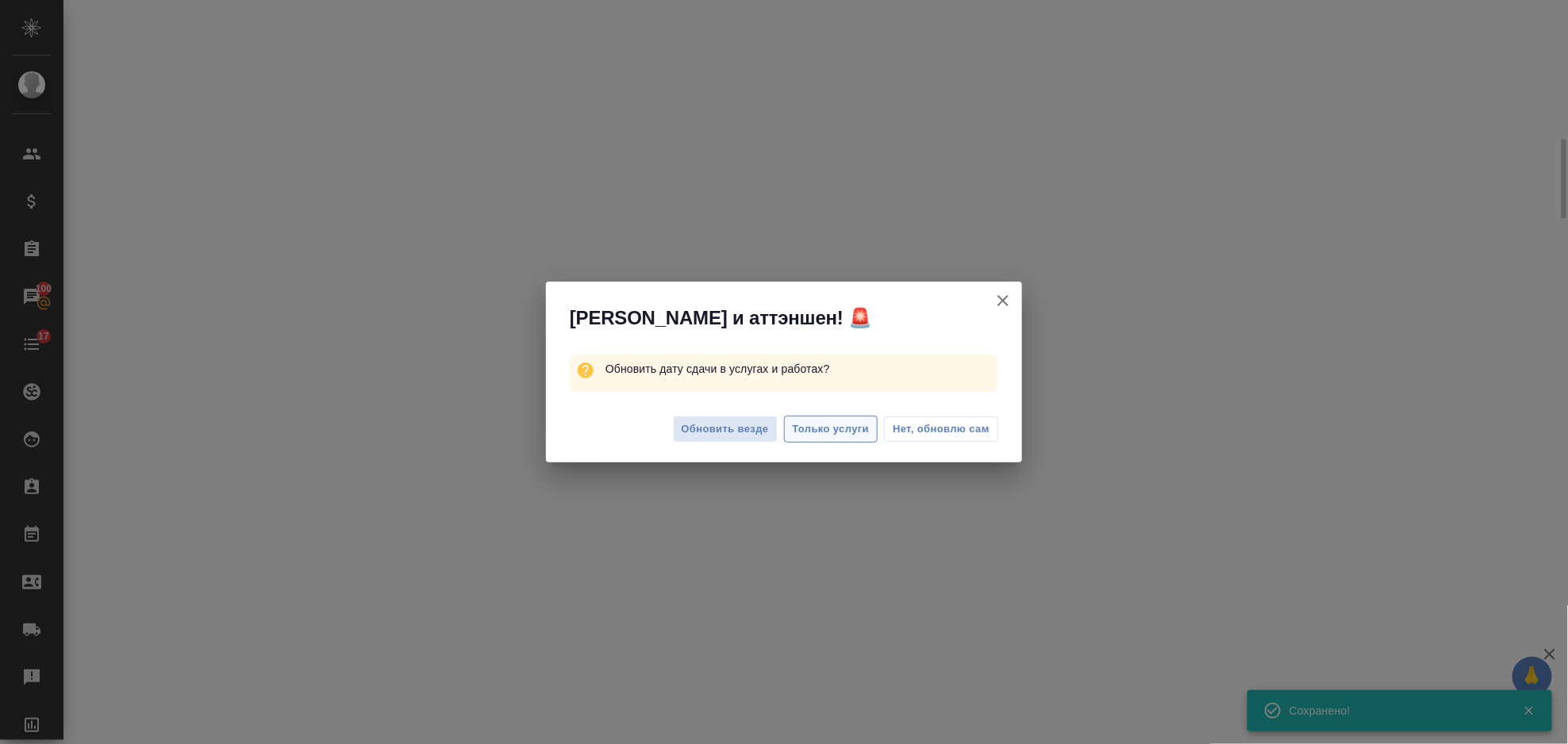
click at [843, 423] on span "Только услуги" at bounding box center [831, 430] width 77 height 18
select select "RU"
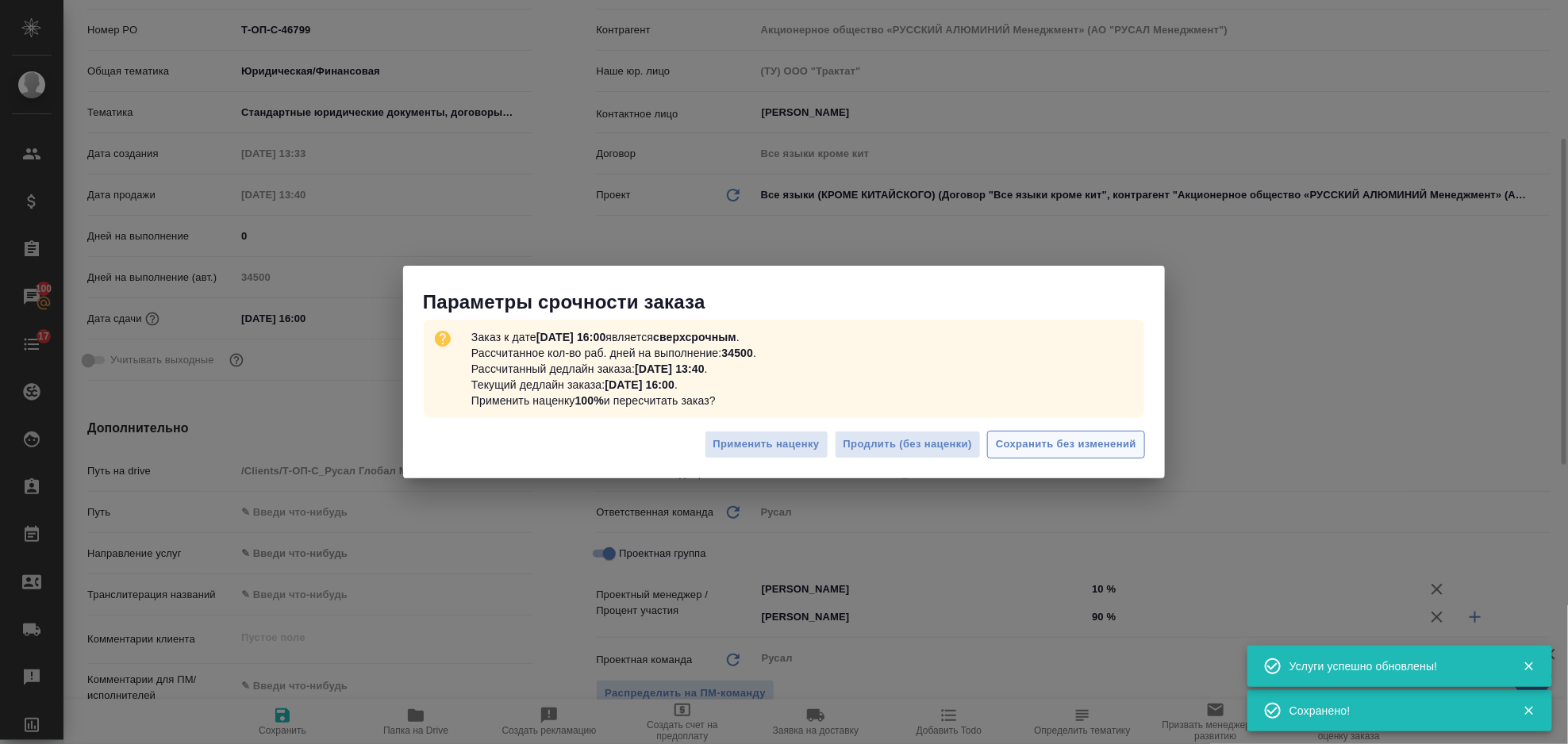
type textarea "x"
click at [995, 444] on button "Сохранить без изменений" at bounding box center [1065, 444] width 158 height 28
type textarea "x"
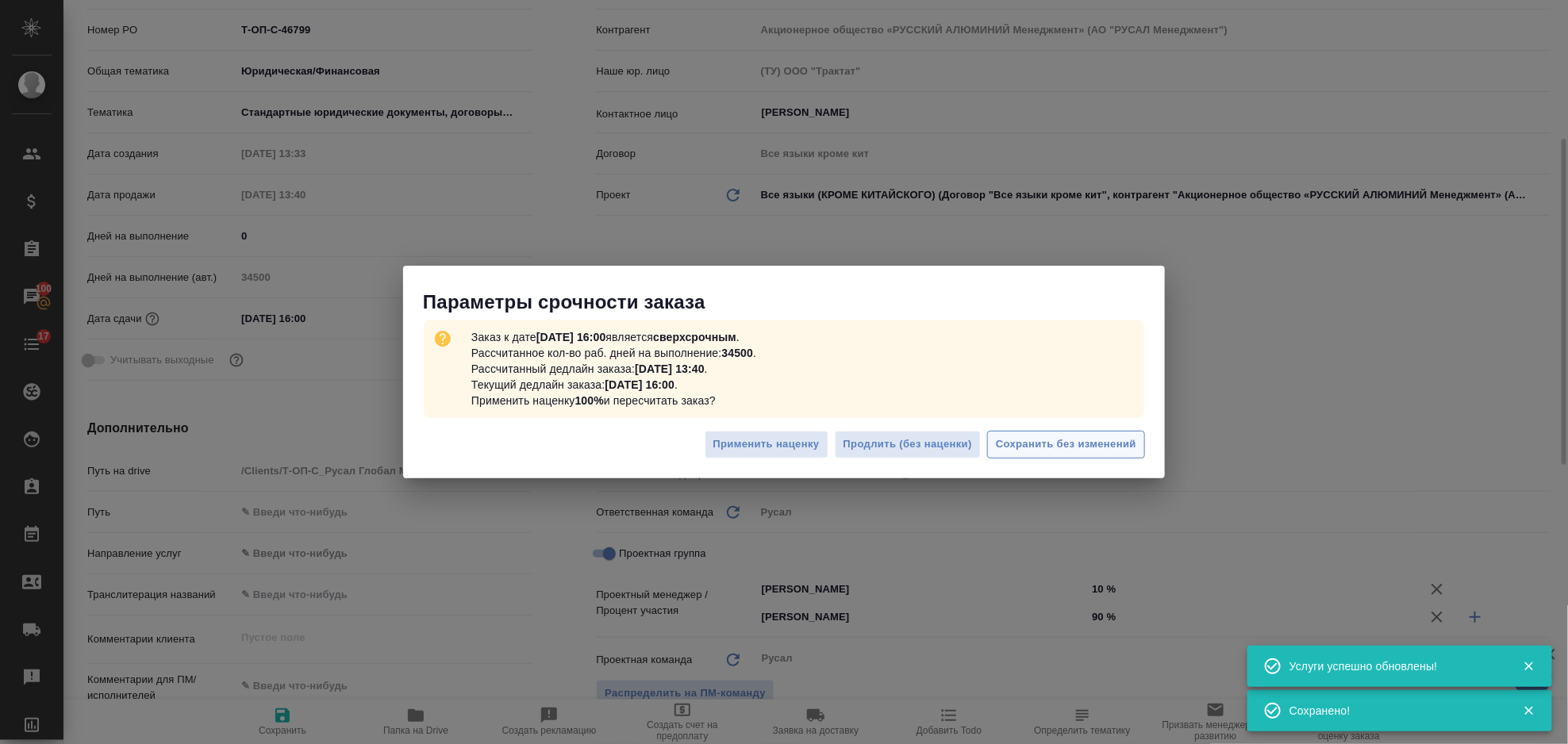
type textarea "x"
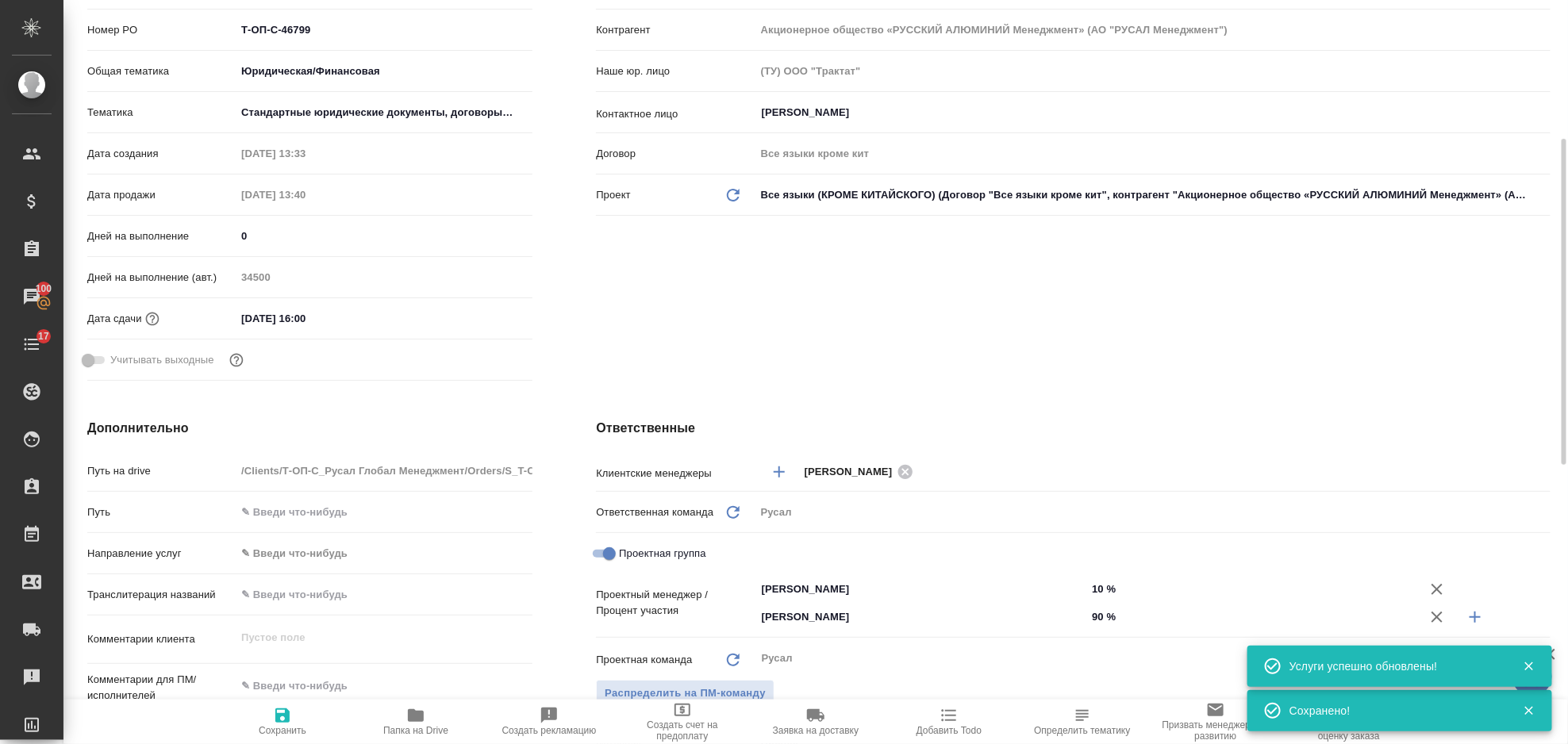
type textarea "x"
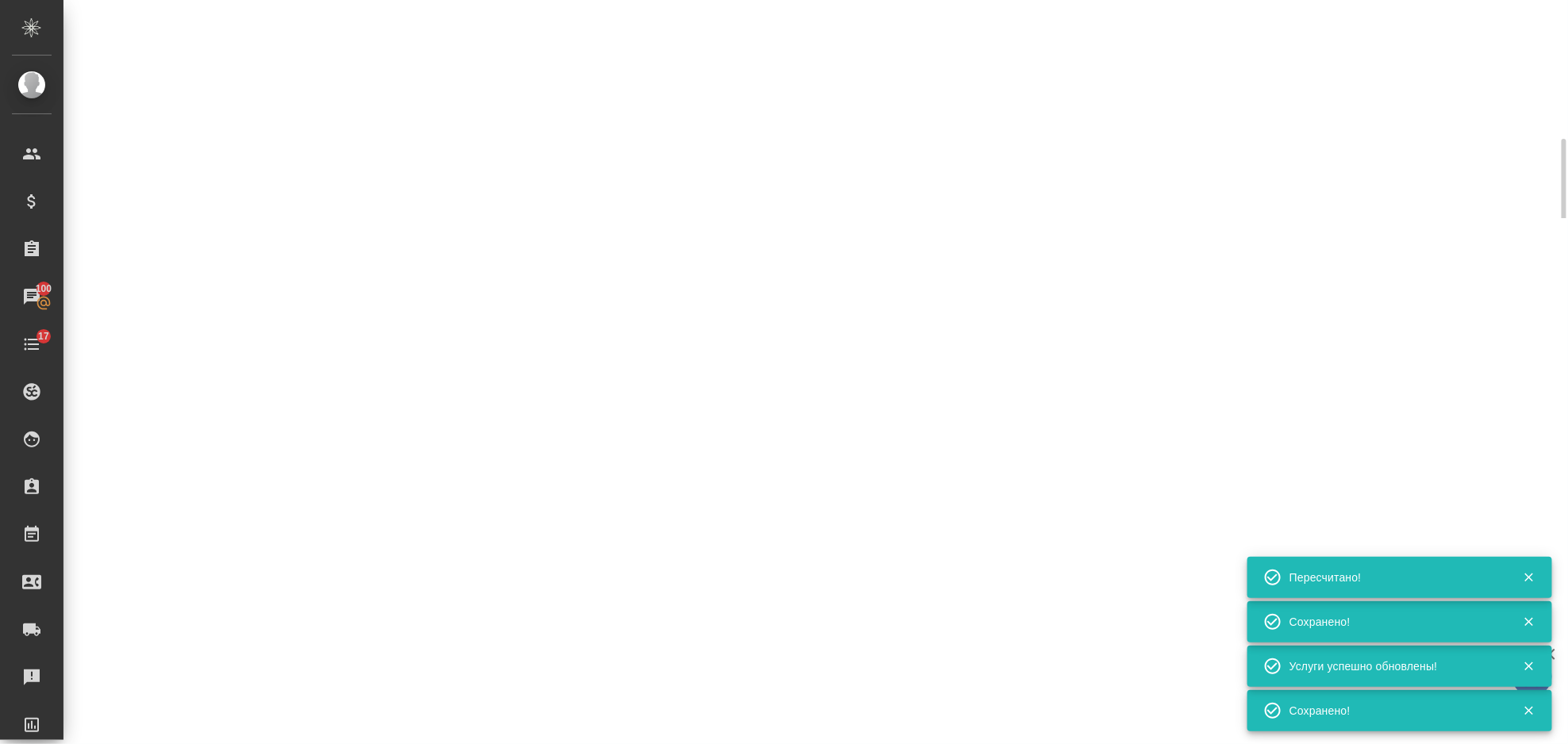
select select "RU"
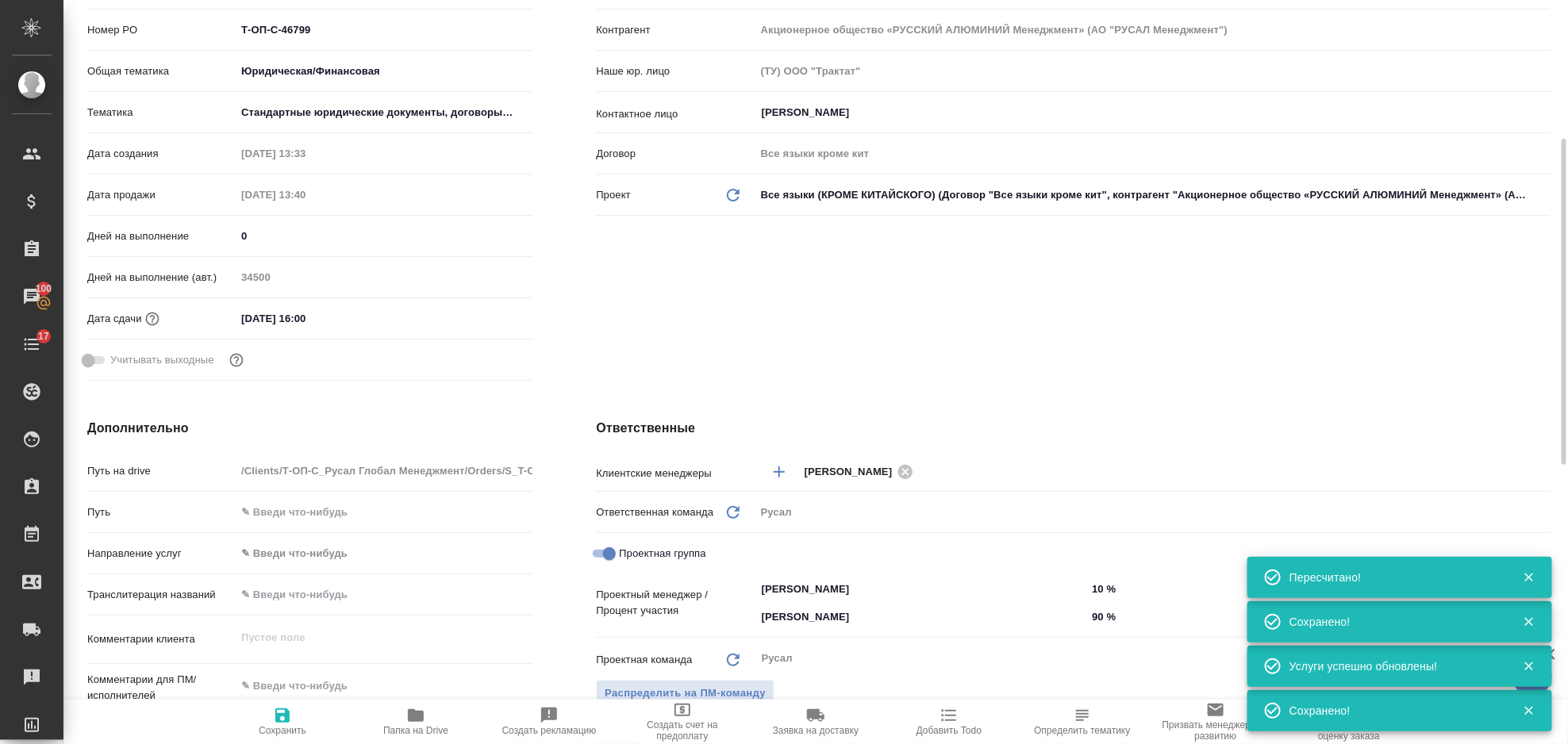
type textarea "x"
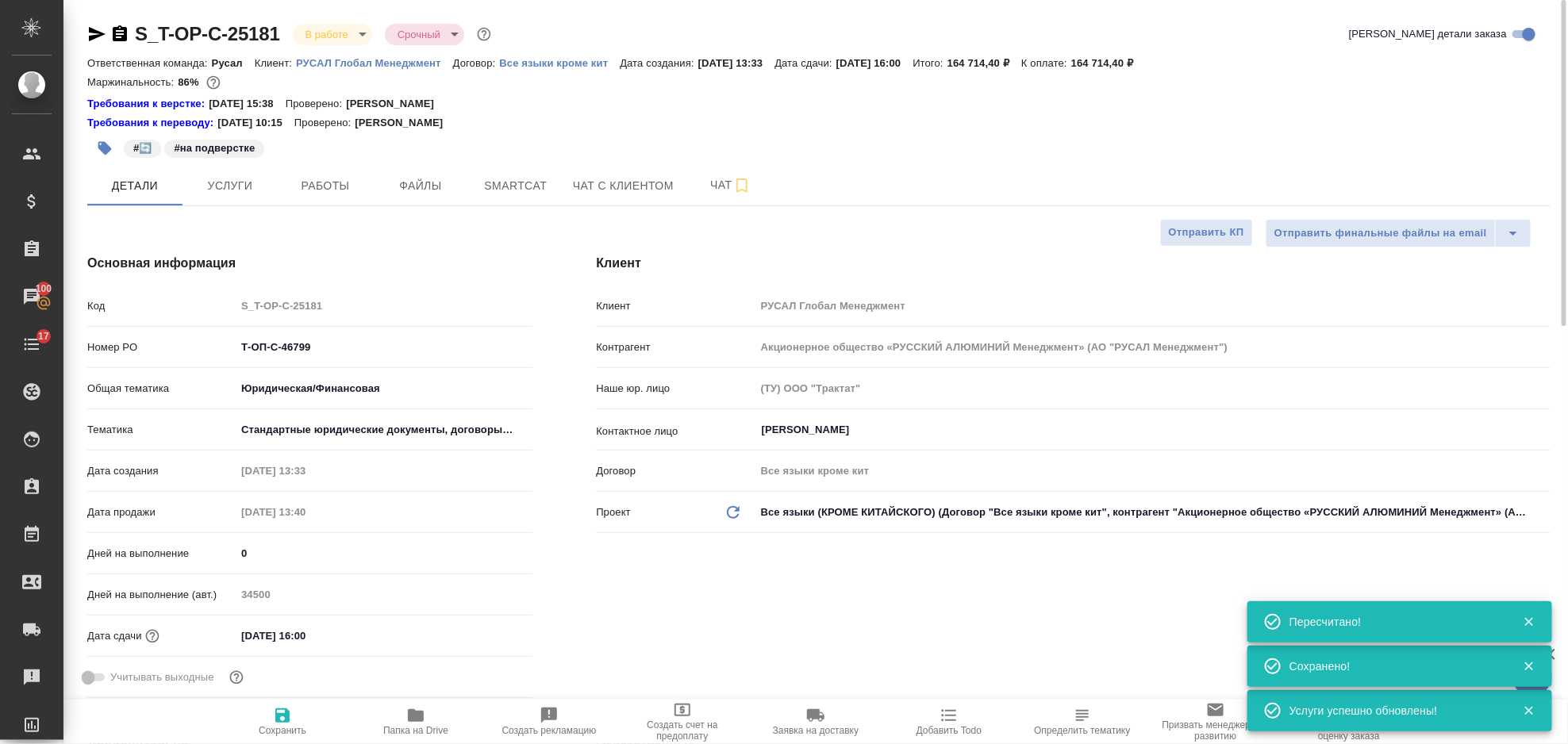
click at [100, 31] on icon "button" at bounding box center [97, 34] width 19 height 19
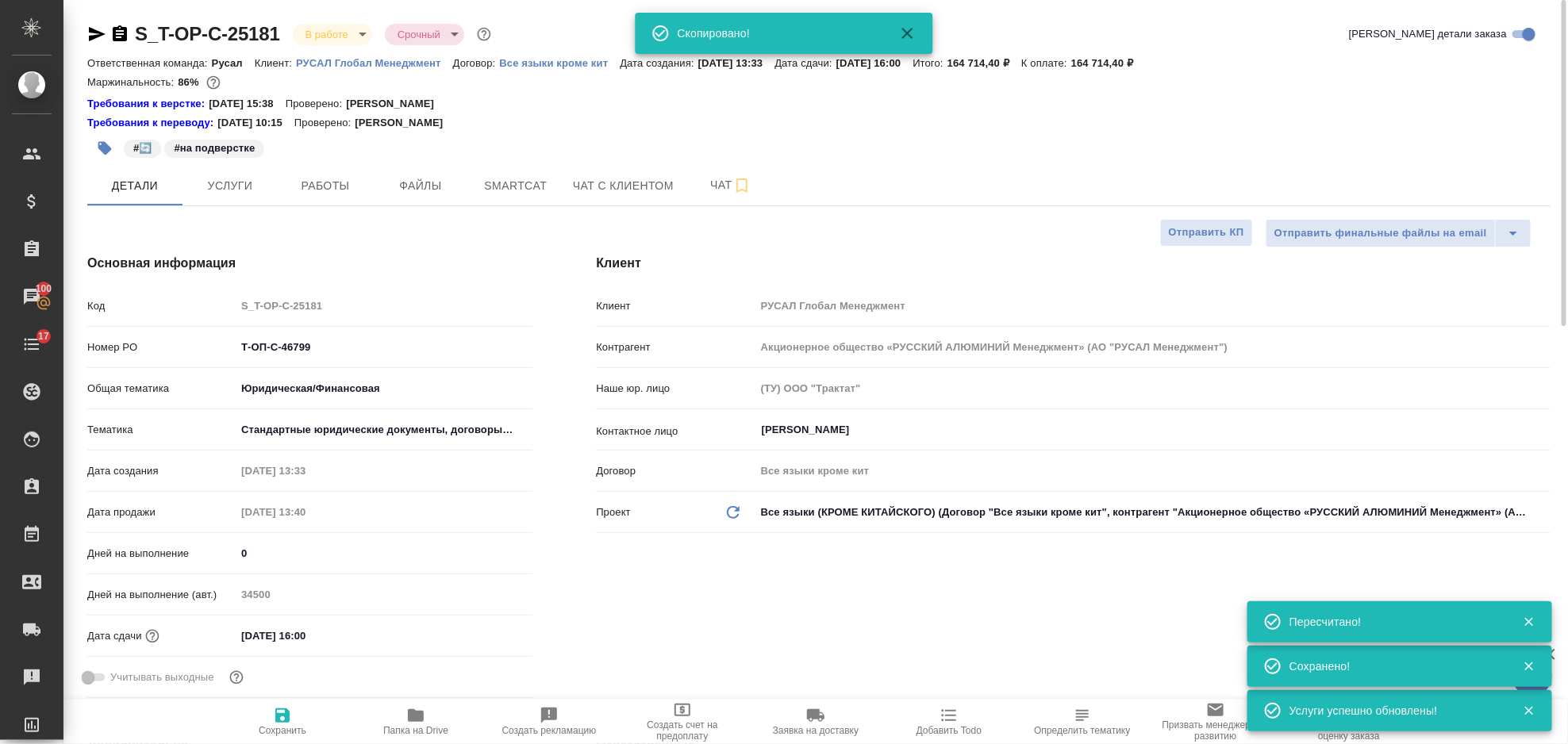
type textarea "x"
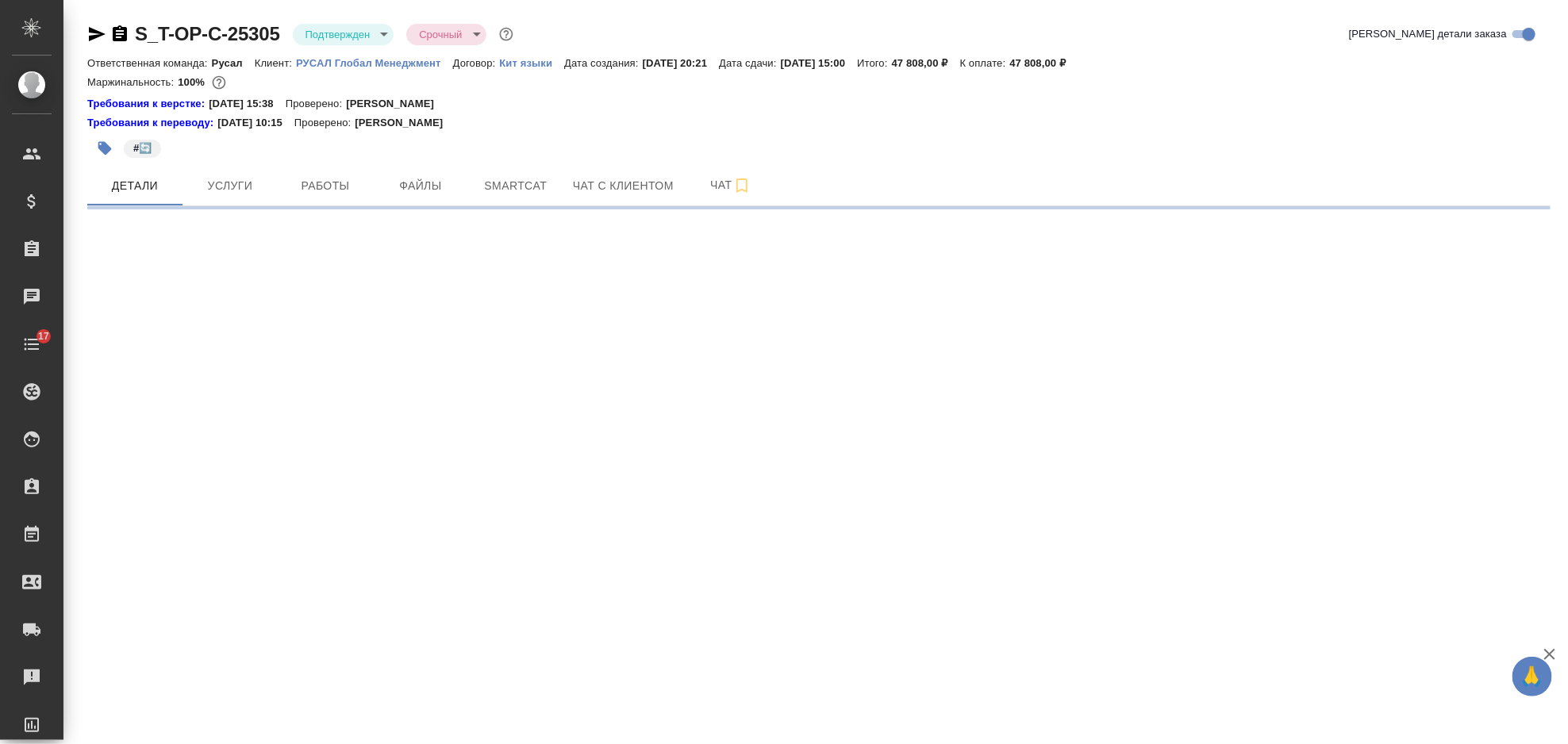
select select "RU"
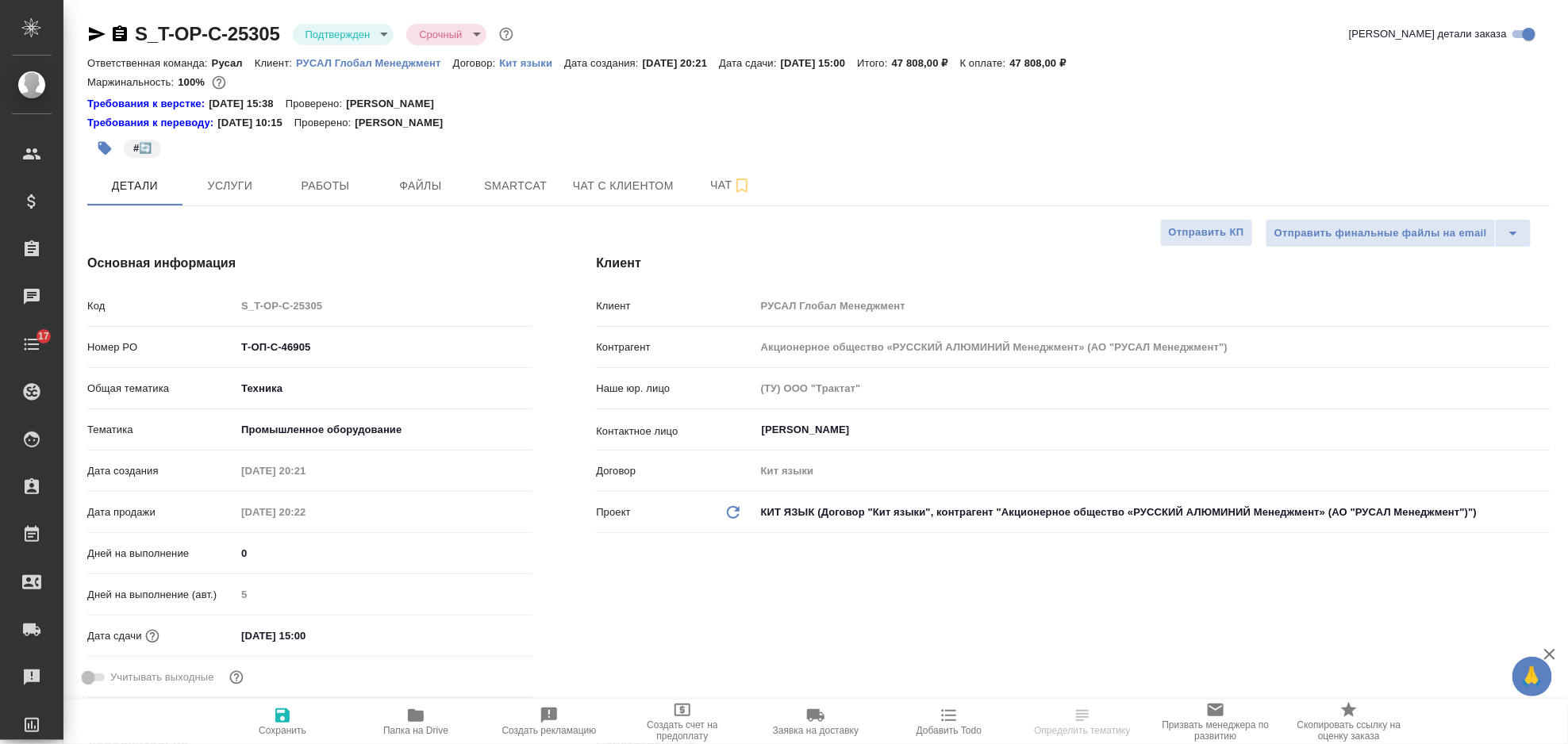
type textarea "x"
click at [347, 630] on input "[DATE] 15:00" at bounding box center [305, 636] width 139 height 23
click at [492, 629] on icon "button" at bounding box center [486, 634] width 15 height 15
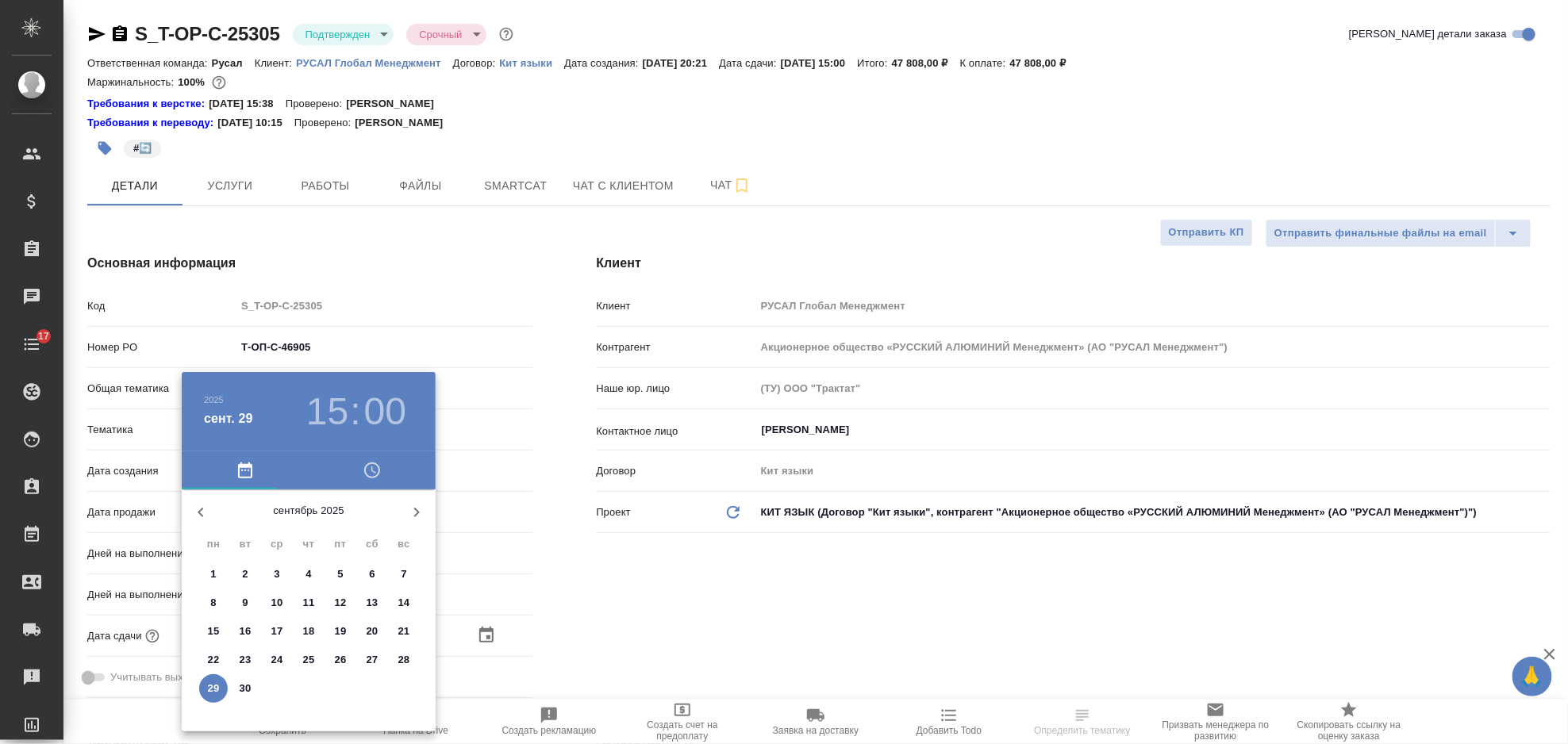
drag, startPoint x: 424, startPoint y: 508, endPoint x: 414, endPoint y: 513, distance: 11.2
click at [423, 509] on icon "button" at bounding box center [416, 513] width 19 height 19
click at [312, 573] on span "2" at bounding box center [308, 574] width 28 height 15
type input "02.10.2025 15:00"
type textarea "x"
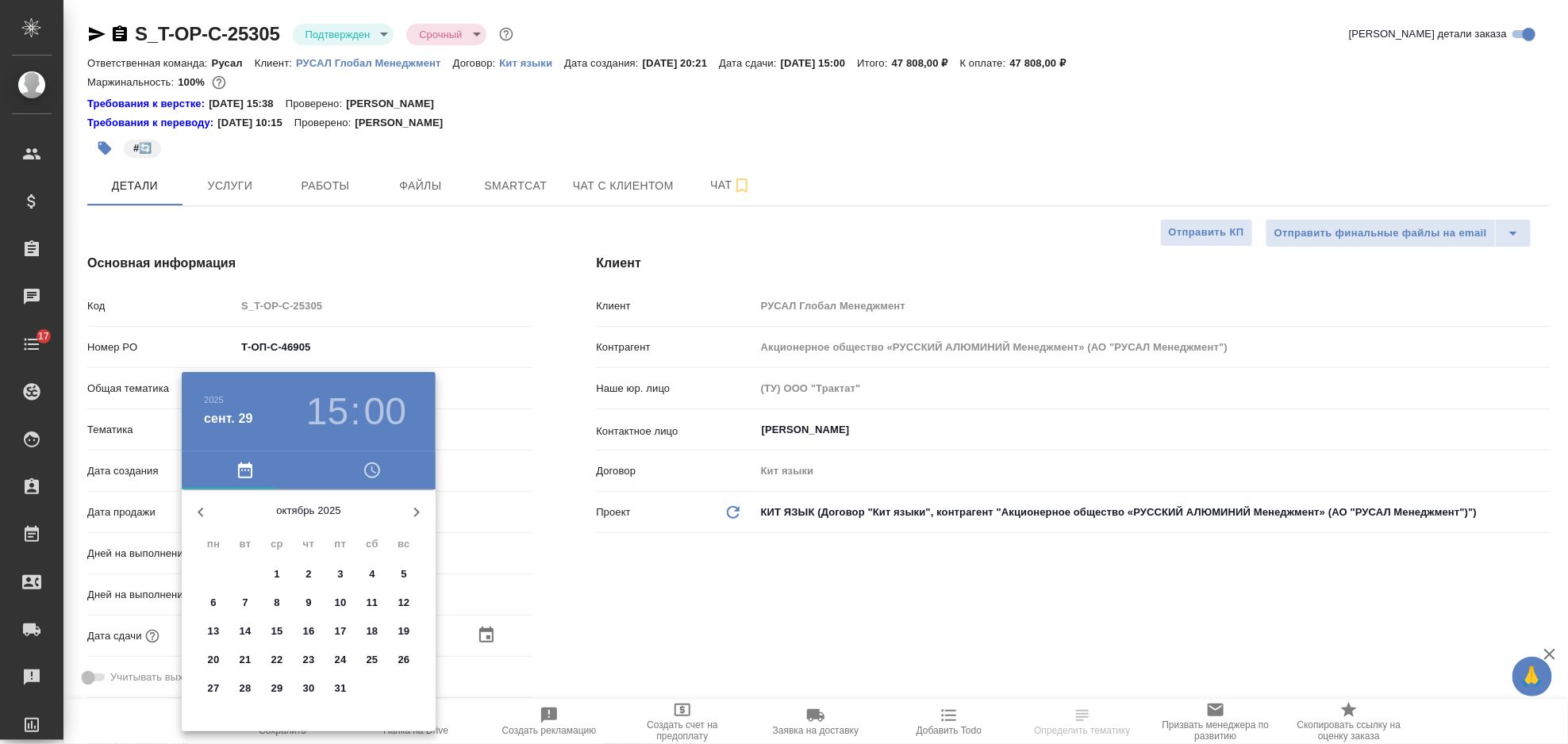
type textarea "x"
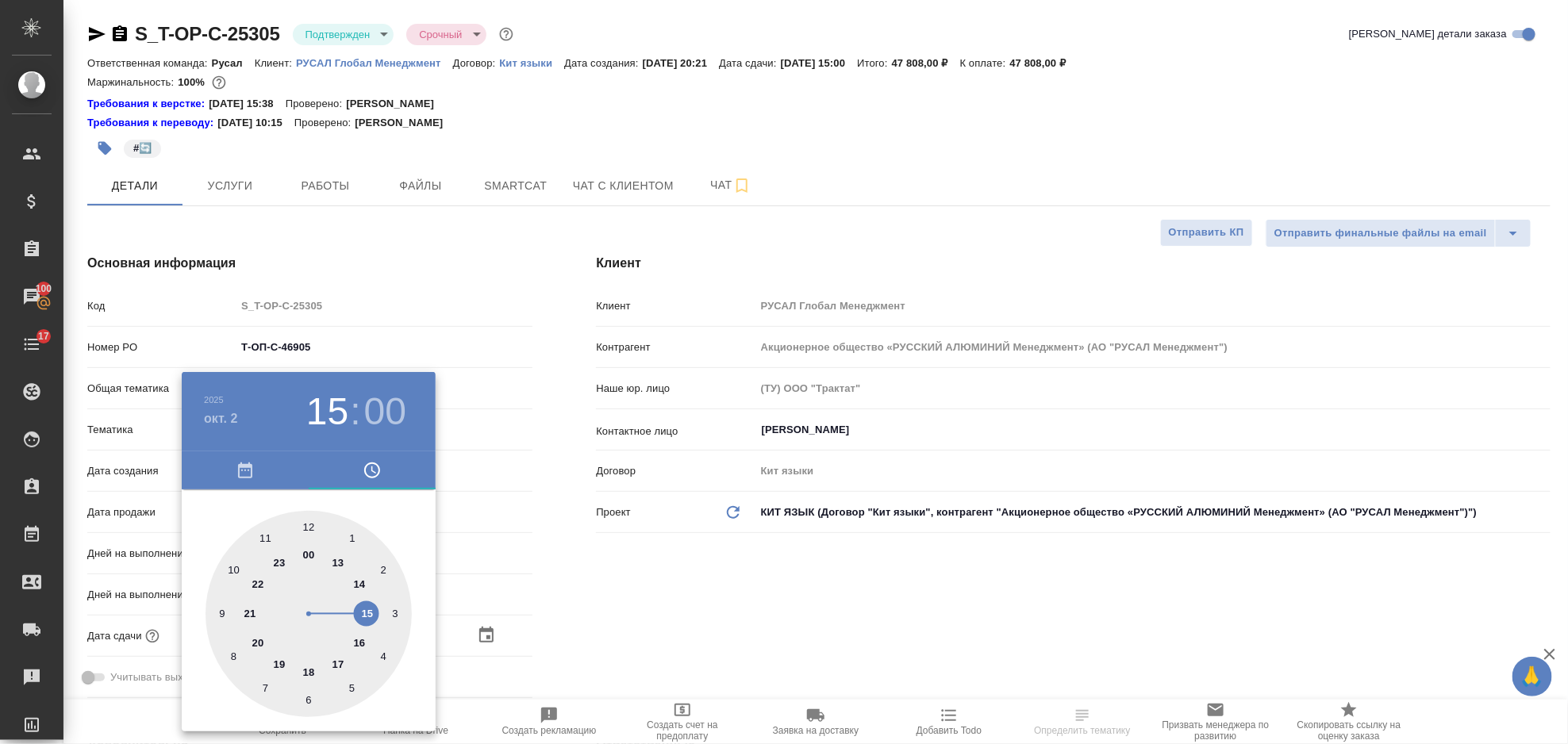
click at [255, 528] on div at bounding box center [309, 614] width 207 height 207
type input "02.10.2025 11:00"
type textarea "x"
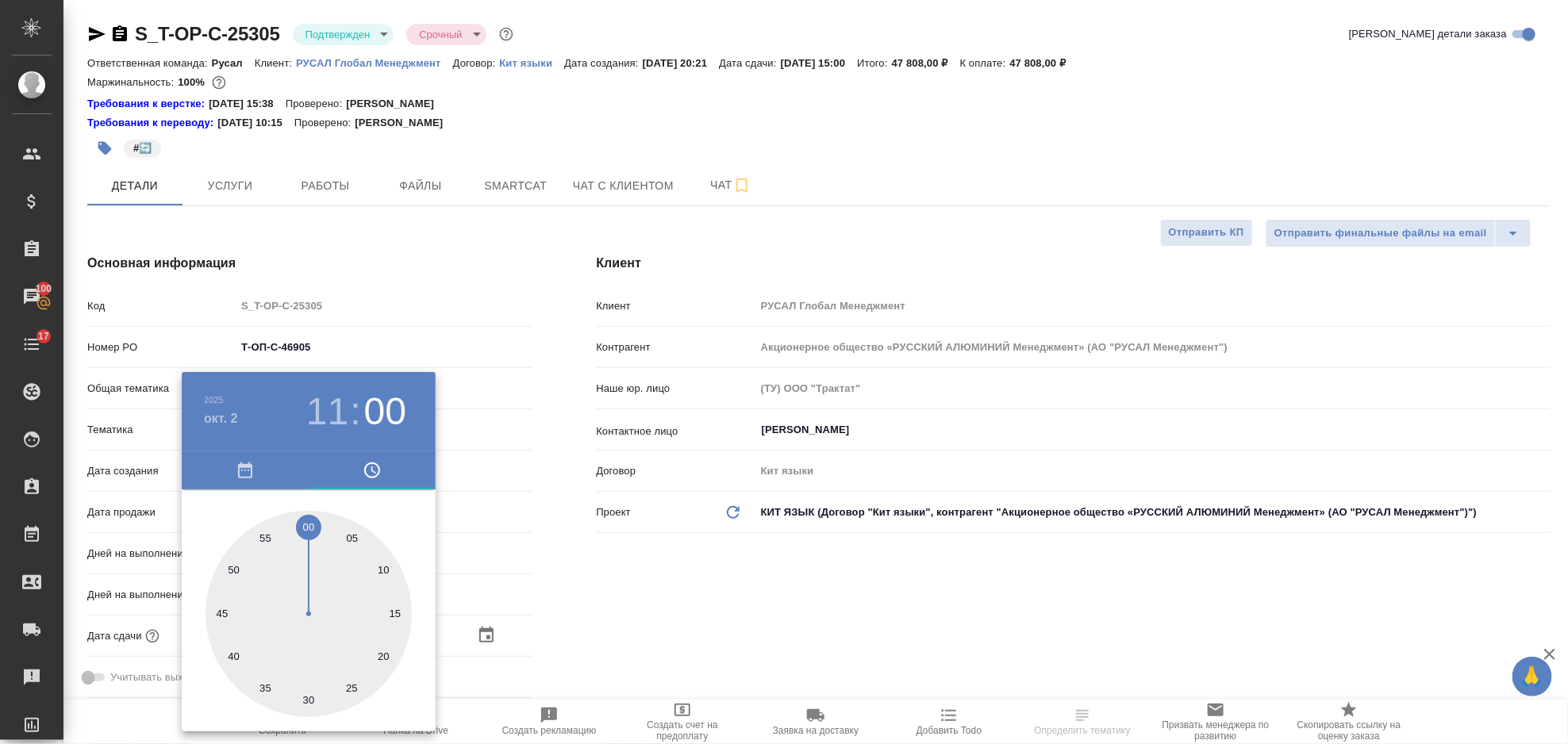
click at [585, 584] on div at bounding box center [784, 372] width 1568 height 744
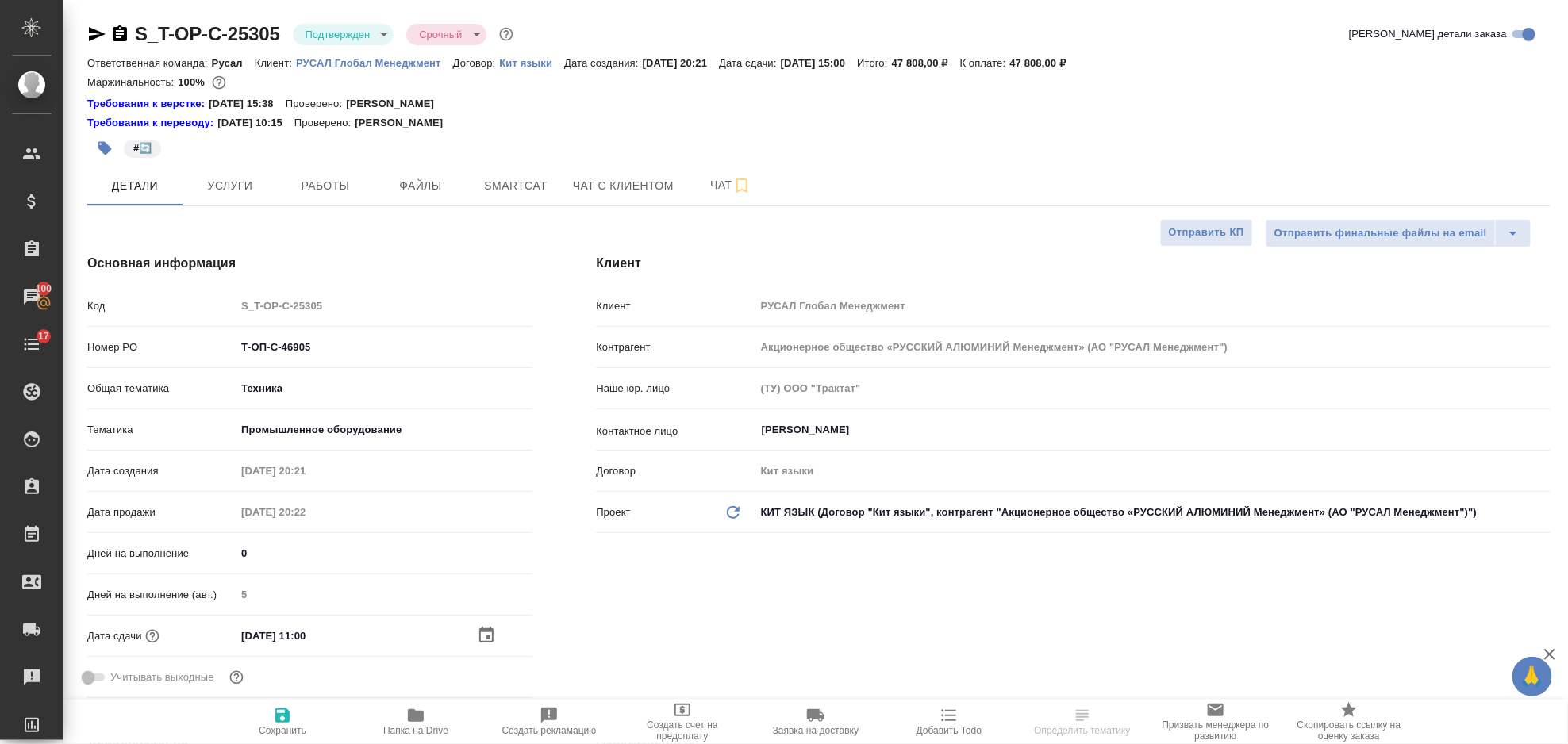
click at [281, 712] on icon "button" at bounding box center [282, 716] width 19 height 19
type textarea "x"
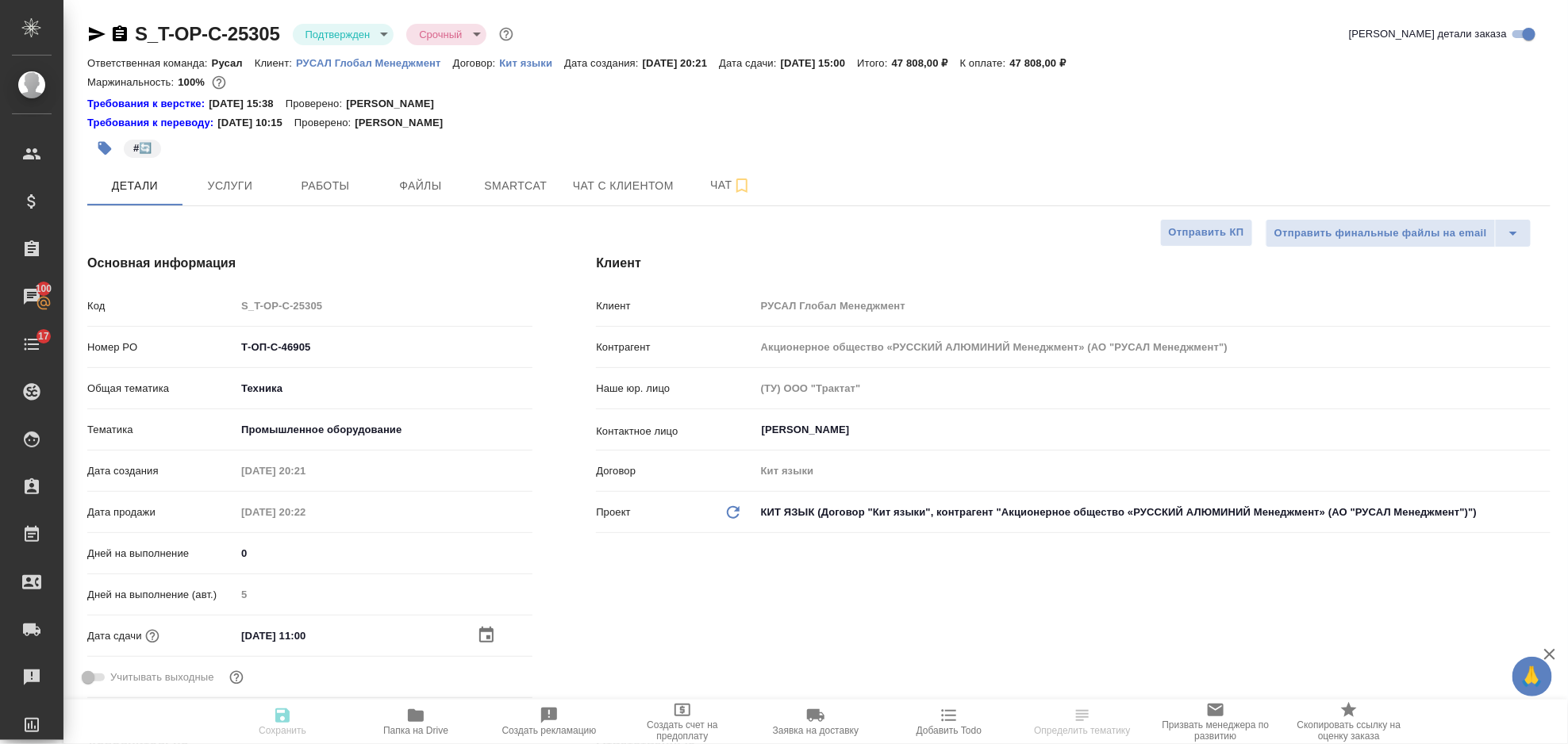
type textarea "x"
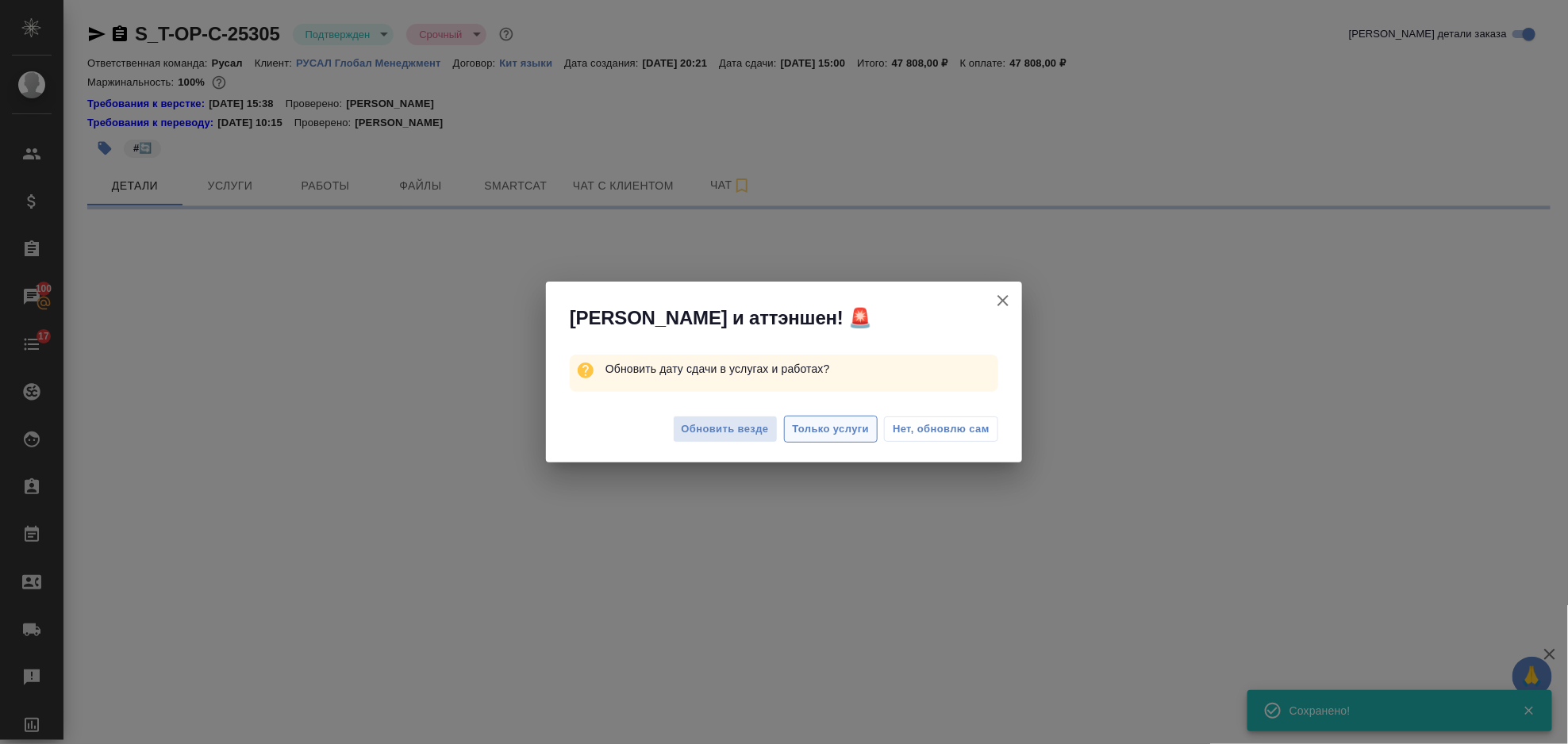
select select "RU"
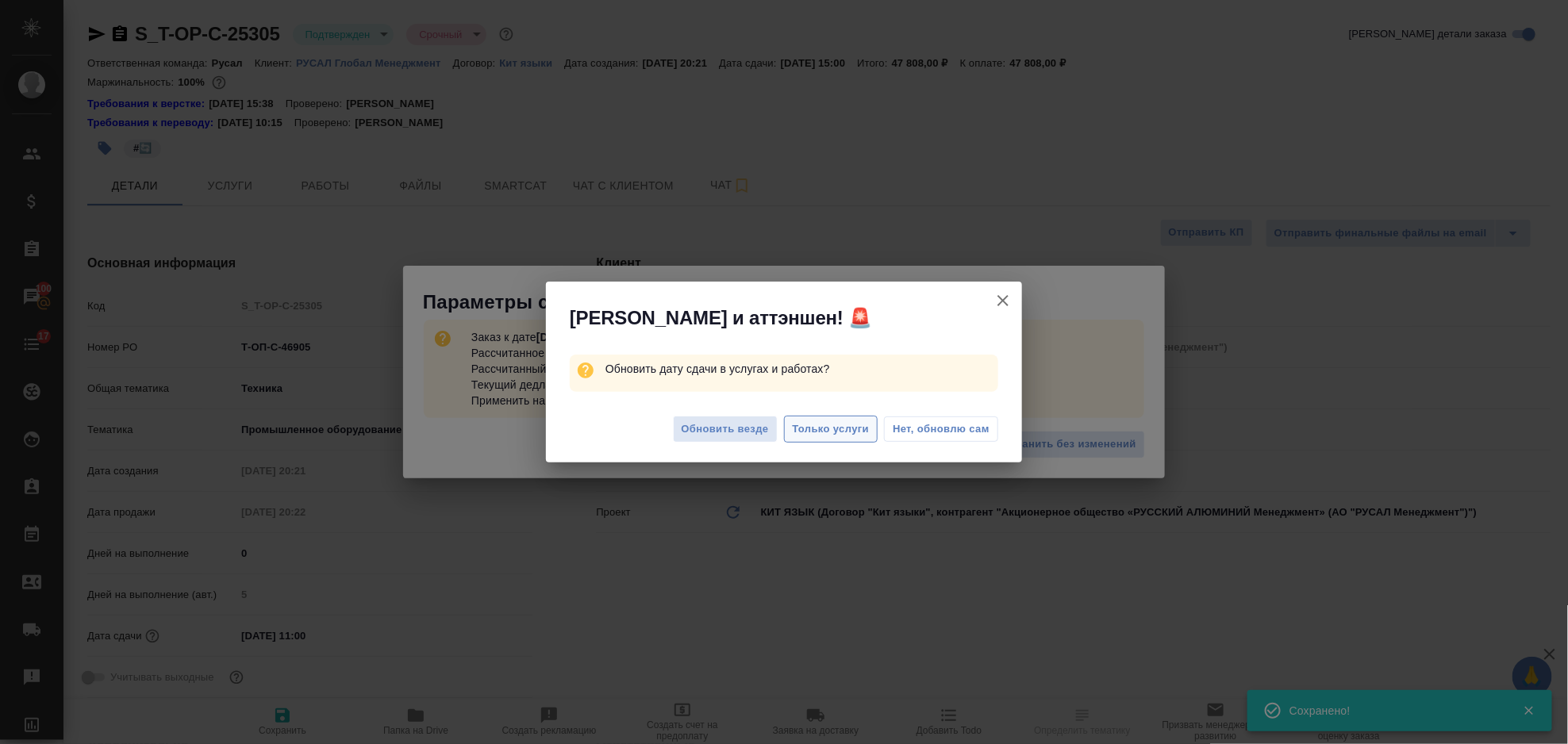
click at [851, 423] on span "Только услуги" at bounding box center [831, 430] width 77 height 18
type textarea "x"
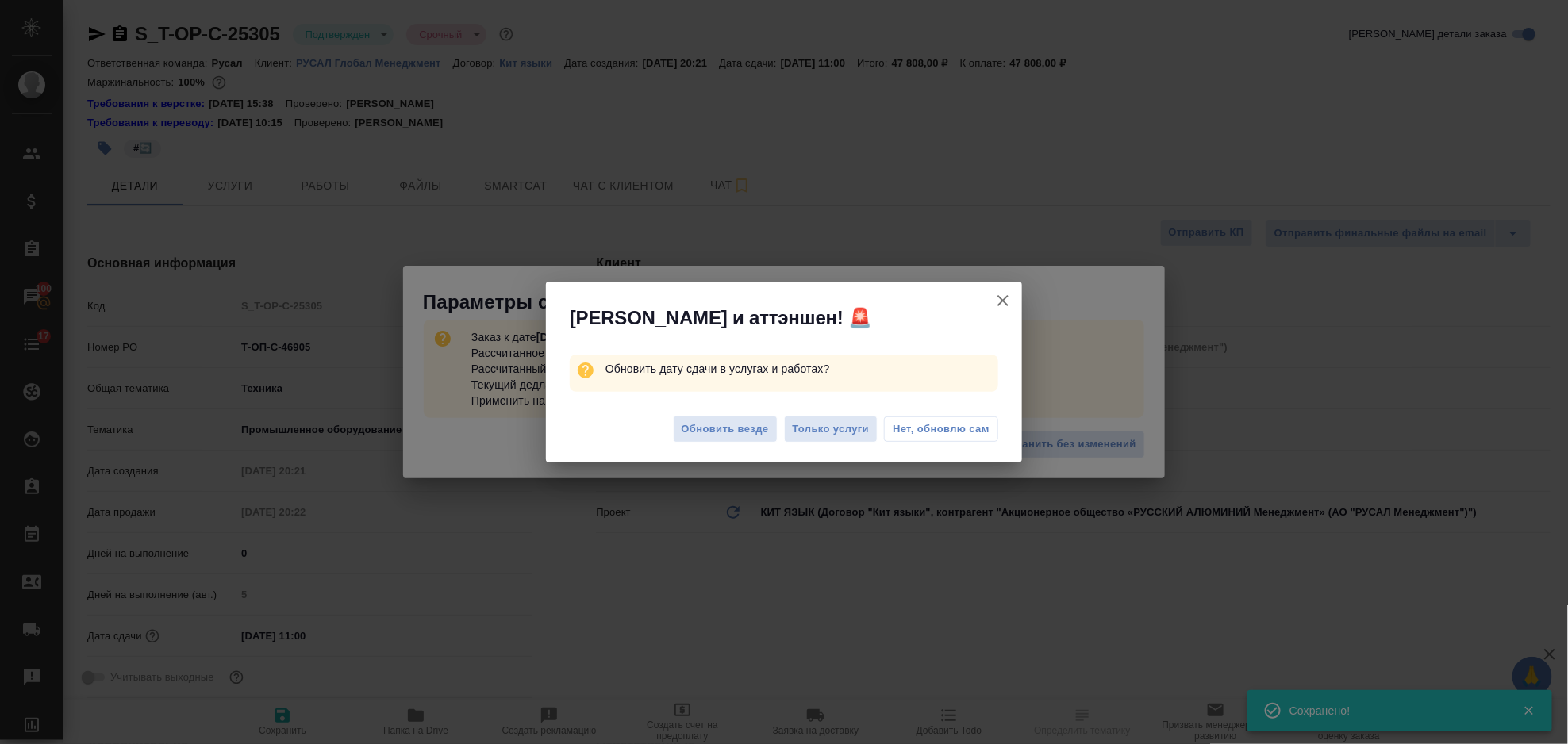
type textarea "x"
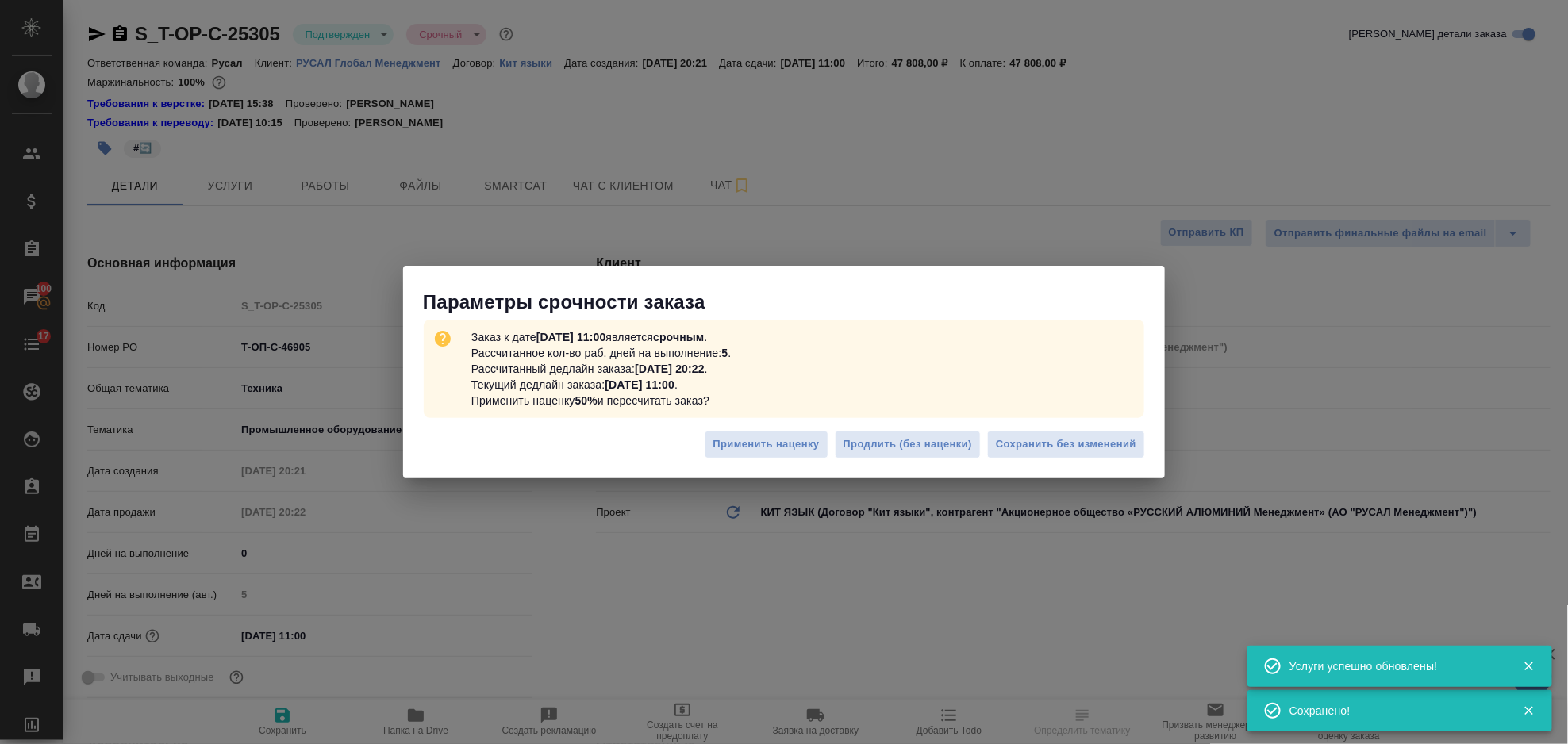
click at [1044, 442] on div ".cls-1 fill:#fff; AWATERA Gorlenko Yuliua Клиенты Спецификации Заказы 100 Чаты …" at bounding box center [784, 372] width 1568 height 744
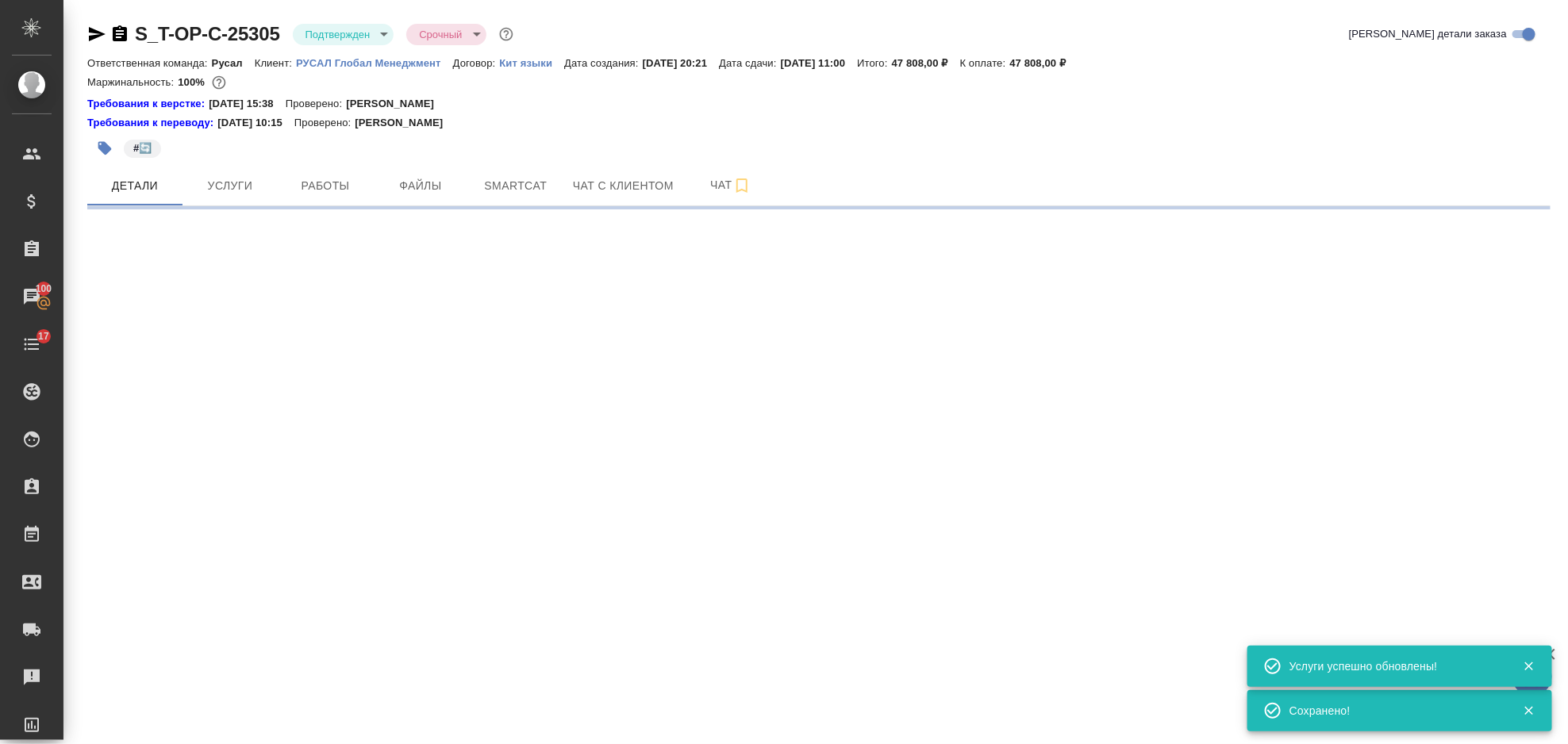
select select "RU"
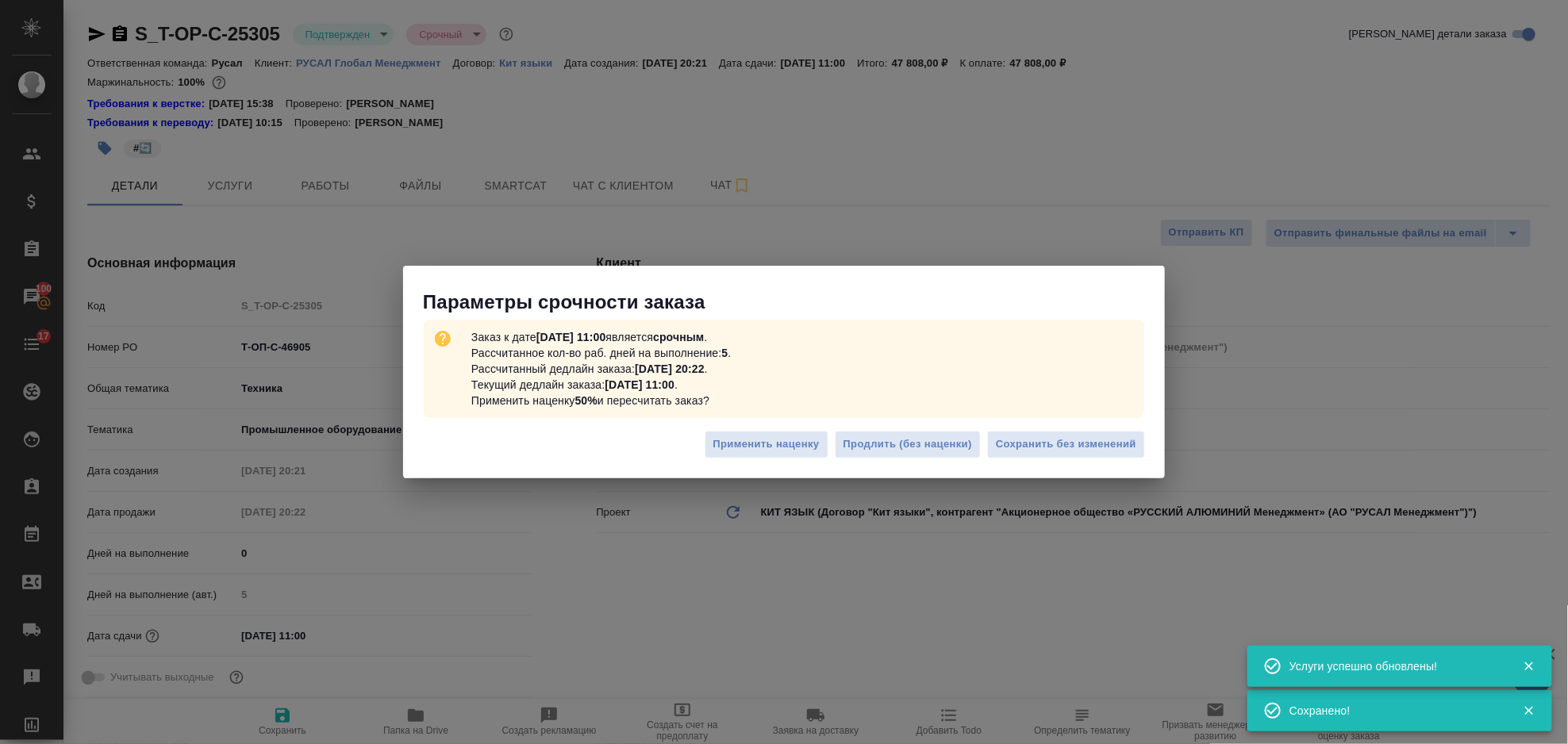
type textarea "x"
click at [1023, 439] on span "Сохранить без изменений" at bounding box center [1066, 444] width 140 height 18
type textarea "x"
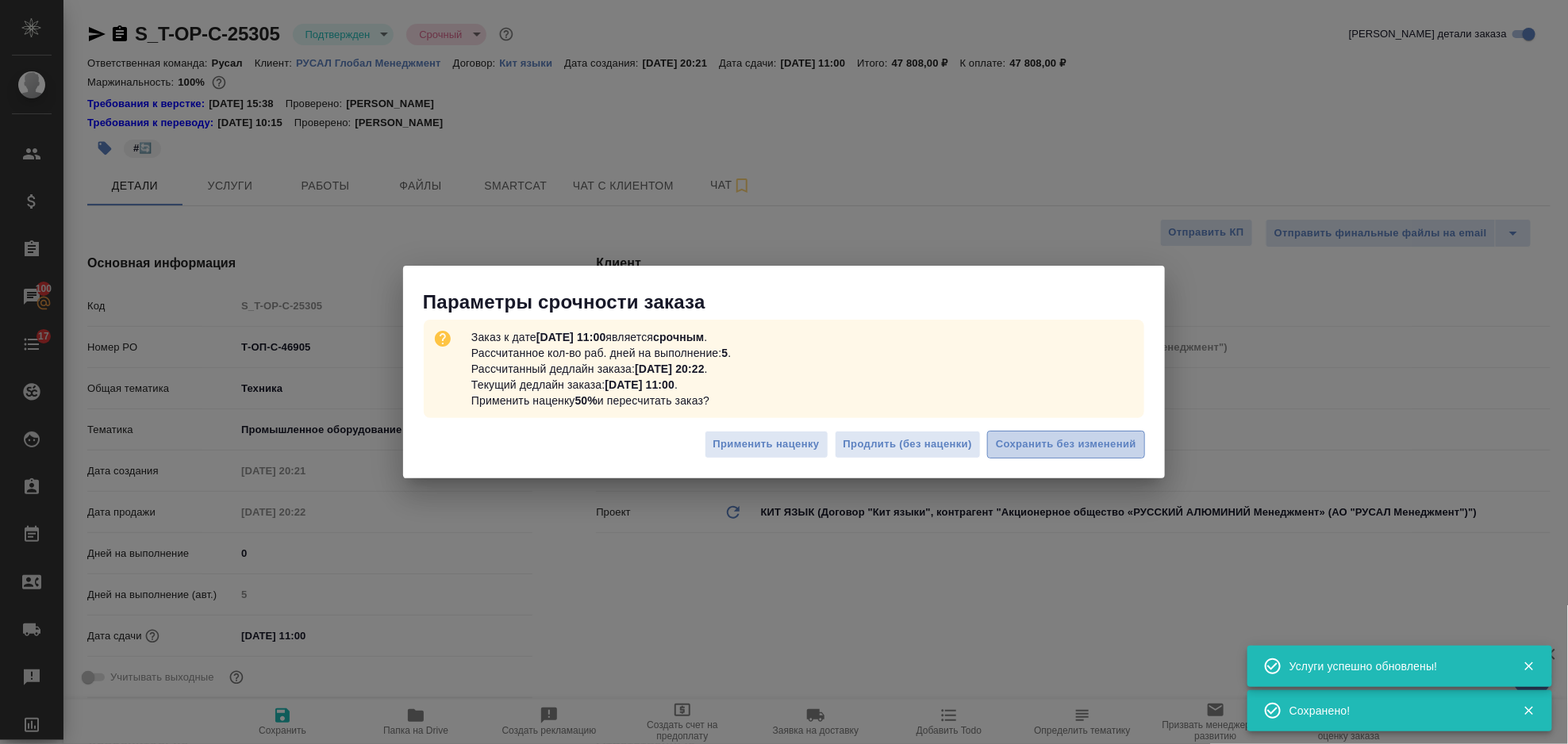
type textarea "x"
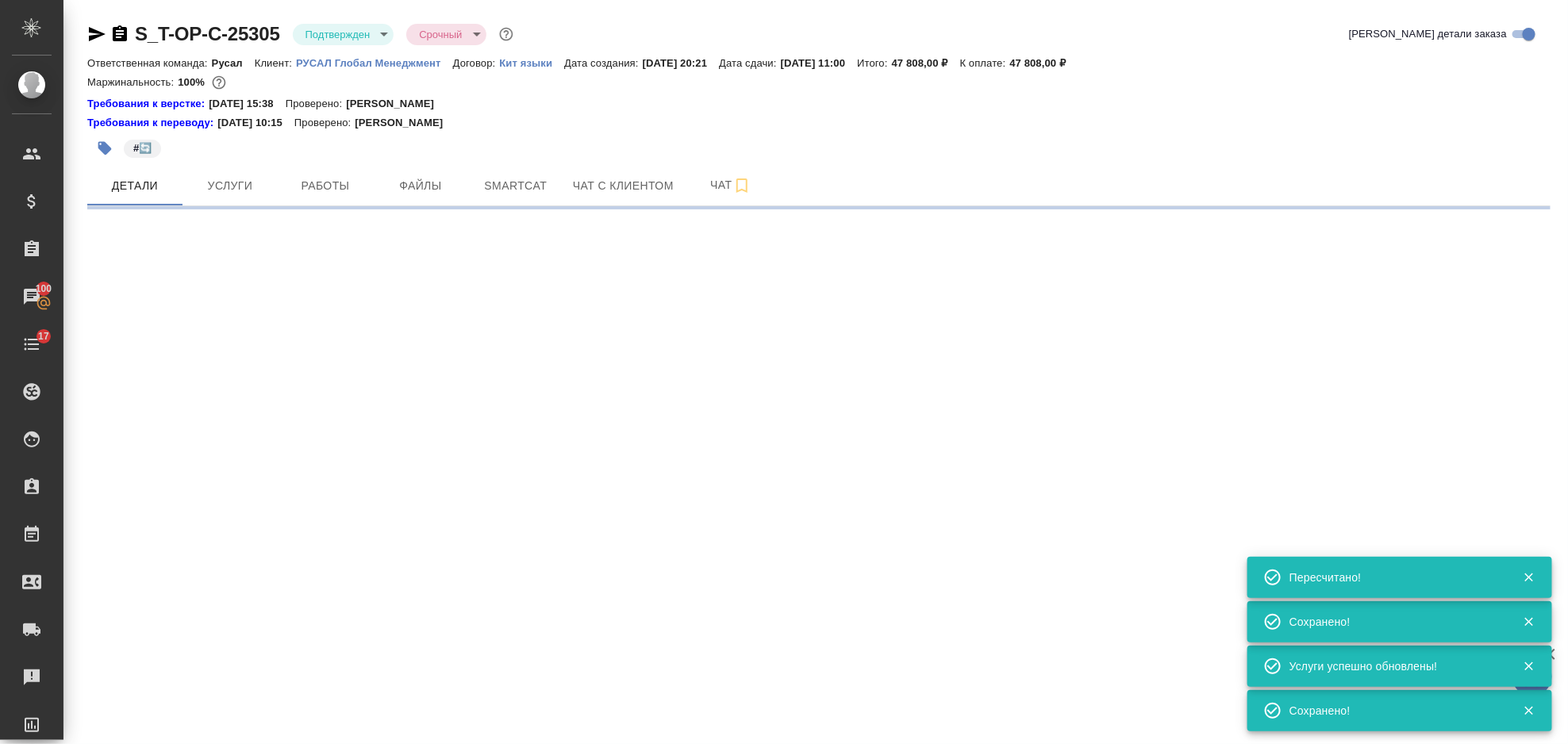
select select "RU"
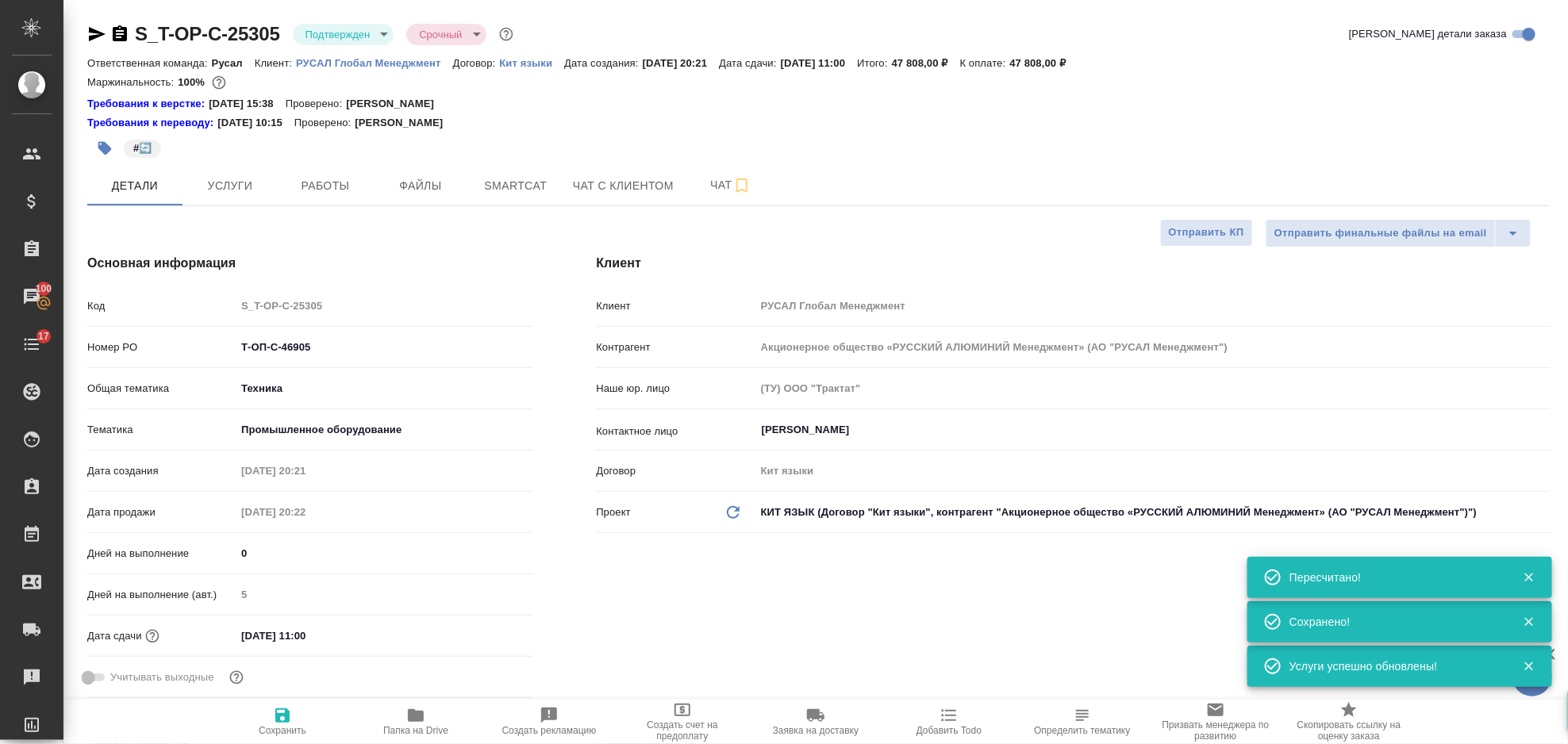
type textarea "x"
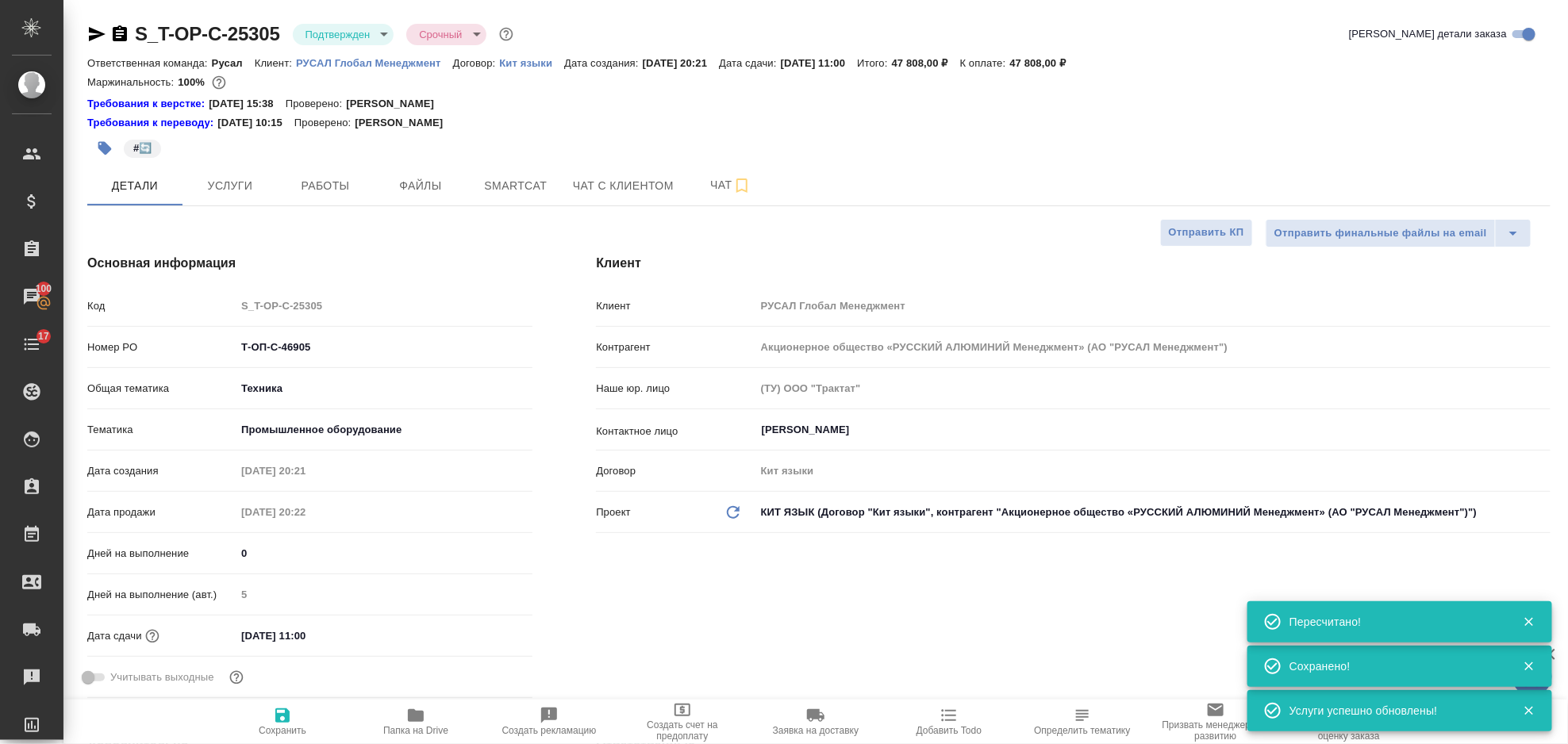
click at [96, 37] on icon "button" at bounding box center [97, 35] width 16 height 15
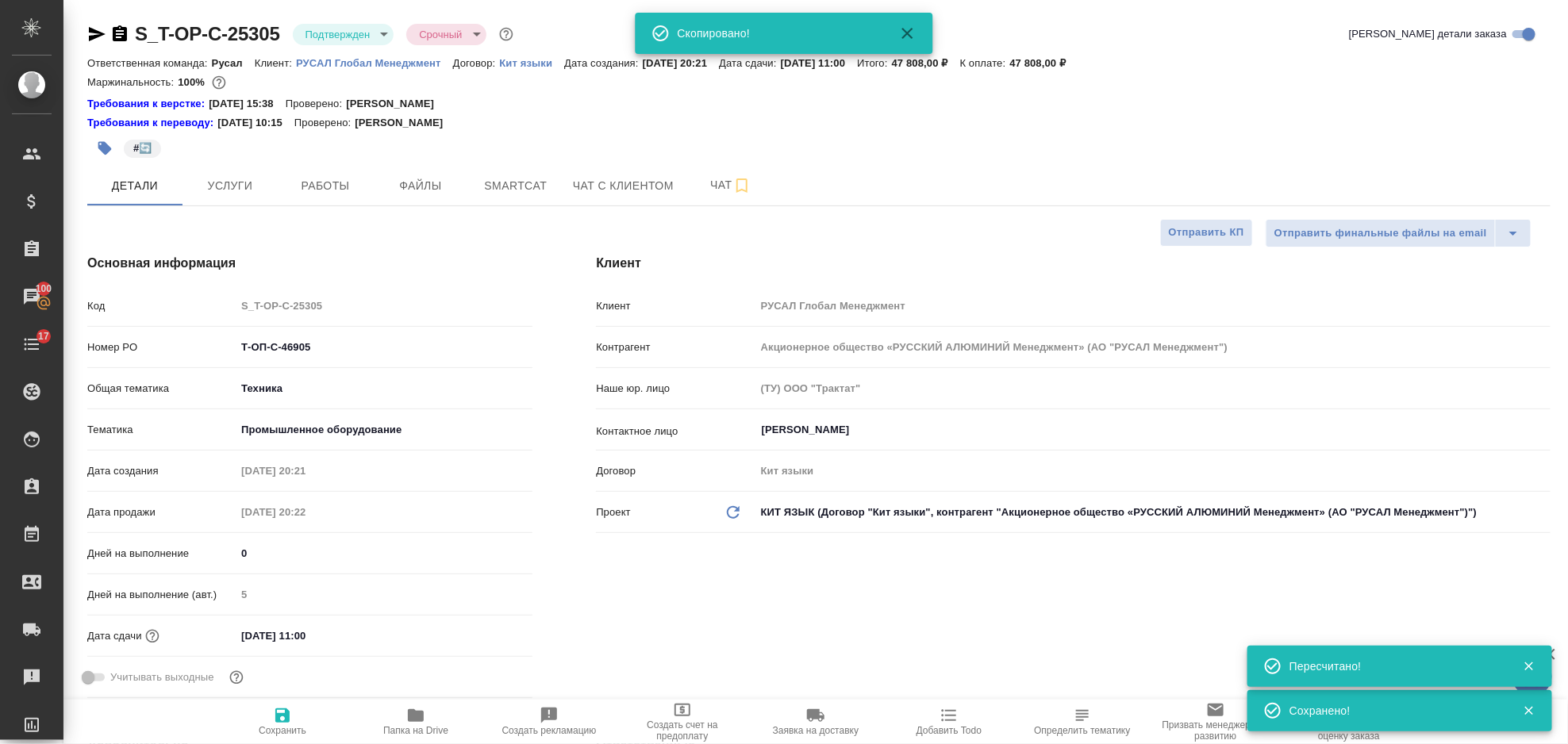
type textarea "x"
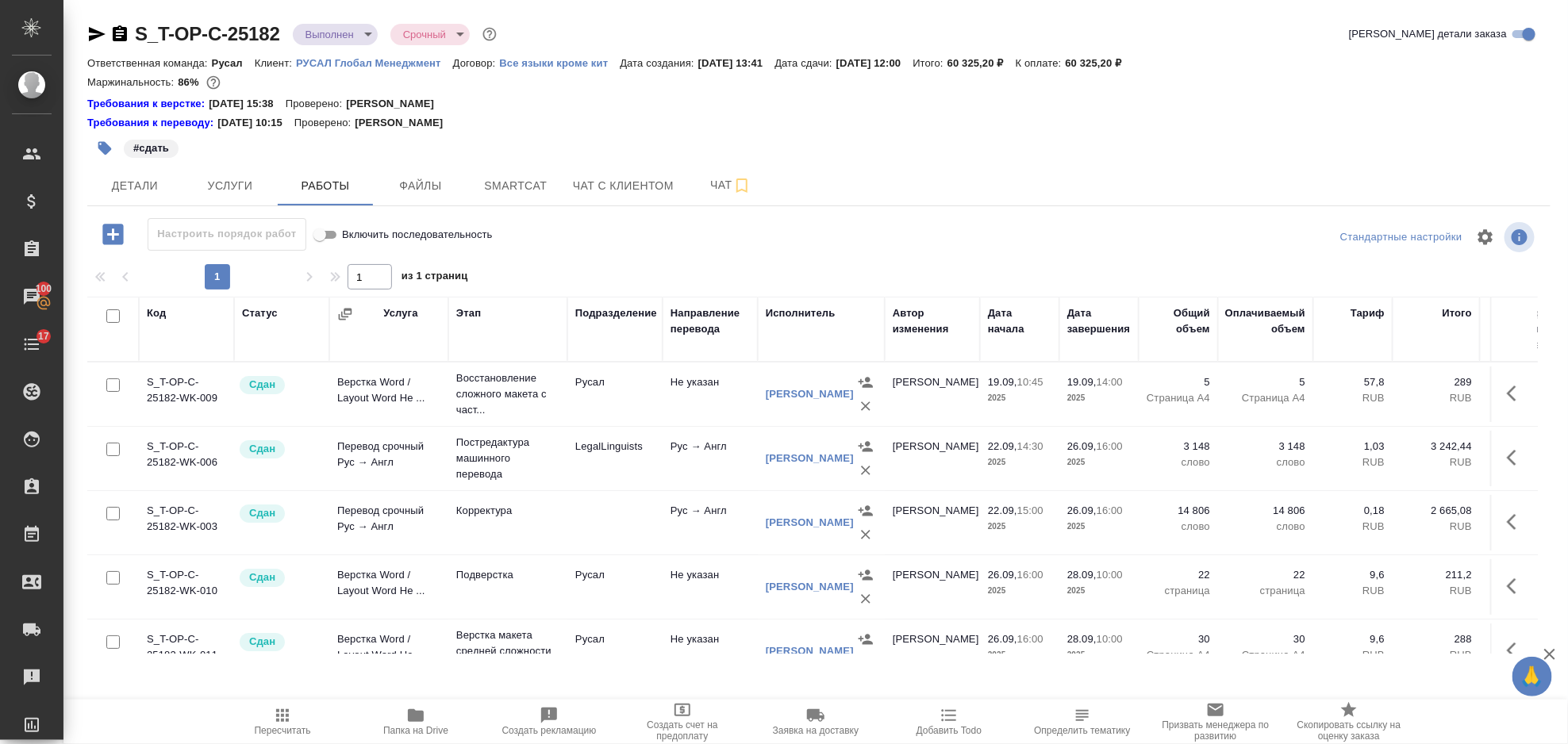
click at [264, 151] on div "#сдать" at bounding box center [575, 148] width 975 height 35
click at [143, 193] on span "Детали" at bounding box center [135, 186] width 76 height 20
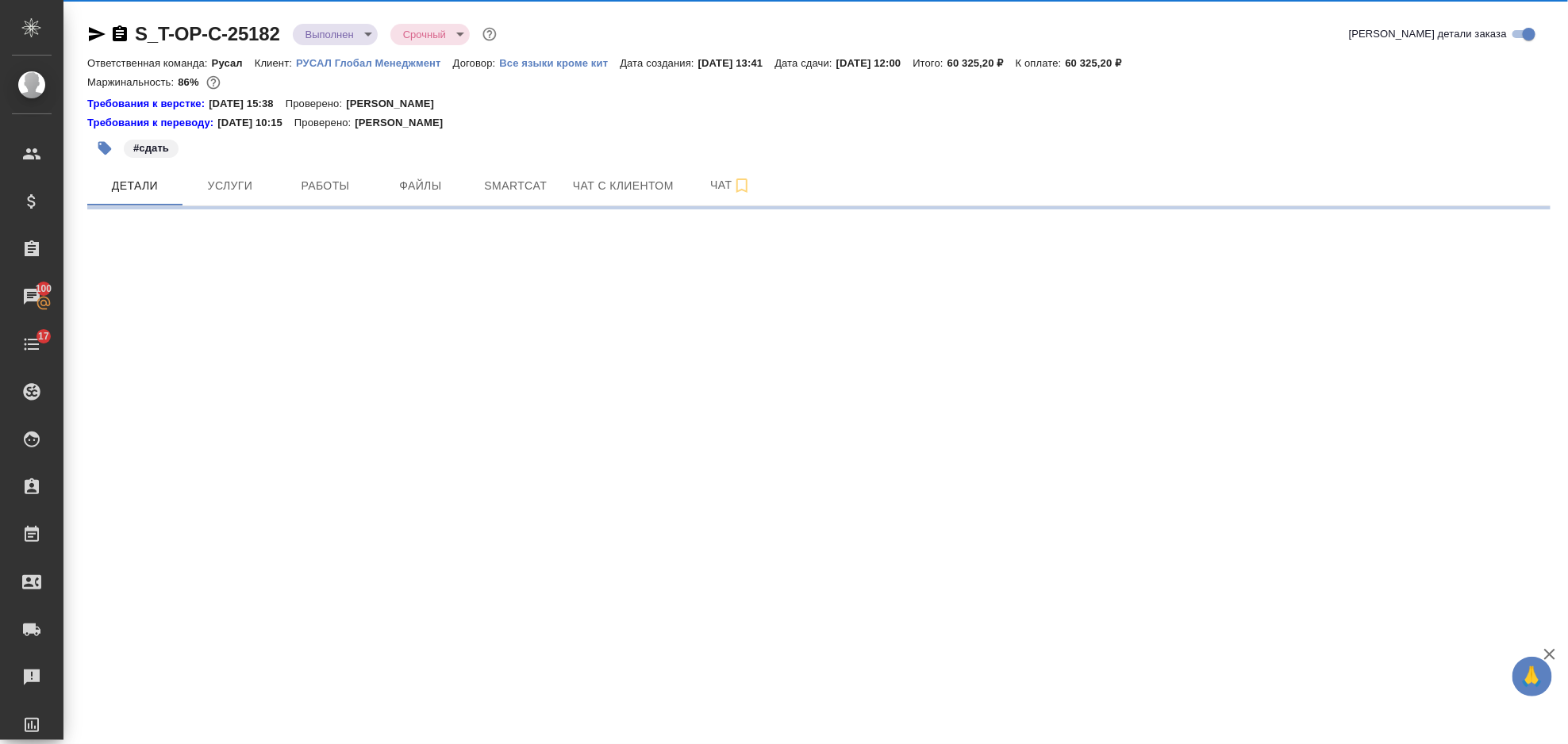
select select "RU"
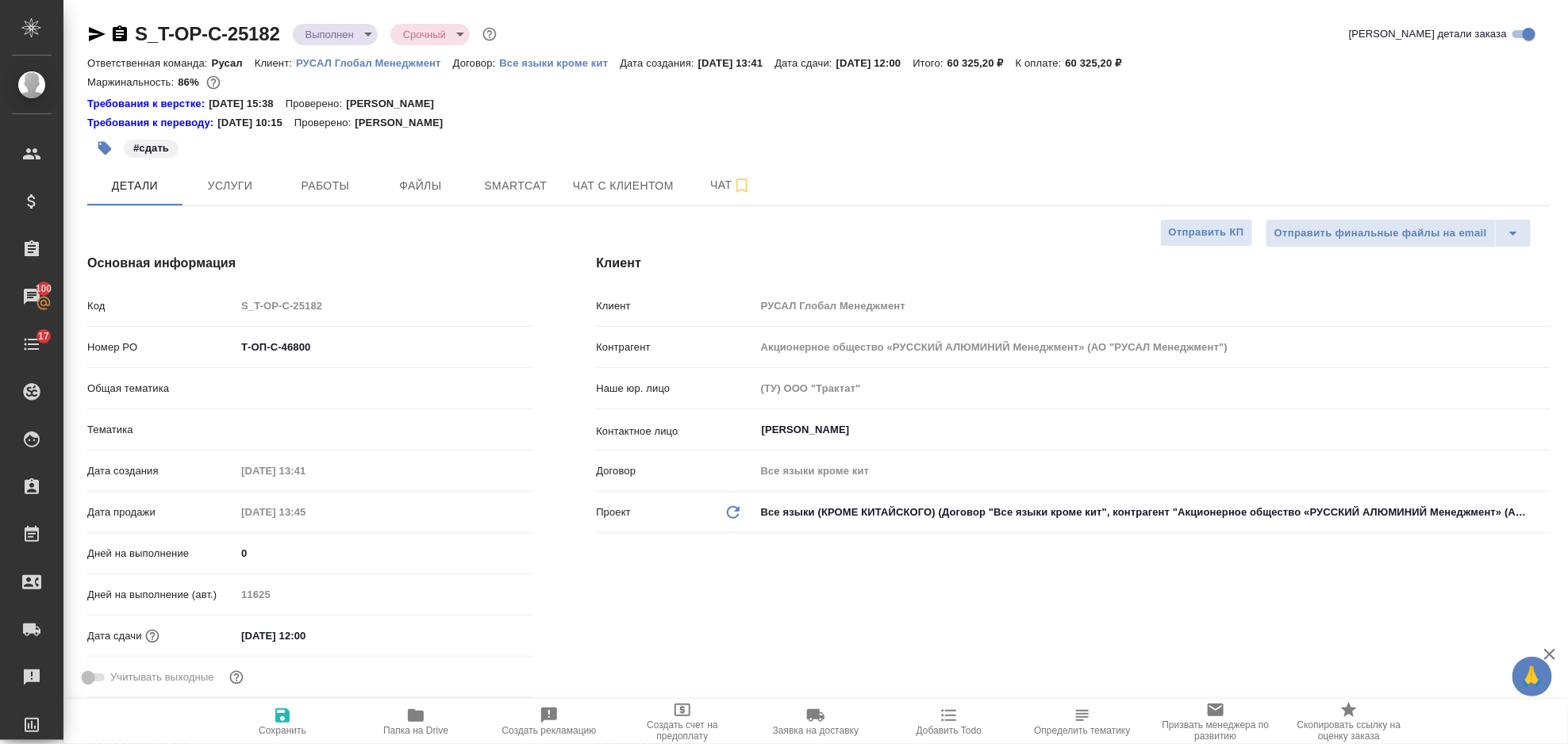
type textarea "x"
type input "Русал"
type textarea "x"
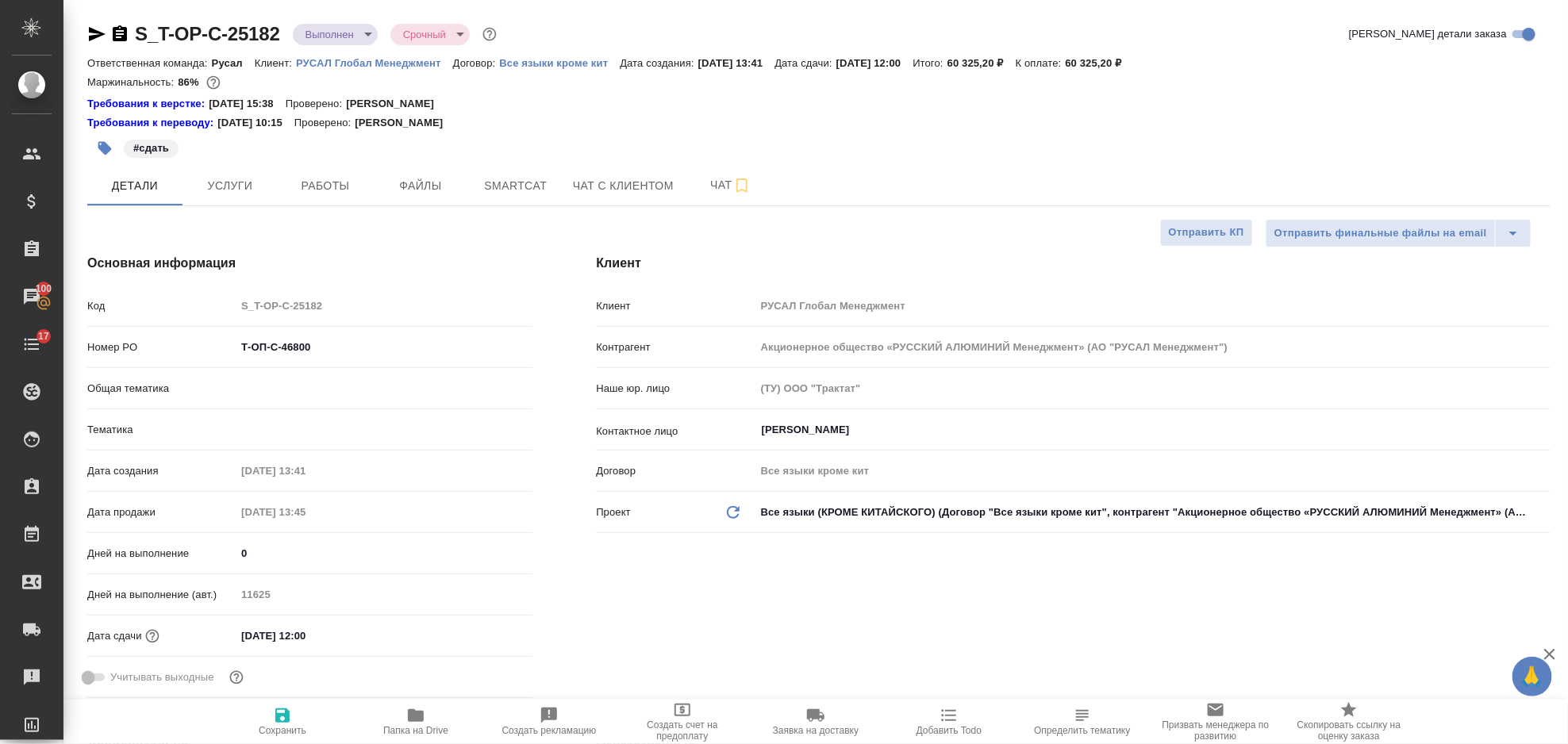
type textarea "x"
click at [440, 718] on span "Папка на Drive" at bounding box center [416, 721] width 115 height 30
type textarea "x"
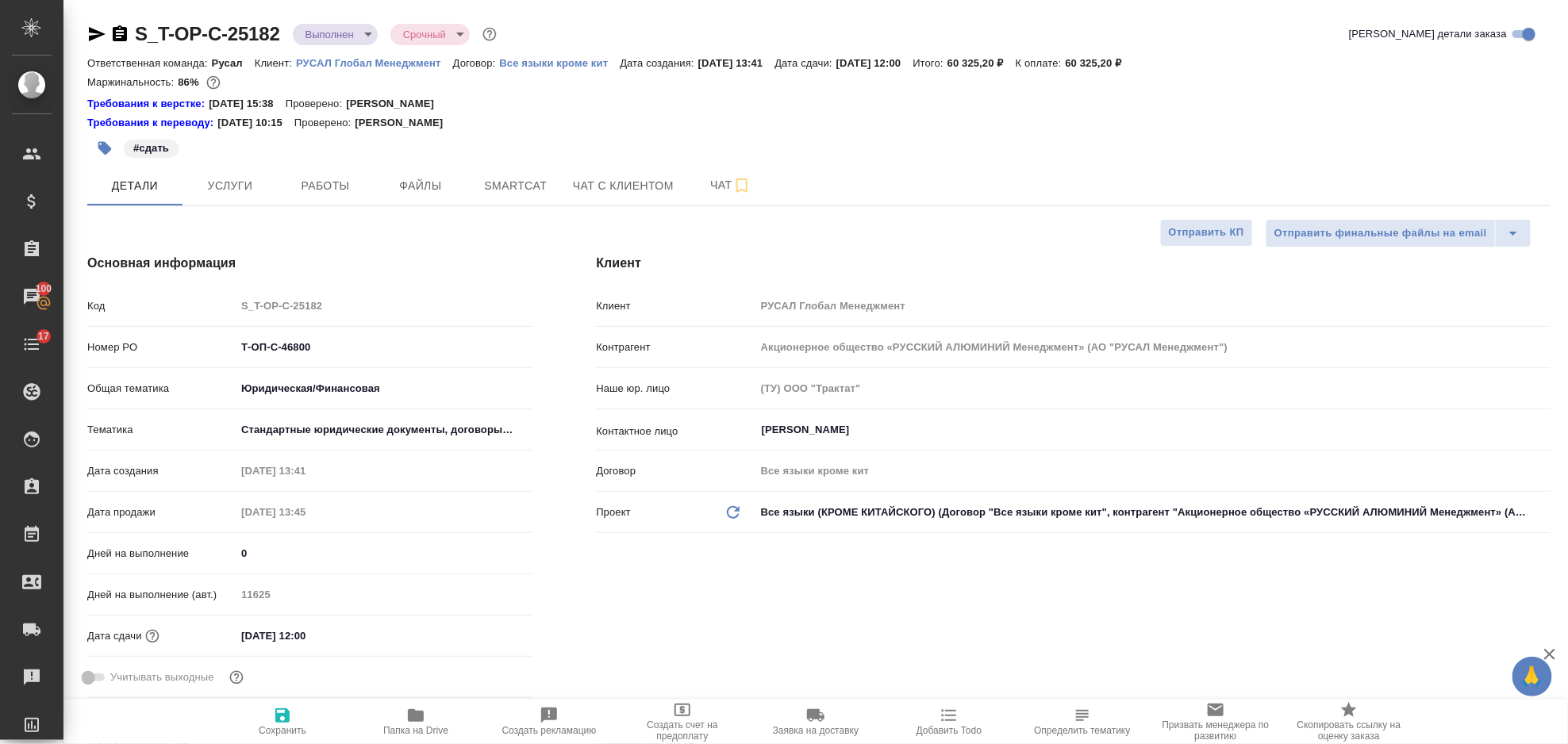
type textarea "x"
